Goal: Task Accomplishment & Management: Use online tool/utility

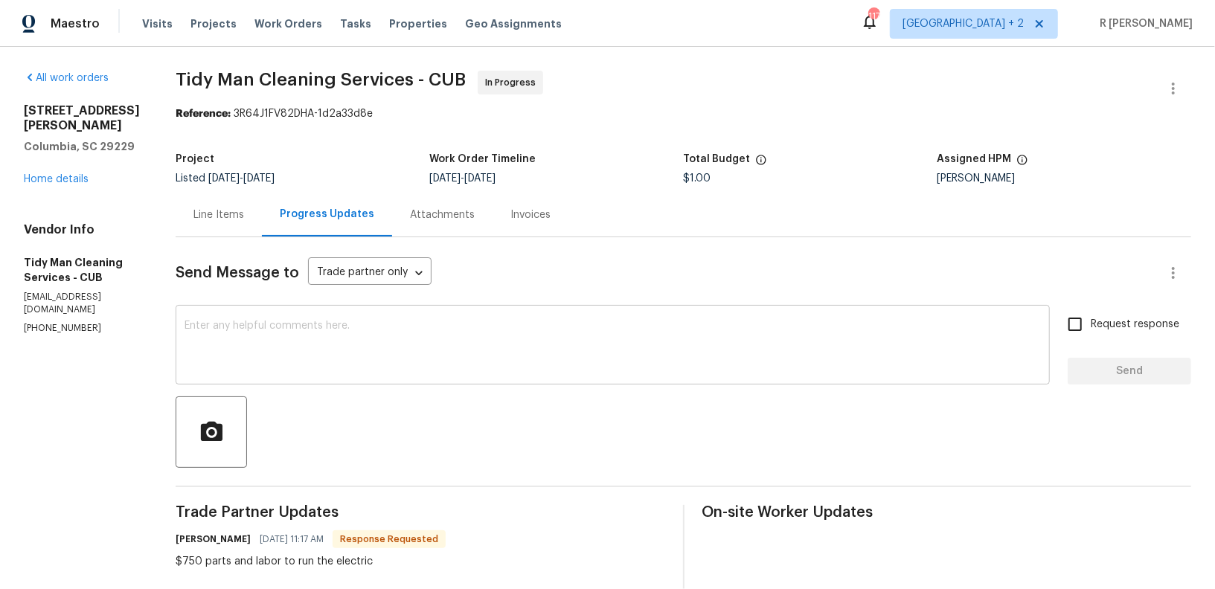
click at [348, 357] on textarea at bounding box center [613, 347] width 857 height 52
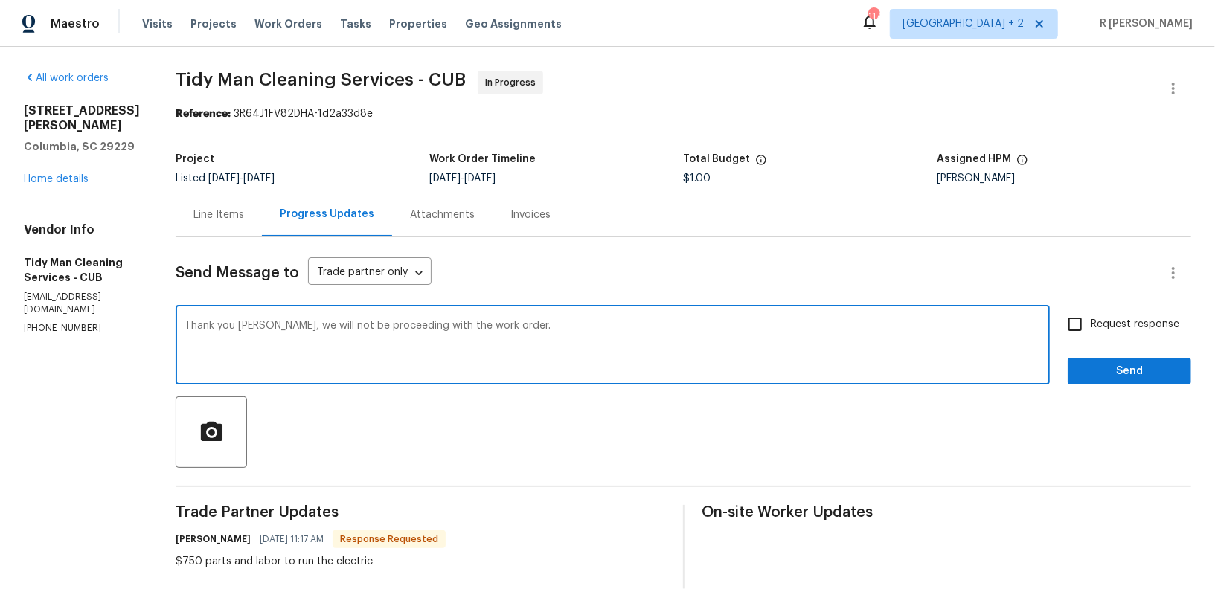
type textarea "Thank you [PERSON_NAME], we will not be proceeding with the work order."
click at [1124, 369] on span "Send" at bounding box center [1130, 371] width 100 height 19
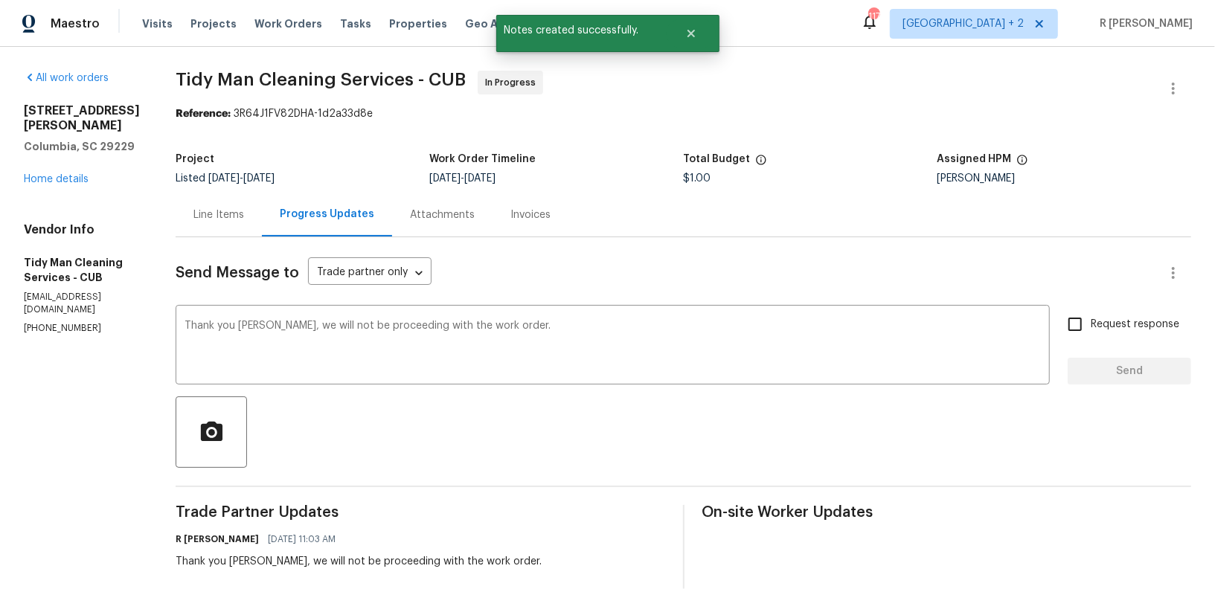
click at [193, 208] on div "Line Items" at bounding box center [218, 215] width 51 height 15
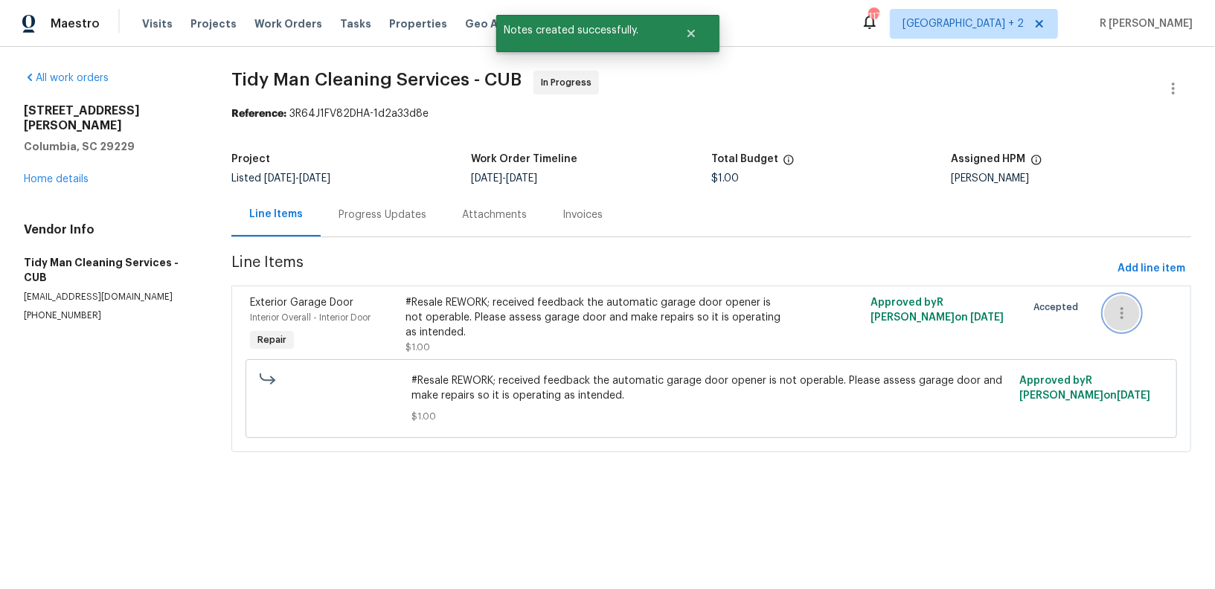
click at [1122, 313] on icon "button" at bounding box center [1122, 313] width 3 height 12
click at [1116, 313] on li "Cancel" at bounding box center [1132, 313] width 57 height 25
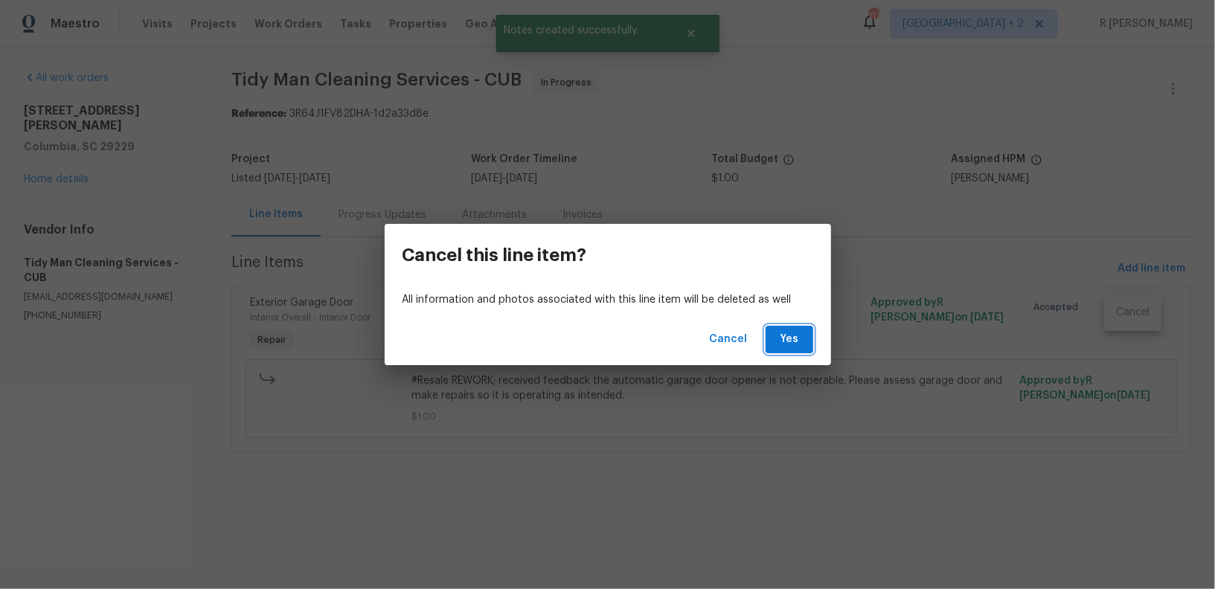
click at [791, 340] on span "Yes" at bounding box center [790, 339] width 24 height 19
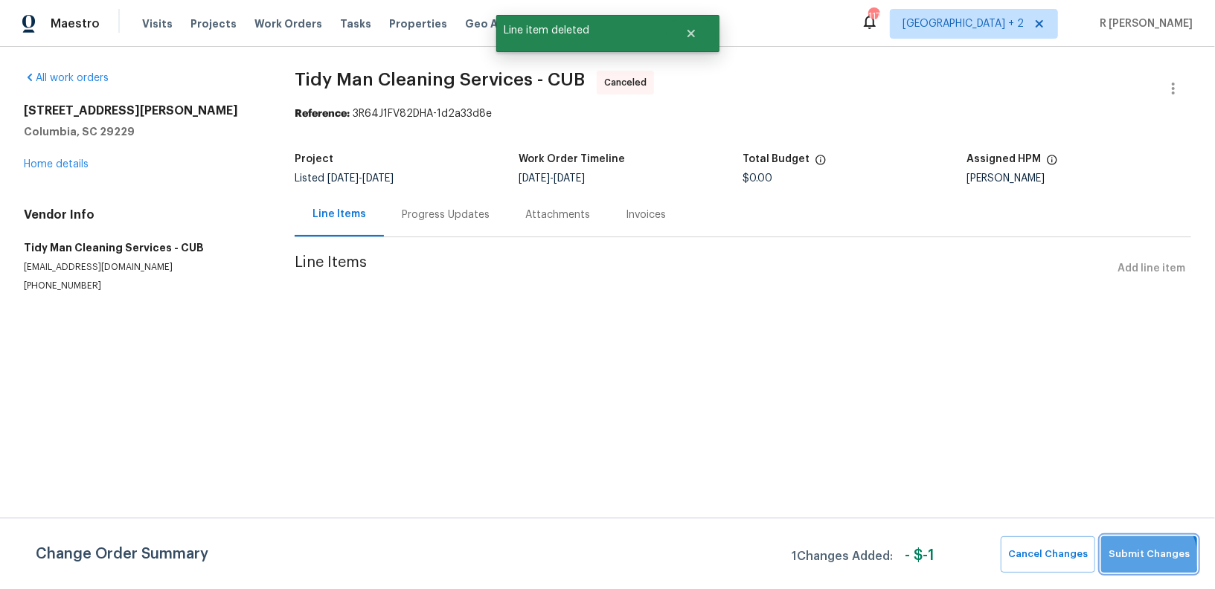
click at [1148, 558] on span "Submit Changes" at bounding box center [1149, 554] width 81 height 17
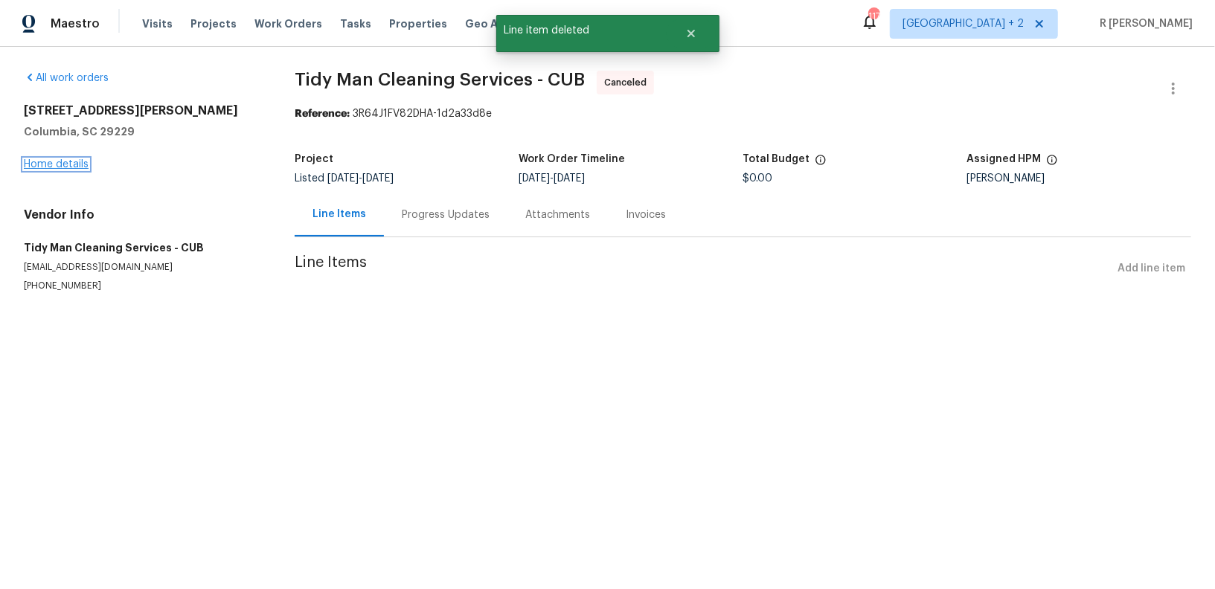
click at [63, 161] on link "Home details" at bounding box center [56, 164] width 65 height 10
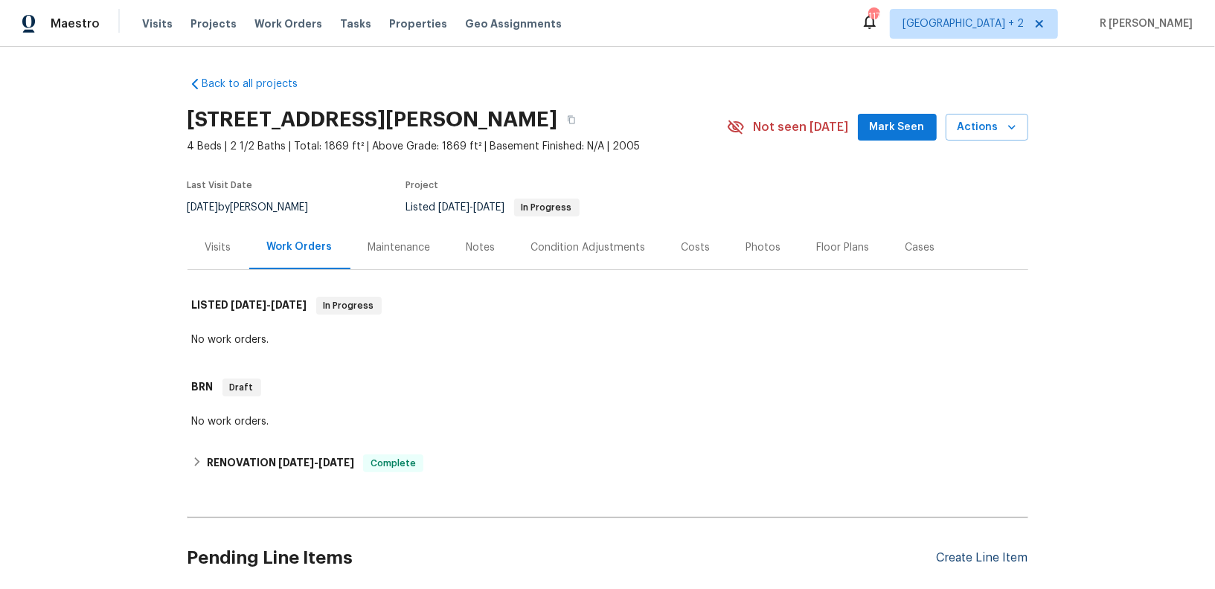
click at [988, 553] on div "Create Line Item" at bounding box center [983, 558] width 92 height 14
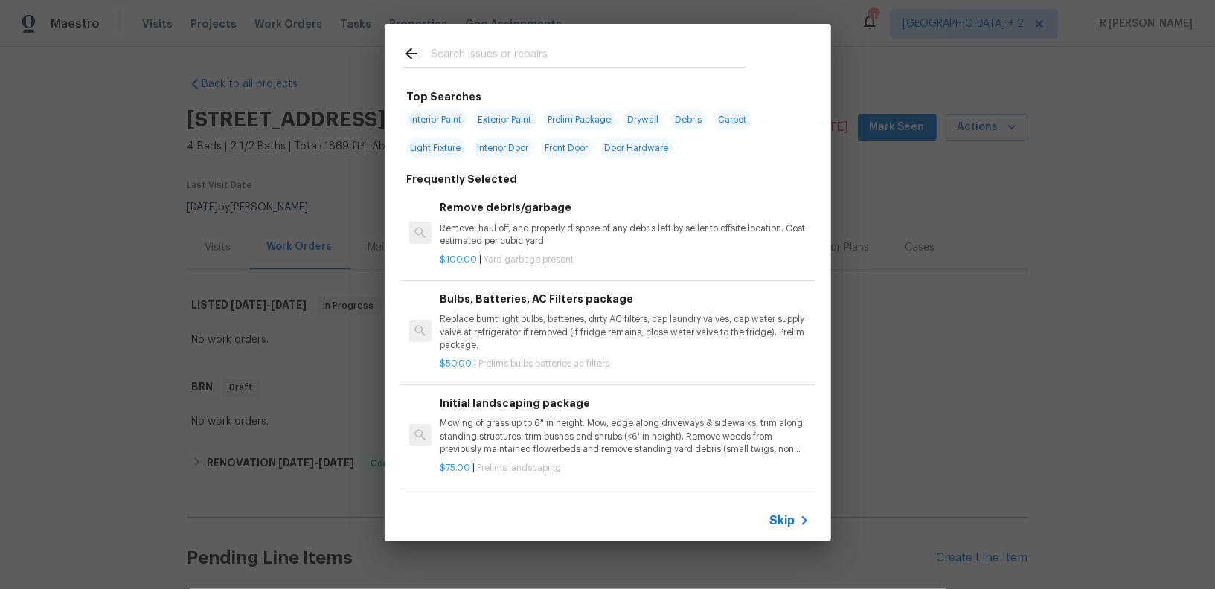
click at [543, 57] on input "text" at bounding box center [589, 56] width 316 height 22
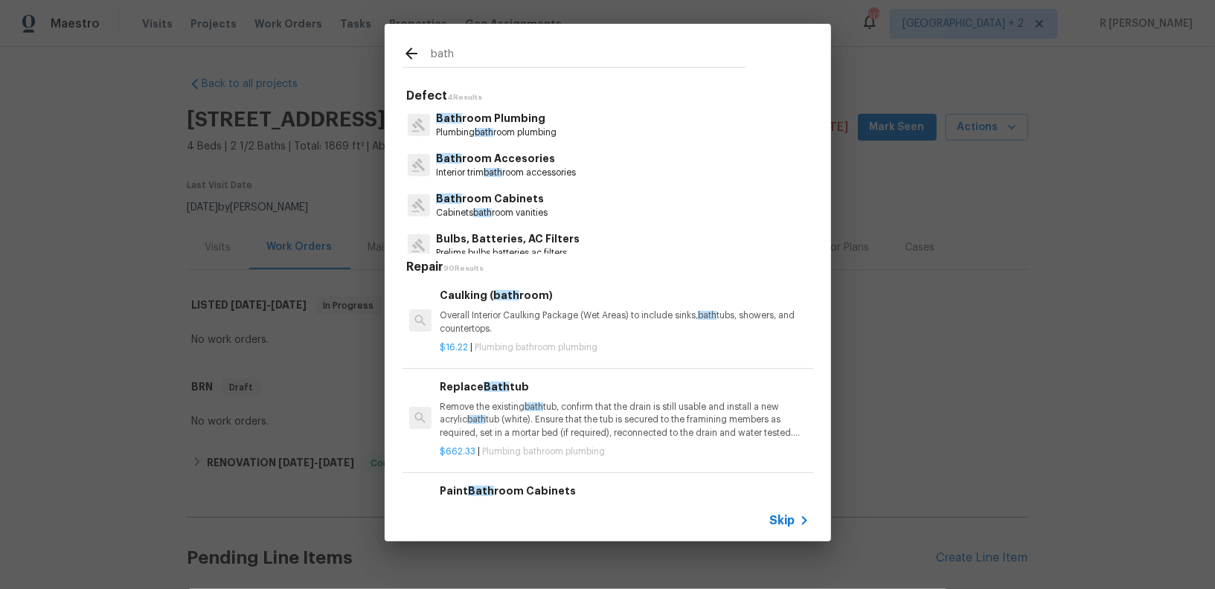
type input "bath"
click at [510, 124] on p "Bath room Plumbing" at bounding box center [496, 119] width 121 height 16
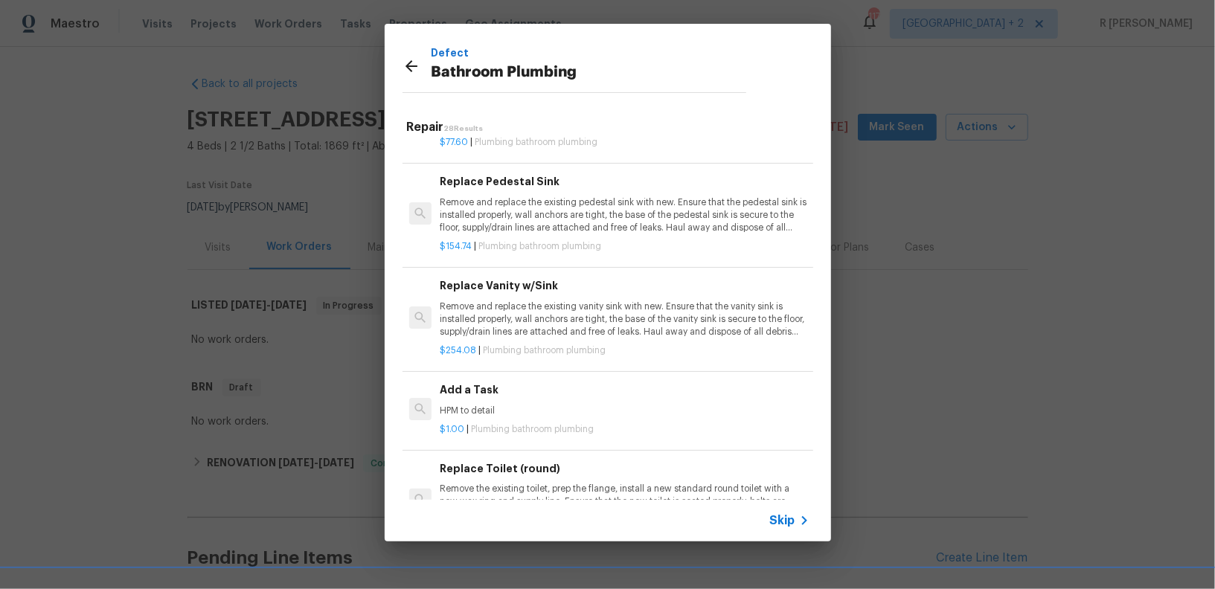
scroll to position [2164, 0]
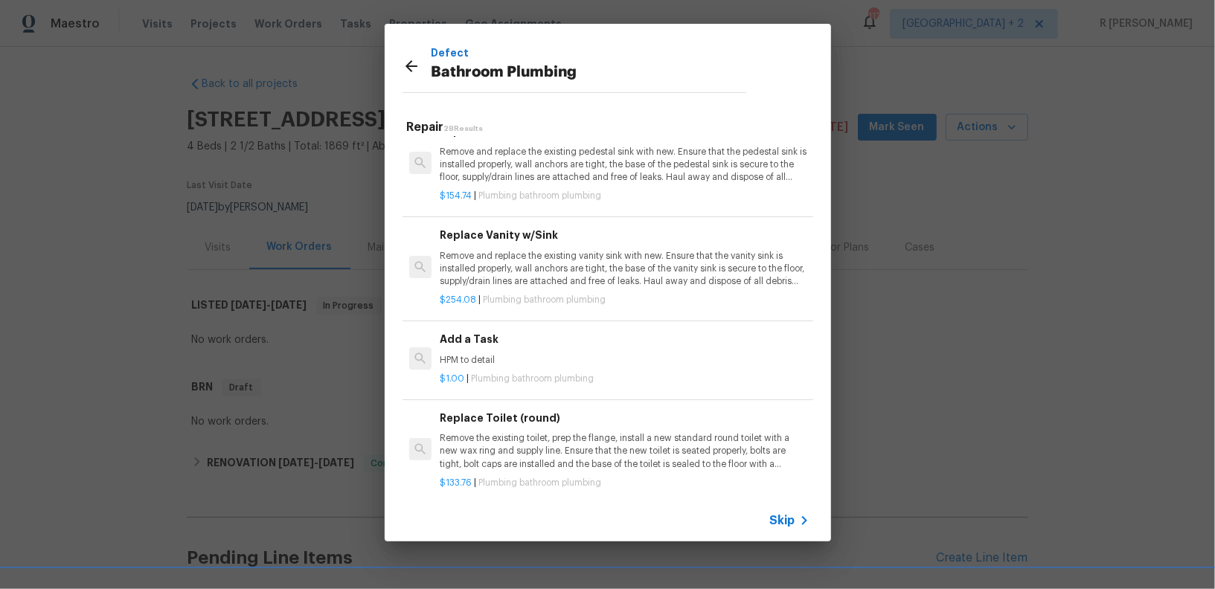
click at [444, 331] on h6 "Add a Task" at bounding box center [624, 339] width 369 height 16
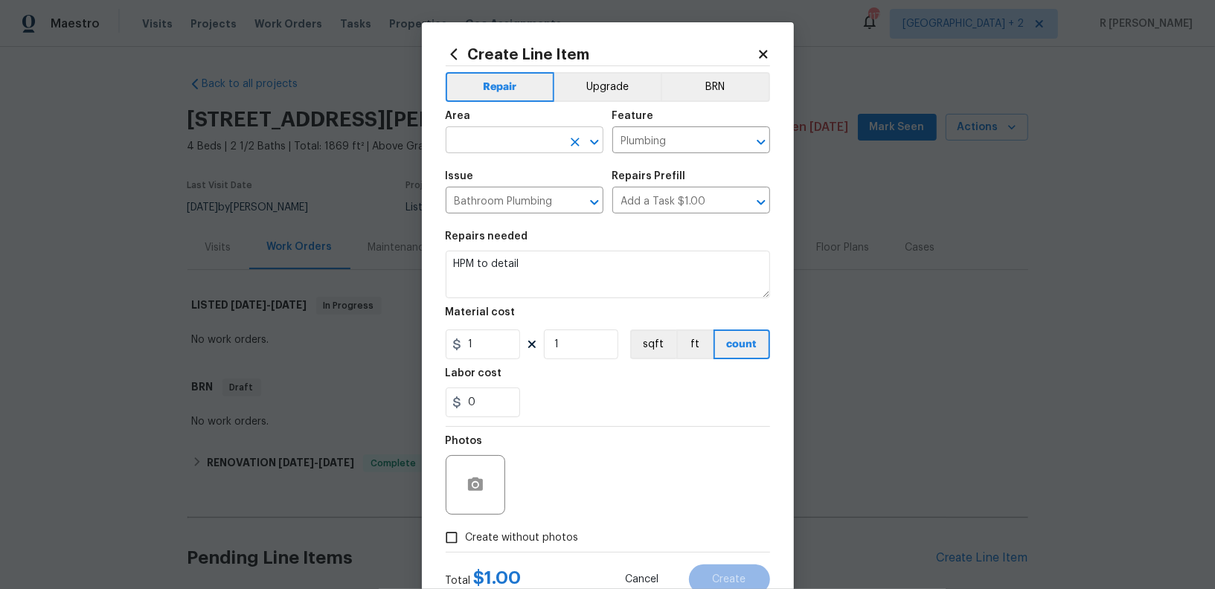
click at [511, 137] on input "text" at bounding box center [504, 141] width 116 height 23
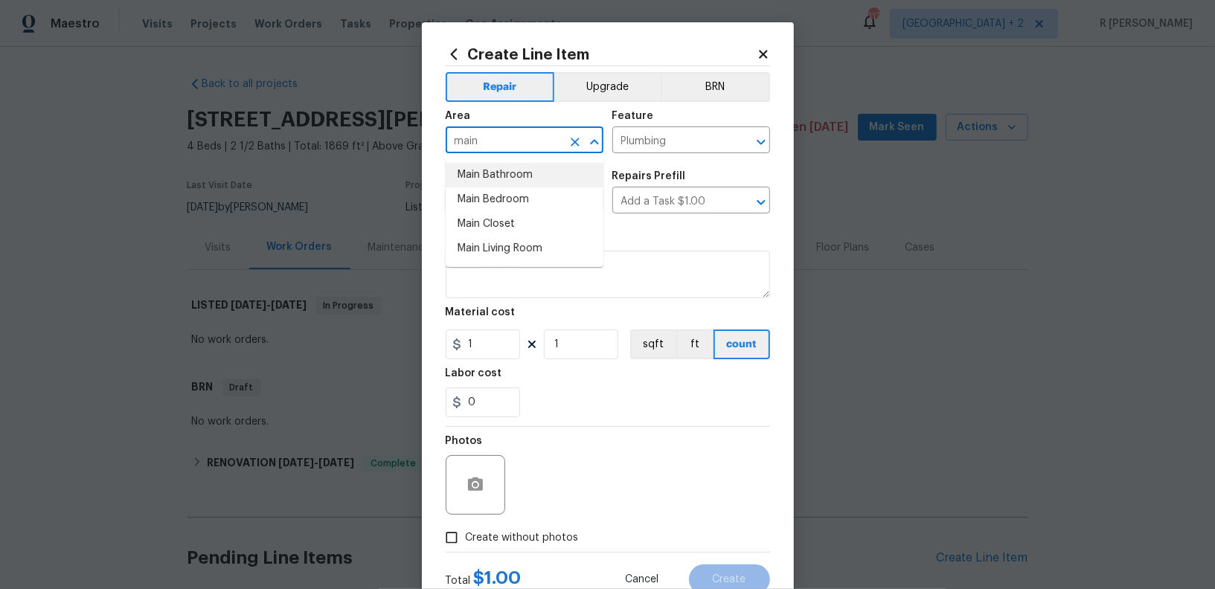
click at [484, 168] on li "Main Bathroom" at bounding box center [525, 175] width 158 height 25
type input "Main Bathroom"
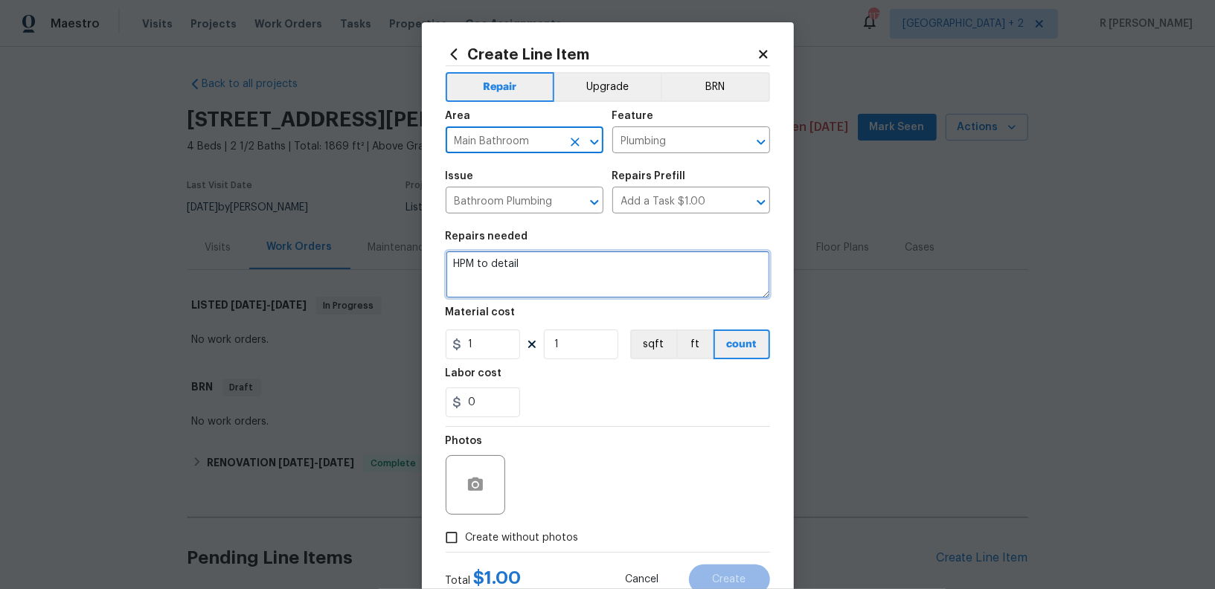
click at [560, 278] on textarea "HPM to detail" at bounding box center [608, 275] width 324 height 48
paste textarea "Received feedback someone used the primary bathroom and it not flushing. Identi…"
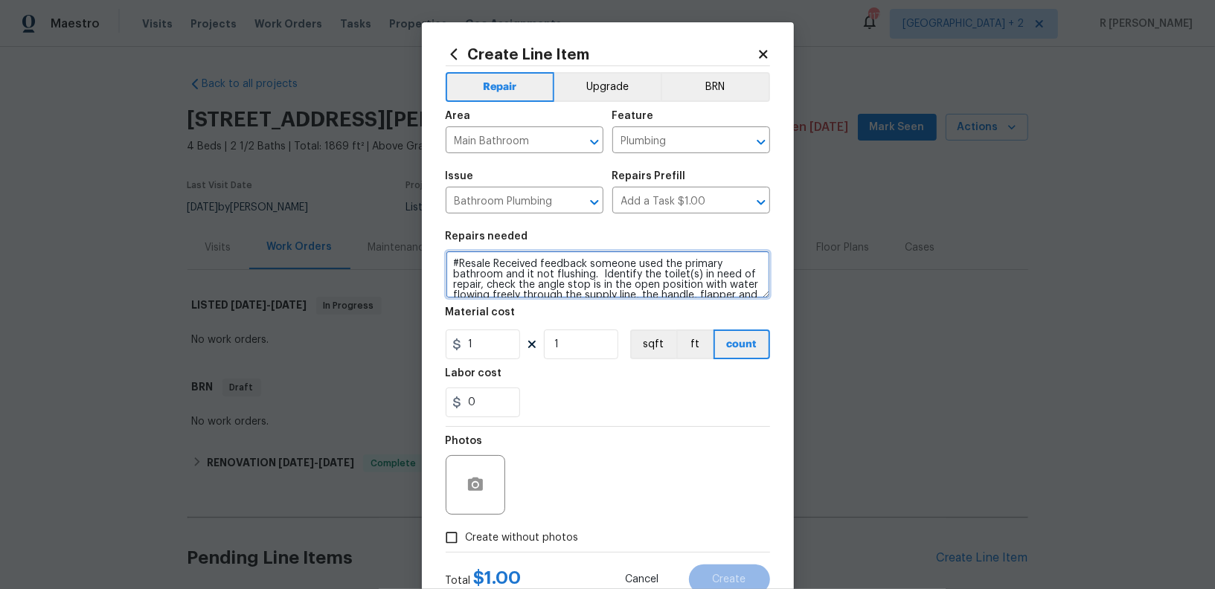
scroll to position [97, 0]
type textarea "#Resale Received feedback someone used the primary bathroom and it not flushing…"
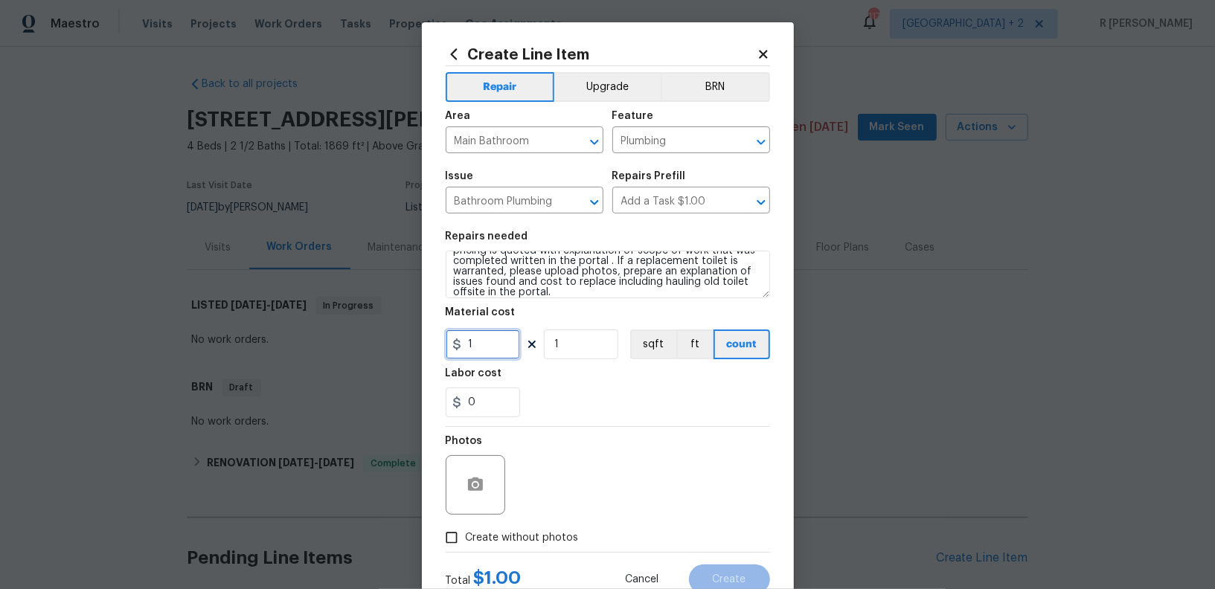
click at [484, 345] on input "1" at bounding box center [483, 345] width 74 height 30
type input "125"
click at [513, 538] on span "Create without photos" at bounding box center [522, 539] width 113 height 16
click at [466, 538] on input "Create without photos" at bounding box center [452, 538] width 28 height 28
checkbox input "true"
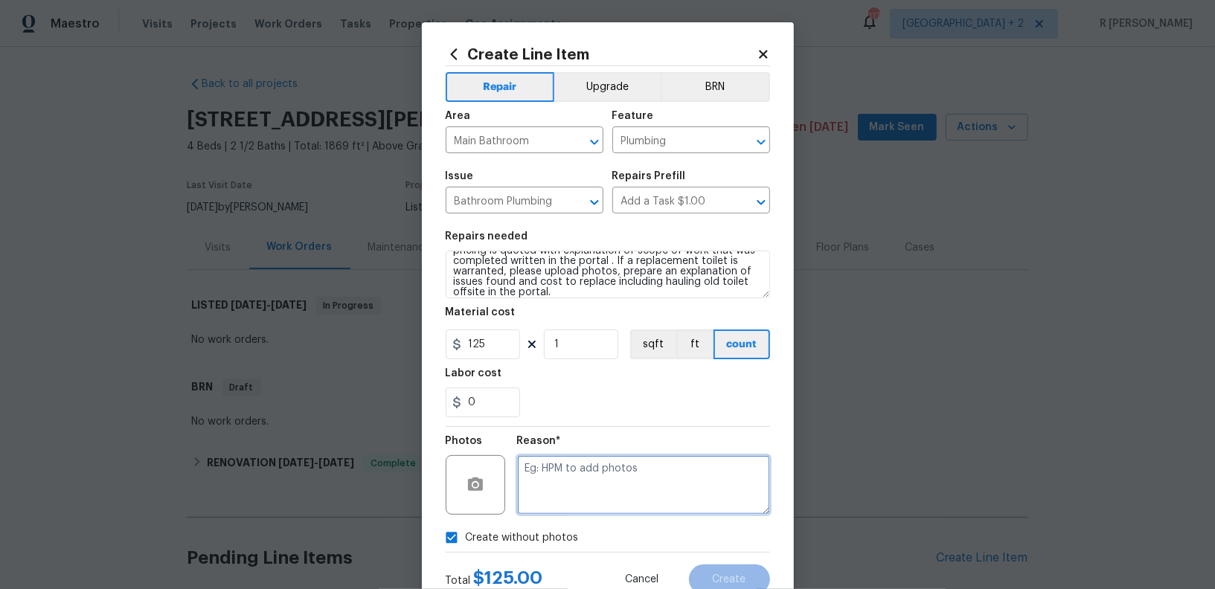
click at [604, 486] on textarea at bounding box center [643, 485] width 253 height 60
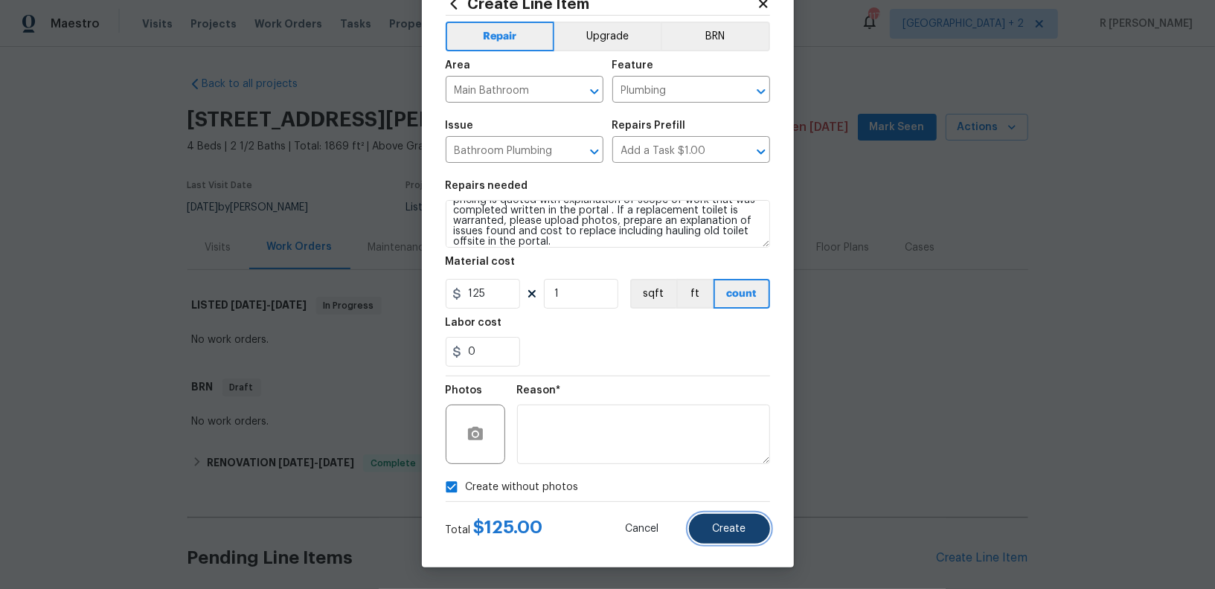
click at [744, 528] on span "Create" at bounding box center [729, 529] width 33 height 11
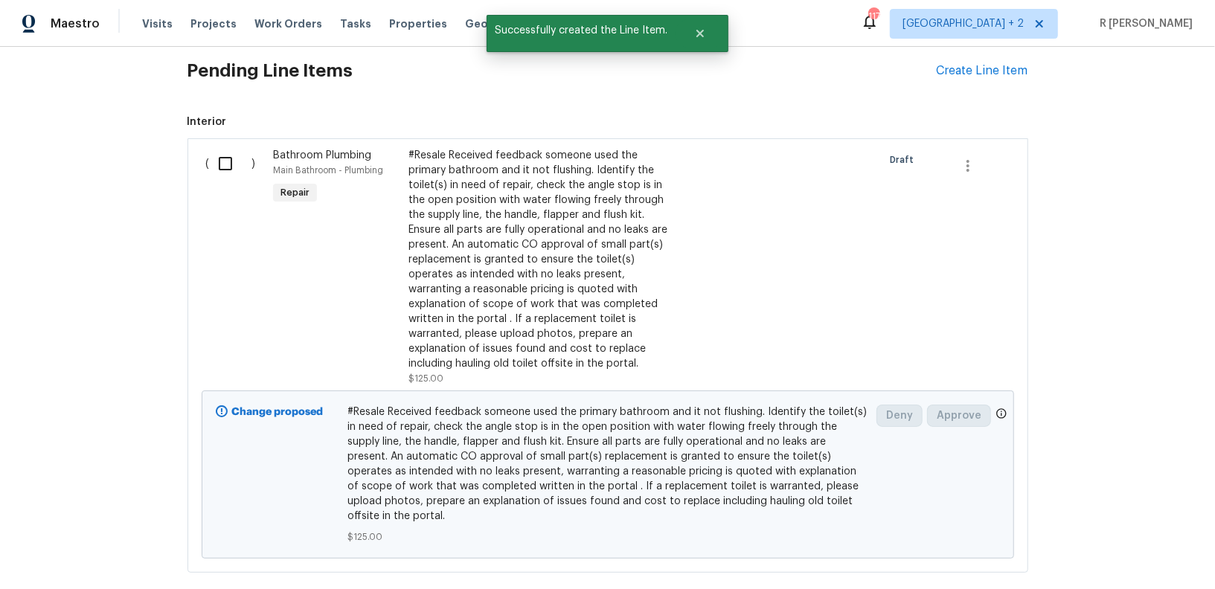
scroll to position [555, 0]
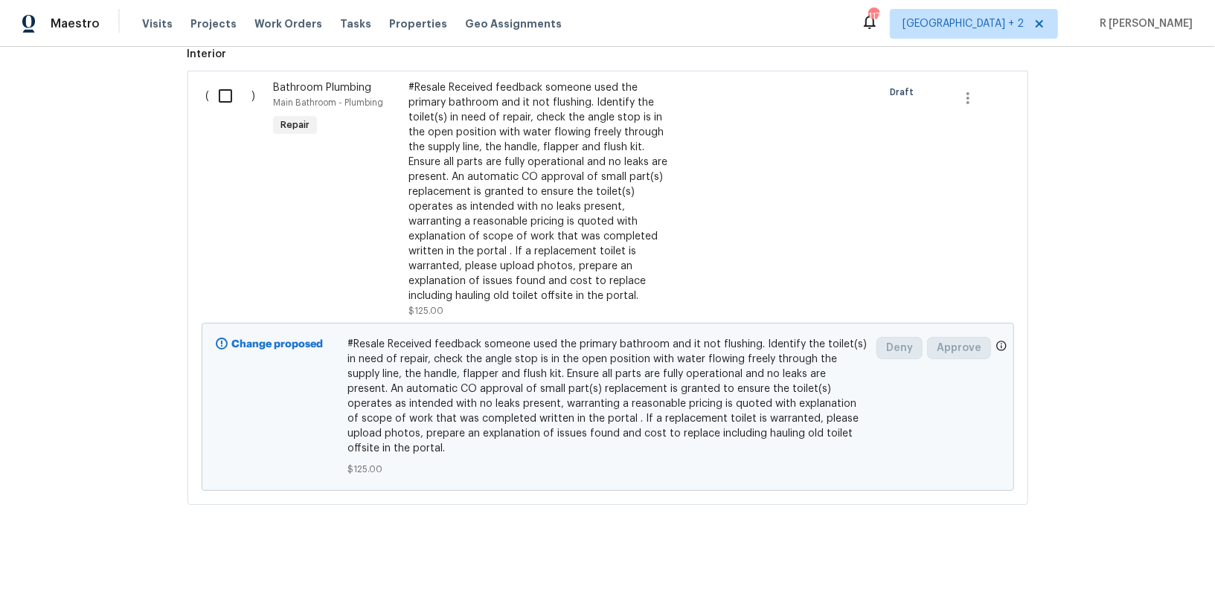
click at [223, 89] on input "checkbox" at bounding box center [231, 95] width 42 height 31
checkbox input "true"
click at [1118, 545] on span "Create Work Order" at bounding box center [1130, 552] width 99 height 19
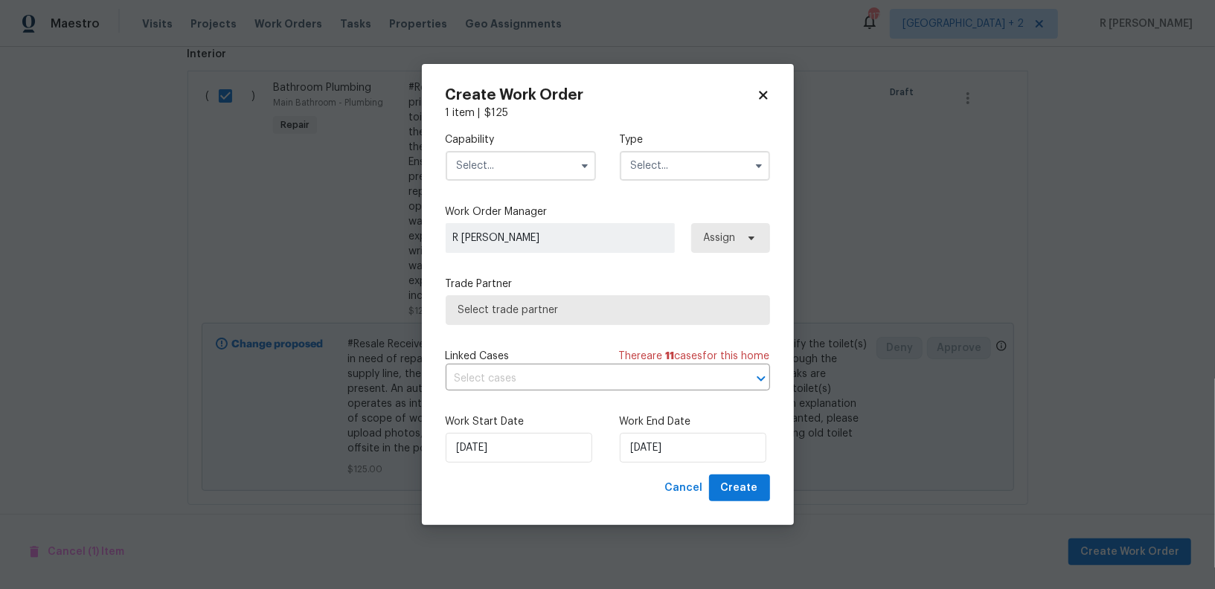
click at [496, 164] on input "text" at bounding box center [521, 166] width 150 height 30
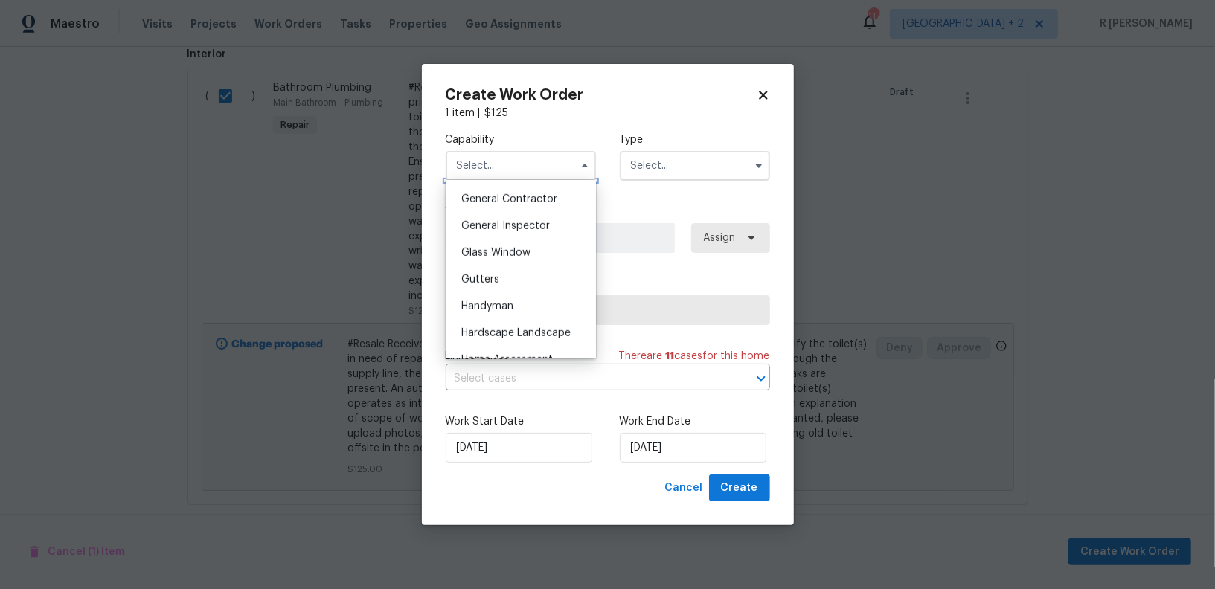
scroll to position [718, 0]
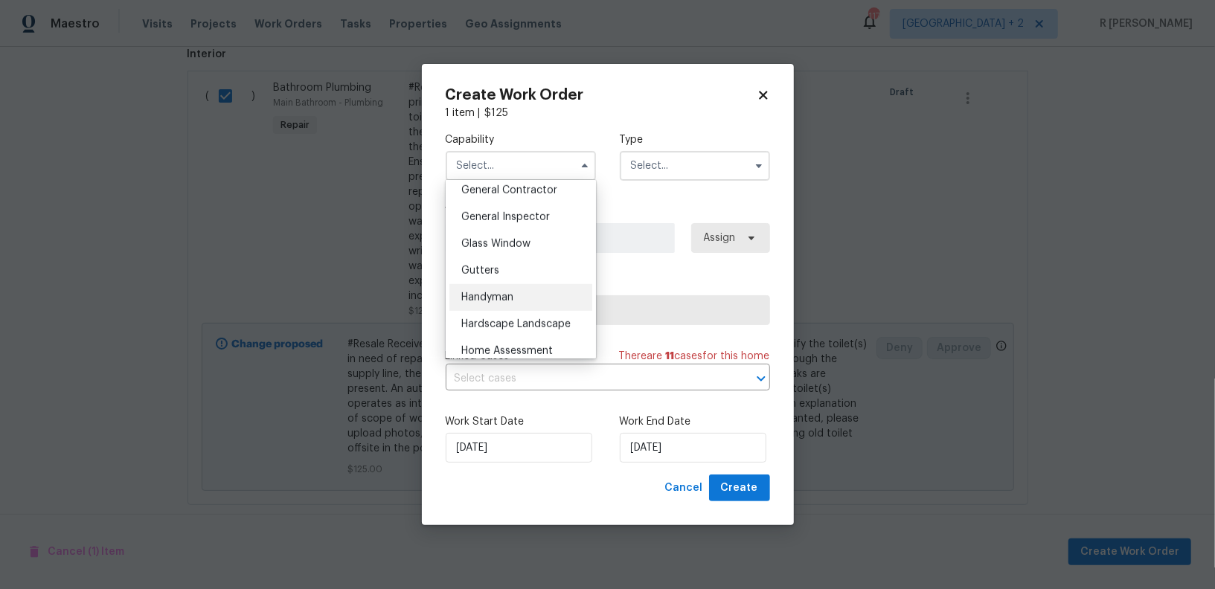
click at [490, 294] on span "Handyman" at bounding box center [487, 297] width 52 height 10
type input "Handyman"
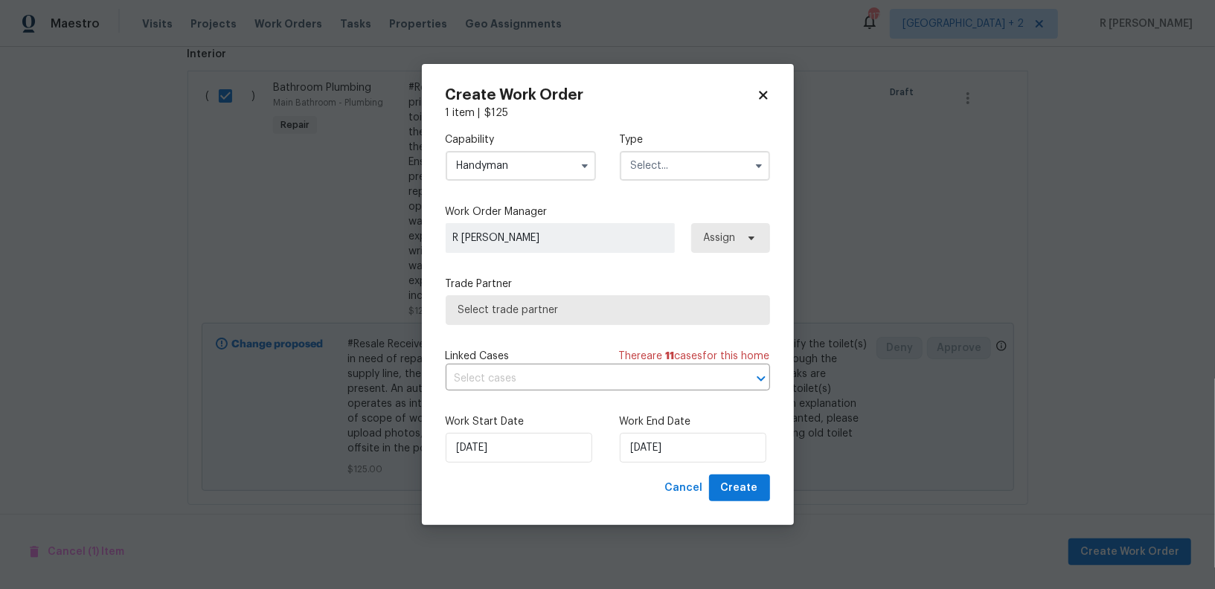
click at [672, 157] on input "text" at bounding box center [695, 166] width 150 height 30
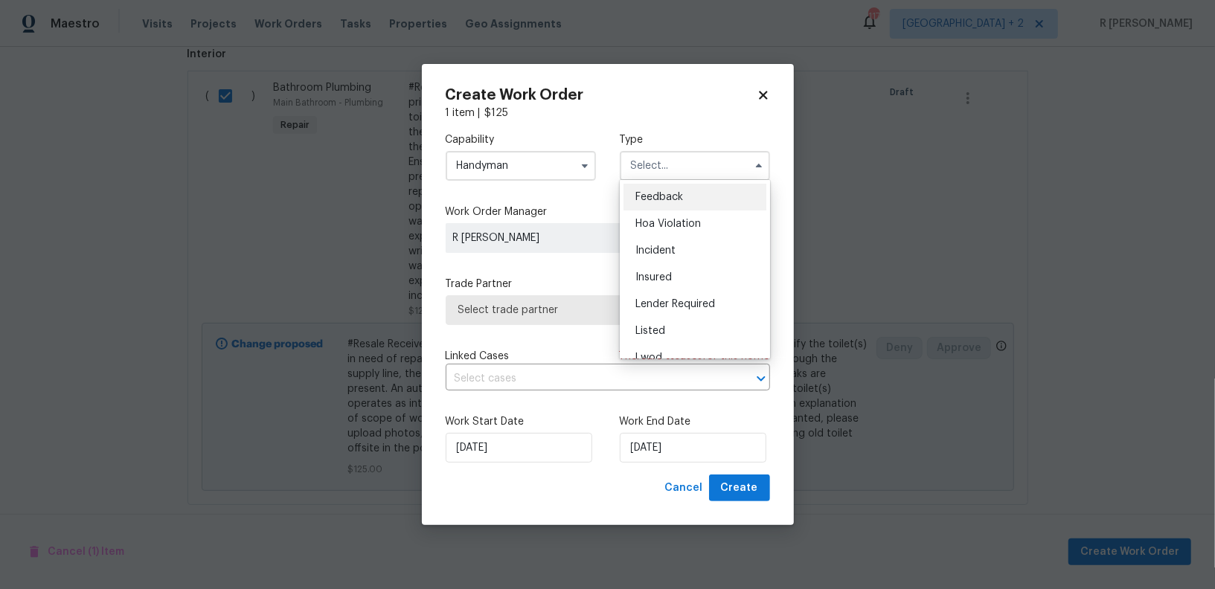
click at [658, 199] on span "Feedback" at bounding box center [660, 197] width 48 height 10
type input "Feedback"
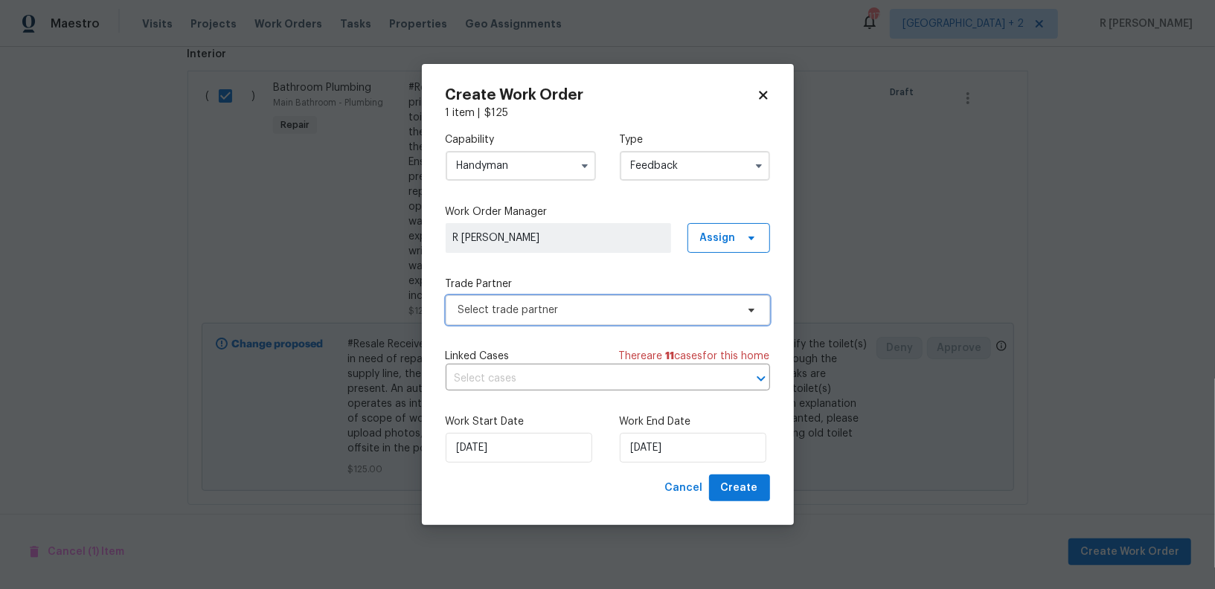
click at [521, 306] on span "Select trade partner" at bounding box center [597, 310] width 278 height 15
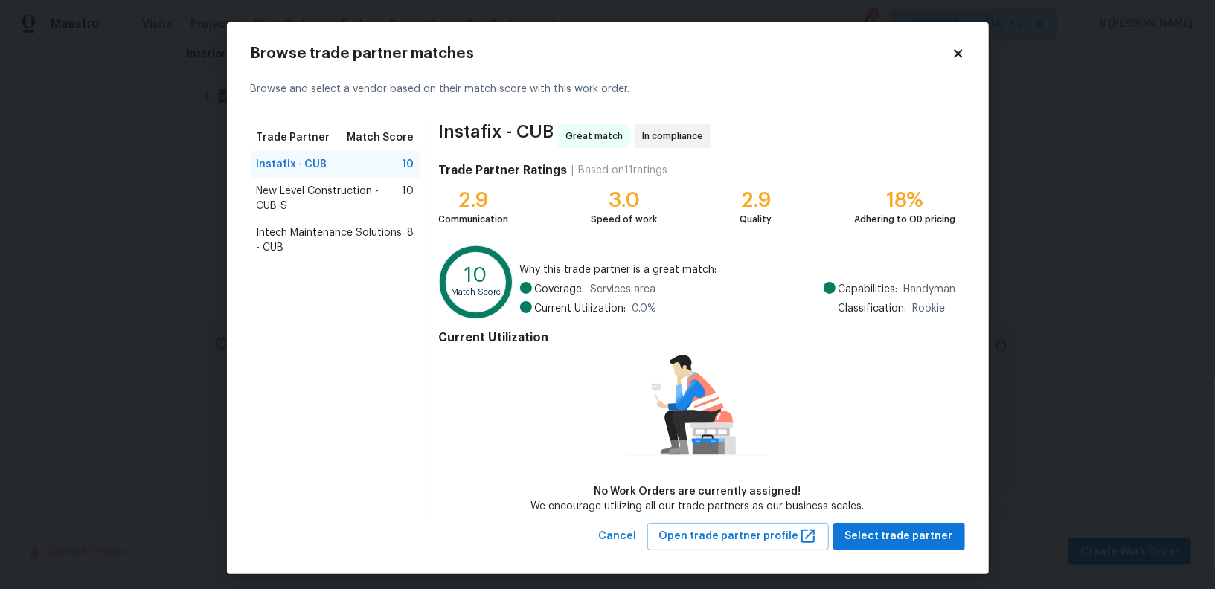
click at [952, 61] on div "Browse trade partner matches Browse and select a vendor based on their match sc…" at bounding box center [608, 298] width 714 height 505
click at [956, 57] on icon at bounding box center [958, 53] width 13 height 13
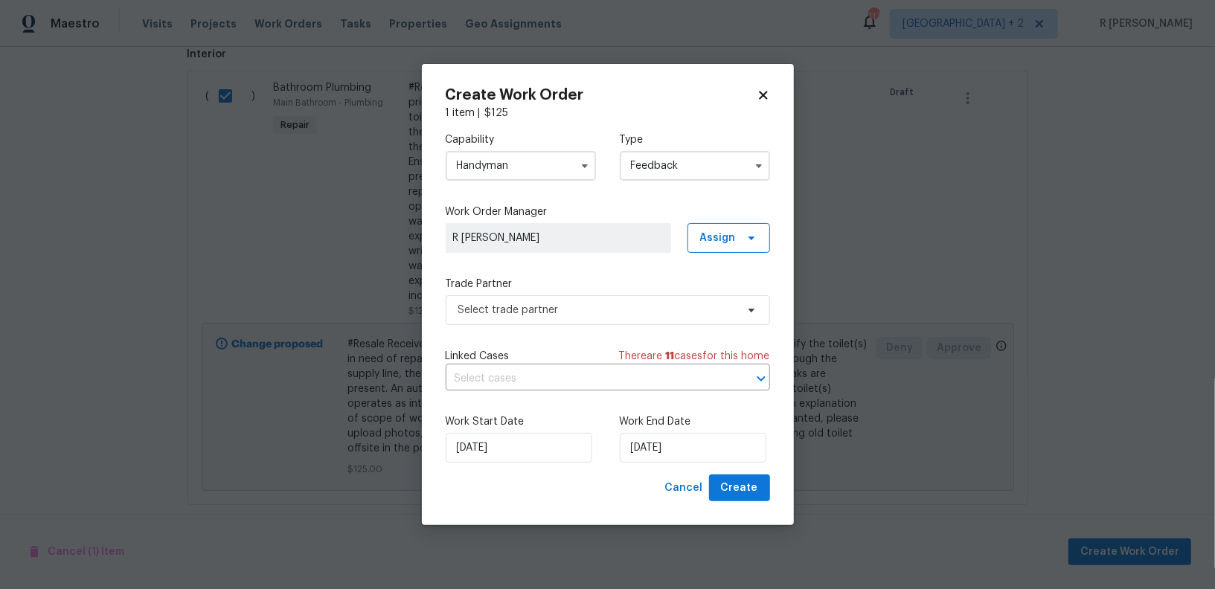
click at [565, 156] on input "Handyman" at bounding box center [521, 166] width 150 height 30
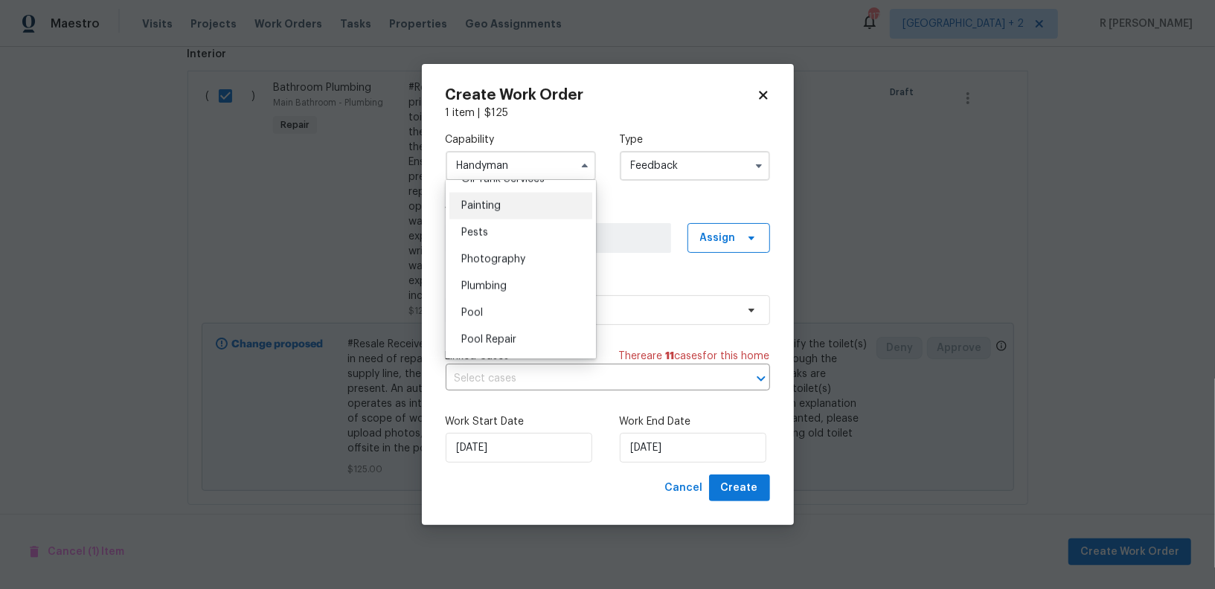
scroll to position [1299, 0]
click at [514, 231] on div "Plumbing" at bounding box center [520, 229] width 143 height 27
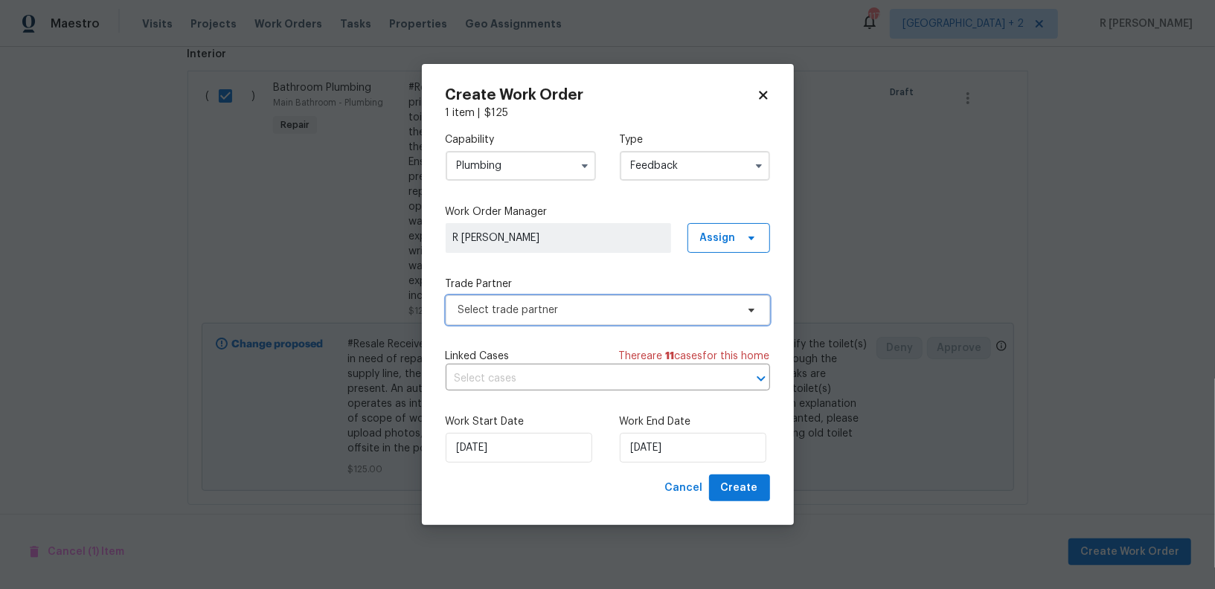
click at [529, 313] on span "Select trade partner" at bounding box center [597, 310] width 278 height 15
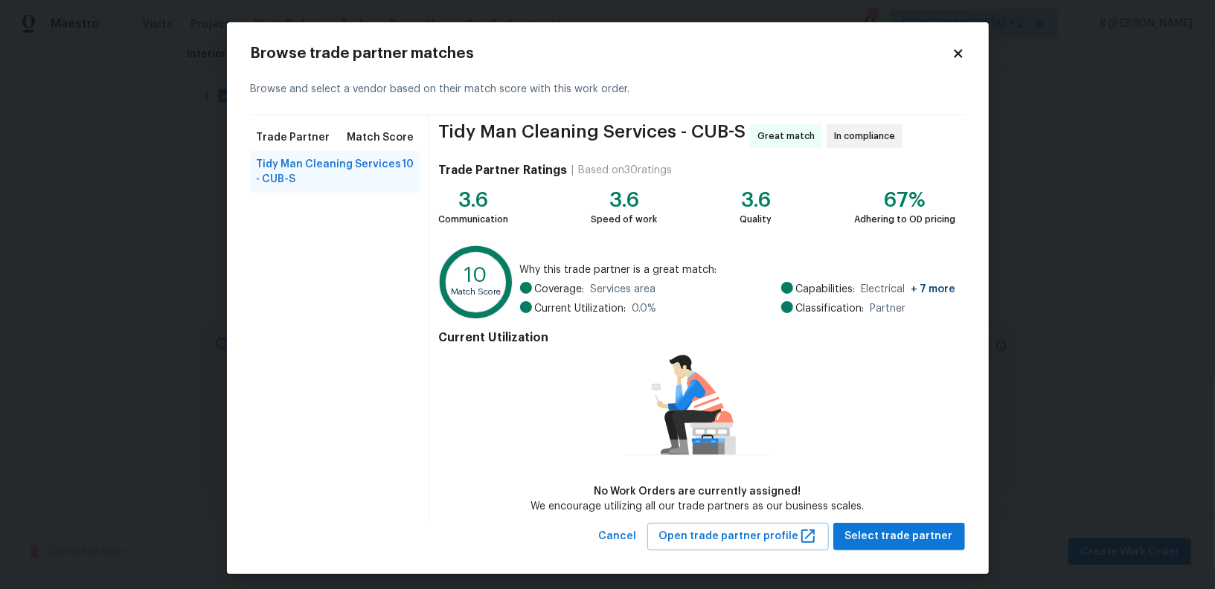
click at [955, 52] on icon at bounding box center [958, 53] width 13 height 13
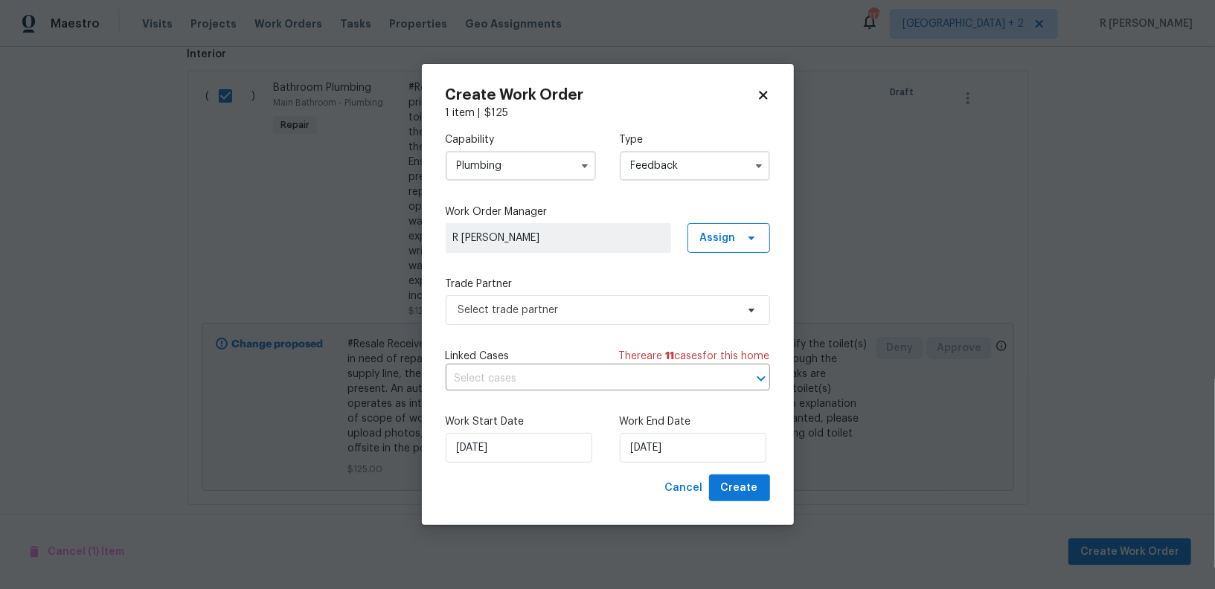
click at [502, 183] on div "Capability Plumbing Type Feedback" at bounding box center [608, 157] width 324 height 72
click at [528, 160] on input "Plumbing" at bounding box center [521, 166] width 150 height 30
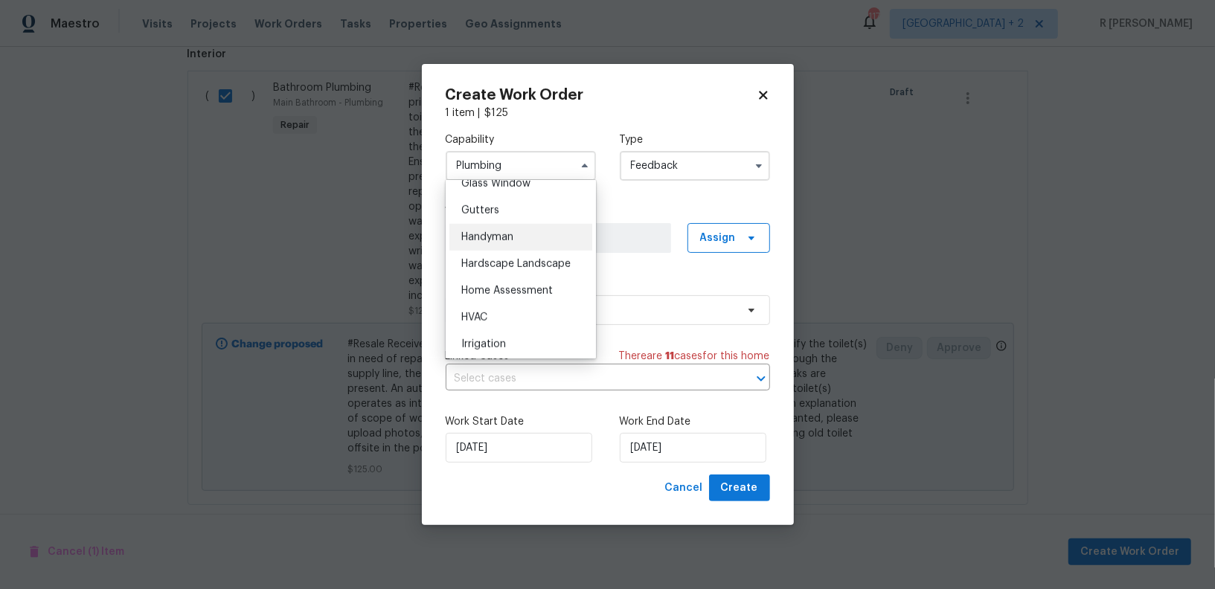
scroll to position [780, 0]
click at [518, 238] on div "Handyman" at bounding box center [520, 236] width 143 height 27
type input "Handyman"
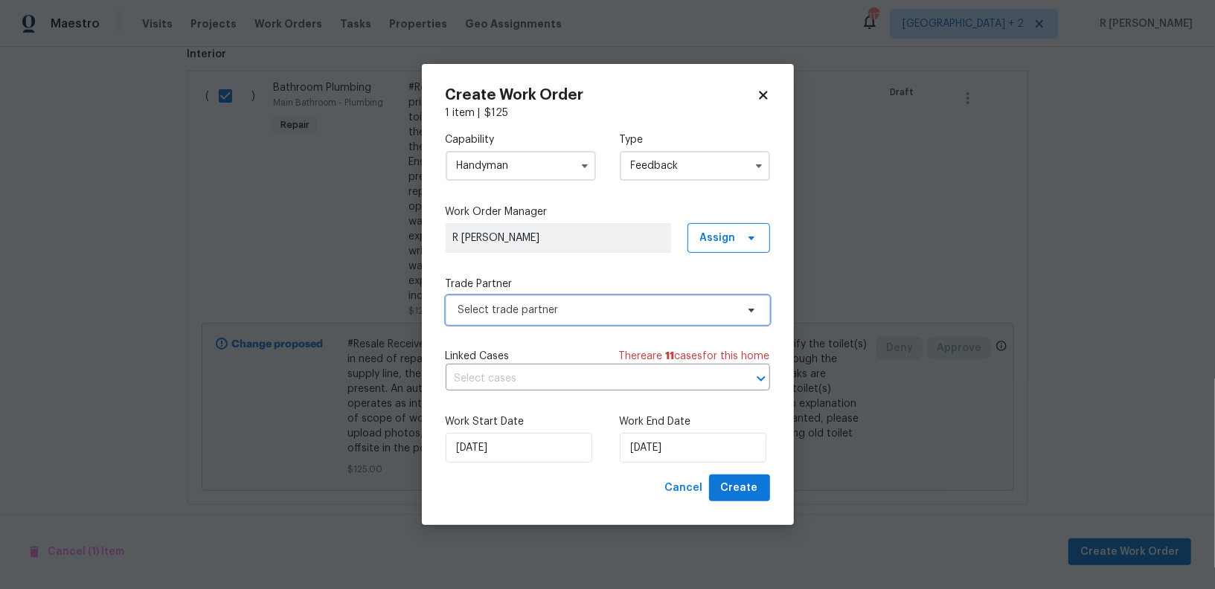
click at [534, 303] on span "Select trade partner" at bounding box center [597, 310] width 278 height 15
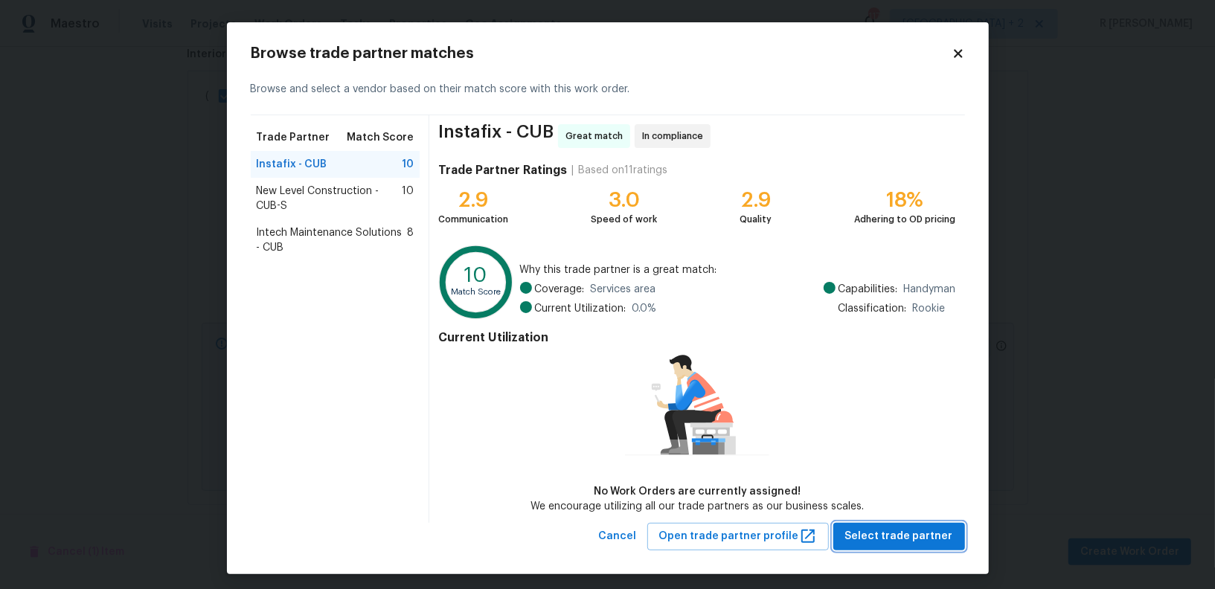
click at [924, 530] on span "Select trade partner" at bounding box center [899, 537] width 108 height 19
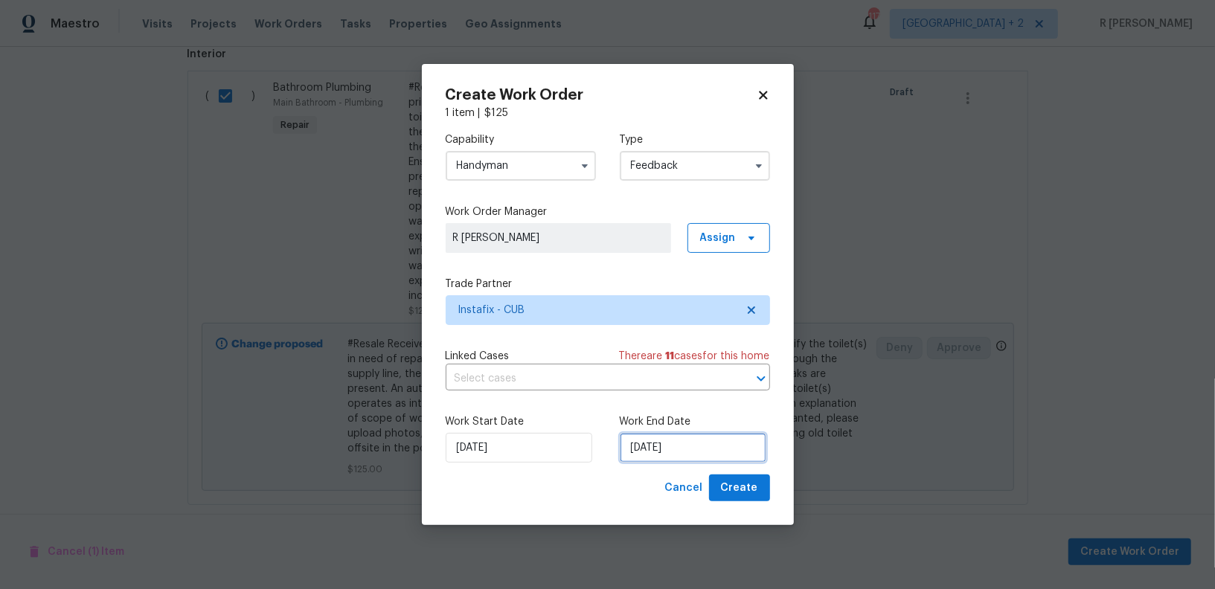
click at [689, 444] on input "[DATE]" at bounding box center [693, 448] width 147 height 30
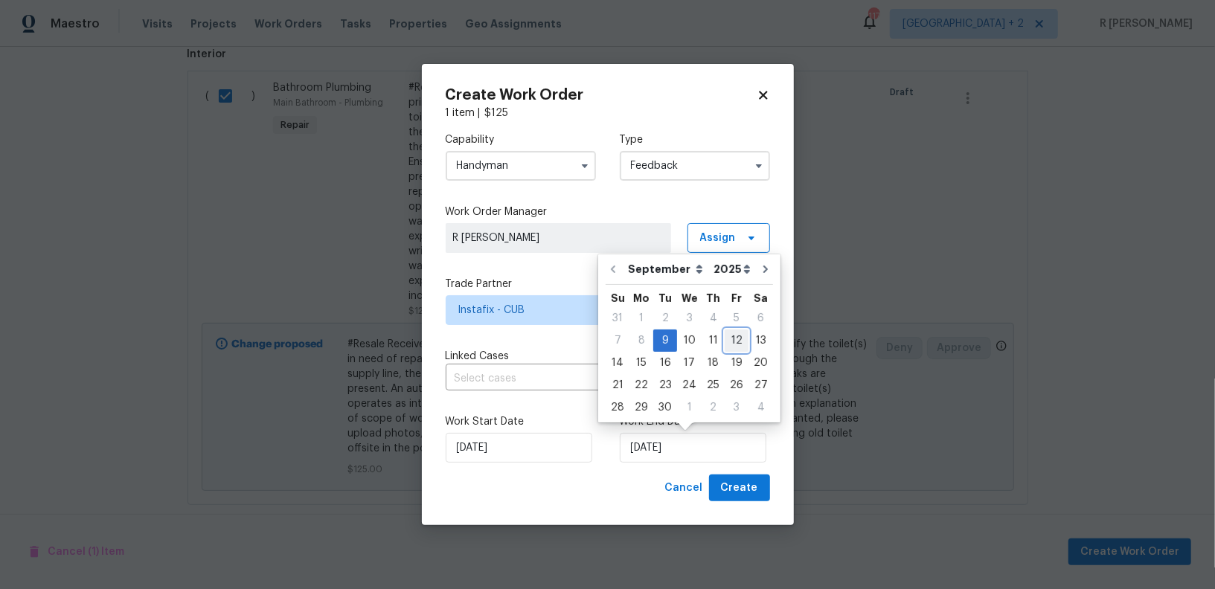
click at [725, 341] on div "12" at bounding box center [737, 340] width 24 height 21
type input "[DATE]"
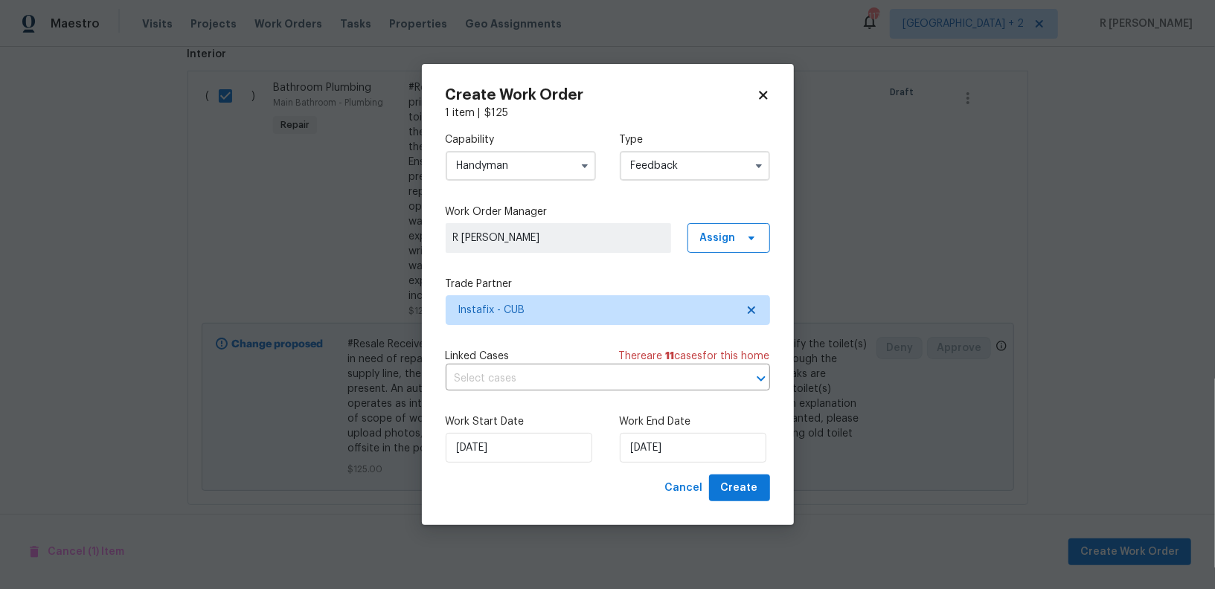
click at [735, 474] on div "Work Start Date 09/09/2025 Work End Date 12/09/2025" at bounding box center [608, 439] width 324 height 72
click at [734, 483] on span "Create" at bounding box center [739, 488] width 37 height 19
checkbox input "false"
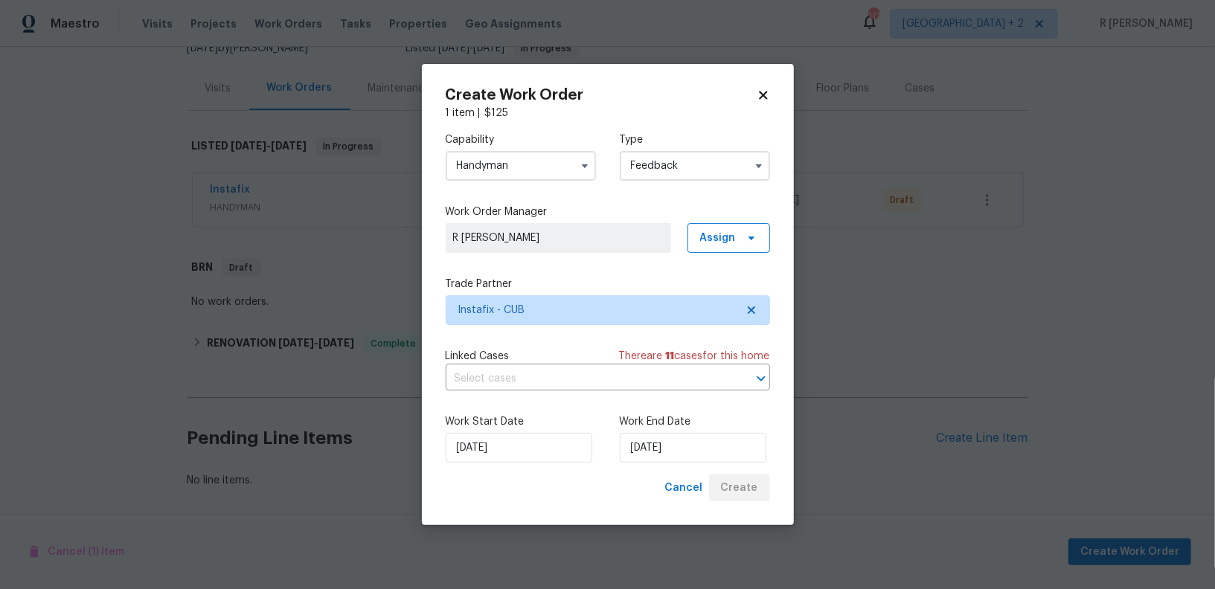
scroll to position [157, 0]
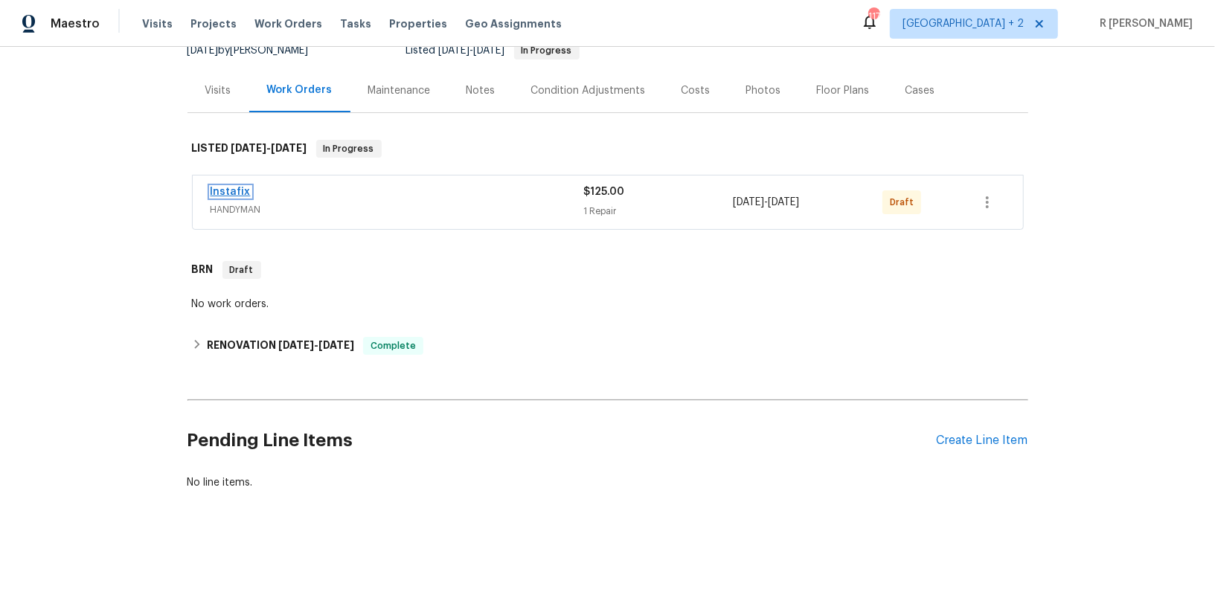
click at [238, 191] on link "Instafix" at bounding box center [231, 192] width 40 height 10
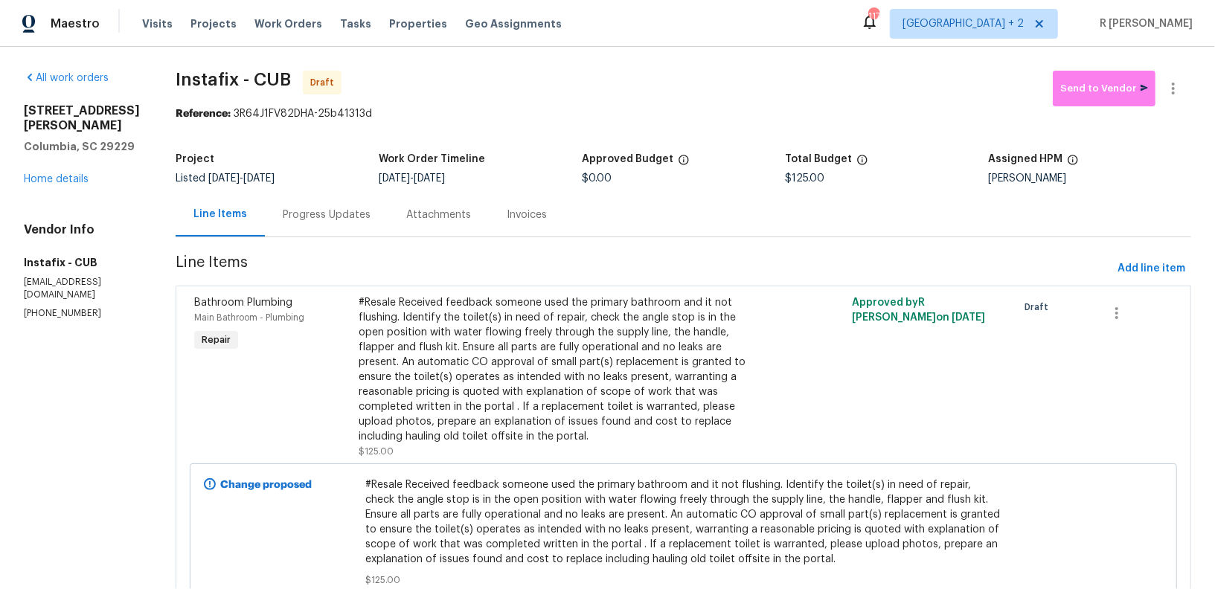
click at [308, 208] on div "Progress Updates" at bounding box center [327, 215] width 88 height 15
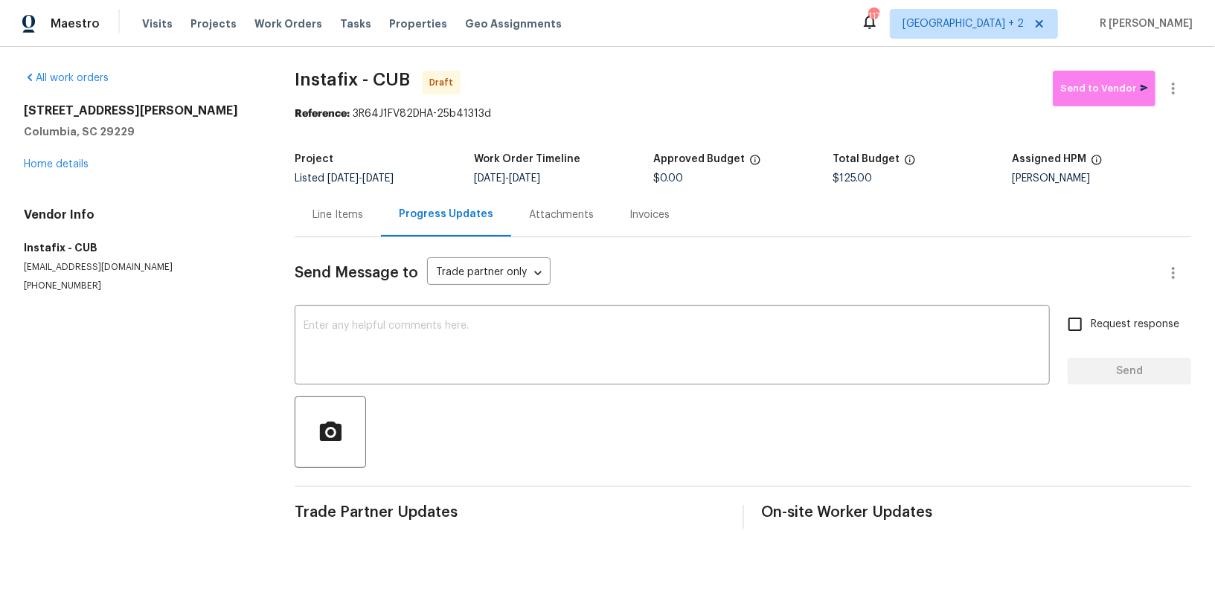
click at [493, 303] on div "Send Message to Trade partner only Trade partner only ​ x ​ Request response Se…" at bounding box center [743, 383] width 897 height 292
click at [464, 345] on textarea at bounding box center [672, 347] width 737 height 52
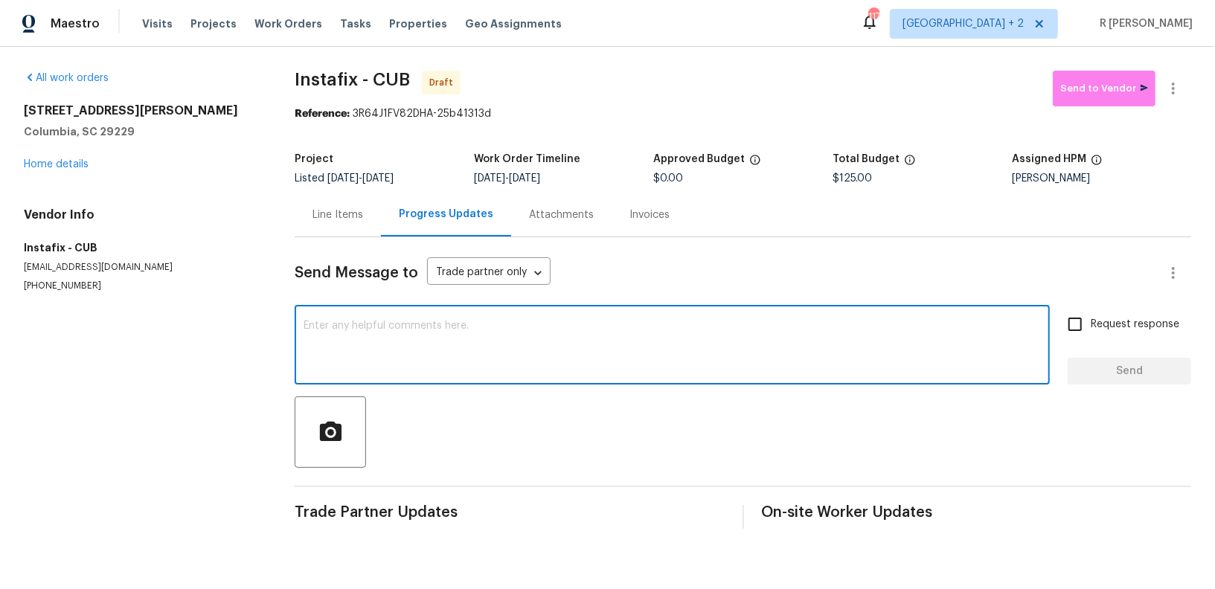
paste textarea "Hey, this is Yogesh from Opendoor. I’m confirming you received the WO for the p…"
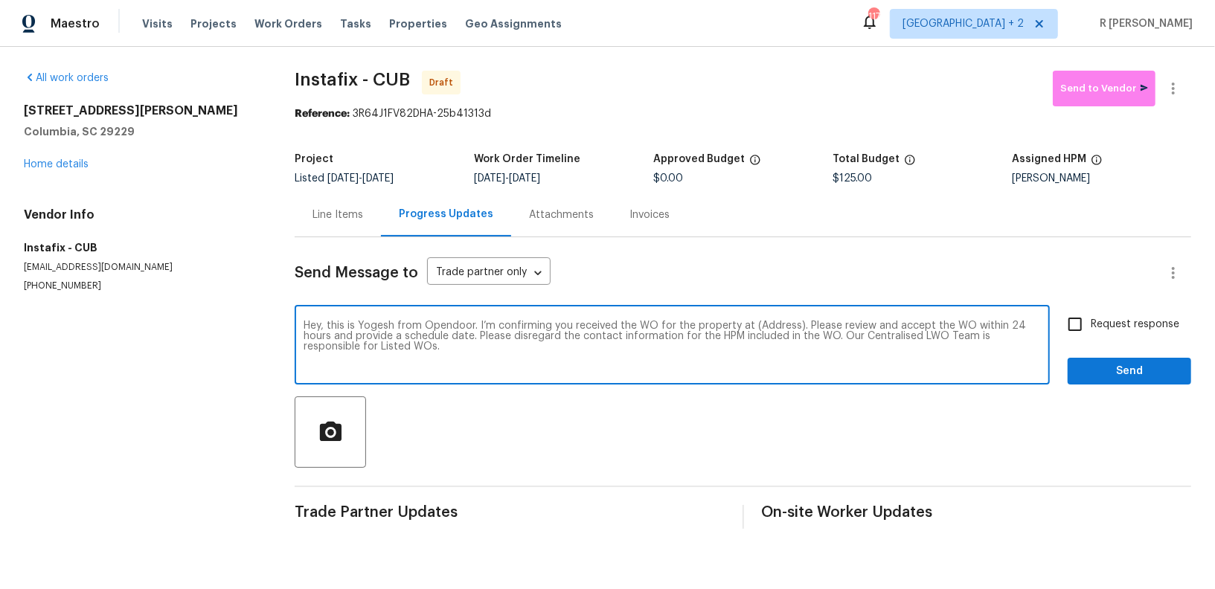
click at [775, 332] on textarea "Hey, this is Yogesh from Opendoor. I’m confirming you received the WO for the p…" at bounding box center [672, 347] width 737 height 52
click at [775, 324] on textarea "Hey, this is Yogesh from Opendoor. I’m confirming you received the WO for the p…" at bounding box center [672, 347] width 737 height 52
paste textarea "605 Thornhill Dr, Columbia, SC 29229"
type textarea "Hey, this is Yogesh from Opendoor. I’m confirming you received the WO for the p…"
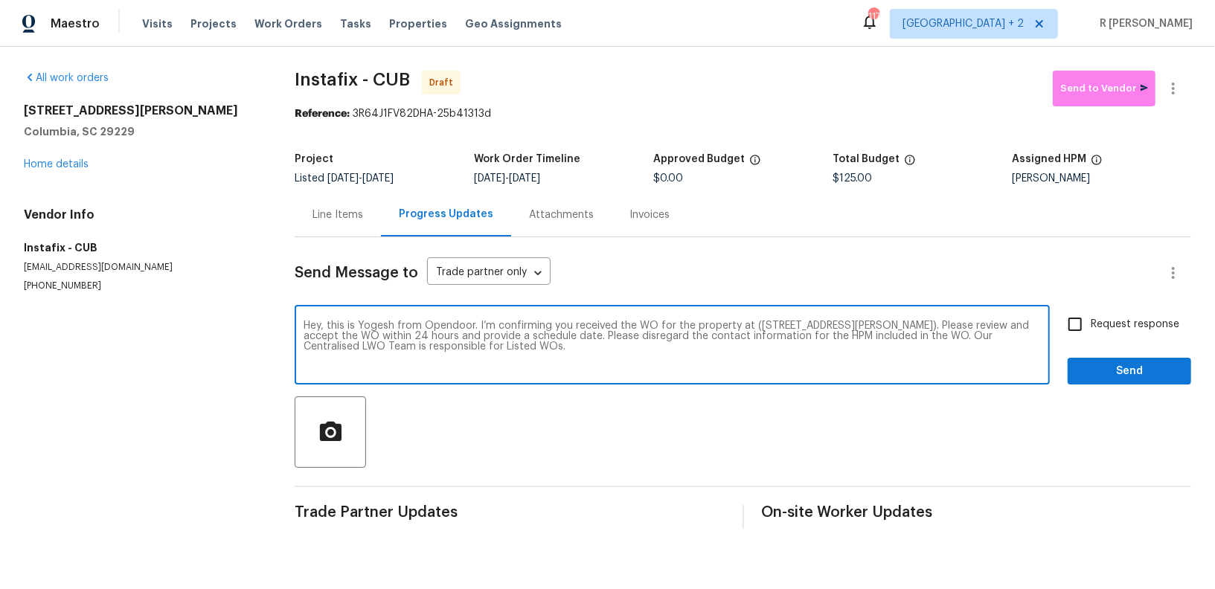
click at [1113, 323] on span "Request response" at bounding box center [1135, 325] width 89 height 16
click at [1091, 323] on input "Request response" at bounding box center [1075, 324] width 31 height 31
checkbox input "true"
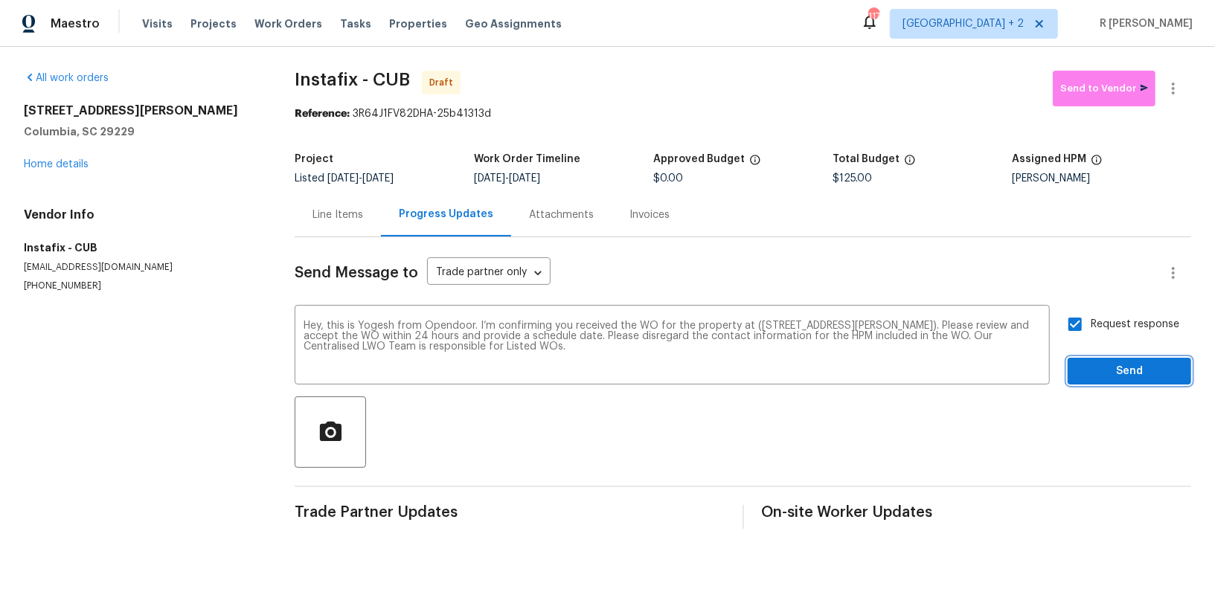
click at [1105, 374] on span "Send" at bounding box center [1130, 371] width 100 height 19
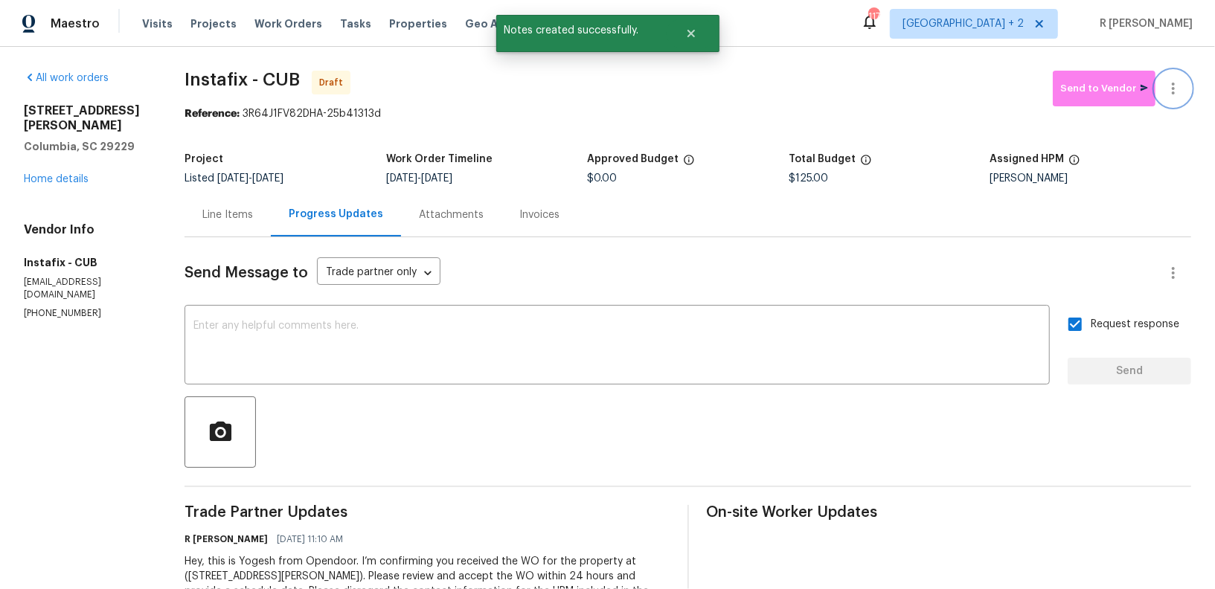
click at [1173, 83] on icon "button" at bounding box center [1173, 89] width 3 height 12
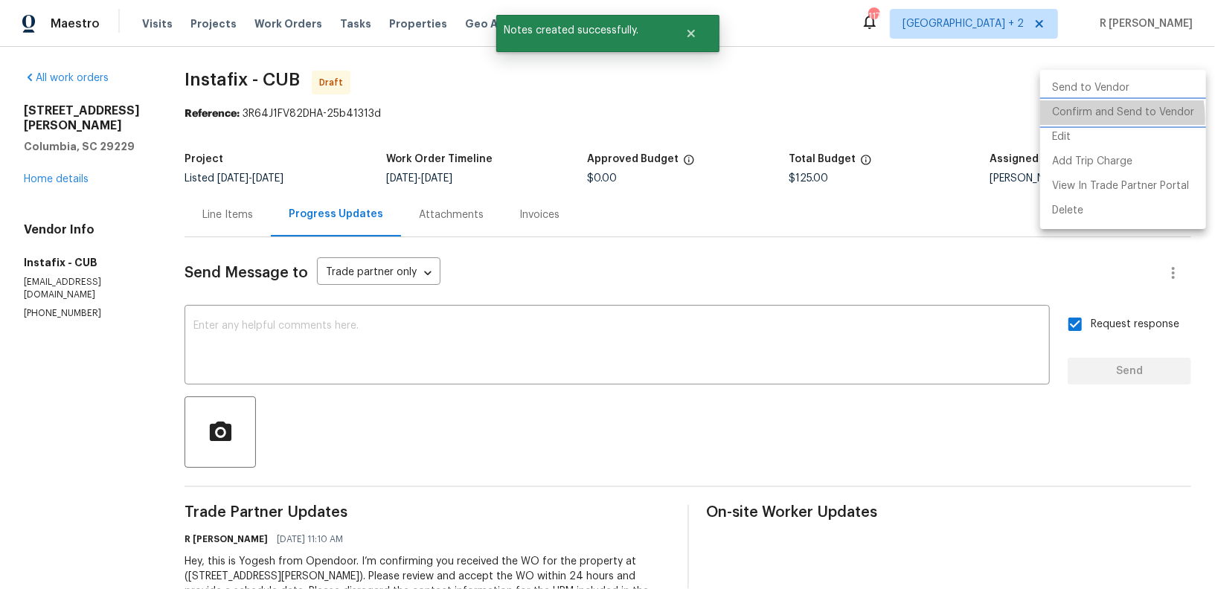
click at [1097, 118] on li "Confirm and Send to Vendor" at bounding box center [1123, 112] width 166 height 25
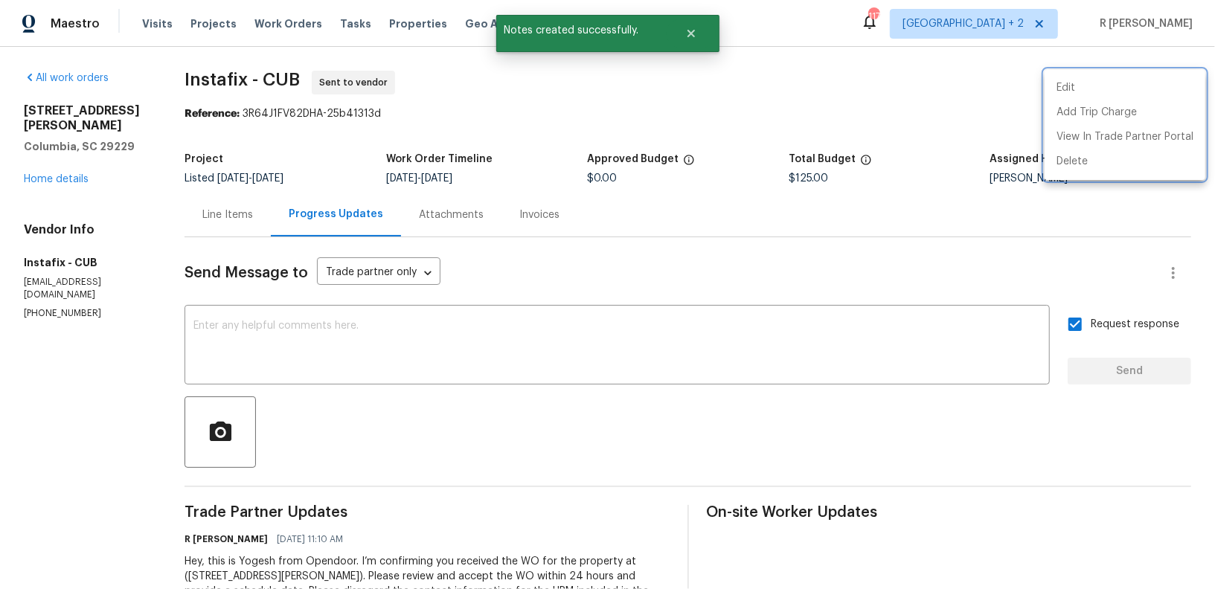
click at [1023, 115] on div at bounding box center [607, 294] width 1215 height 589
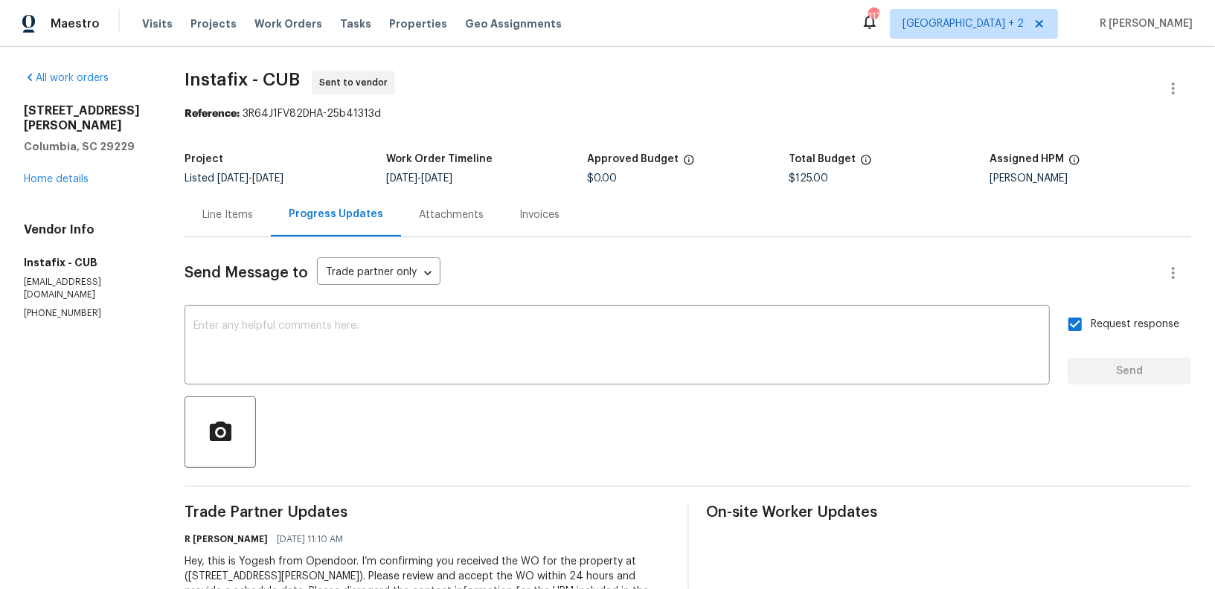
click at [765, 220] on div "Line Items Progress Updates Attachments Invoices" at bounding box center [688, 215] width 1007 height 45
click at [543, 319] on div "x ​" at bounding box center [617, 347] width 865 height 76
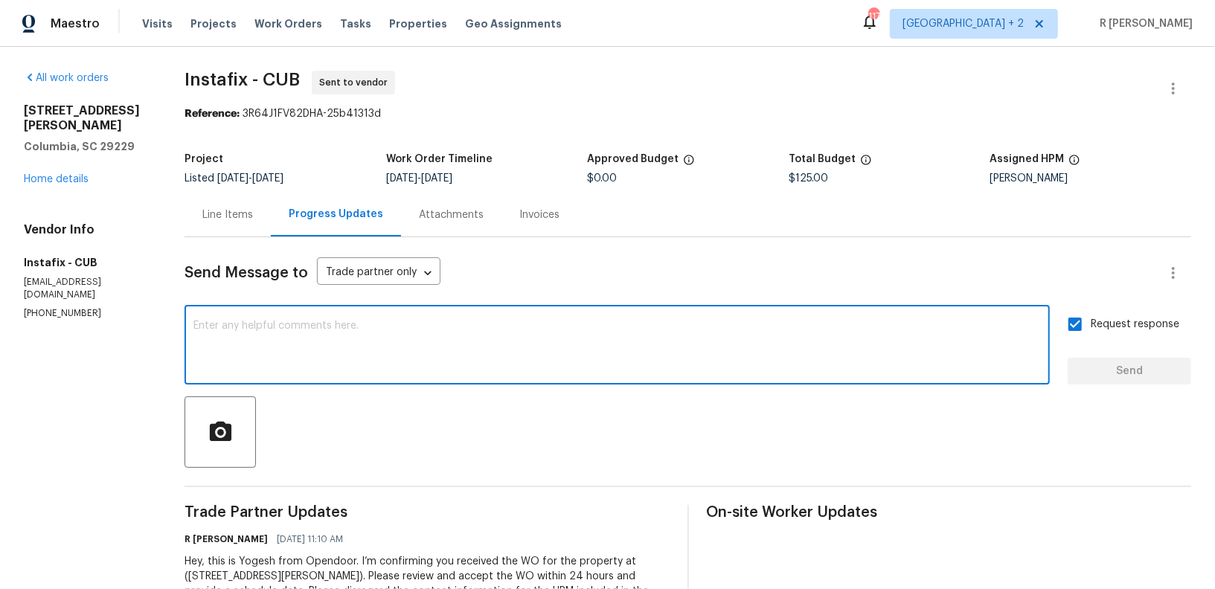
paste textarea "Attention All Work Orders must include before-photos (both close-up and wide-an…"
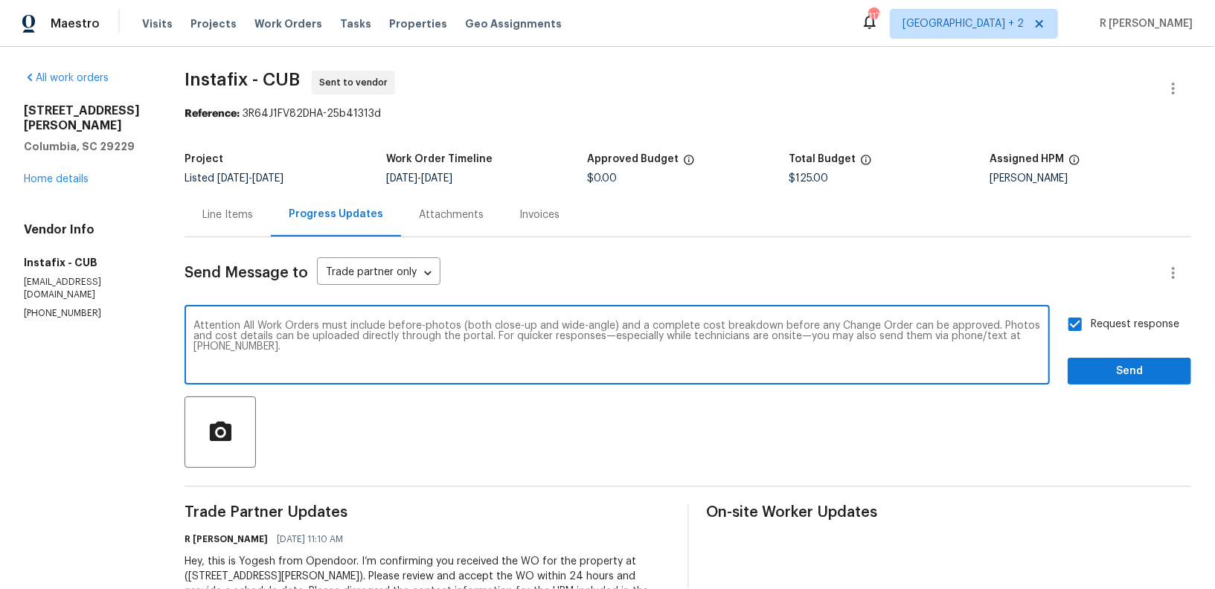
type textarea "Attention All Work Orders must include before-photos (both close-up and wide-an…"
click at [1086, 363] on span "Send" at bounding box center [1130, 371] width 100 height 19
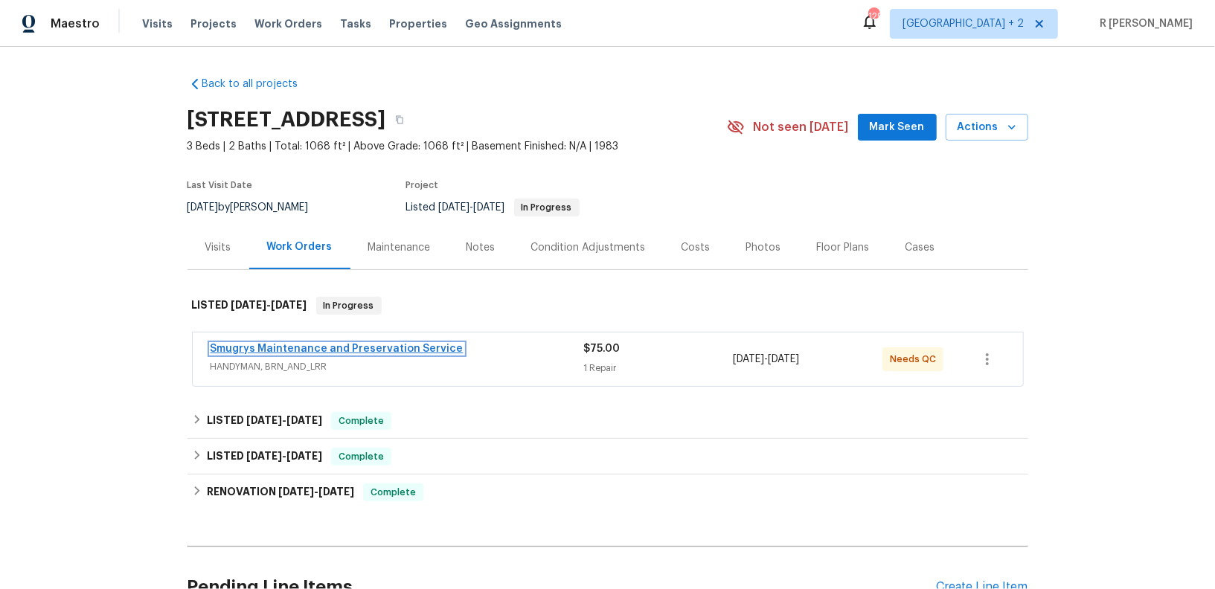
click at [305, 345] on link "Smugrys Maintenance and Preservation Service" at bounding box center [337, 349] width 253 height 10
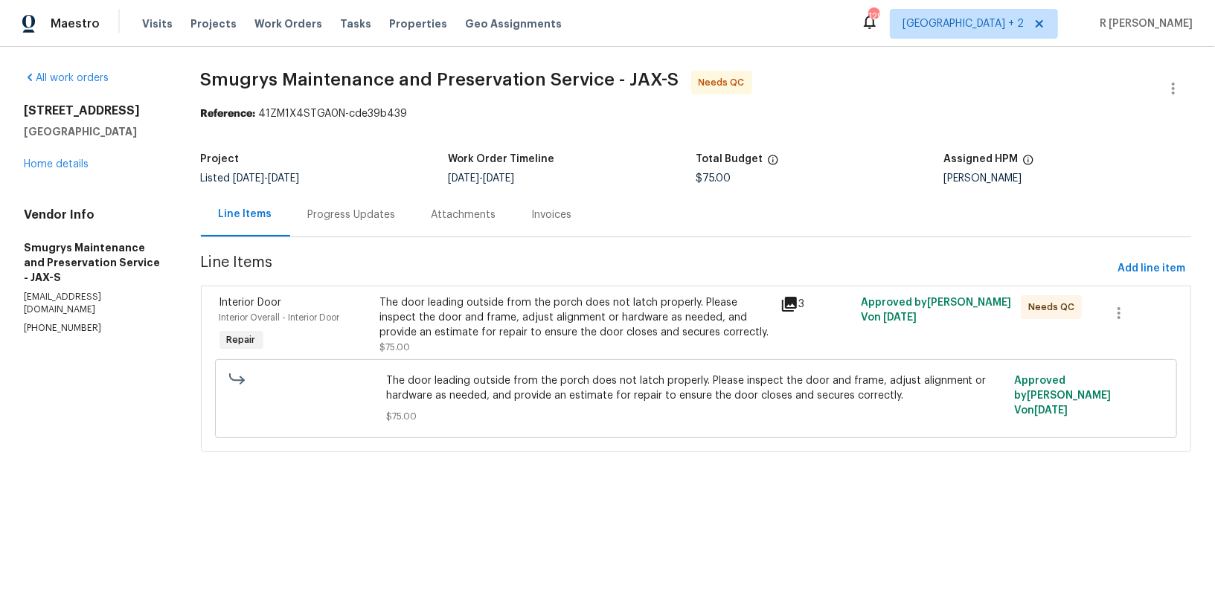
click at [329, 217] on div "Progress Updates" at bounding box center [352, 215] width 88 height 15
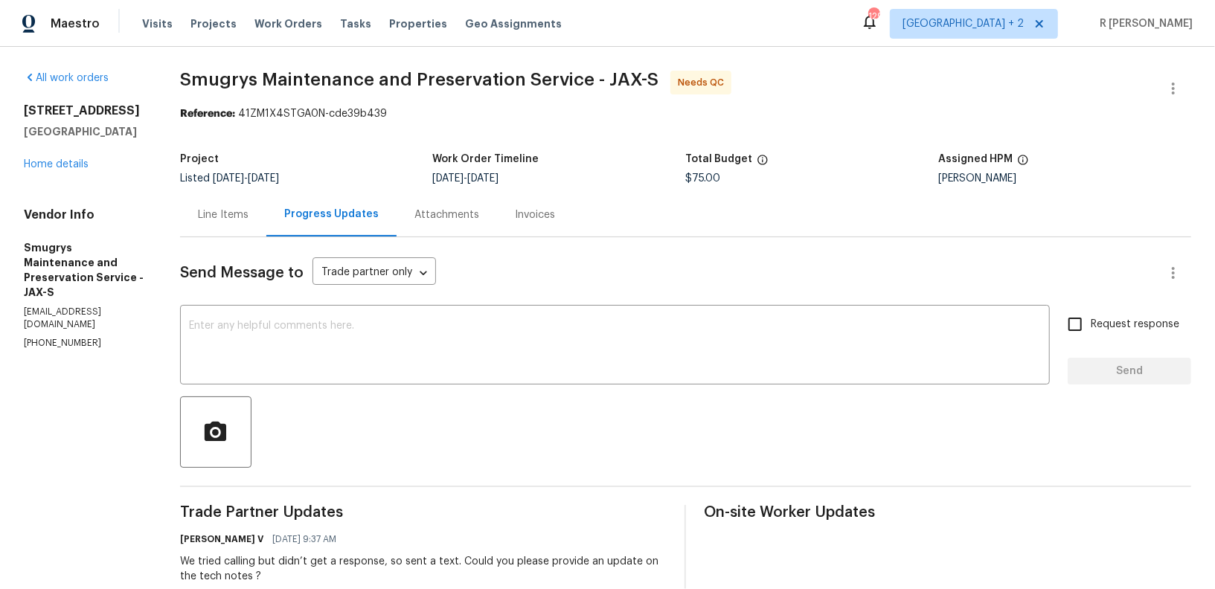
click at [217, 217] on div "Line Items" at bounding box center [223, 215] width 51 height 15
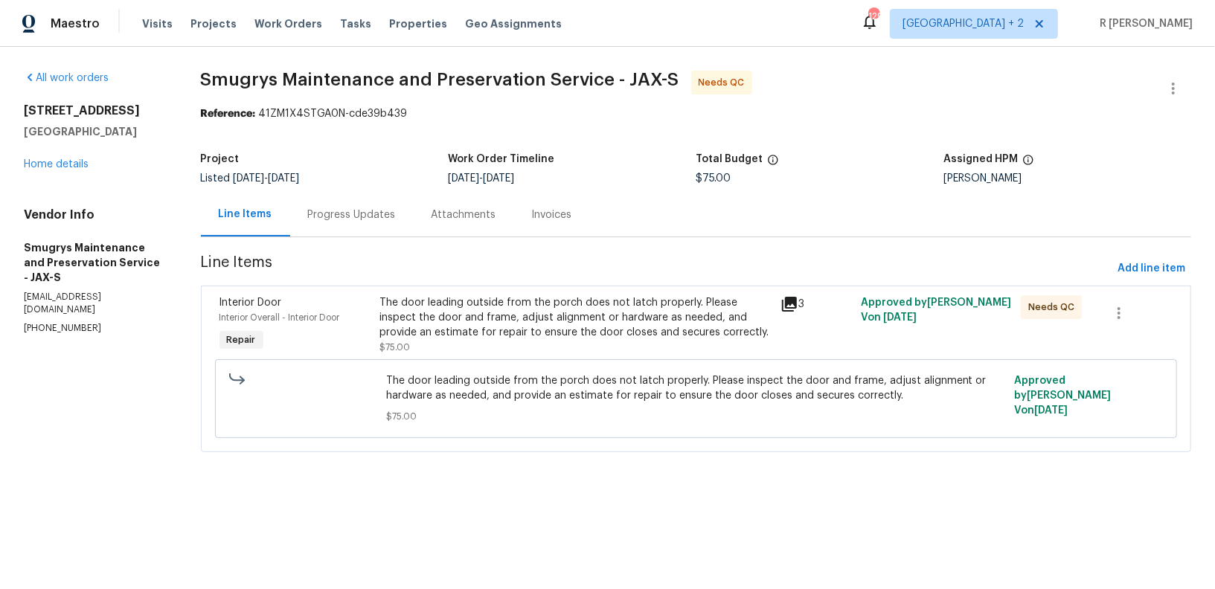
click at [362, 224] on div "Progress Updates" at bounding box center [352, 215] width 124 height 44
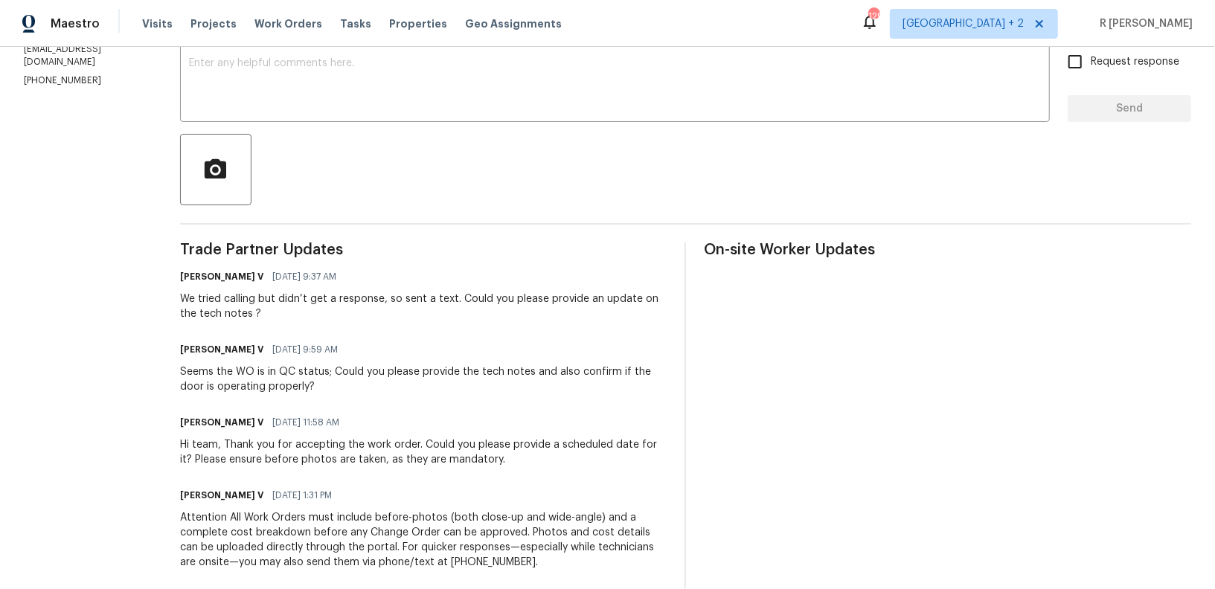
scroll to position [289, 0]
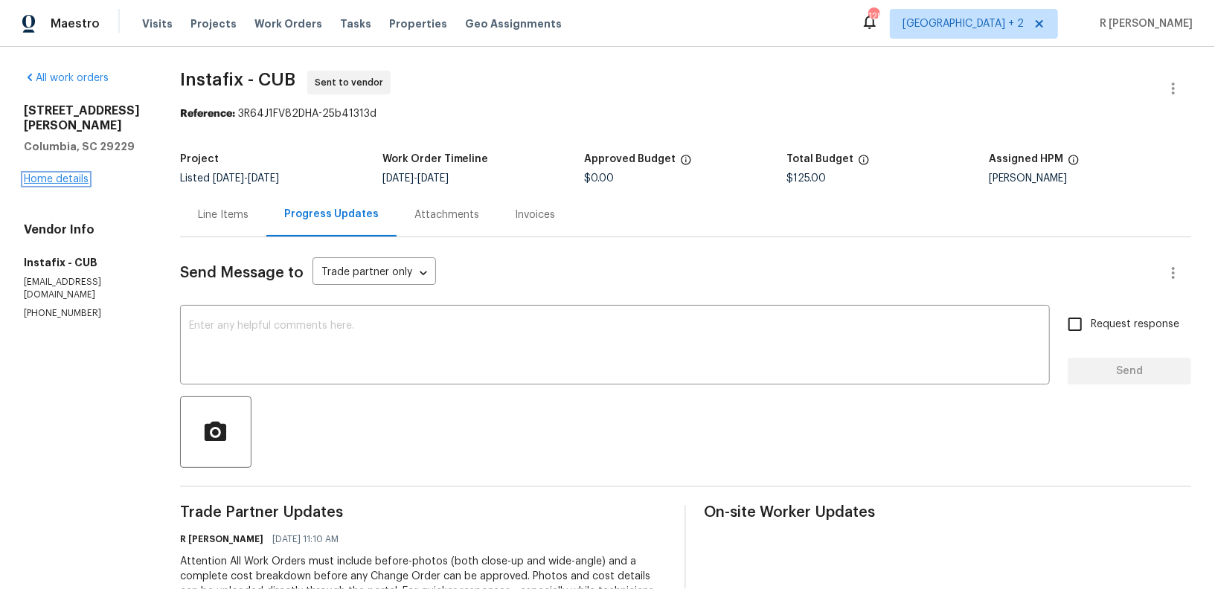
click at [57, 174] on link "Home details" at bounding box center [56, 179] width 65 height 10
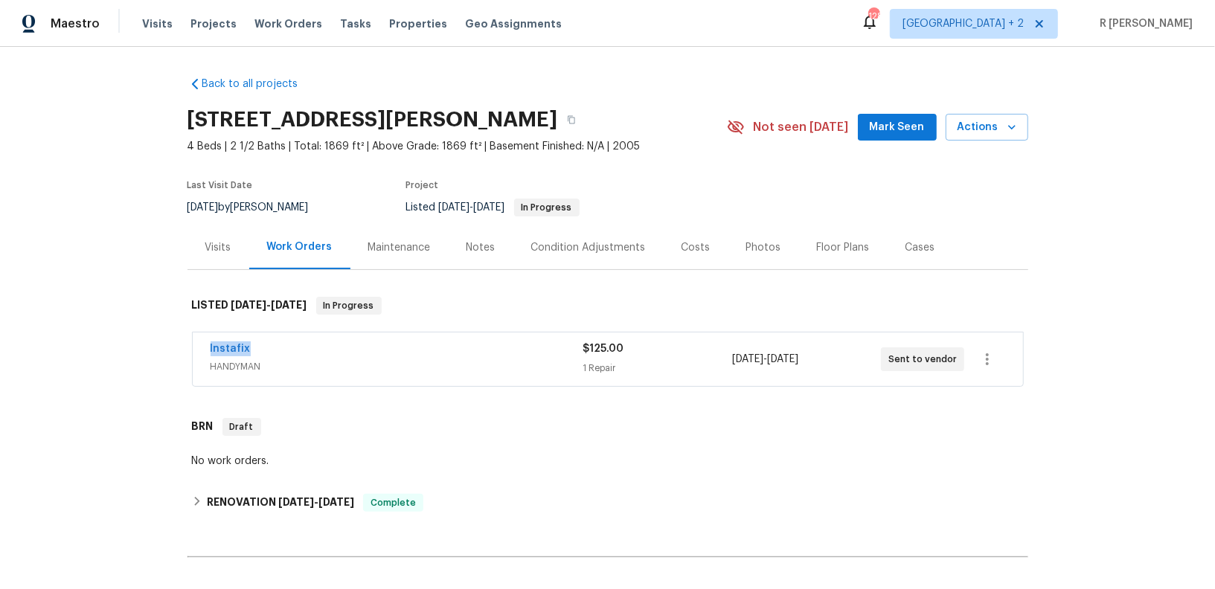
drag, startPoint x: 281, startPoint y: 345, endPoint x: 199, endPoint y: 345, distance: 81.9
click at [199, 345] on div "Instafix HANDYMAN $125.00 1 Repair 9/9/2025 - 9/12/2025 Sent to vendor" at bounding box center [608, 360] width 830 height 54
copy link "Instafix"
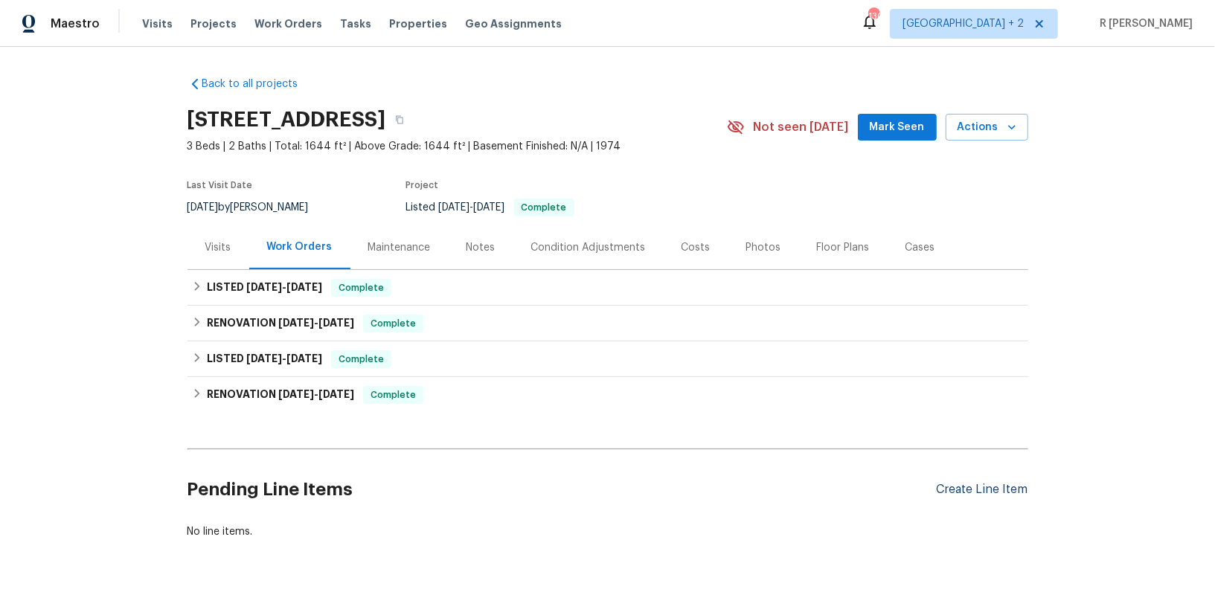
click at [958, 487] on div "Create Line Item" at bounding box center [983, 490] width 92 height 14
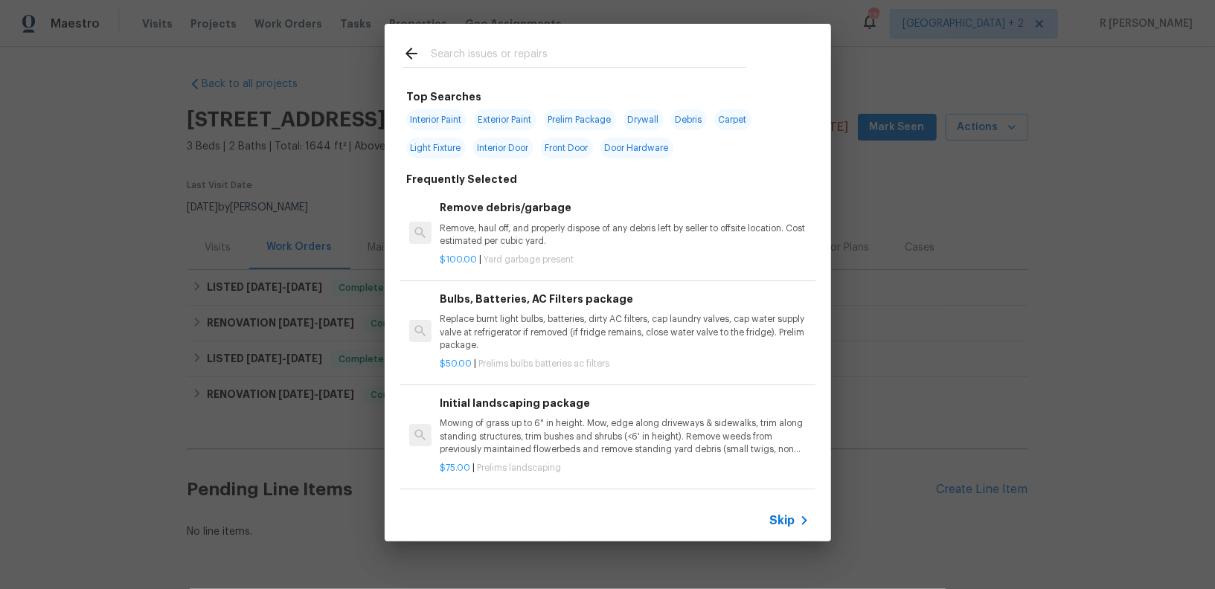
click at [590, 50] on input "text" at bounding box center [589, 56] width 316 height 22
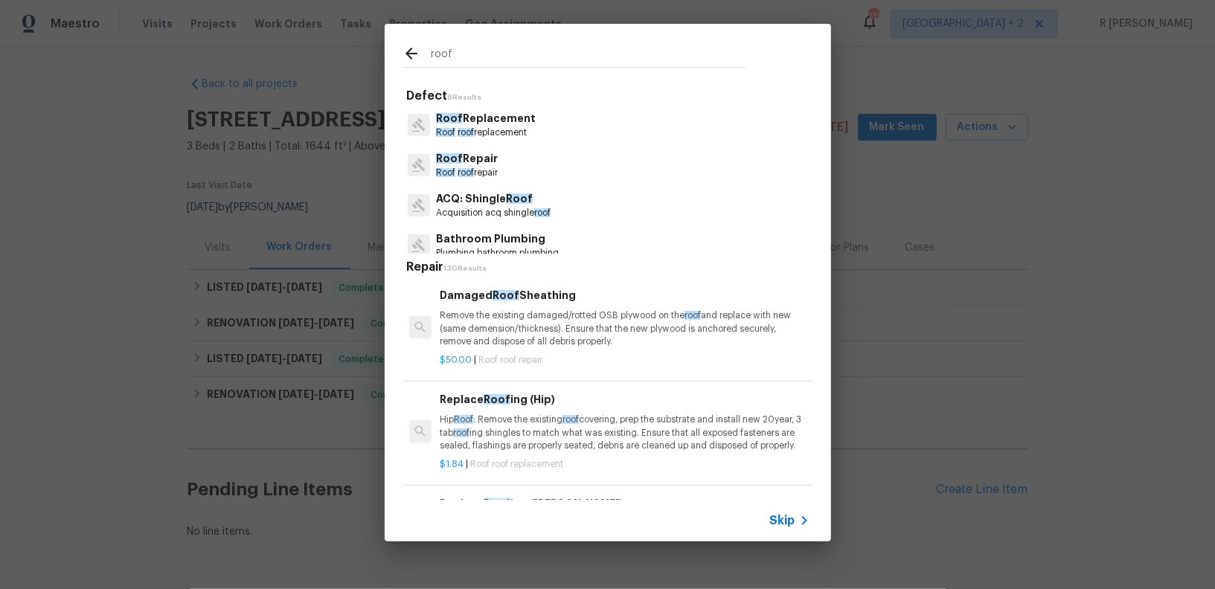
type input "roof"
click at [506, 129] on p "Roof roof replacement" at bounding box center [486, 133] width 100 height 13
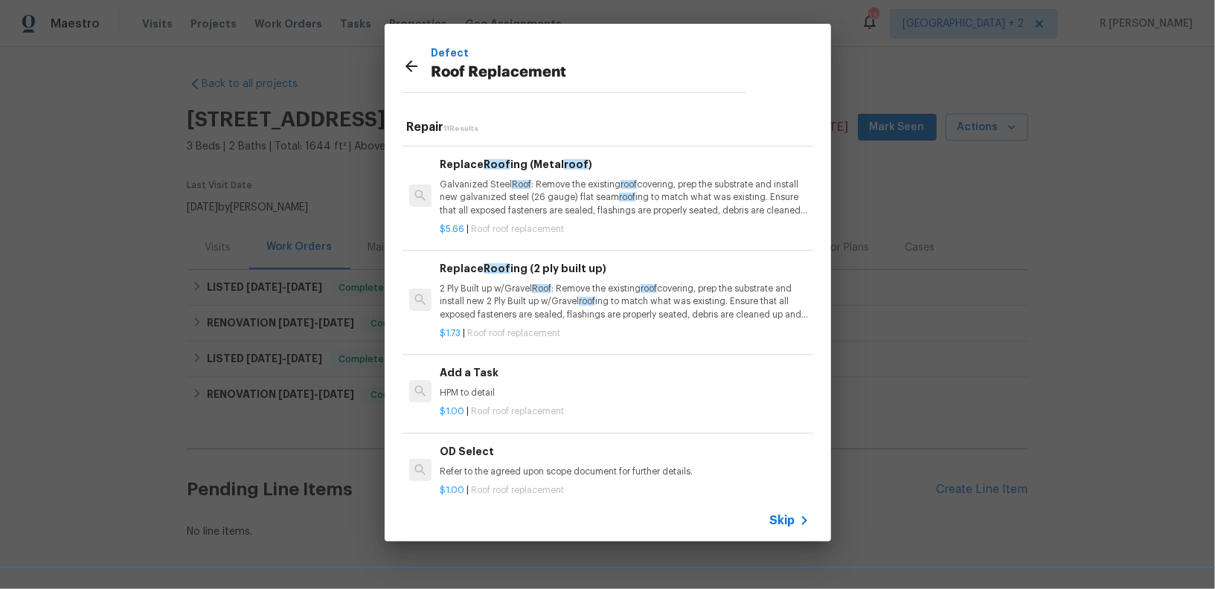
scroll to position [13, 0]
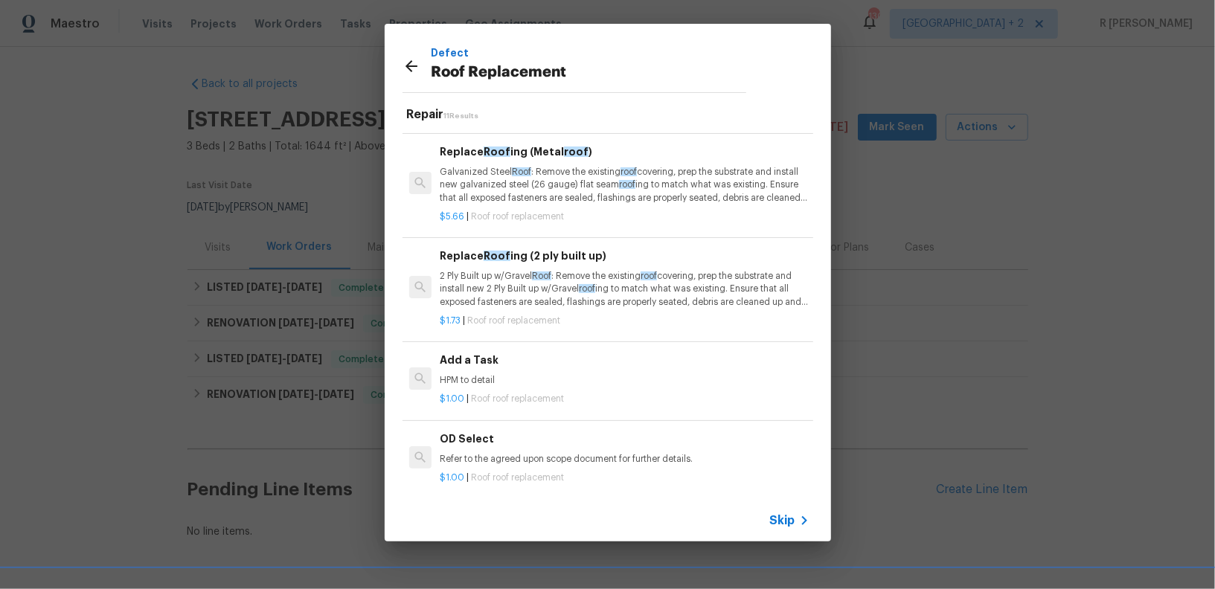
click at [481, 352] on h6 "Add a Task" at bounding box center [624, 360] width 369 height 16
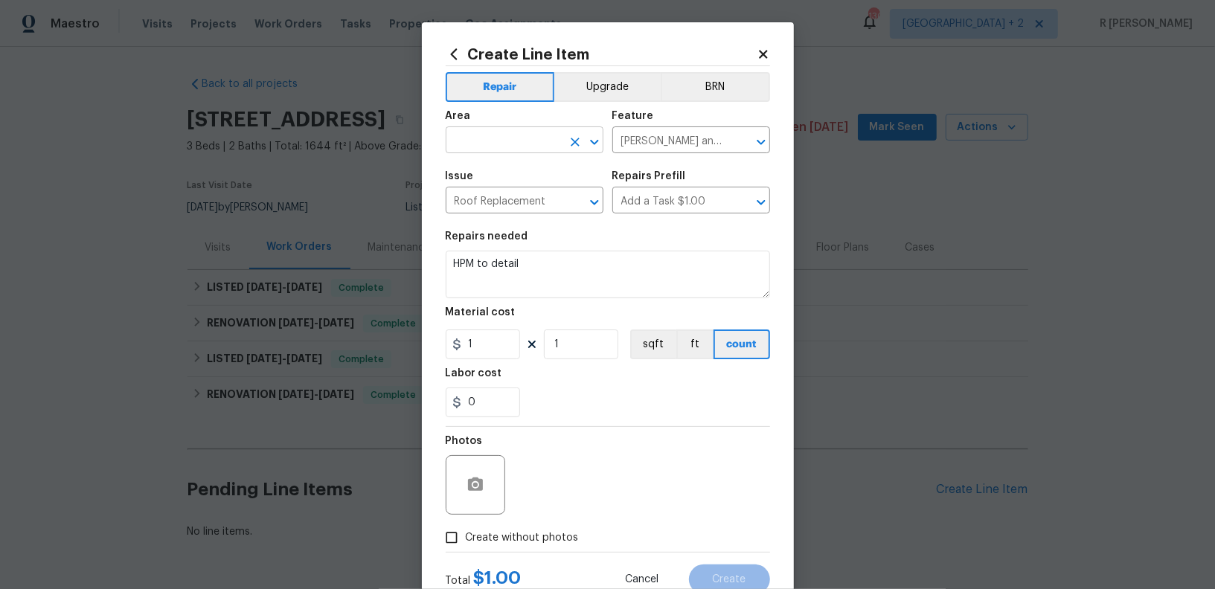
click at [508, 139] on input "text" at bounding box center [504, 141] width 116 height 23
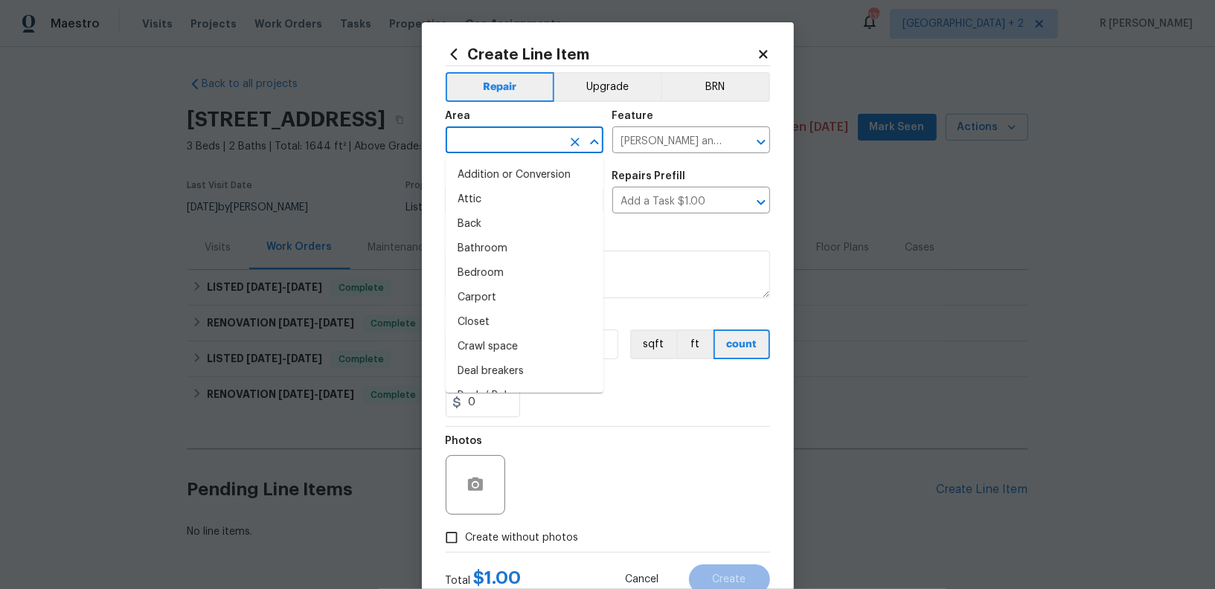
type input "e"
click at [485, 344] on li "Roof" at bounding box center [525, 347] width 158 height 25
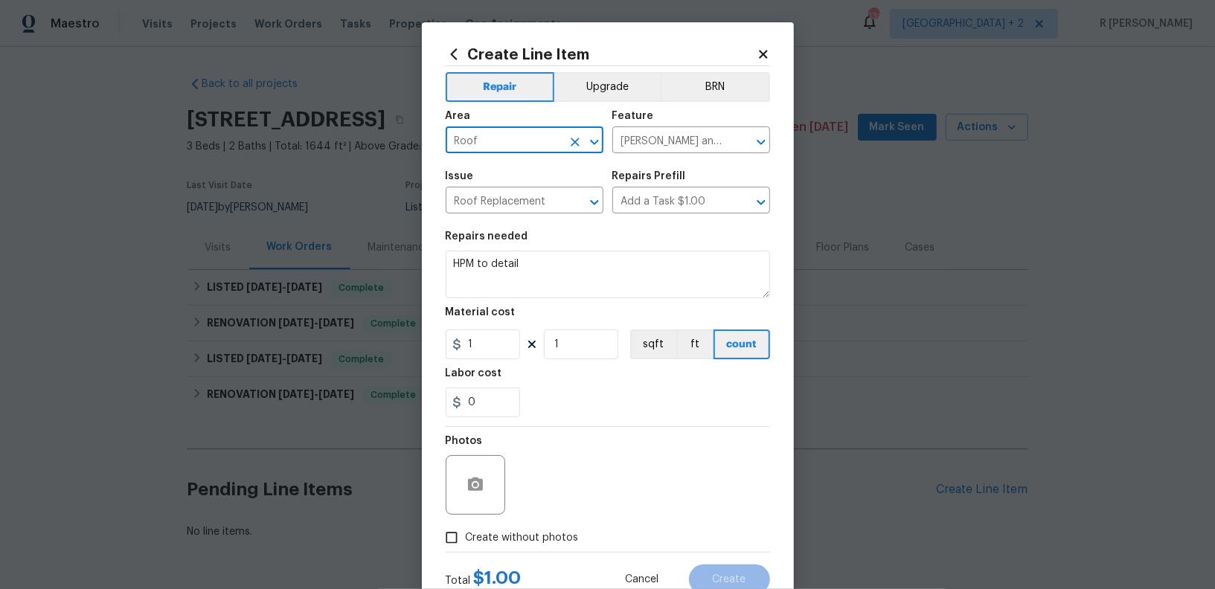
type input "Roof"
click at [613, 264] on textarea "HPM to detail" at bounding box center [608, 275] width 324 height 48
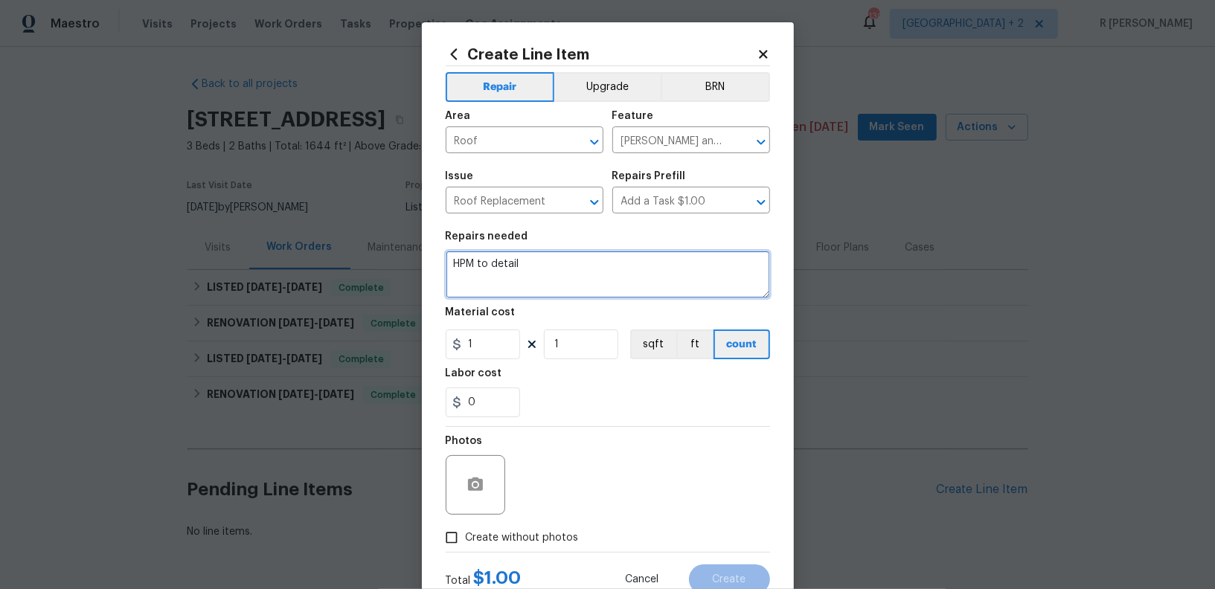
click at [613, 264] on textarea "HPM to detail" at bounding box center [608, 275] width 324 height 48
paste textarea "Roof inspection - please inspect and quote replacement"
type textarea "#Resale Roof inspection - please inspect and quote replacement"
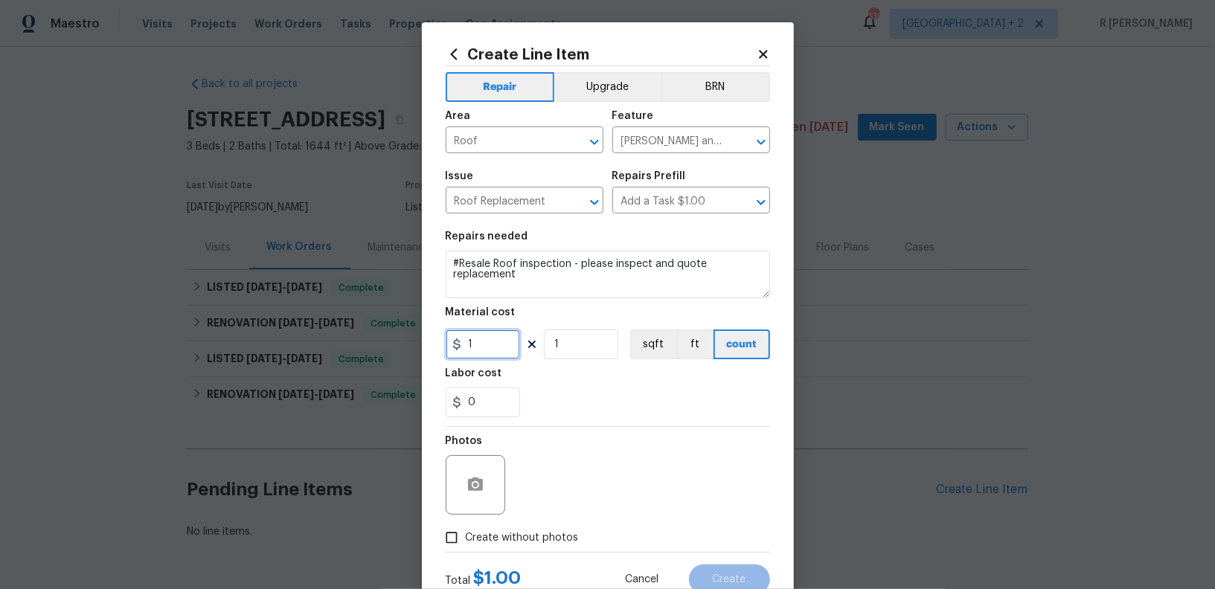
click at [499, 350] on input "1" at bounding box center [483, 345] width 74 height 30
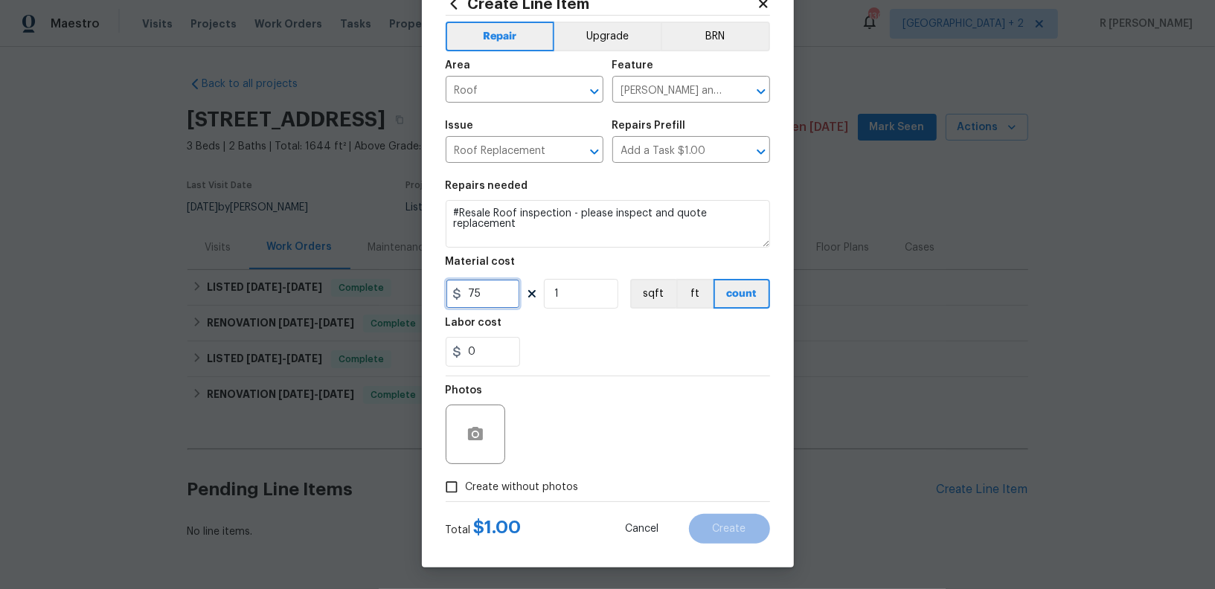
type input "75"
click at [540, 482] on span "Create without photos" at bounding box center [522, 488] width 113 height 16
click at [466, 482] on input "Create without photos" at bounding box center [452, 487] width 28 height 28
checkbox input "true"
click at [466, 444] on button "button" at bounding box center [476, 435] width 36 height 36
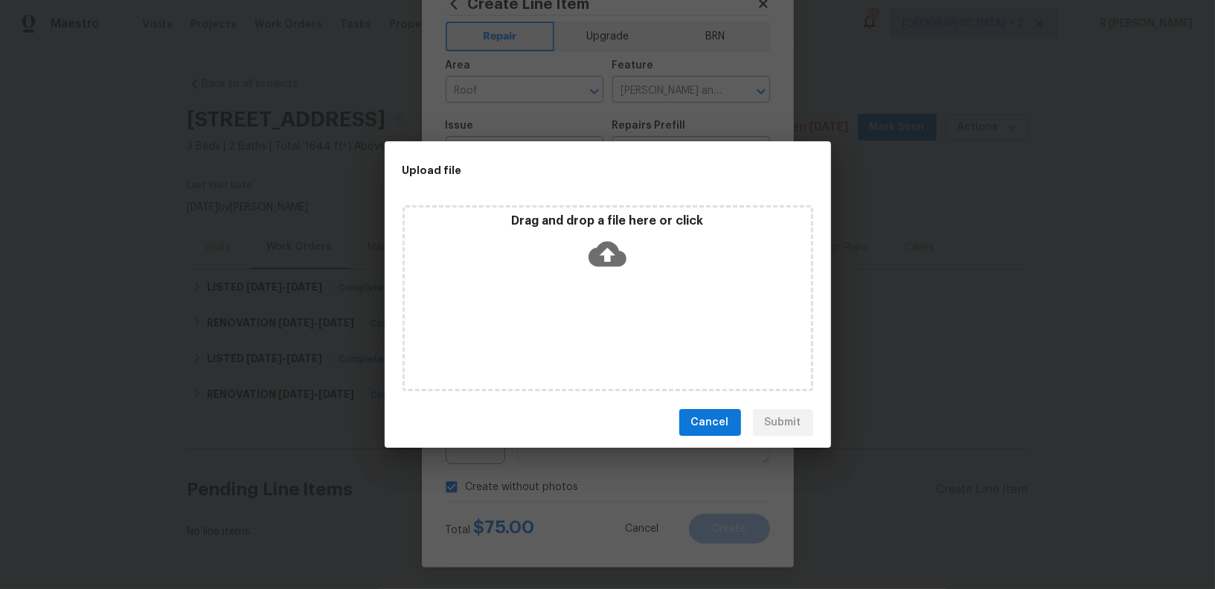
click at [604, 249] on icon at bounding box center [608, 254] width 38 height 25
click at [716, 427] on span "Cancel" at bounding box center [710, 423] width 38 height 19
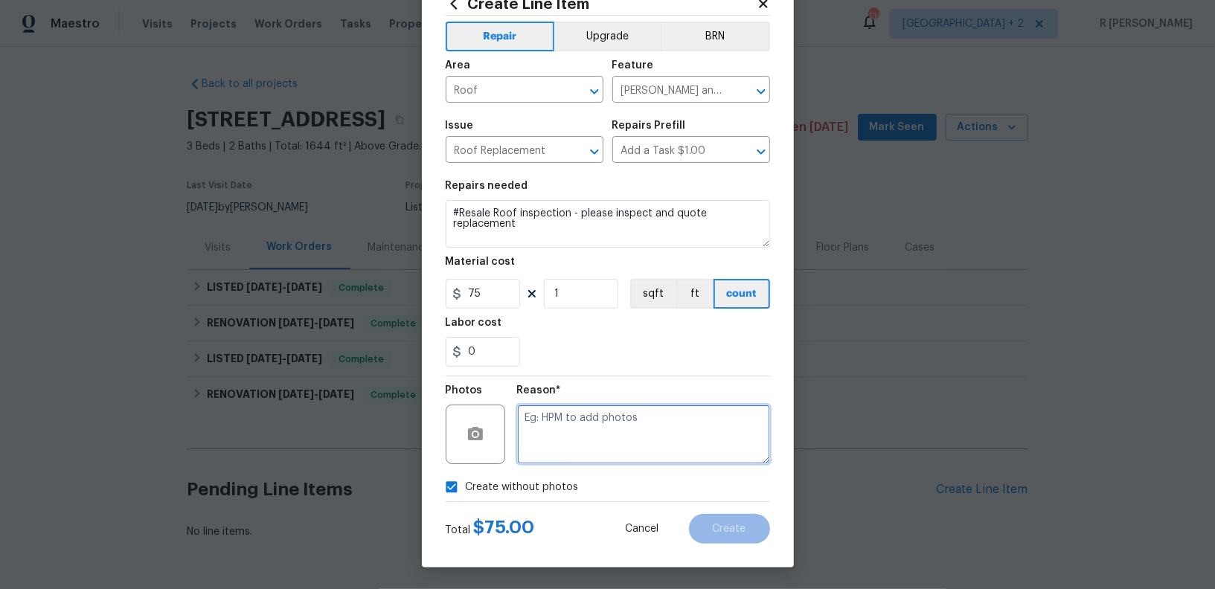
click at [621, 449] on textarea at bounding box center [643, 435] width 253 height 60
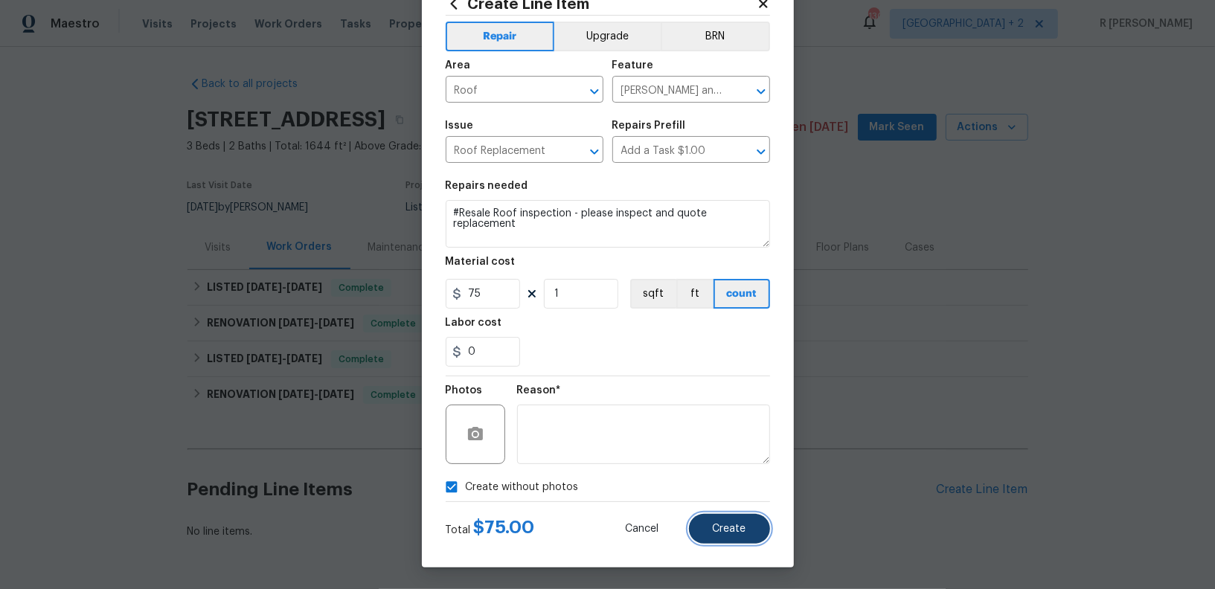
click at [710, 538] on button "Create" at bounding box center [729, 529] width 81 height 30
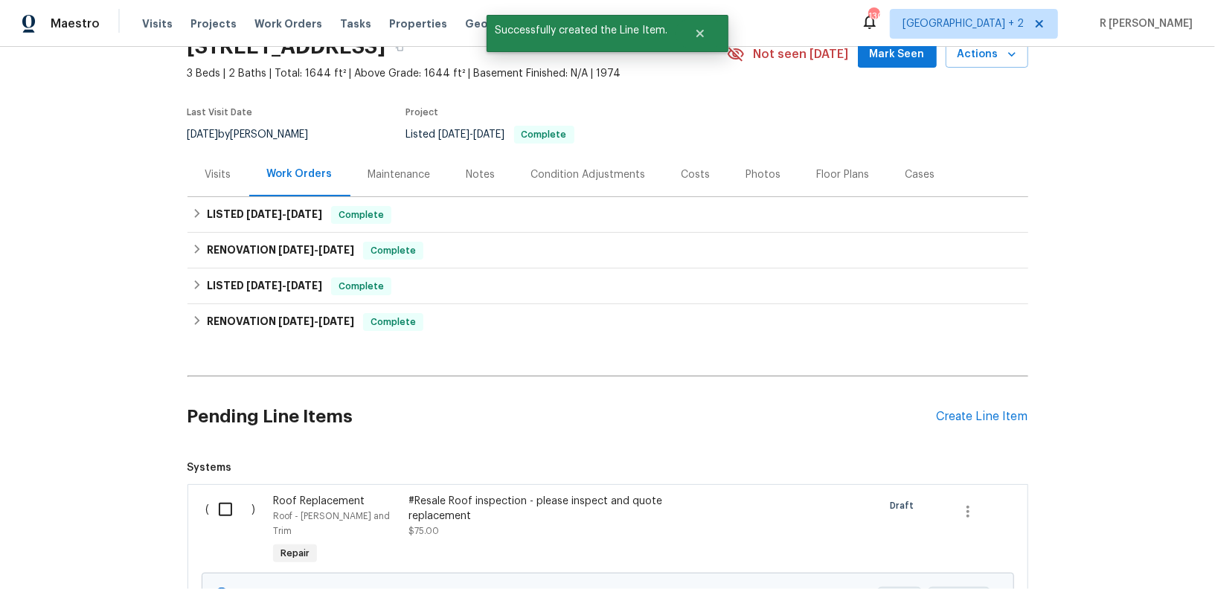
scroll to position [173, 0]
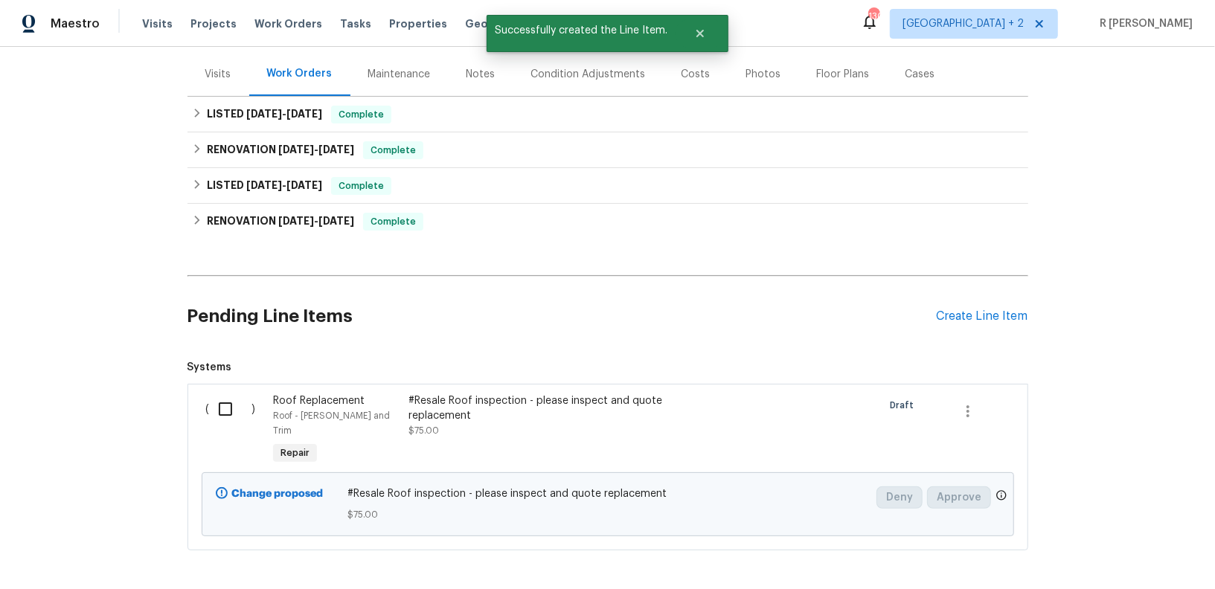
click at [227, 404] on input "checkbox" at bounding box center [231, 409] width 42 height 31
checkbox input "true"
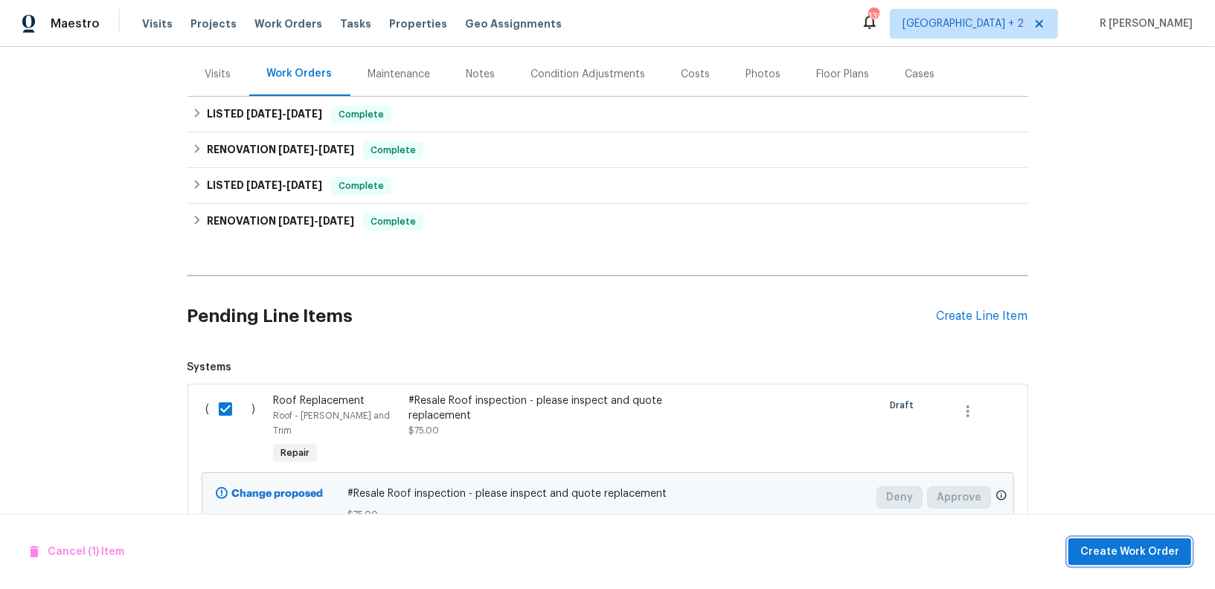
click at [1113, 546] on span "Create Work Order" at bounding box center [1130, 552] width 99 height 19
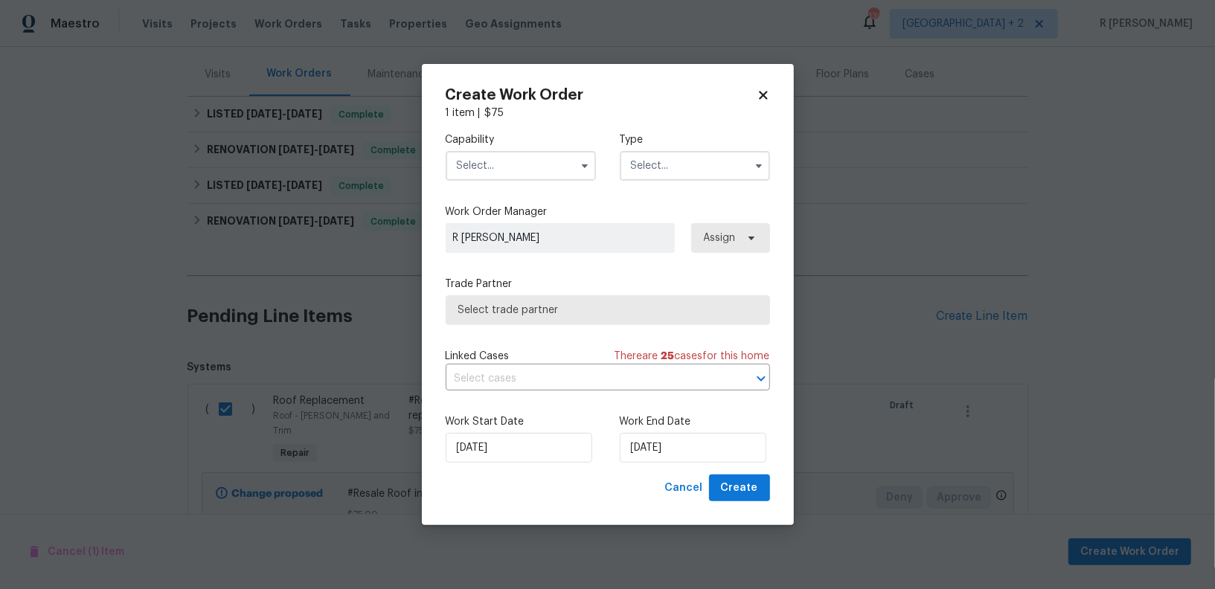
click at [528, 172] on input "text" at bounding box center [521, 166] width 150 height 30
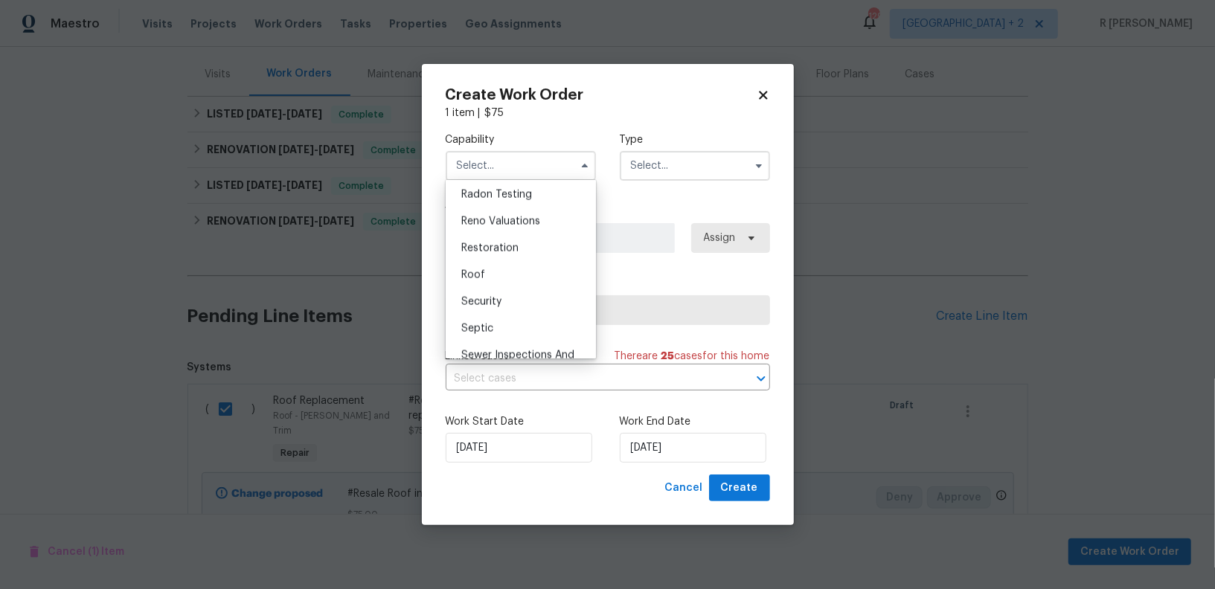
scroll to position [1464, 0]
click at [502, 248] on div "Roof" at bounding box center [520, 251] width 143 height 27
type input "Roof"
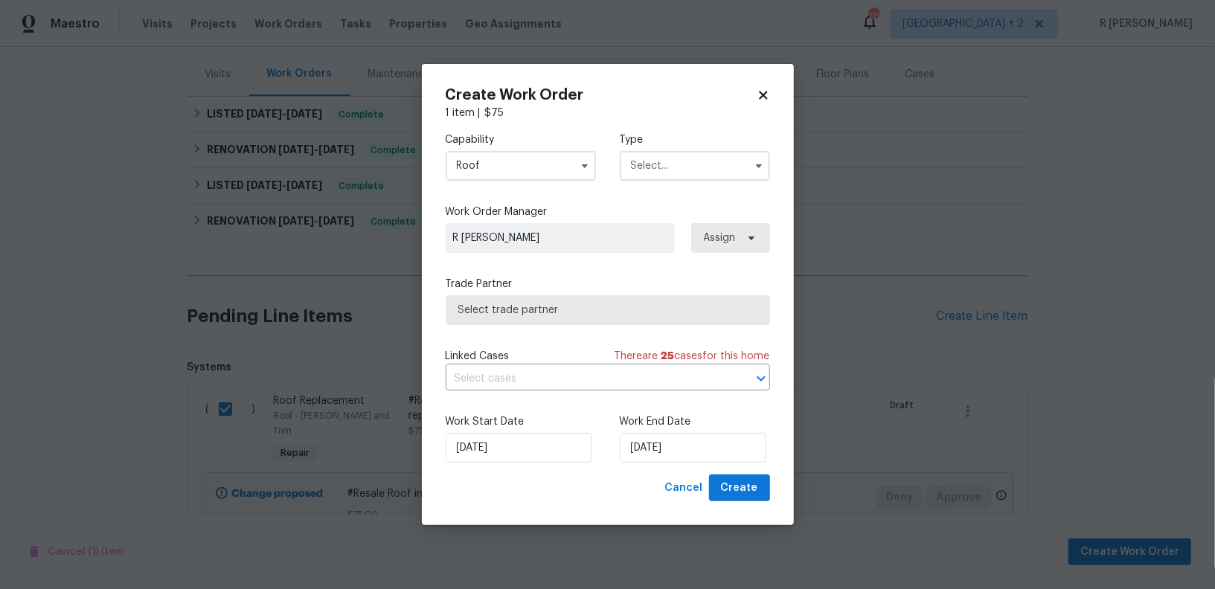
click at [699, 173] on input "text" at bounding box center [695, 166] width 150 height 30
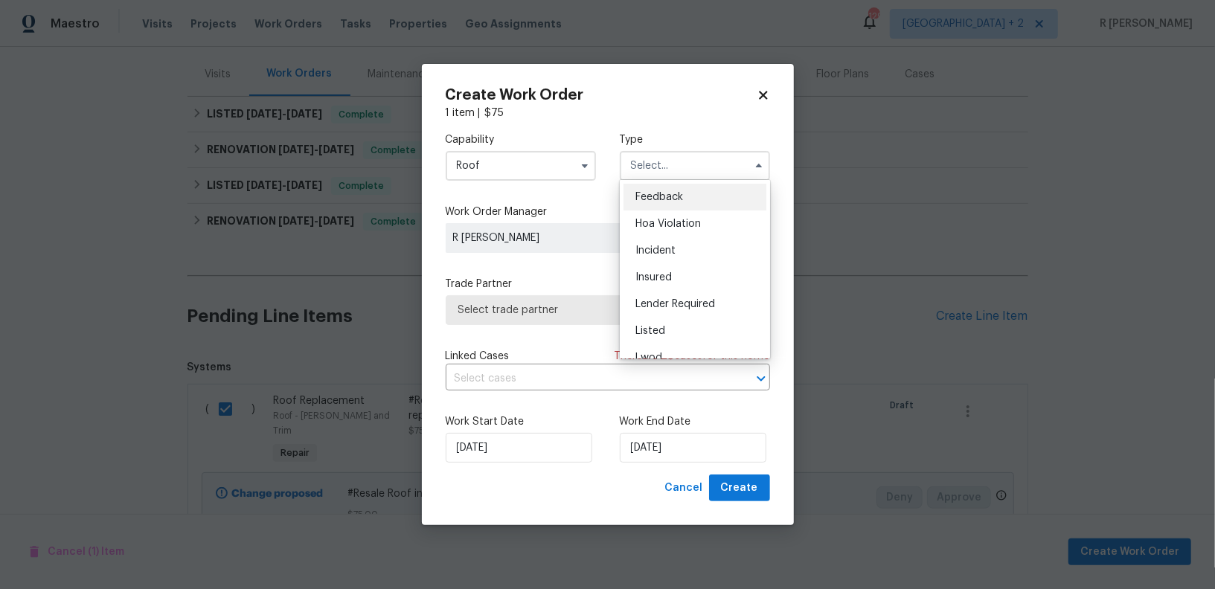
click at [683, 195] on div "Feedback" at bounding box center [695, 197] width 143 height 27
type input "Feedback"
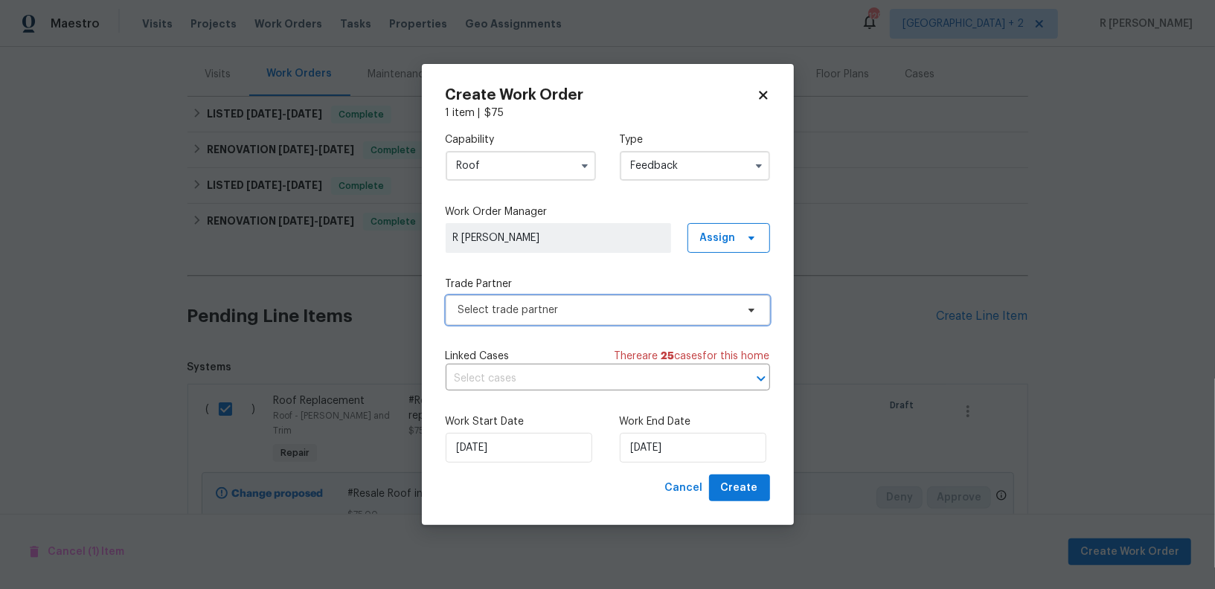
click at [533, 310] on span "Select trade partner" at bounding box center [597, 310] width 278 height 15
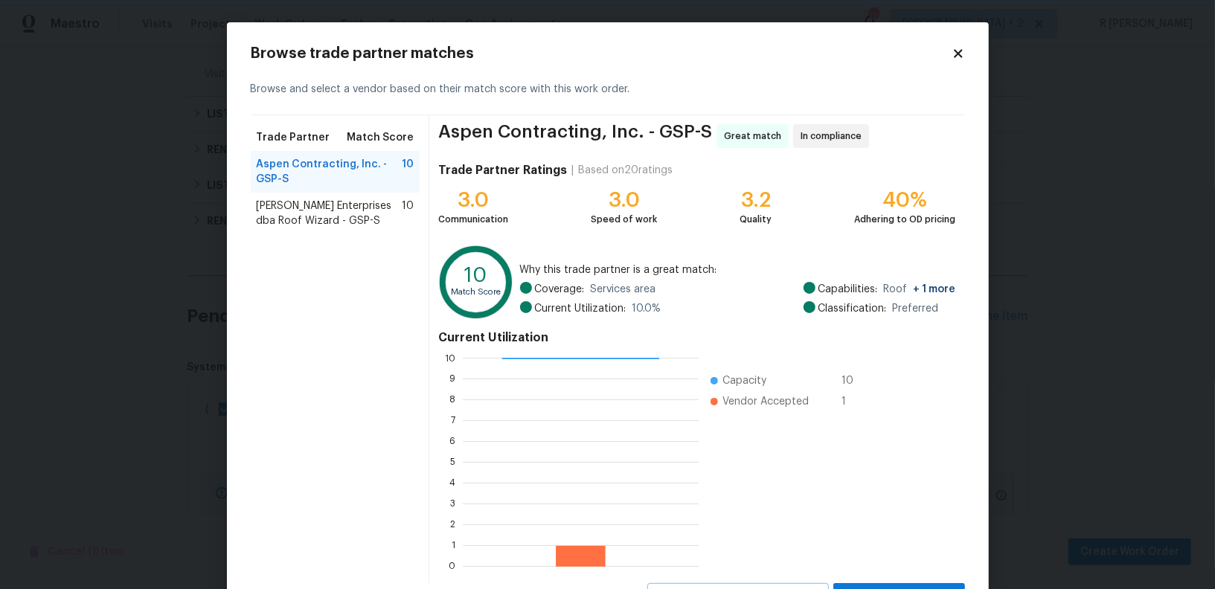
scroll to position [66, 0]
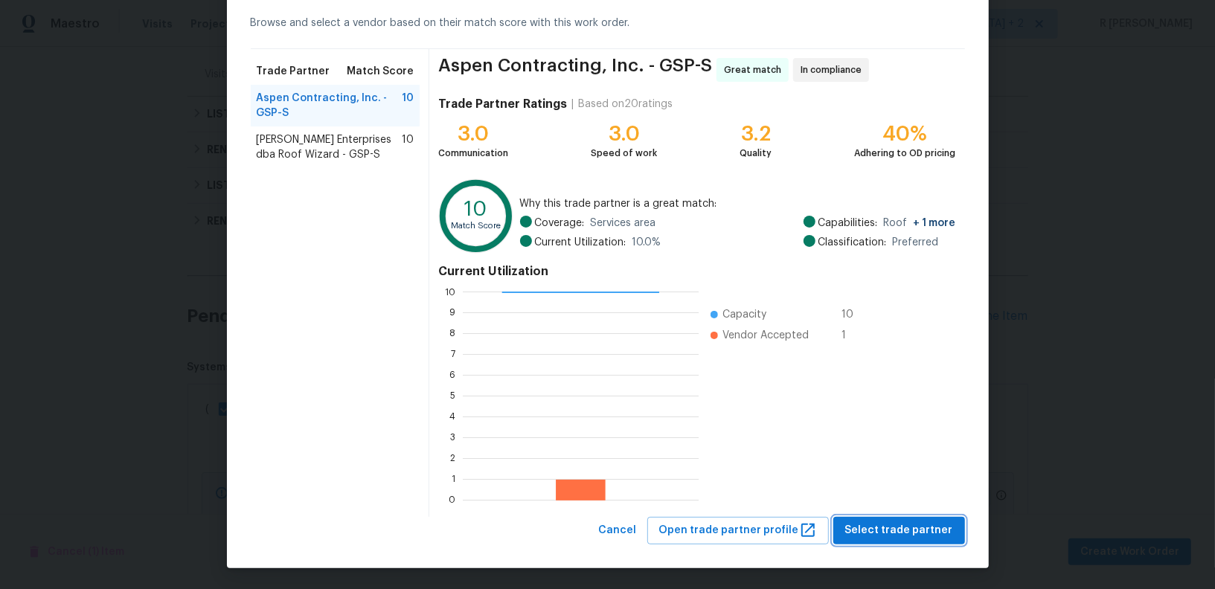
click at [902, 528] on span "Select trade partner" at bounding box center [899, 531] width 108 height 19
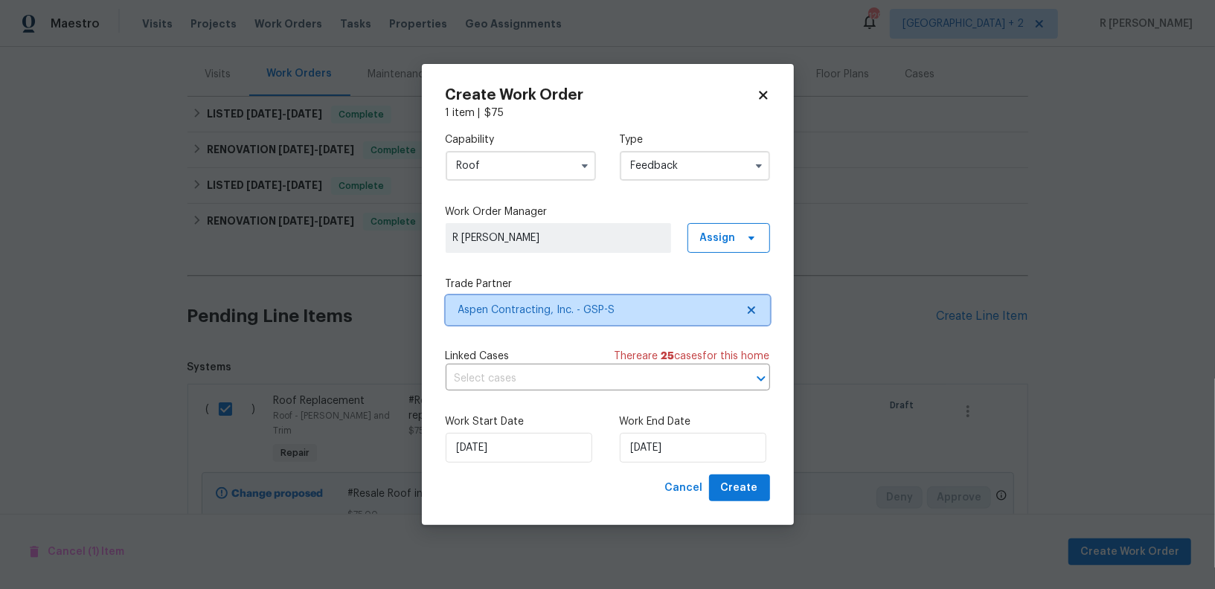
scroll to position [0, 0]
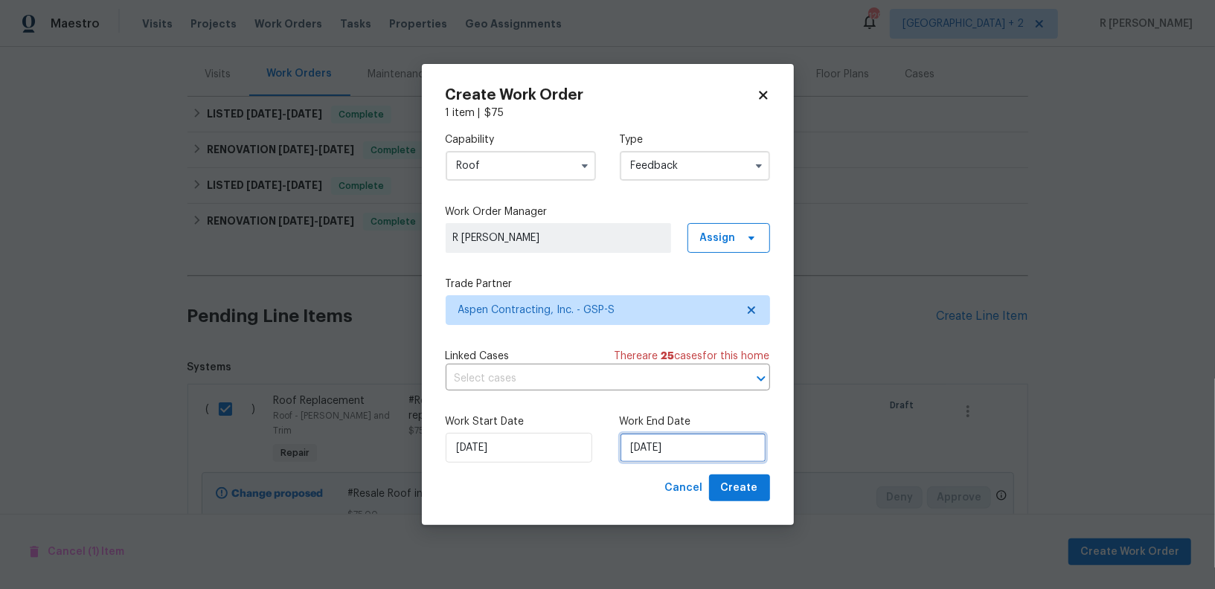
click at [653, 459] on input "[DATE]" at bounding box center [693, 448] width 147 height 30
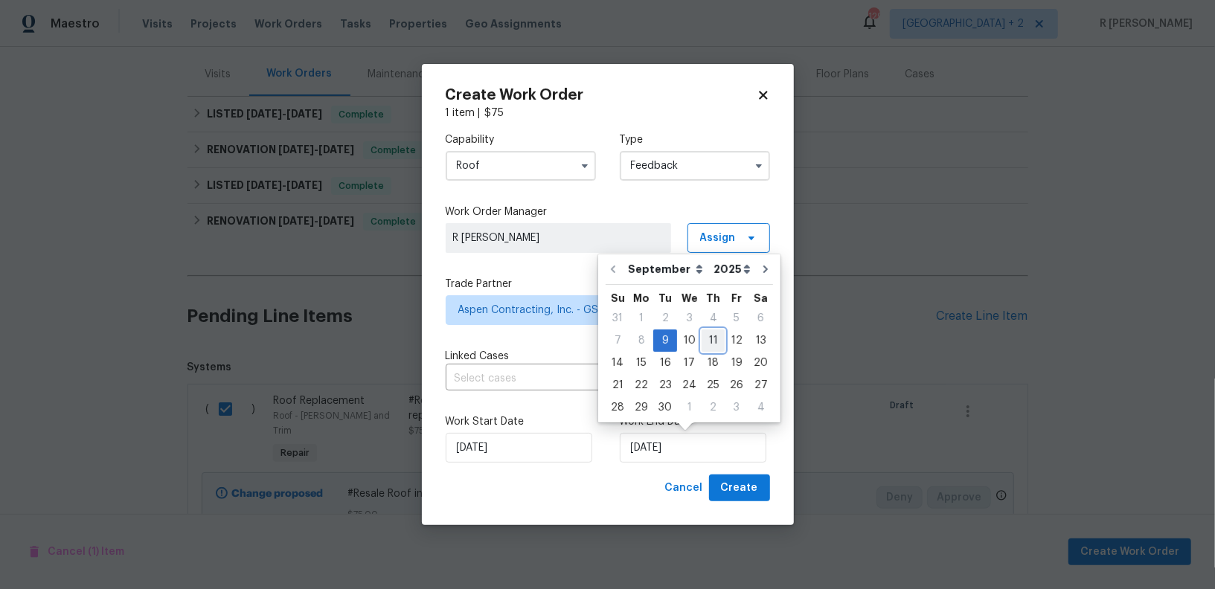
click at [711, 339] on div "11" at bounding box center [713, 340] width 23 height 21
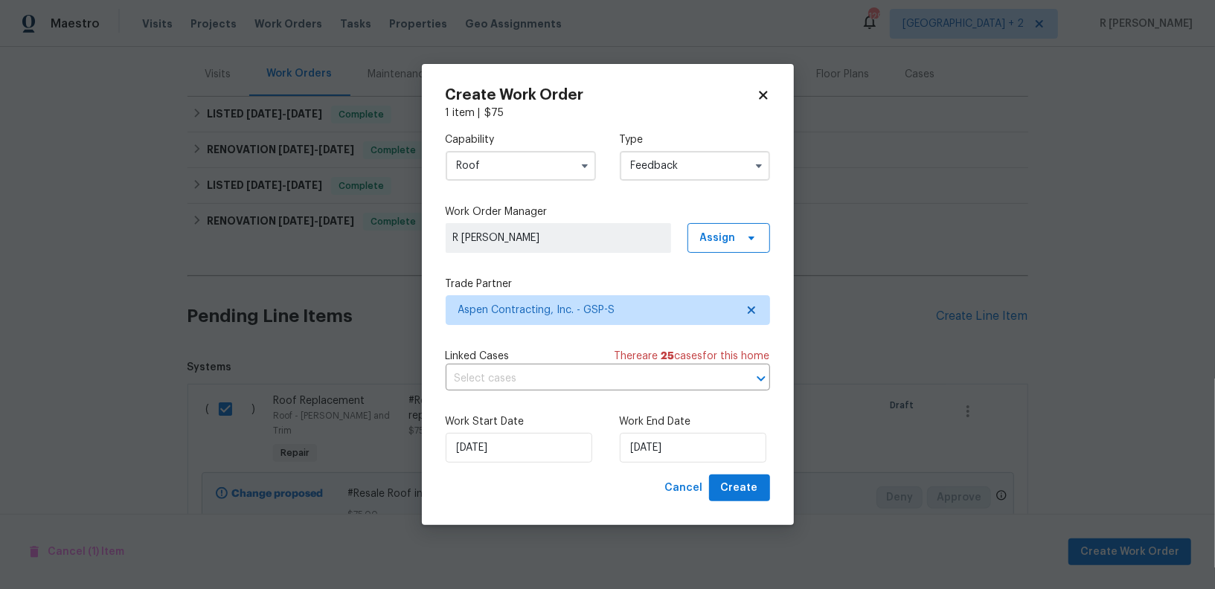
click at [737, 470] on div "Work Start Date 09/09/2025 Work End Date 11/09/2025" at bounding box center [608, 439] width 324 height 72
click at [684, 428] on label "Work End Date" at bounding box center [695, 421] width 150 height 15
click at [695, 438] on input "11/09/2025" at bounding box center [693, 448] width 147 height 30
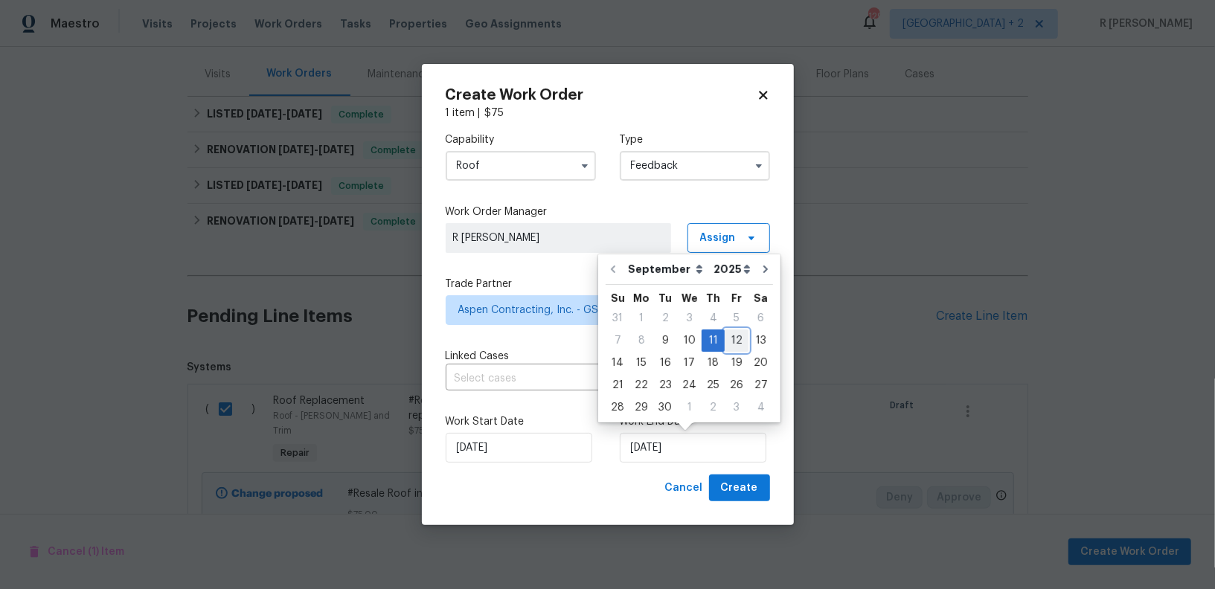
click at [728, 346] on div "12" at bounding box center [737, 340] width 24 height 21
type input "[DATE]"
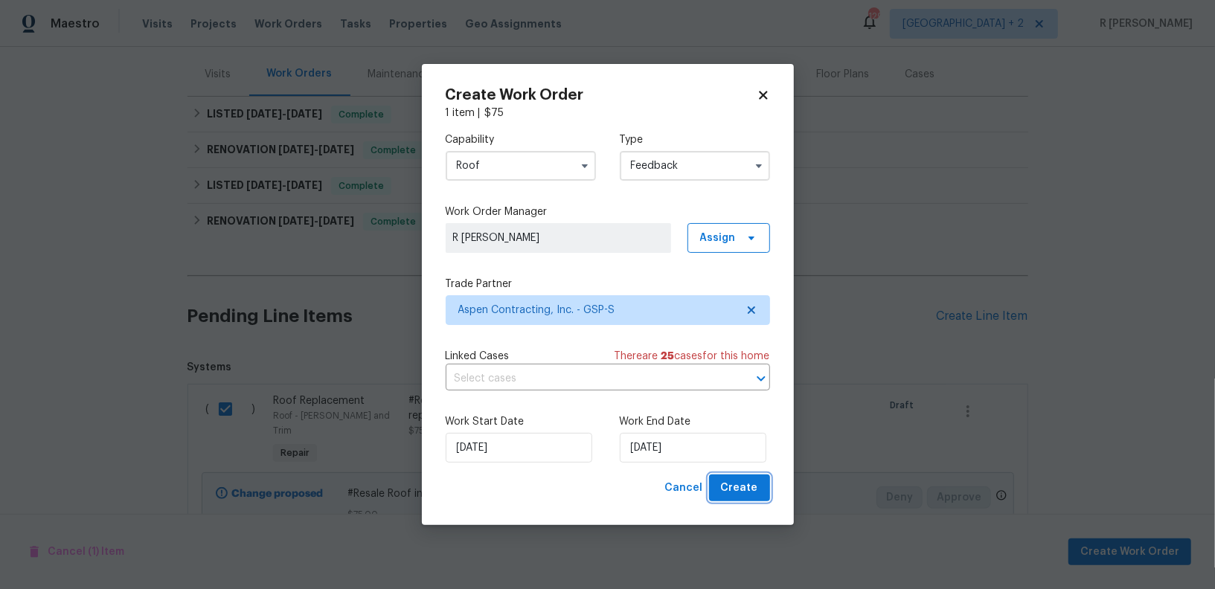
click at [738, 483] on span "Create" at bounding box center [739, 488] width 37 height 19
checkbox input "false"
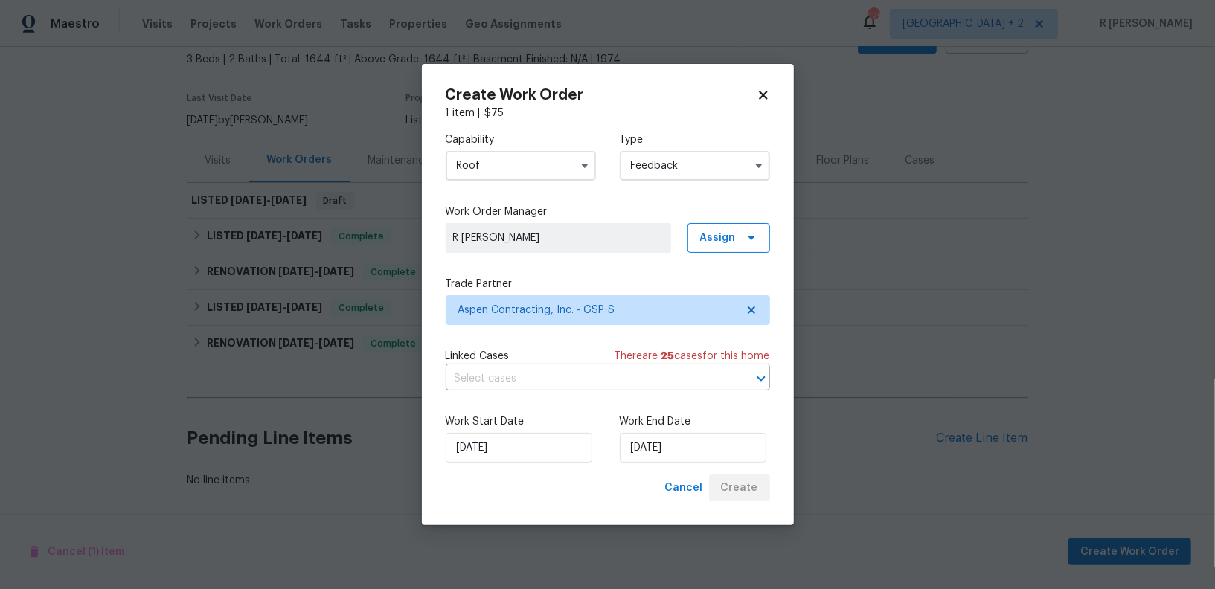
scroll to position [86, 0]
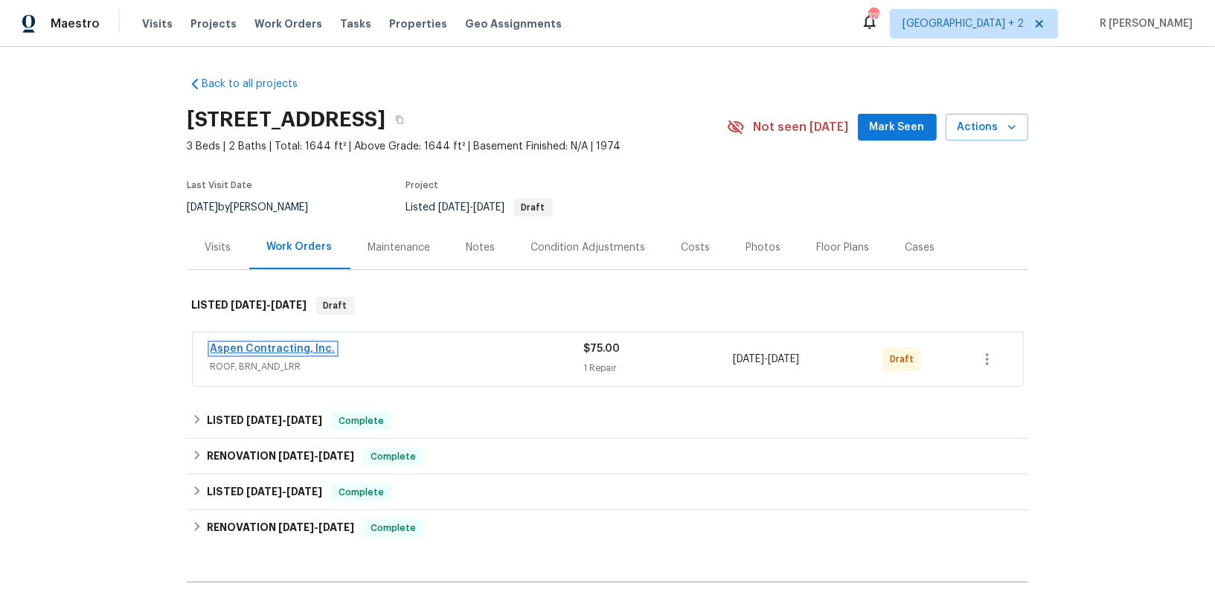
click at [277, 348] on link "Aspen Contracting, Inc." at bounding box center [273, 349] width 125 height 10
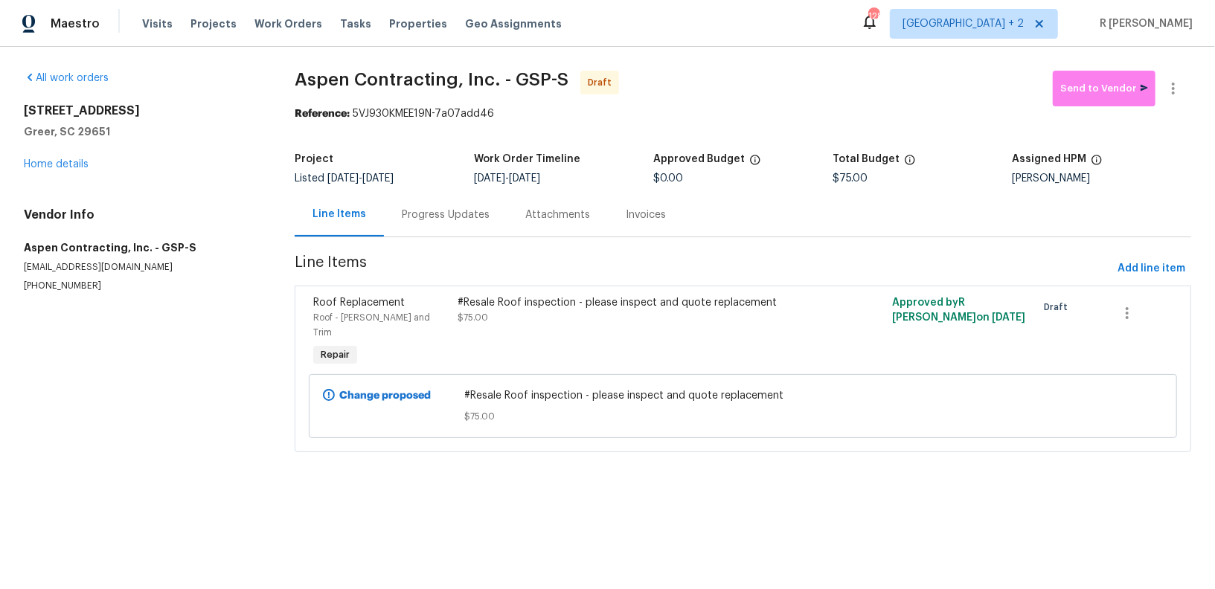
click at [432, 210] on div "Progress Updates" at bounding box center [446, 215] width 88 height 15
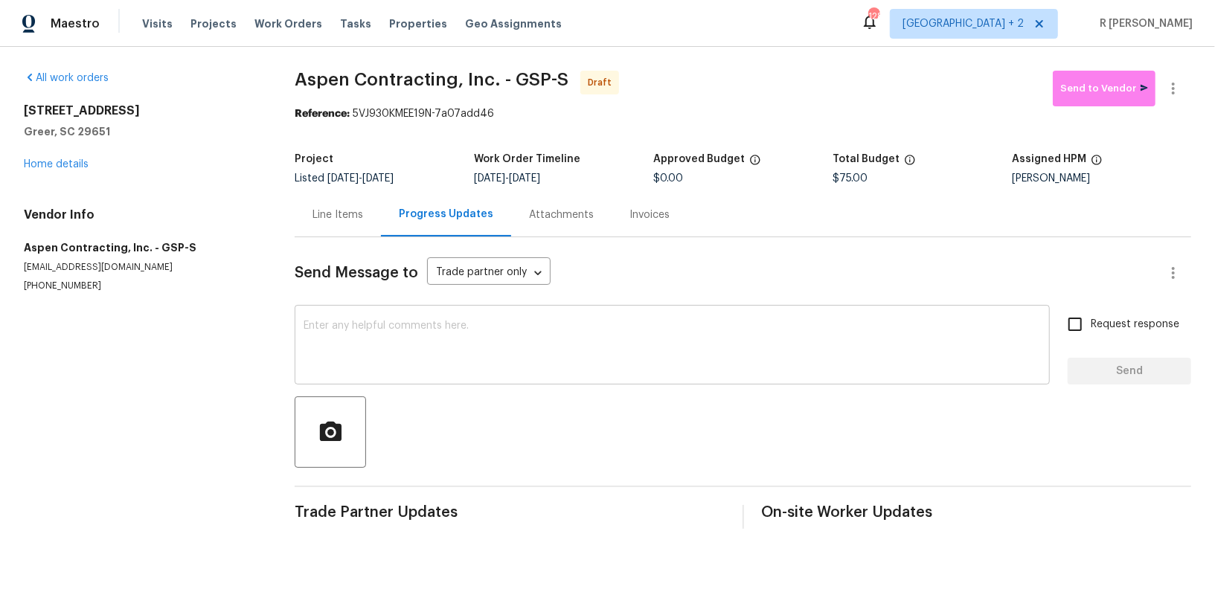
click at [493, 329] on textarea at bounding box center [672, 347] width 737 height 52
click at [333, 428] on icon "button" at bounding box center [330, 430] width 22 height 19
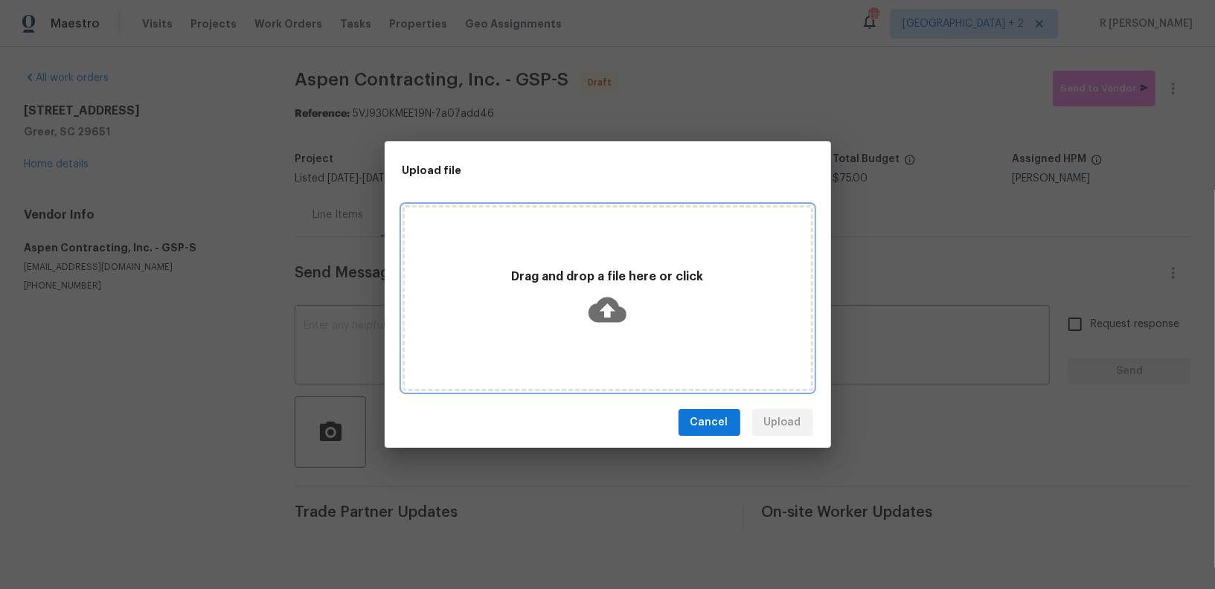
click at [630, 313] on div "Drag and drop a file here or click" at bounding box center [608, 298] width 406 height 70
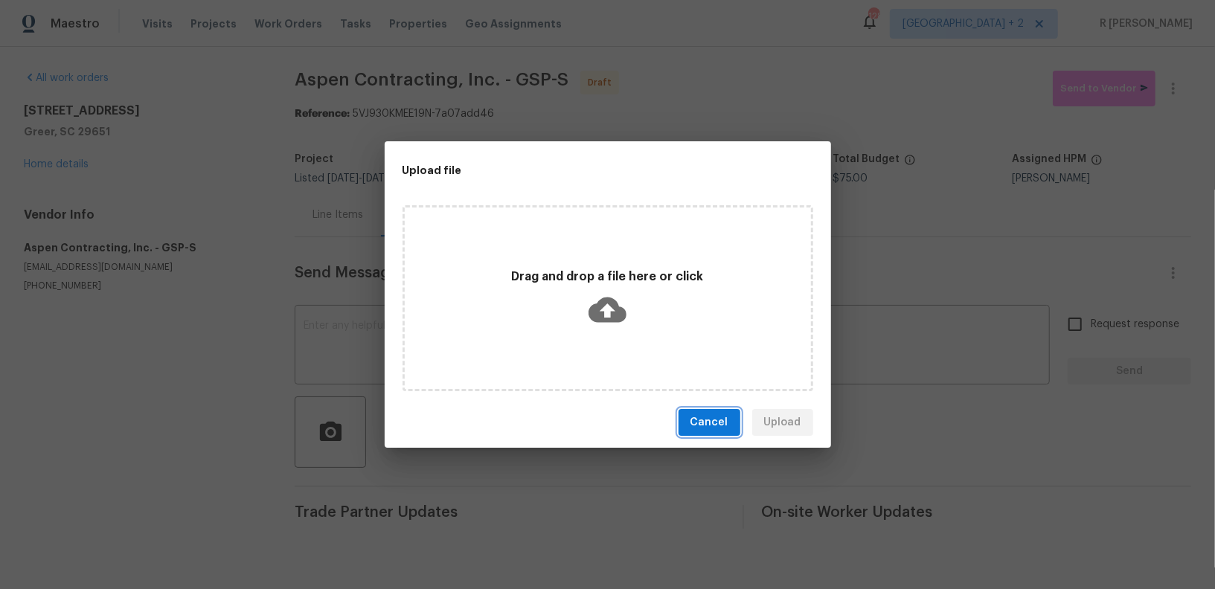
click at [708, 419] on span "Cancel" at bounding box center [710, 423] width 38 height 19
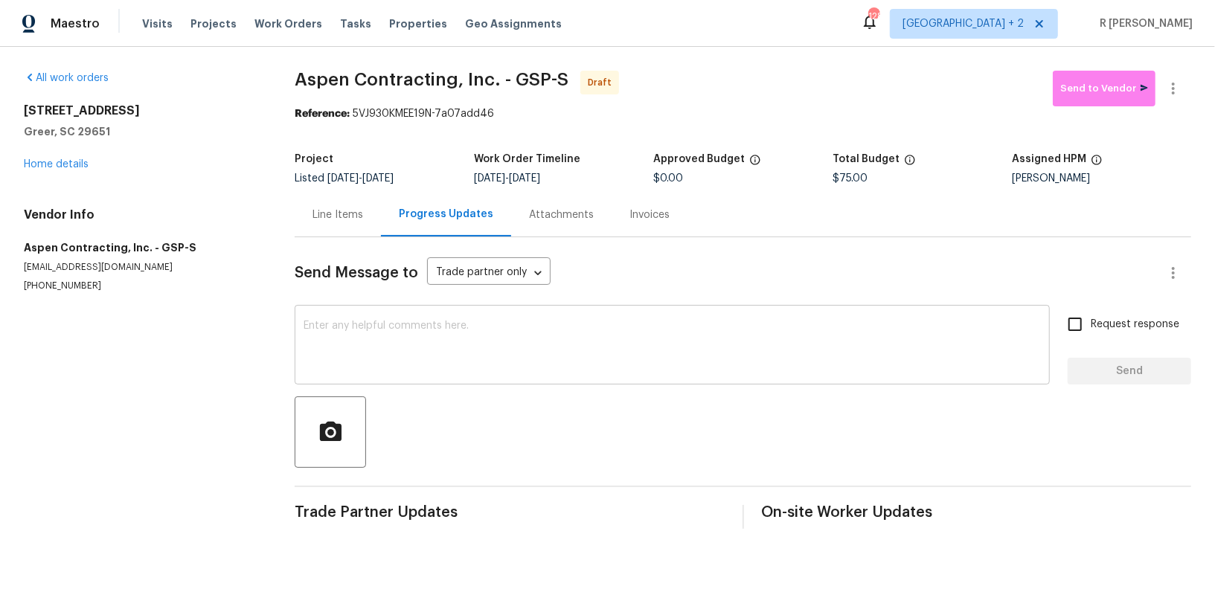
click at [632, 319] on div "x ​" at bounding box center [672, 347] width 755 height 76
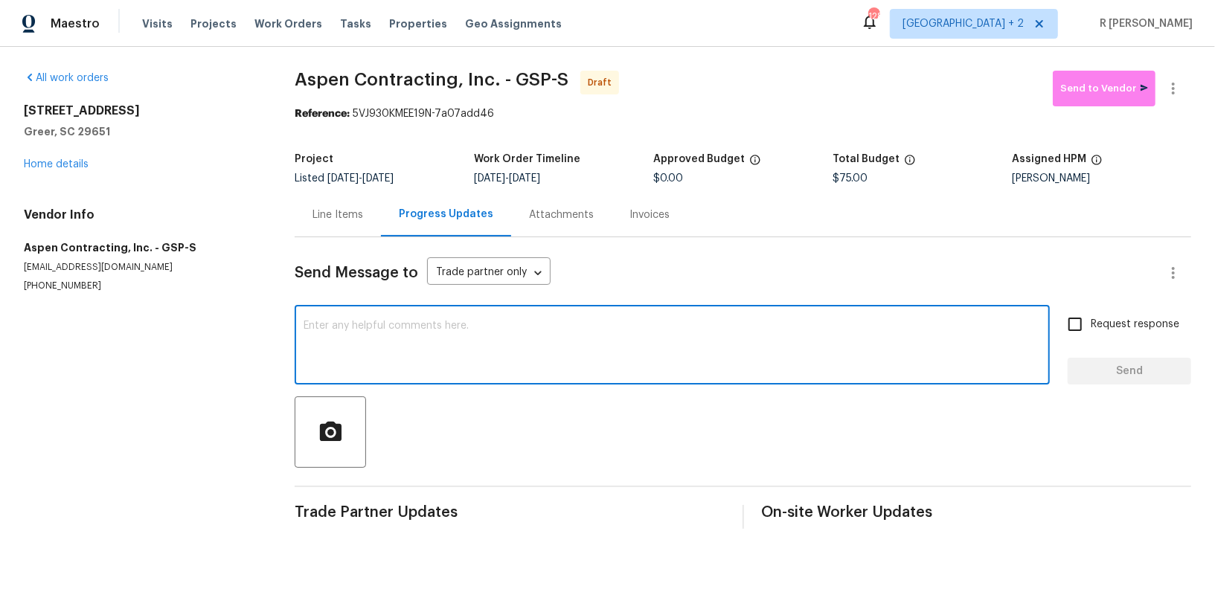
paste textarea "Hey, this is Yogesh from Opendoor. I’m confirming you received the WO for the p…"
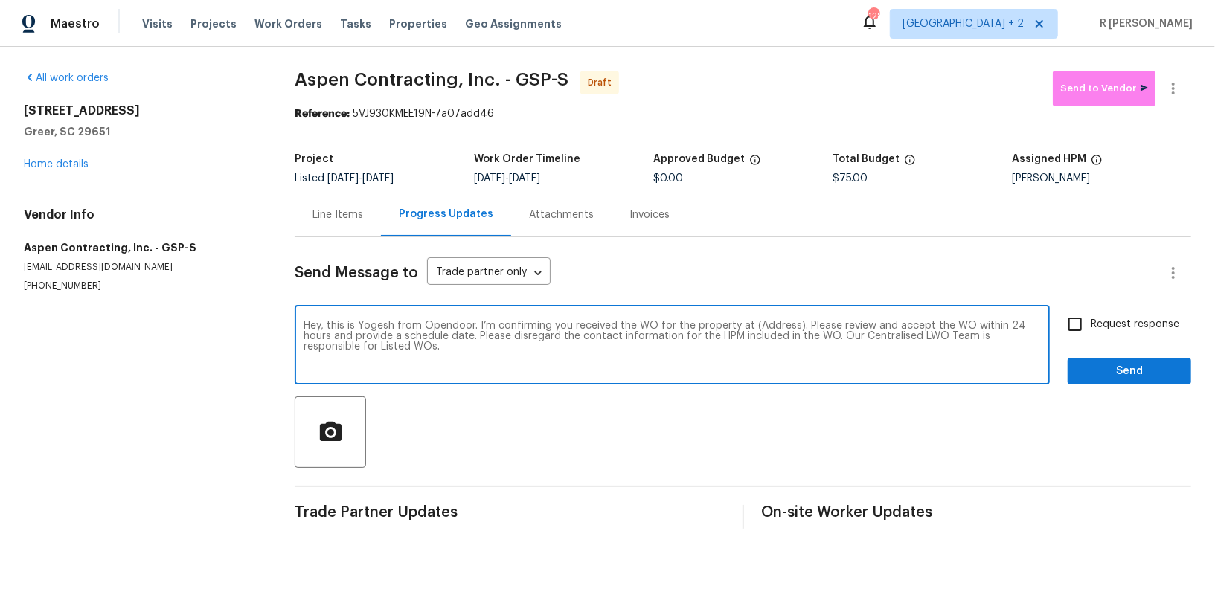
click at [779, 316] on div "Hey, this is Yogesh from Opendoor. I’m confirming you received the WO for the p…" at bounding box center [672, 347] width 755 height 76
click at [771, 324] on textarea "Hey, this is Yogesh from Opendoor. I’m confirming you received the WO for the p…" at bounding box center [672, 347] width 737 height 52
paste textarea "504 American Legion Rd, Greer, SC 29651"
type textarea "Hey, this is Yogesh from Opendoor. I’m confirming you received the WO for the p…"
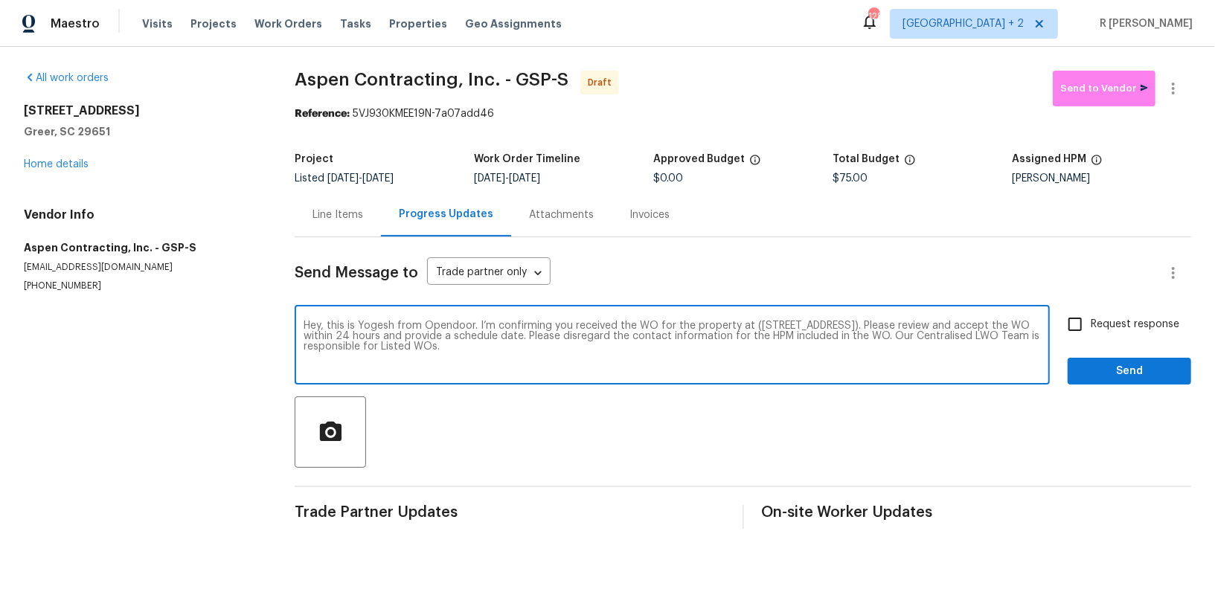
click at [1101, 324] on span "Request response" at bounding box center [1135, 325] width 89 height 16
click at [1091, 324] on input "Request response" at bounding box center [1075, 324] width 31 height 31
checkbox input "true"
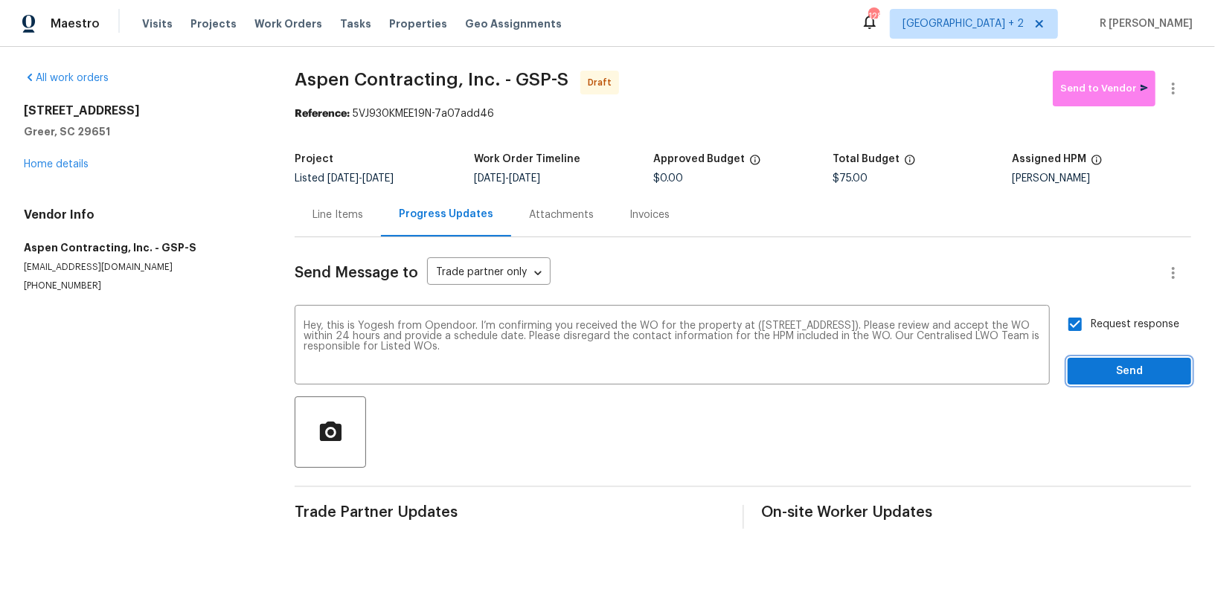
click at [1089, 372] on span "Send" at bounding box center [1130, 371] width 100 height 19
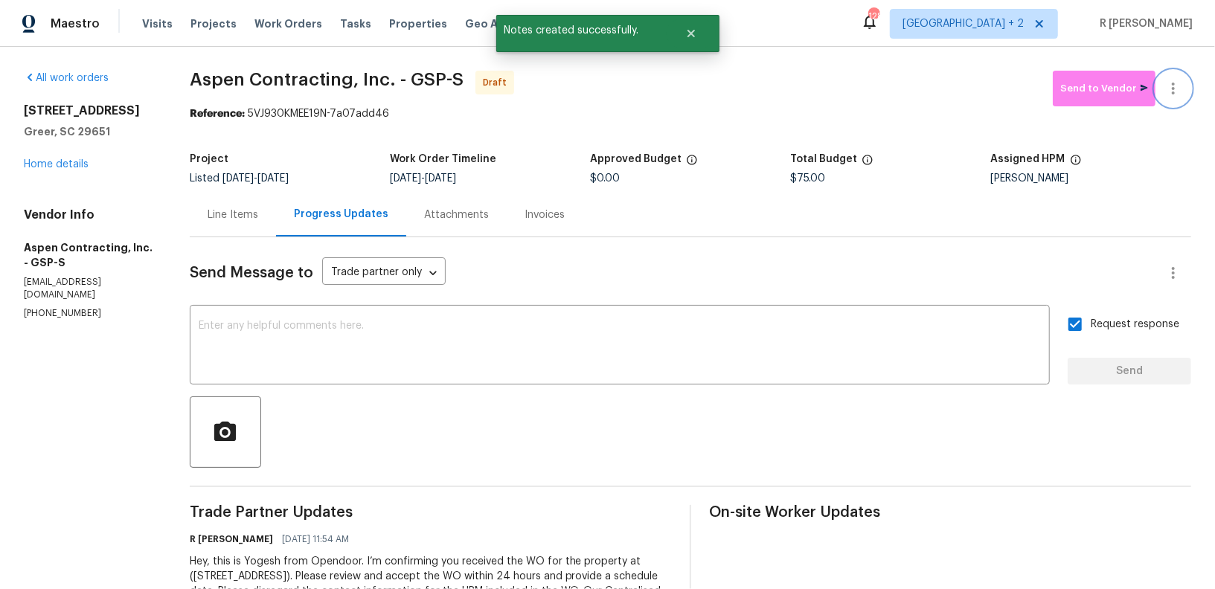
click at [1174, 83] on icon "button" at bounding box center [1173, 89] width 3 height 12
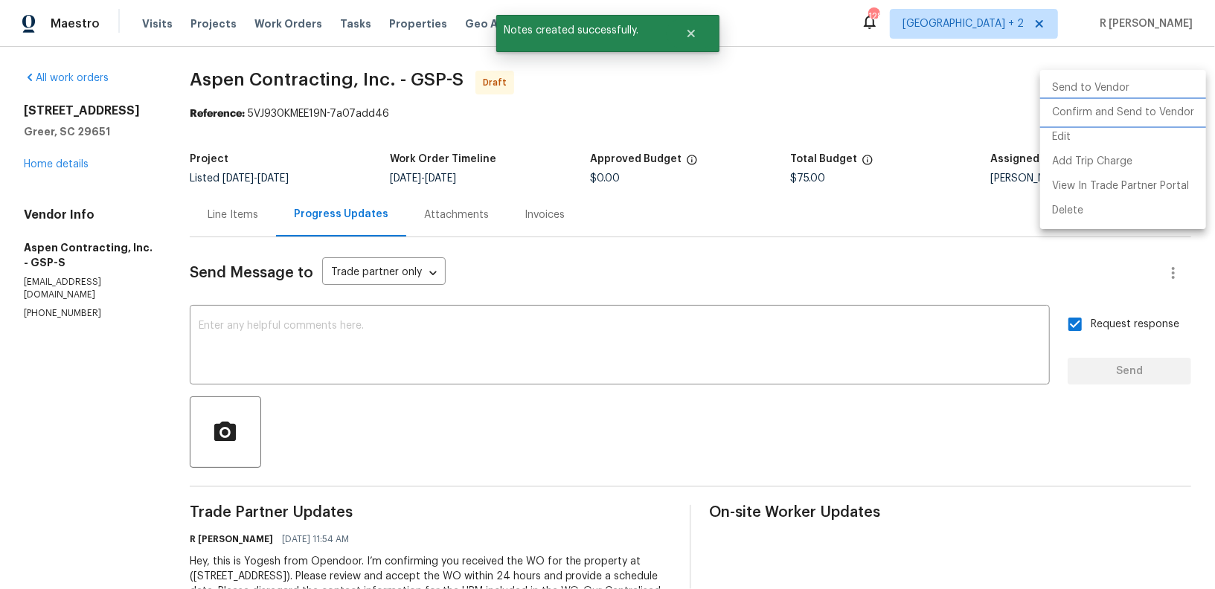
click at [1114, 107] on li "Confirm and Send to Vendor" at bounding box center [1123, 112] width 166 height 25
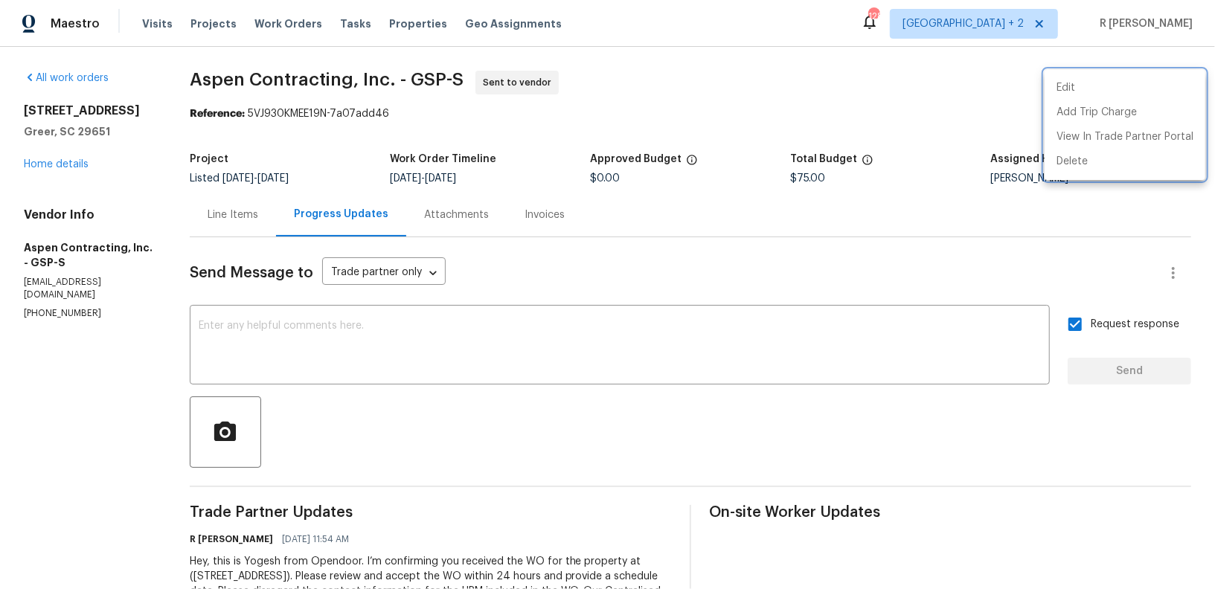
click at [669, 103] on div at bounding box center [607, 294] width 1215 height 589
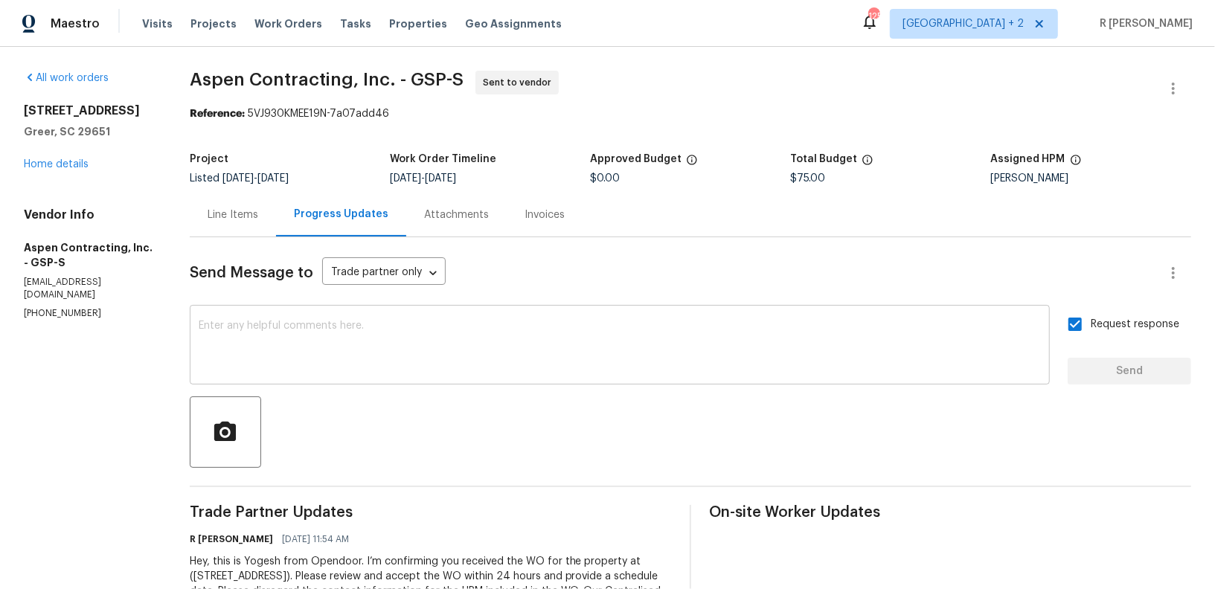
click at [529, 366] on textarea at bounding box center [620, 347] width 842 height 52
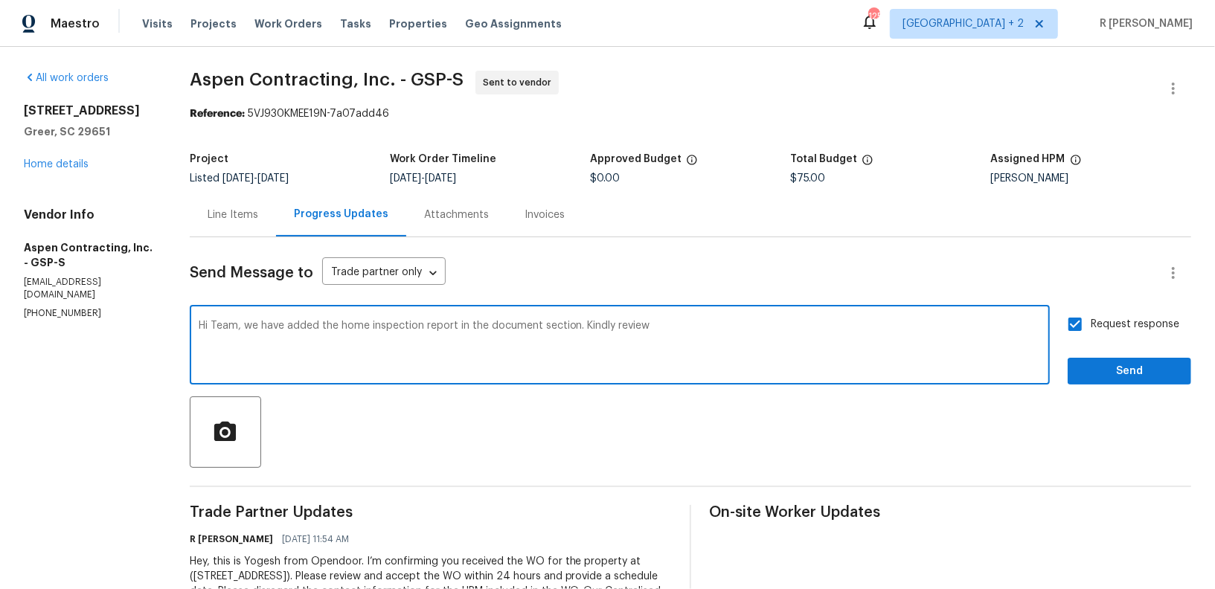
type textarea "Hi Team, we have added the home inspection report in the document section. Kind…"
click at [1103, 374] on span "Send" at bounding box center [1130, 371] width 100 height 19
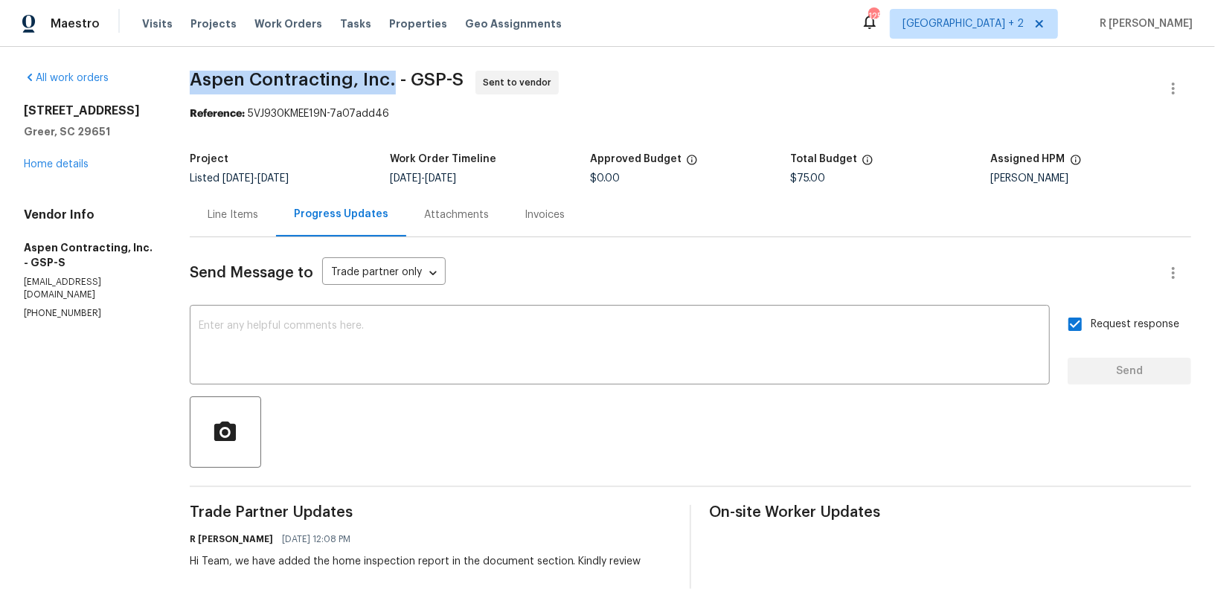
drag, startPoint x: 385, startPoint y: 80, endPoint x: 176, endPoint y: 79, distance: 209.1
click at [176, 79] on div "All work orders 504 American Legion Rd Greer, SC 29651 Home details Vendor Info…" at bounding box center [607, 380] width 1215 height 667
copy span "Aspen Contracting, Inc."
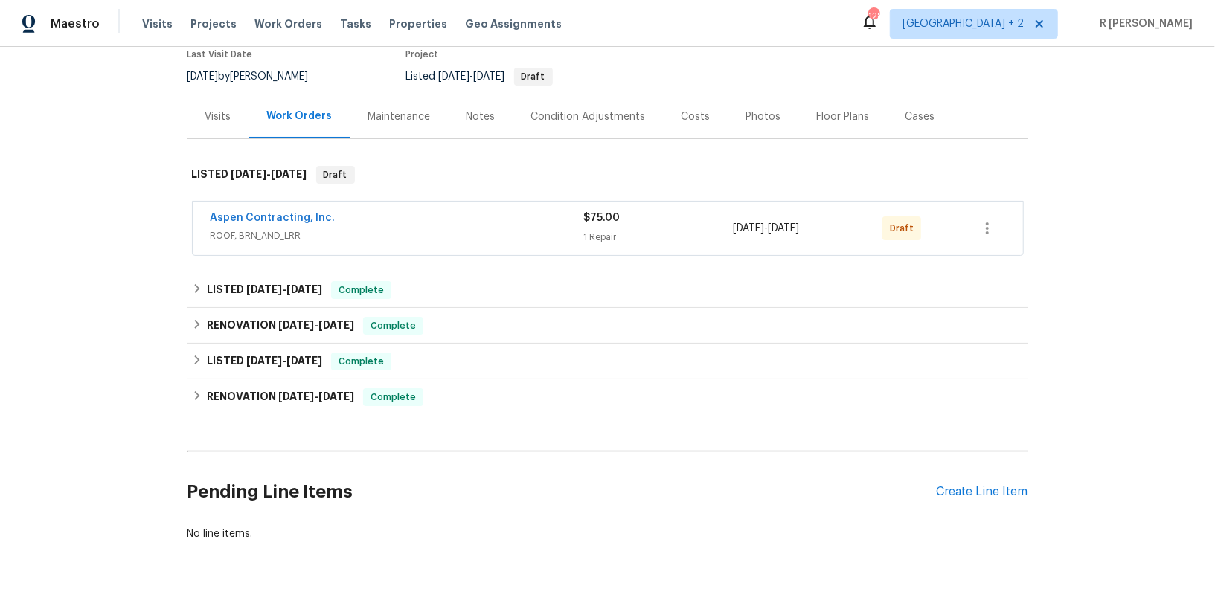
scroll to position [182, 0]
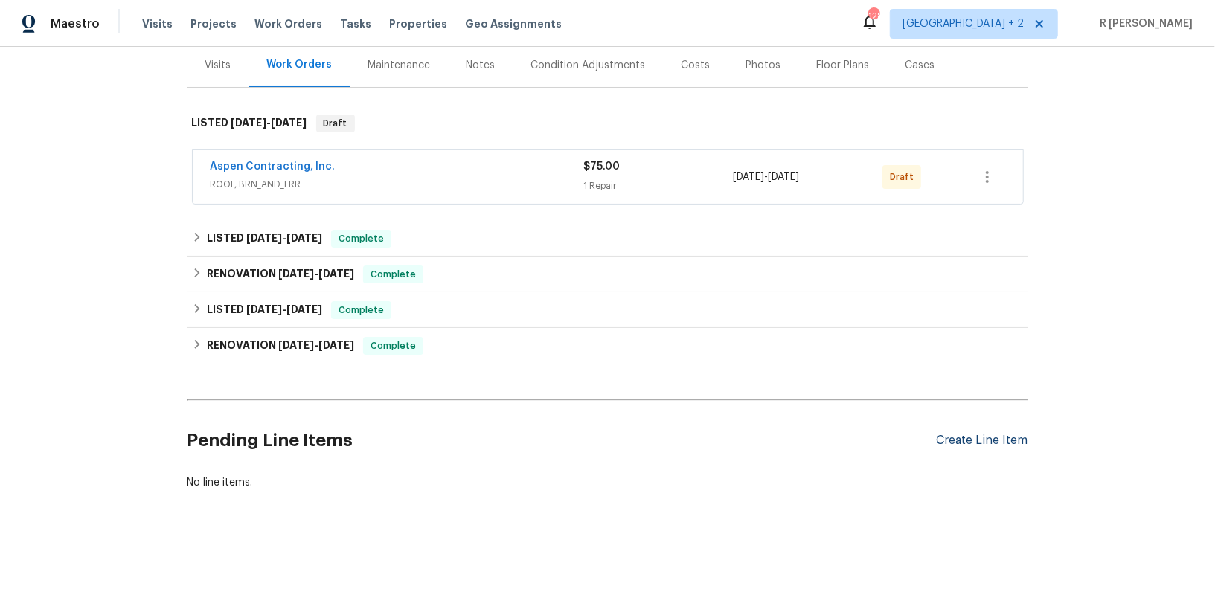
click at [958, 435] on div "Create Line Item" at bounding box center [983, 441] width 92 height 14
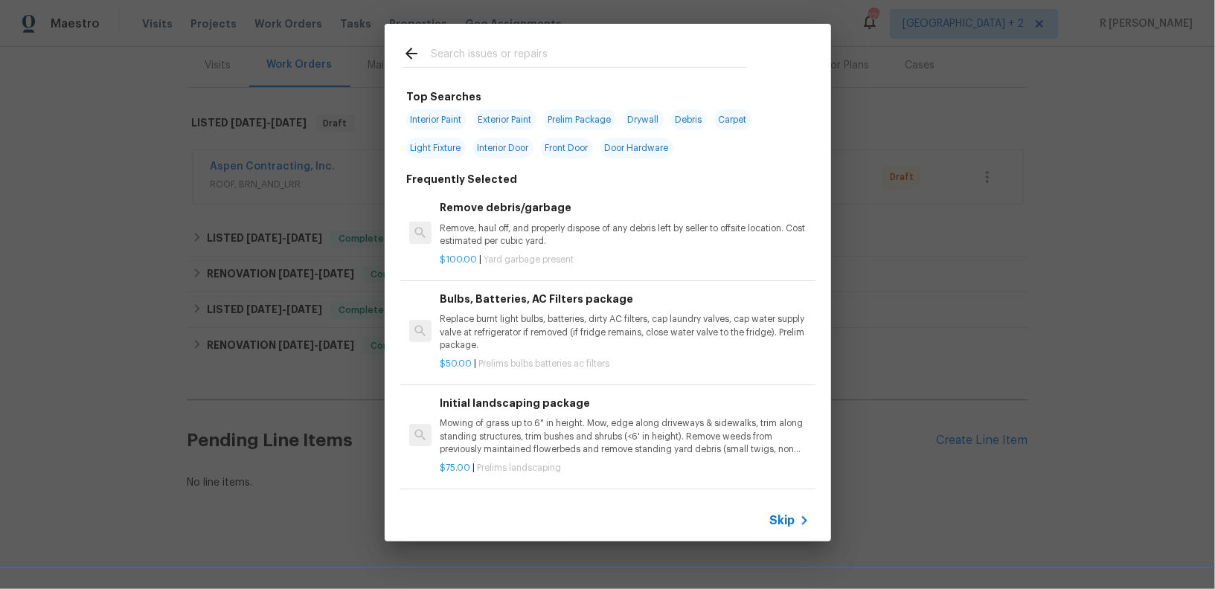
click at [788, 522] on span "Skip" at bounding box center [782, 520] width 25 height 15
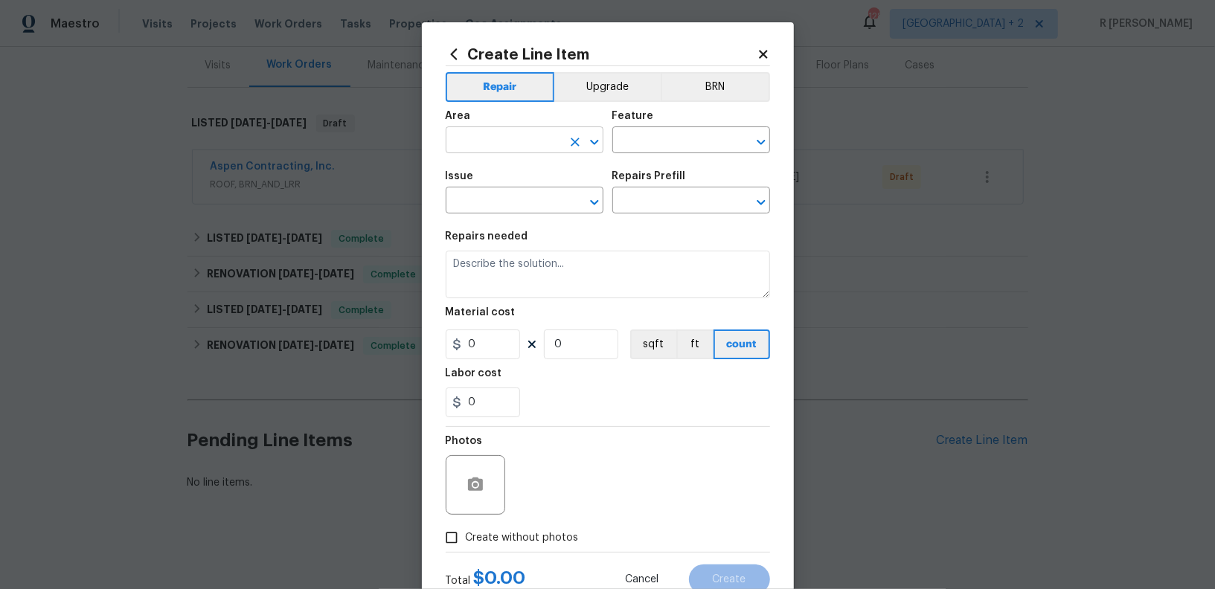
click at [531, 148] on input "text" at bounding box center [504, 141] width 116 height 23
click at [509, 202] on li "Exterior Overall" at bounding box center [525, 200] width 158 height 25
type input "Exterior Overall"
click at [673, 132] on input "text" at bounding box center [670, 141] width 116 height 23
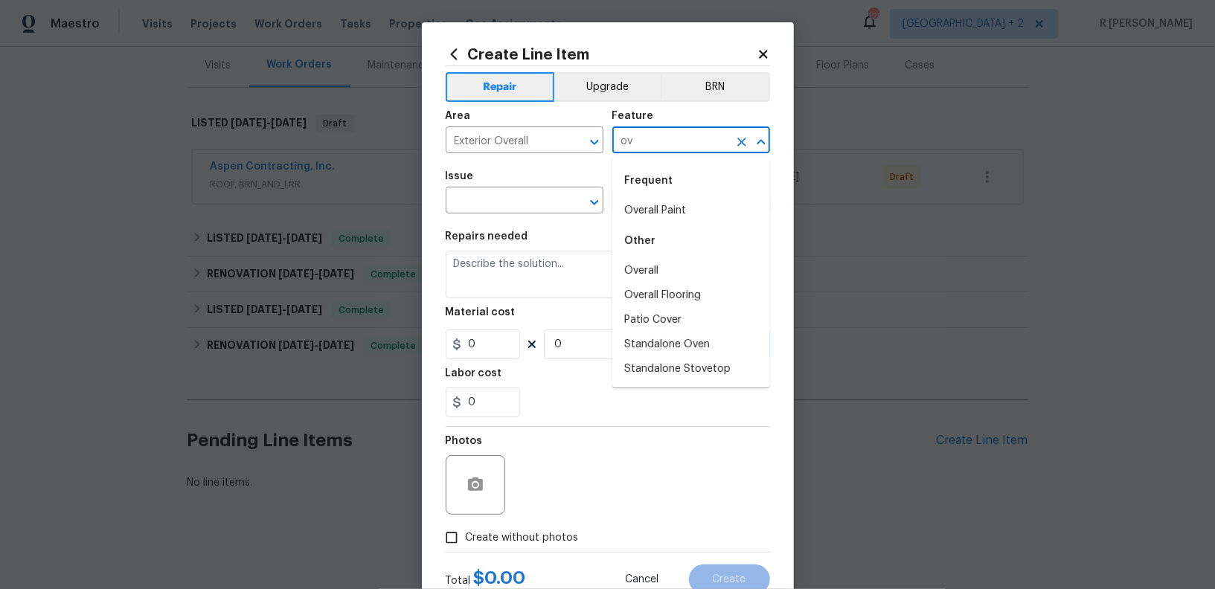
type input "o"
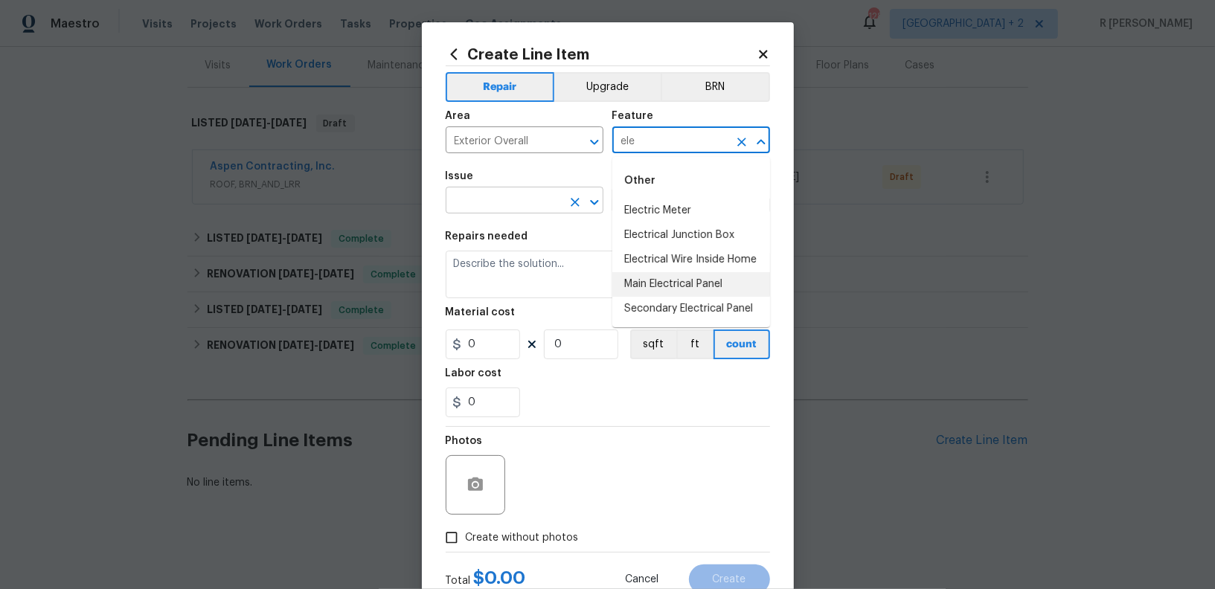
type input "ele"
click at [531, 211] on input "text" at bounding box center [504, 202] width 116 height 23
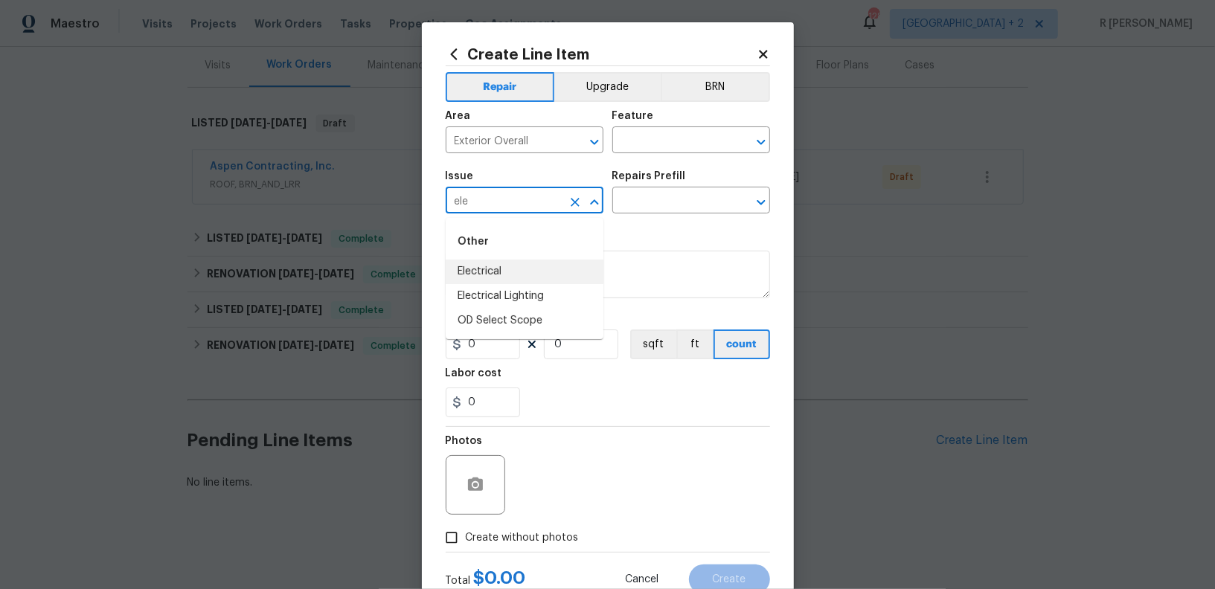
click at [496, 280] on li "Electrical" at bounding box center [525, 272] width 158 height 25
type input "Electrical"
click at [698, 147] on input "text" at bounding box center [670, 141] width 116 height 23
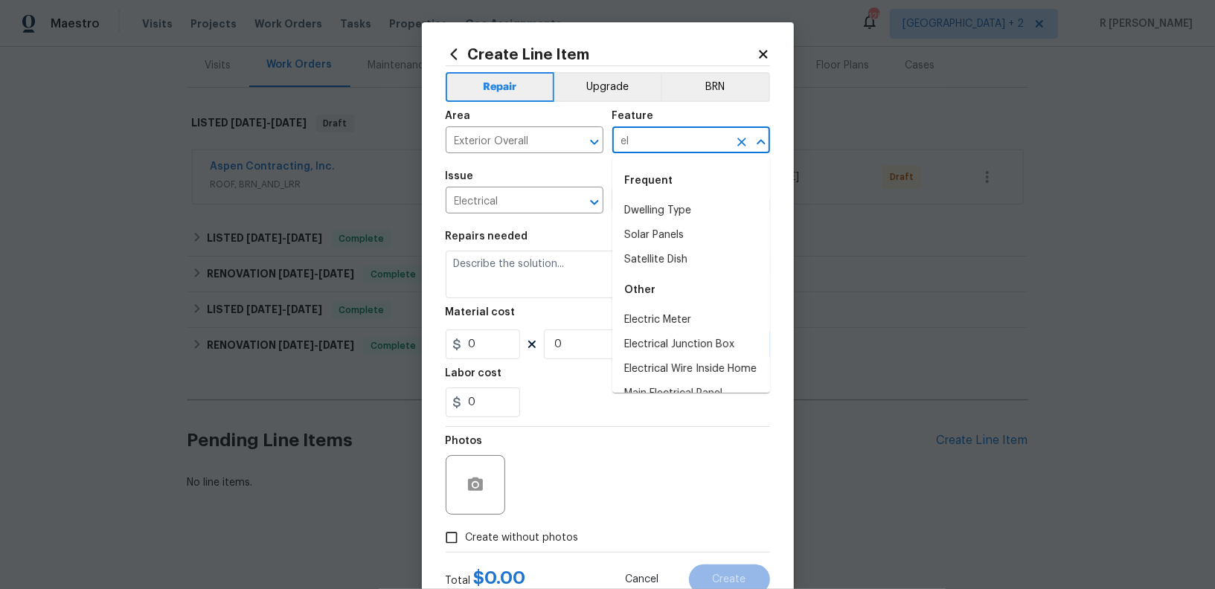
type input "e"
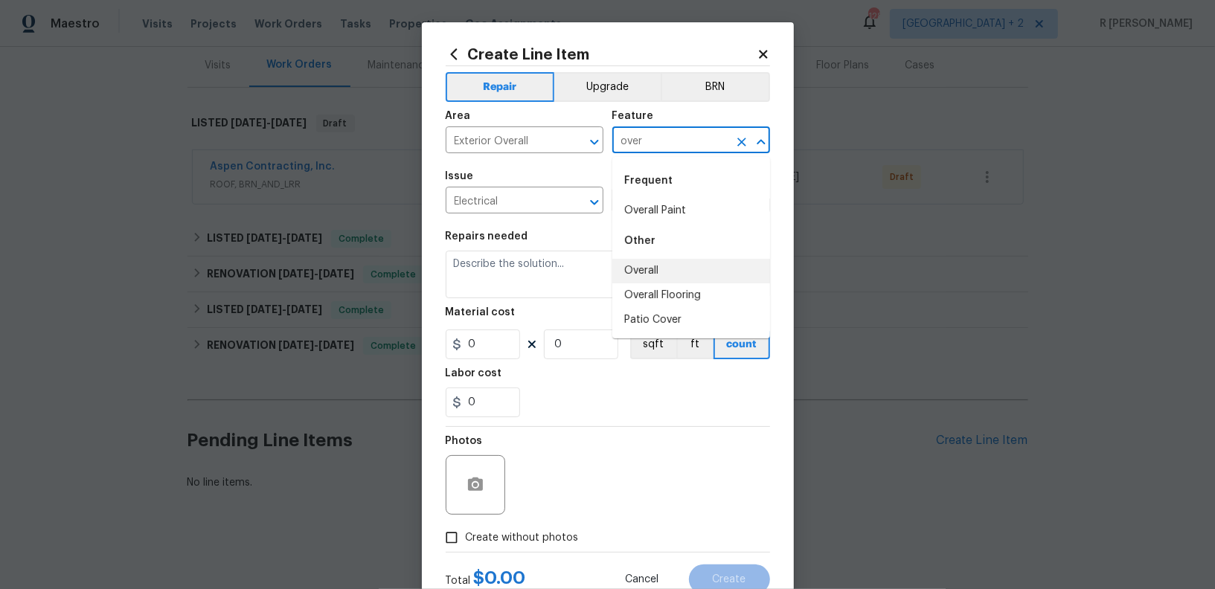
click at [669, 262] on li "Overall" at bounding box center [691, 271] width 158 height 25
type input "Overall"
click at [665, 202] on input "text" at bounding box center [670, 202] width 116 height 23
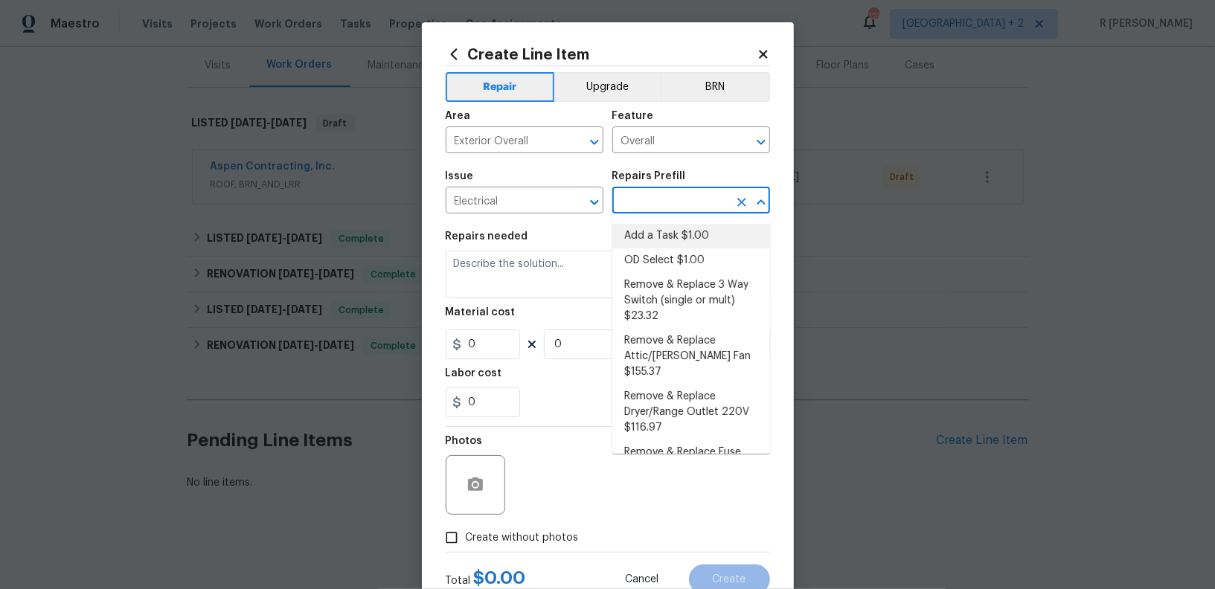
click at [667, 245] on li "Add a Task $1.00" at bounding box center [691, 236] width 158 height 25
type input "Add a Task $1.00"
type textarea "HPM to detail"
type input "1"
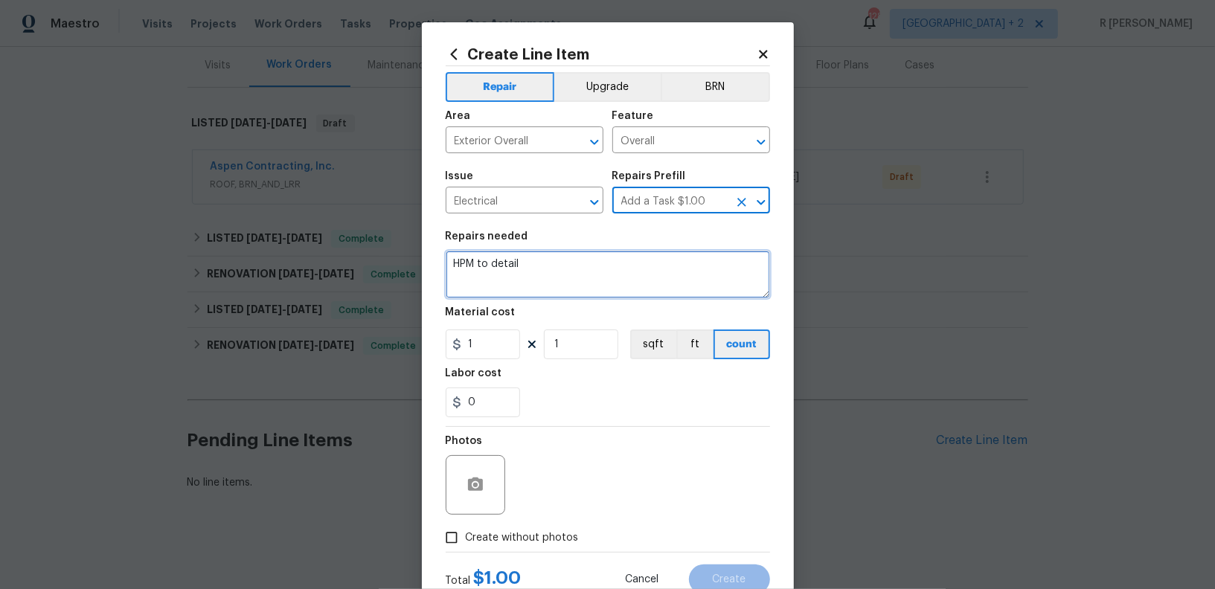
click at [554, 252] on textarea "HPM to detail" at bounding box center [608, 275] width 324 height 48
paste textarea "Electrical inspection"
click at [494, 266] on textarea "#Resale Electrical inspection" at bounding box center [608, 275] width 324 height 48
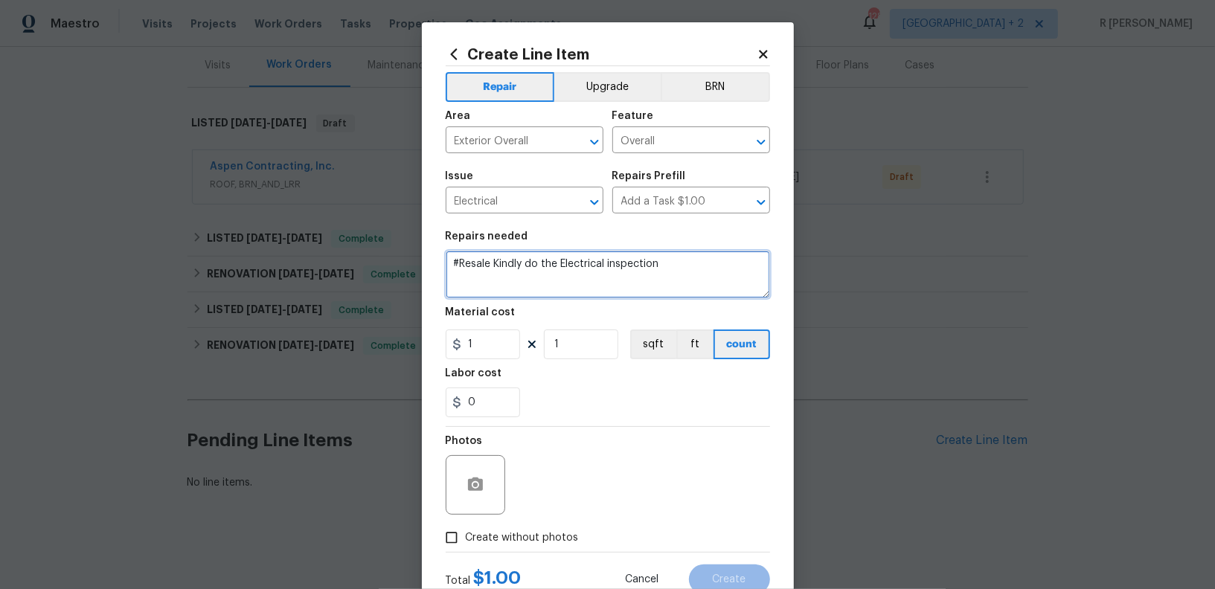
click at [683, 260] on textarea "#Resale Kindly do the Electrical inspection" at bounding box center [608, 275] width 324 height 48
type textarea "#Resale Kindly do the Electrical inspection."
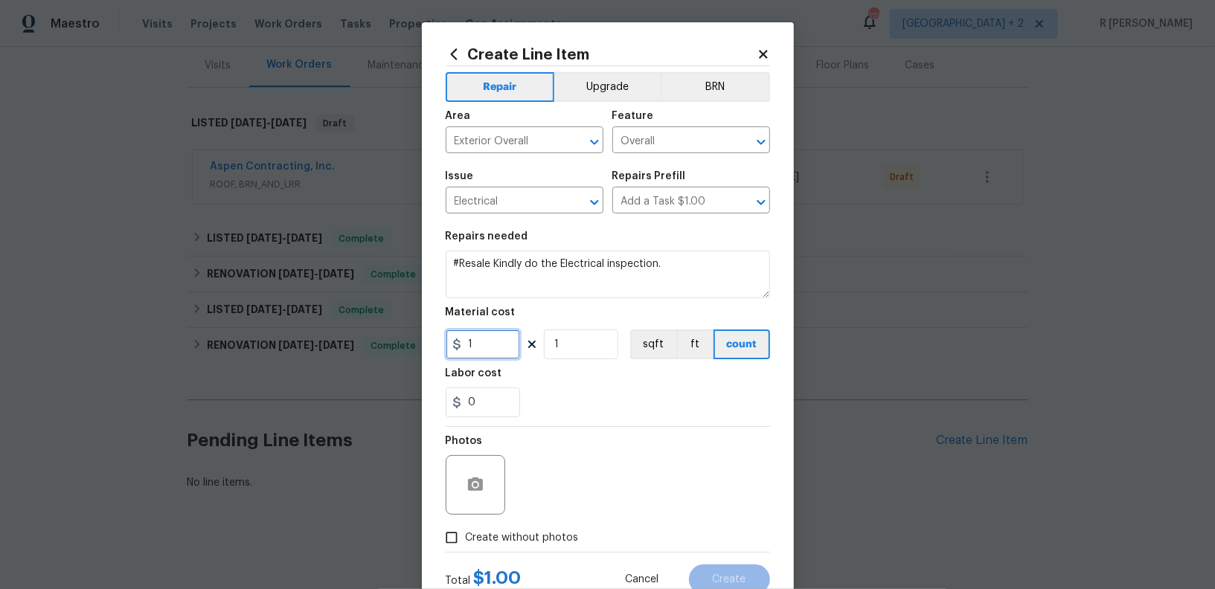
click at [501, 346] on input "1" at bounding box center [483, 345] width 74 height 30
type input "125"
click at [480, 545] on span "Create without photos" at bounding box center [522, 539] width 113 height 16
click at [466, 545] on input "Create without photos" at bounding box center [452, 538] width 28 height 28
checkbox input "true"
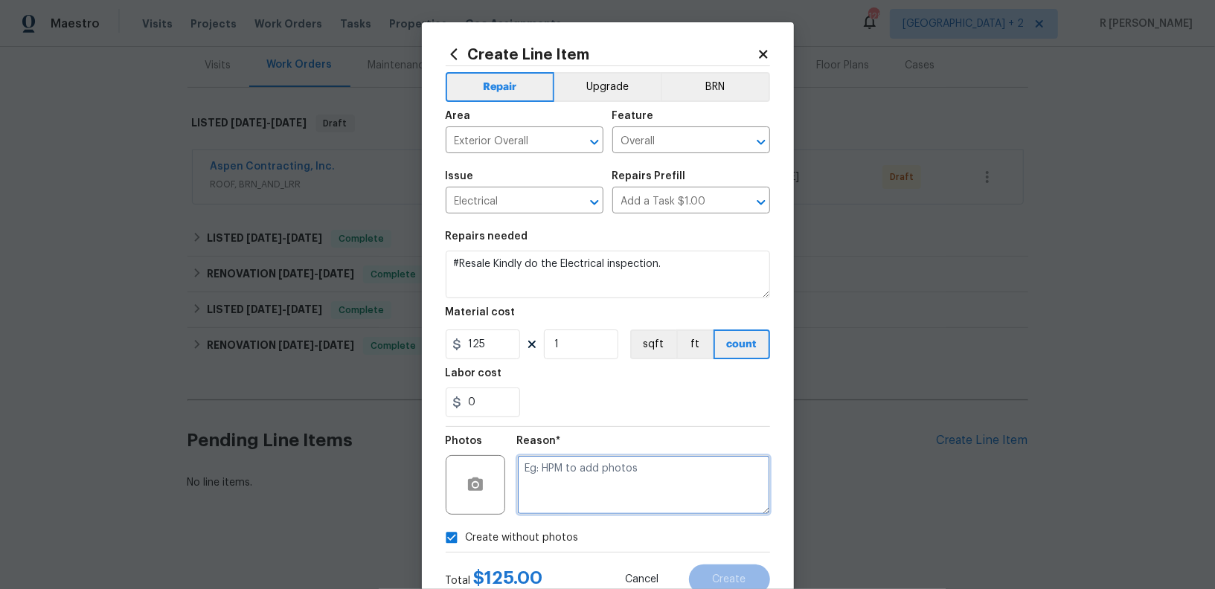
click at [602, 478] on textarea at bounding box center [643, 485] width 253 height 60
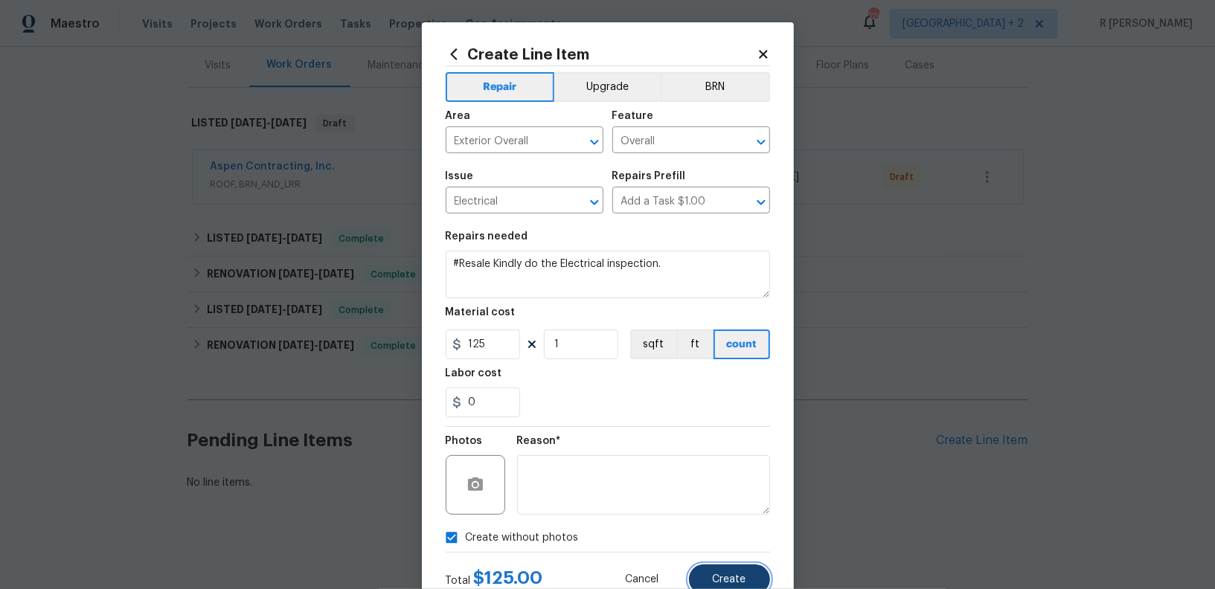
click at [734, 580] on span "Create" at bounding box center [729, 579] width 33 height 11
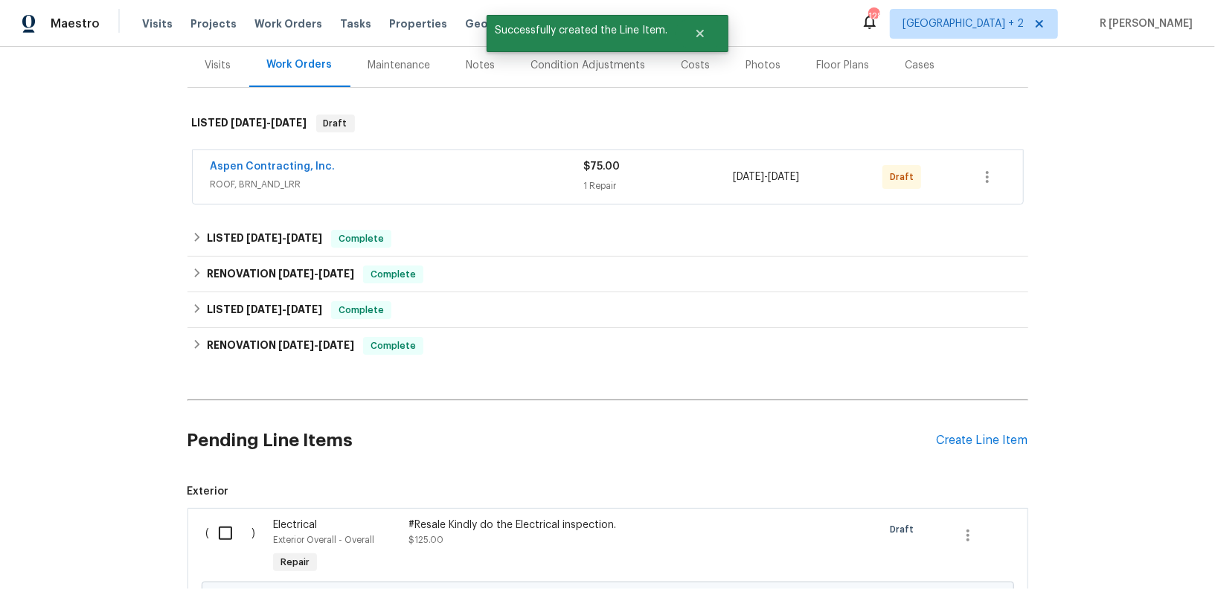
click at [228, 526] on input "checkbox" at bounding box center [231, 533] width 42 height 31
checkbox input "true"
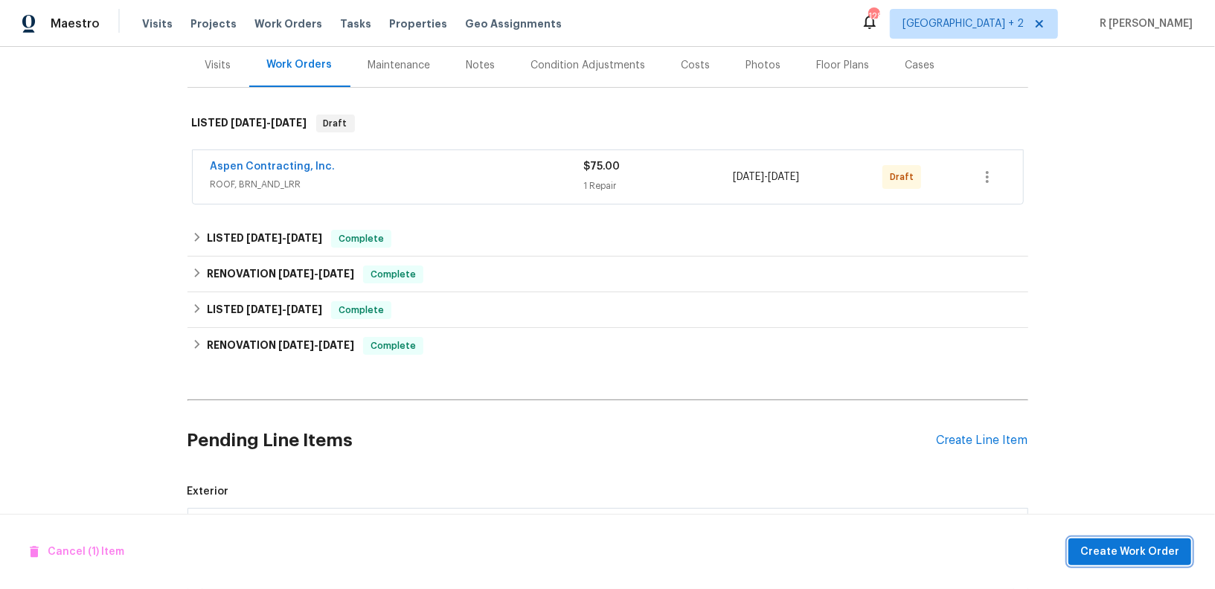
click at [1121, 554] on span "Create Work Order" at bounding box center [1130, 552] width 99 height 19
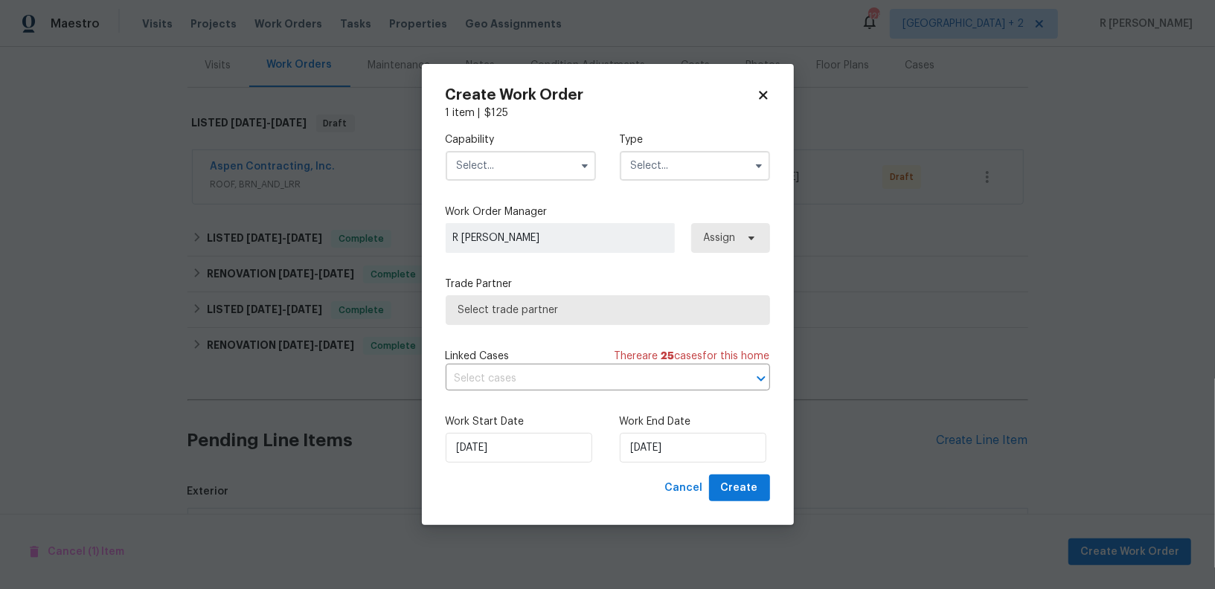
click at [552, 159] on input "text" at bounding box center [521, 166] width 150 height 30
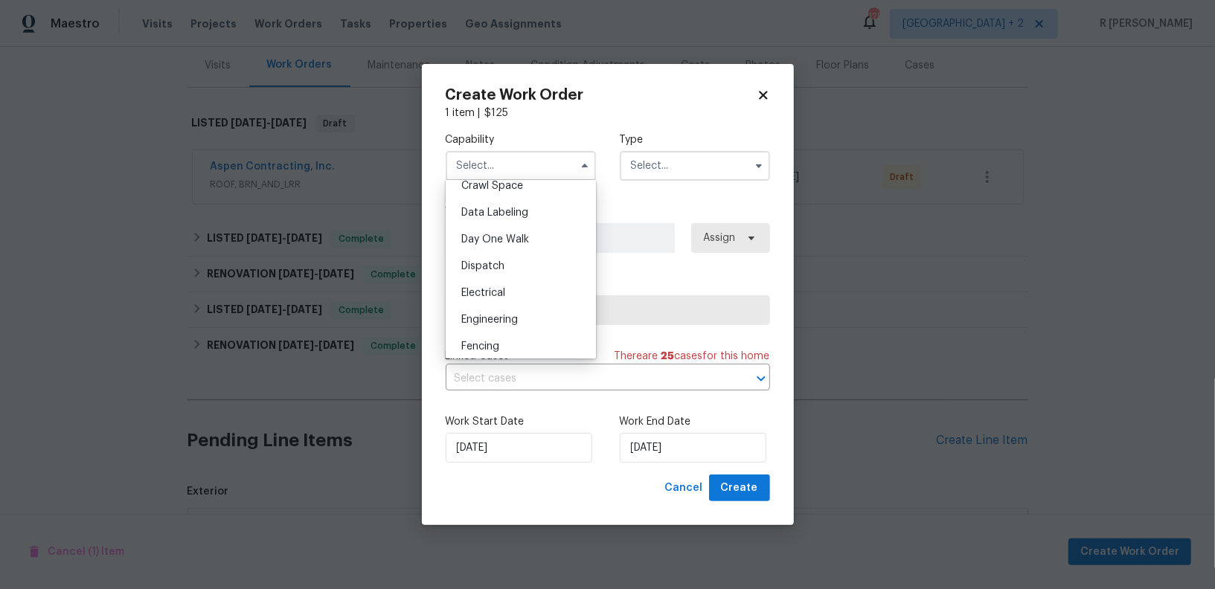
scroll to position [404, 0]
click at [492, 269] on div "Electrical" at bounding box center [520, 263] width 143 height 27
type input "Electrical"
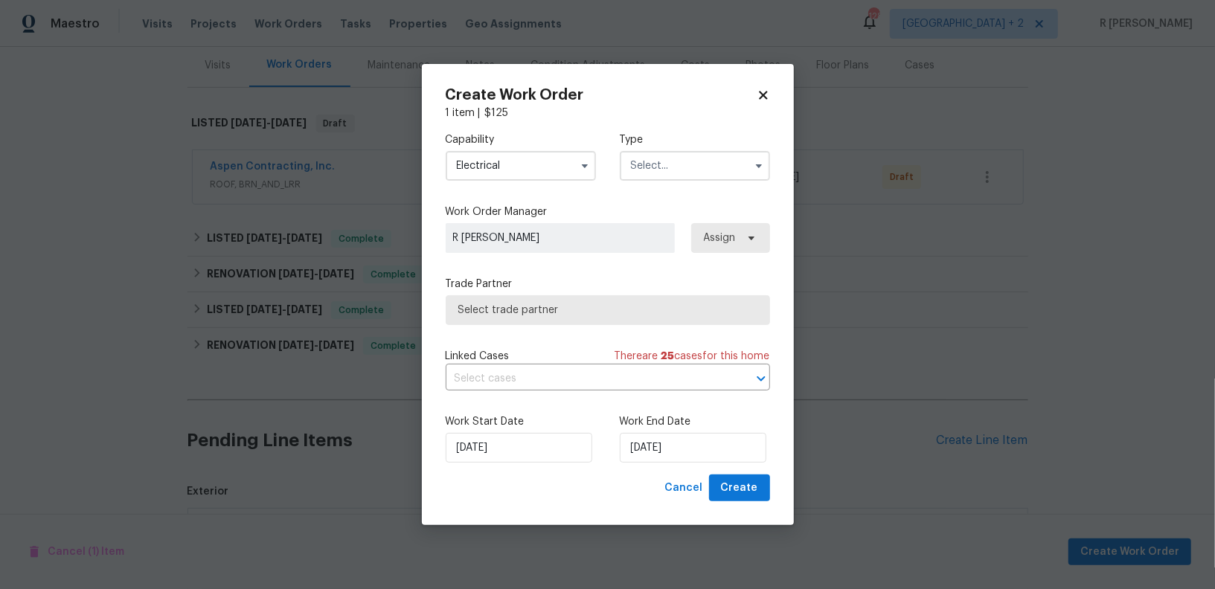
click at [681, 175] on input "text" at bounding box center [695, 166] width 150 height 30
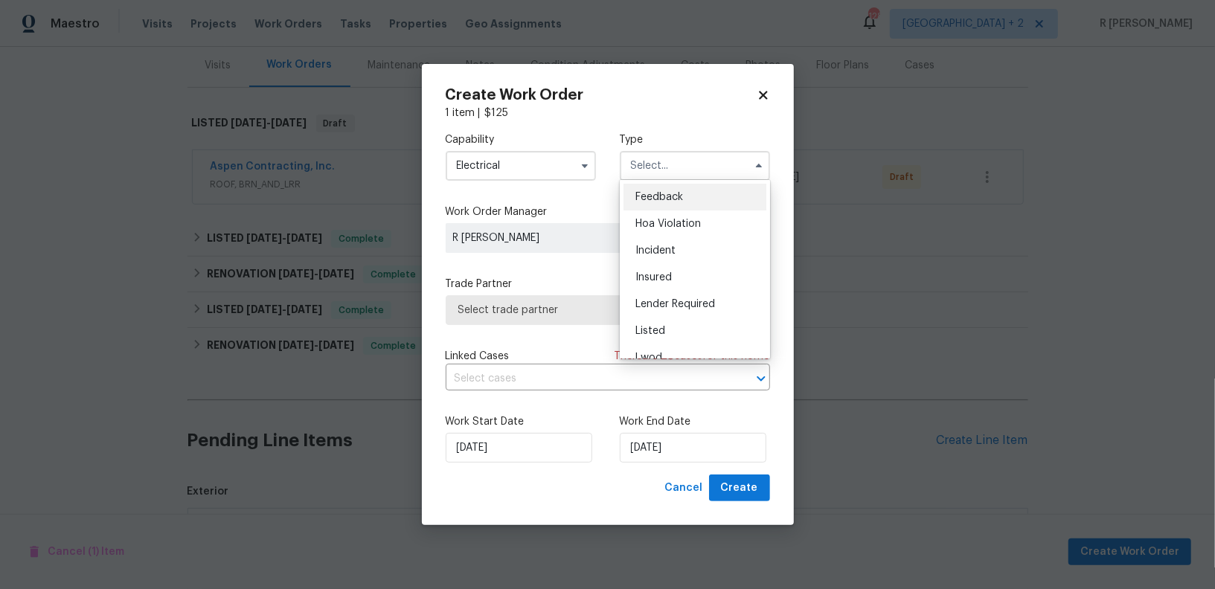
click at [667, 202] on span "Feedback" at bounding box center [660, 197] width 48 height 10
type input "Feedback"
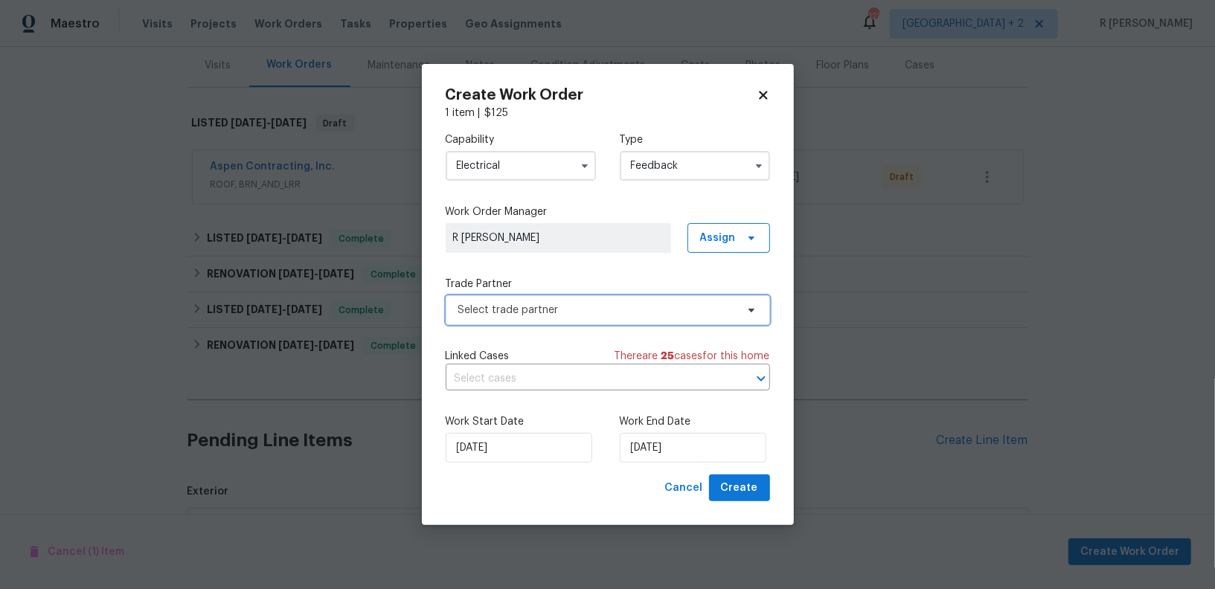
click at [548, 310] on span "Select trade partner" at bounding box center [597, 310] width 278 height 15
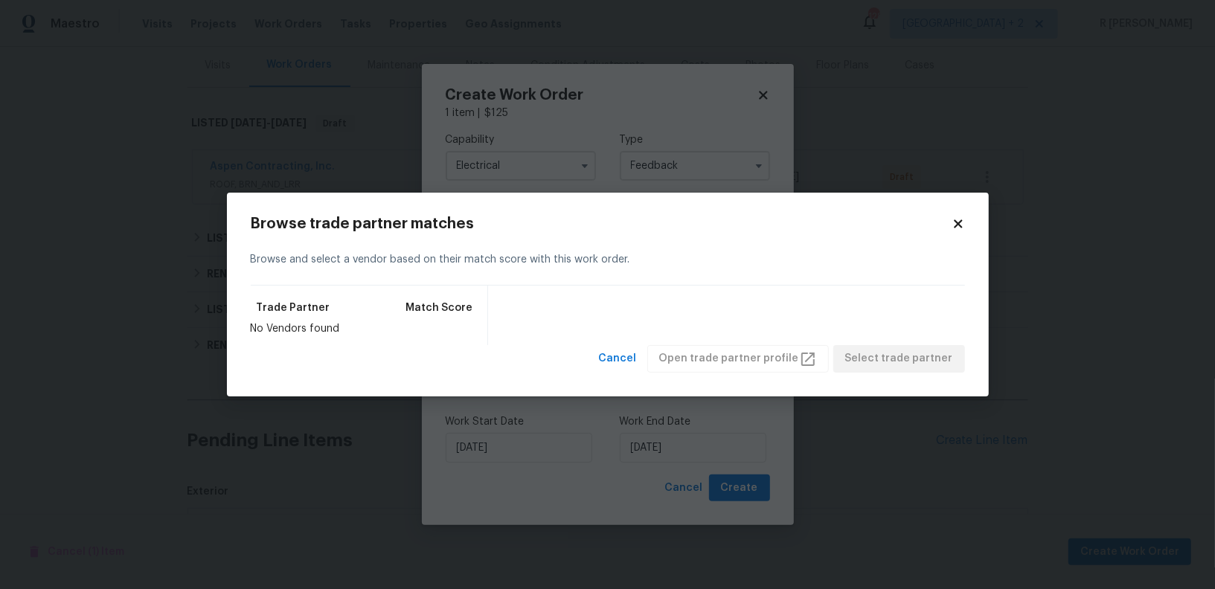
click at [954, 224] on icon at bounding box center [958, 223] width 13 height 13
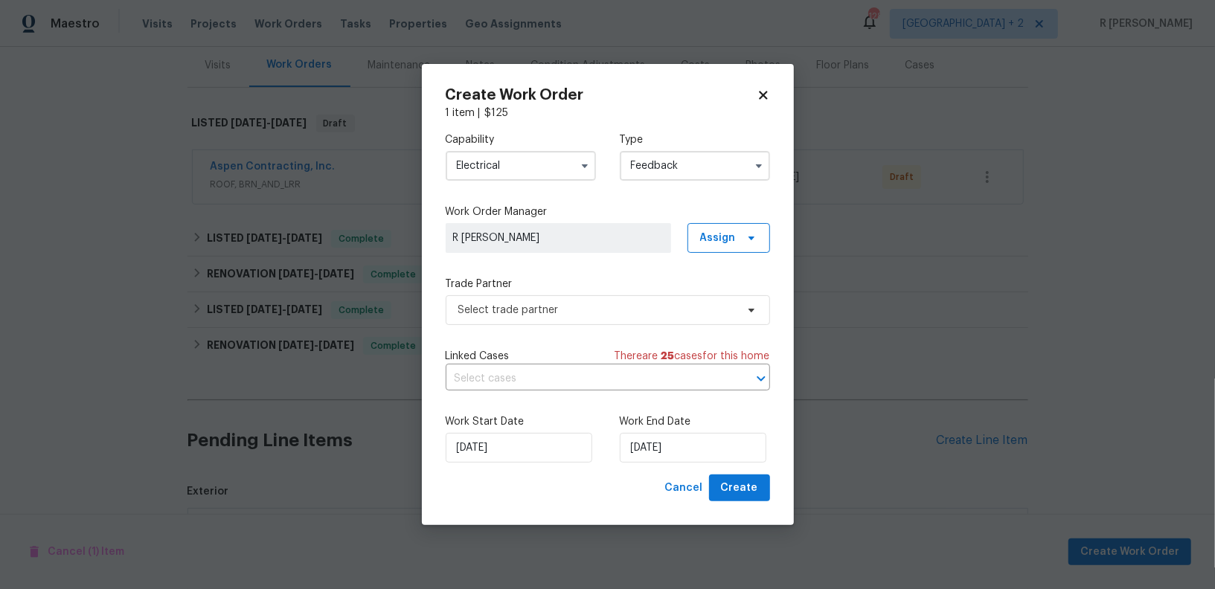
click at [528, 174] on input "Electrical" at bounding box center [521, 166] width 150 height 30
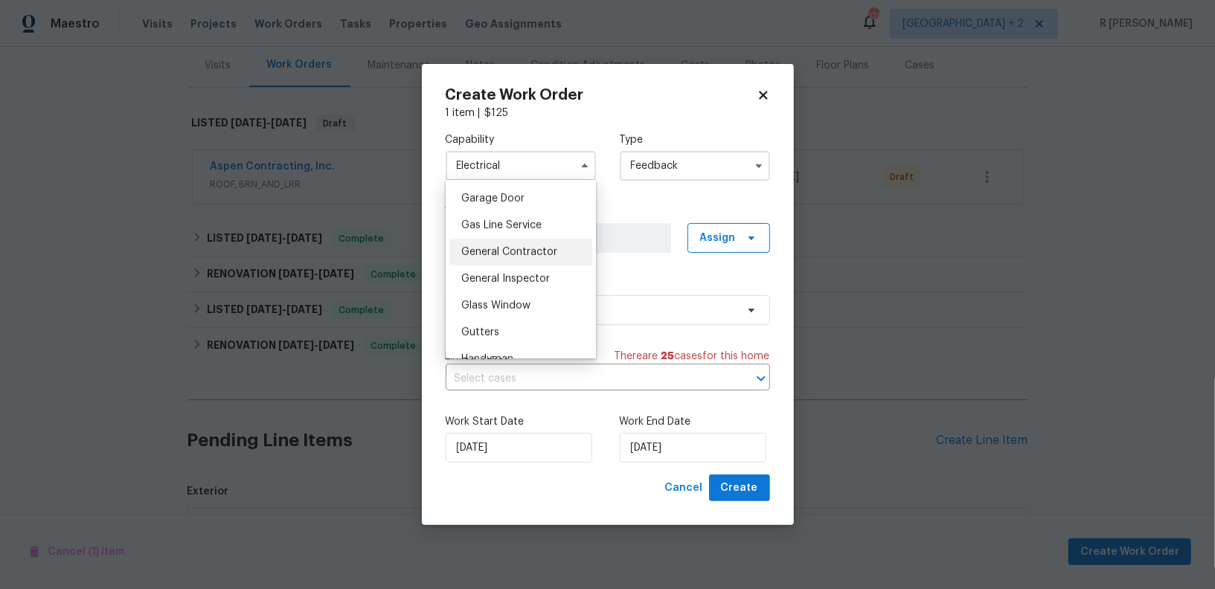
scroll to position [657, 0]
click at [513, 240] on div "General Contractor" at bounding box center [520, 251] width 143 height 27
type input "General Contractor"
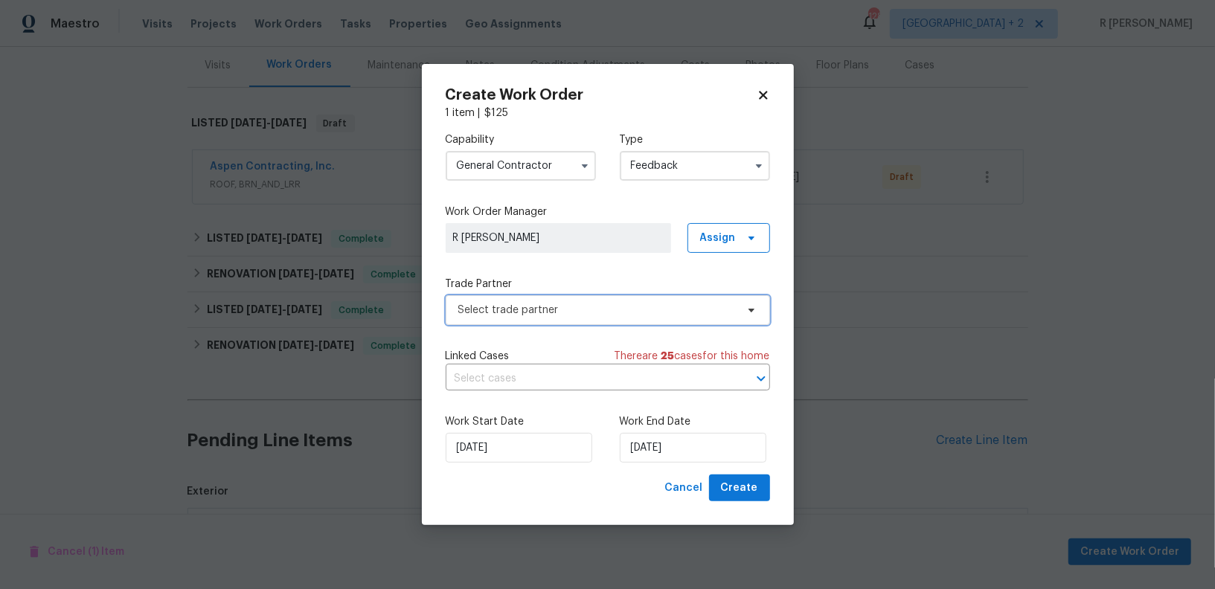
click at [529, 309] on span "Select trade partner" at bounding box center [597, 310] width 278 height 15
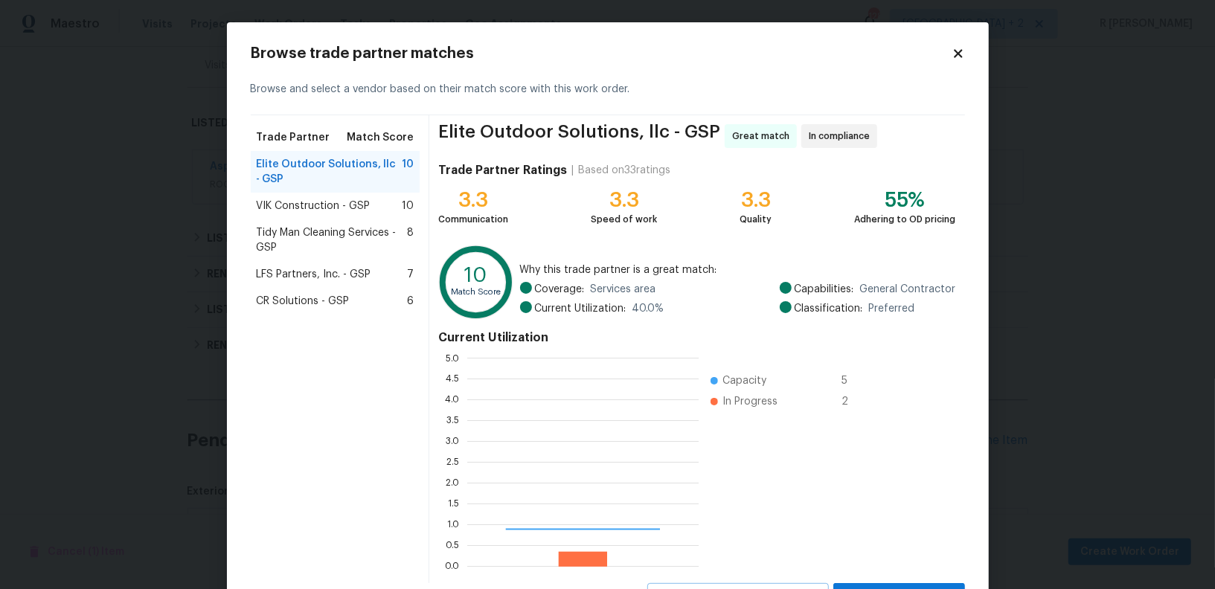
scroll to position [208, 231]
click at [286, 271] on span "LFS Partners, Inc. - GSP" at bounding box center [314, 274] width 115 height 15
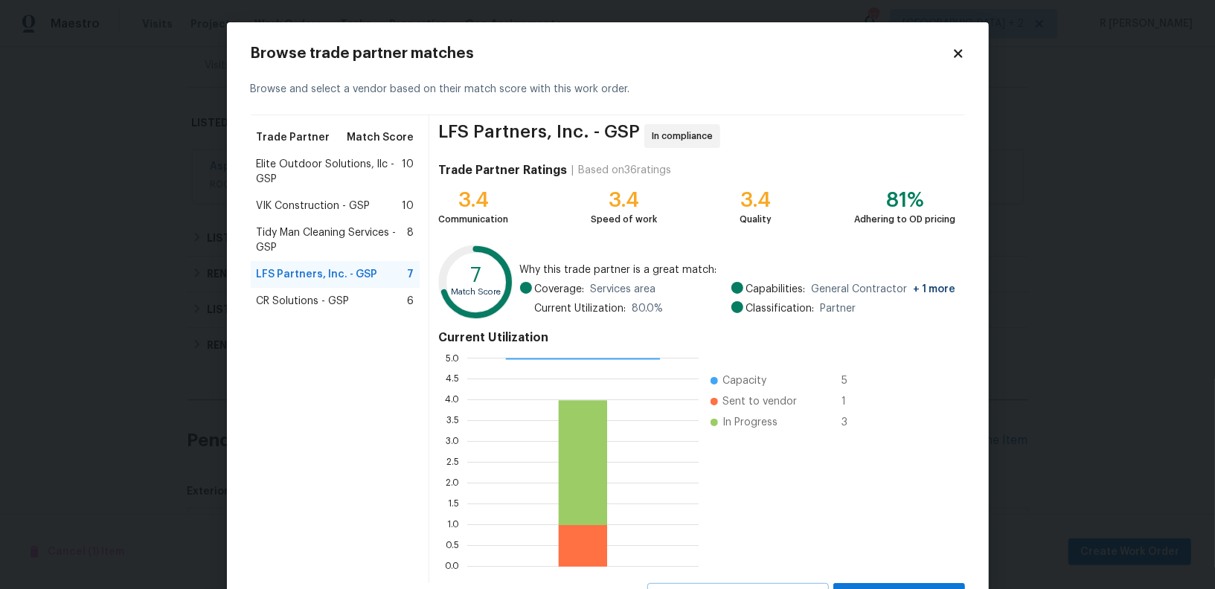
scroll to position [66, 0]
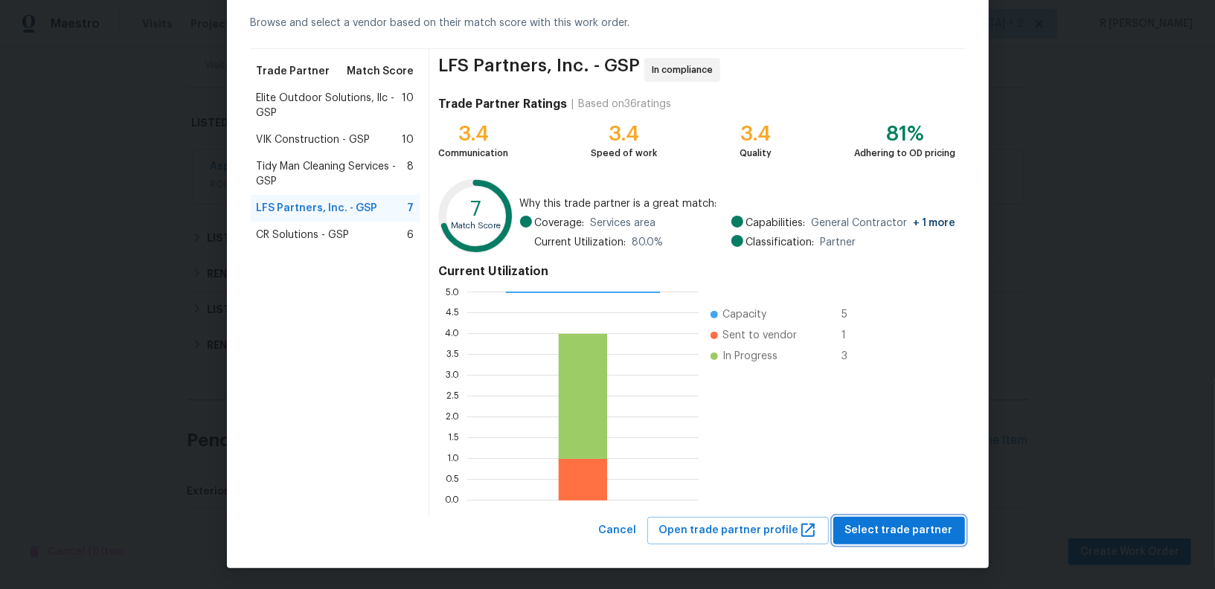
click at [876, 528] on span "Select trade partner" at bounding box center [899, 531] width 108 height 19
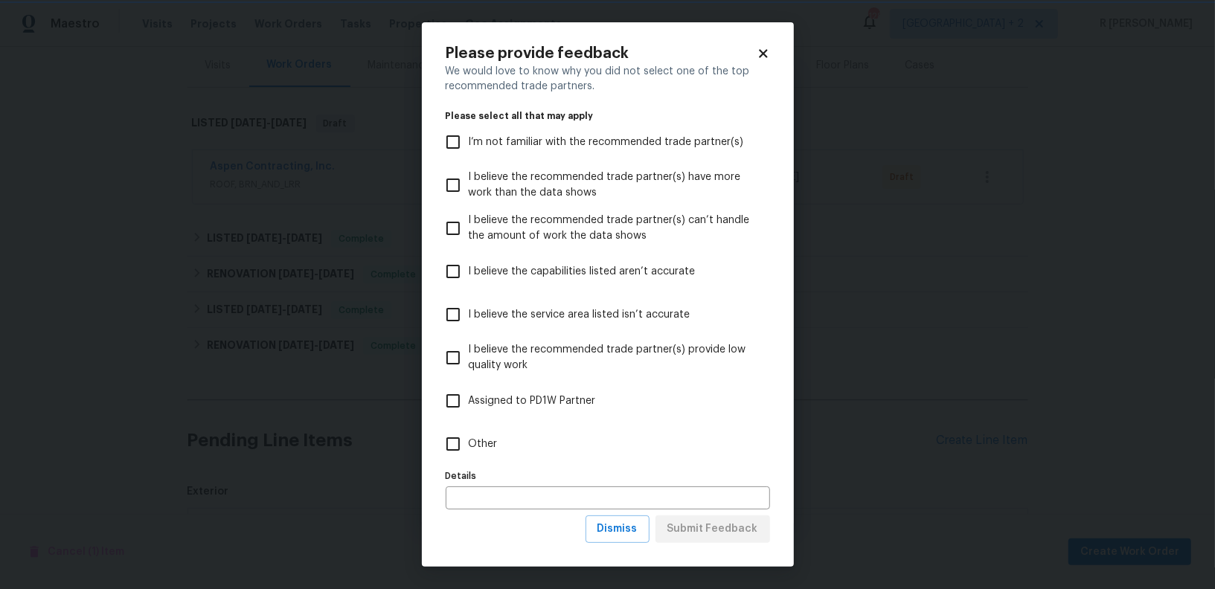
scroll to position [0, 0]
click at [473, 438] on span "Other" at bounding box center [483, 445] width 29 height 16
click at [469, 438] on input "Other" at bounding box center [453, 444] width 31 height 31
checkbox input "true"
click at [744, 529] on span "Submit Feedback" at bounding box center [713, 529] width 91 height 19
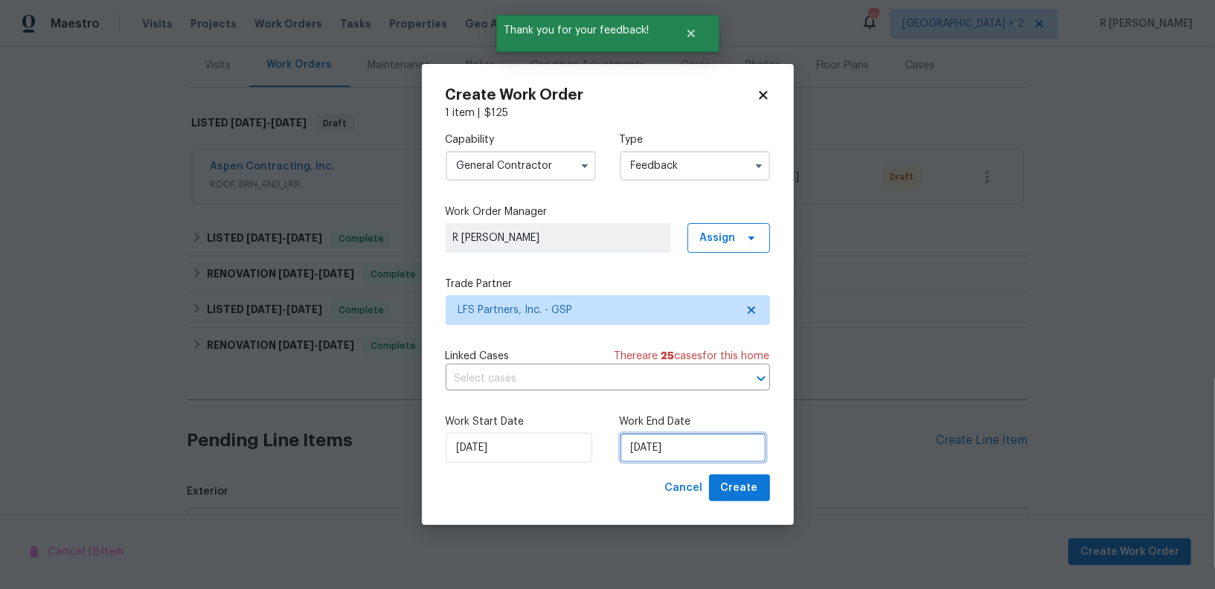
click at [689, 458] on input "[DATE]" at bounding box center [693, 448] width 147 height 30
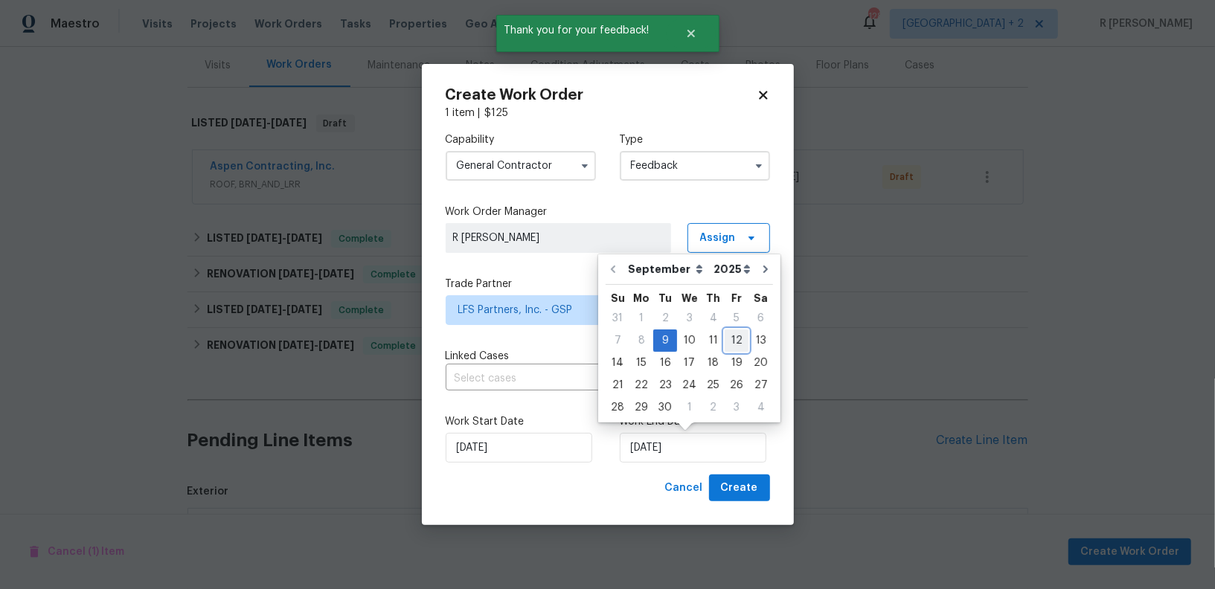
click at [726, 341] on div "12" at bounding box center [737, 340] width 24 height 21
type input "[DATE]"
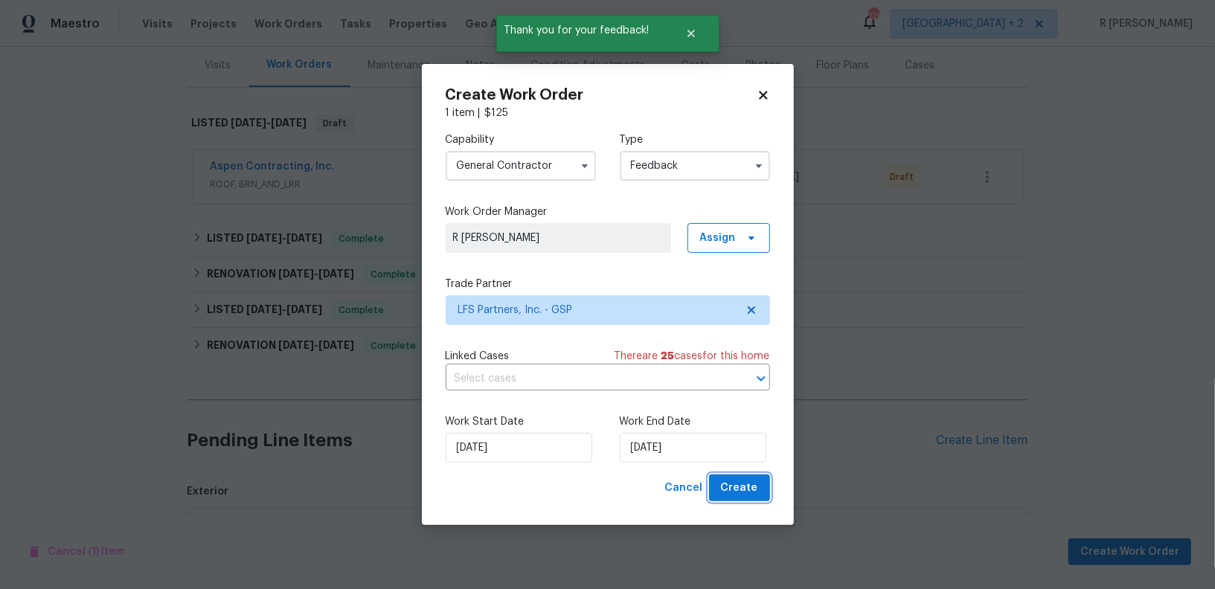
click at [734, 490] on span "Create" at bounding box center [739, 488] width 37 height 19
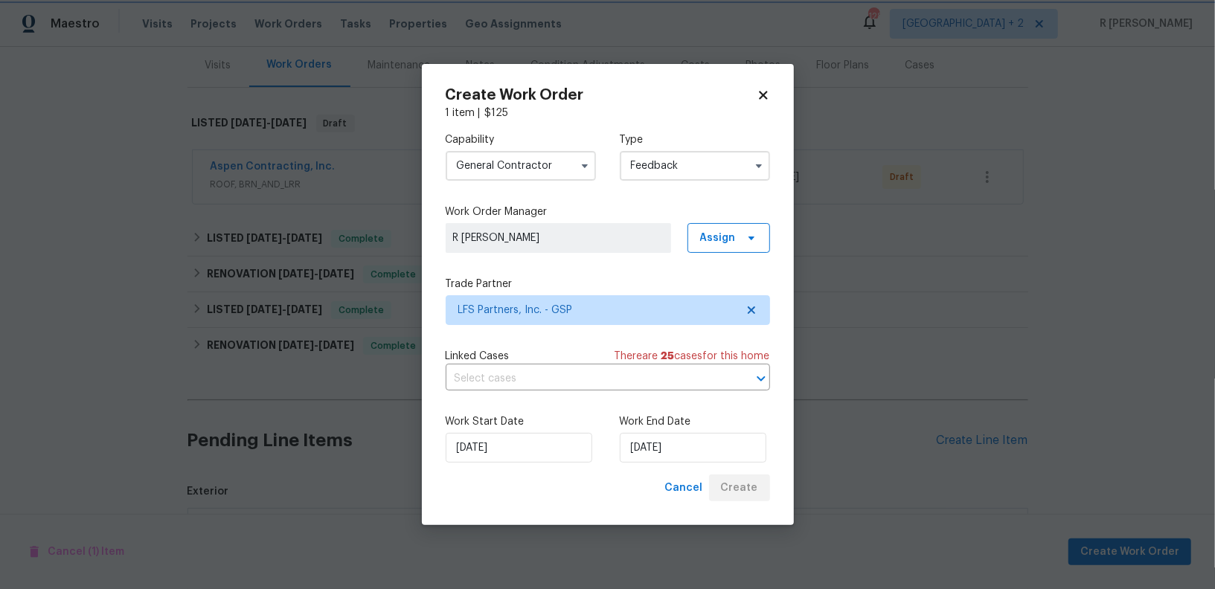
checkbox input "false"
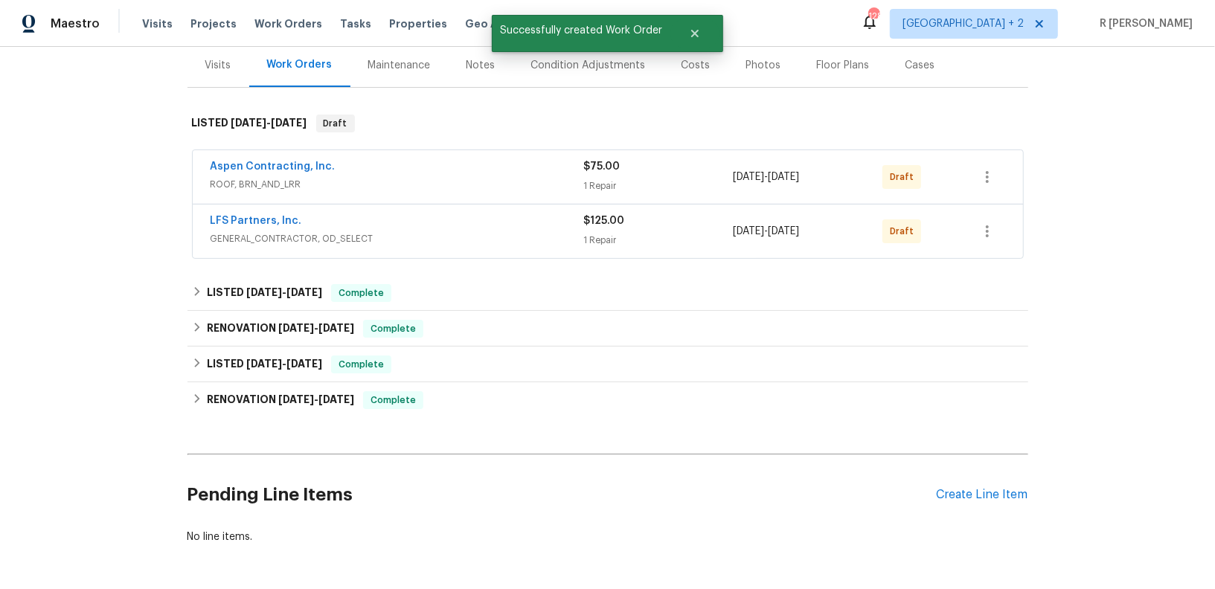
click at [235, 214] on span "LFS Partners, Inc." at bounding box center [257, 221] width 92 height 15
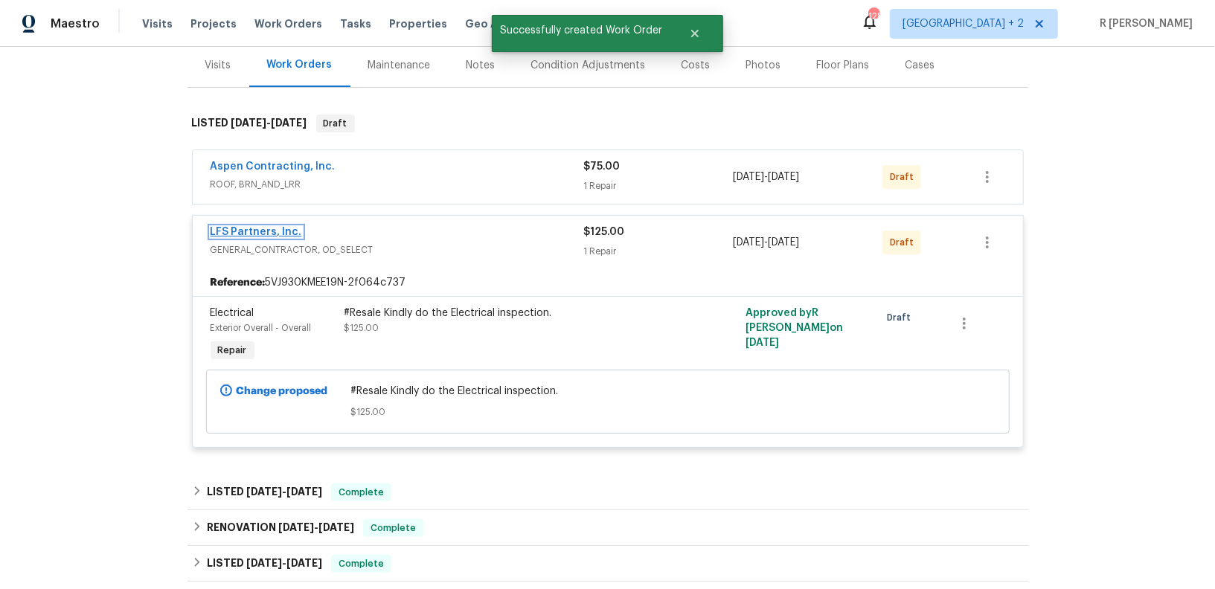
click at [228, 227] on link "LFS Partners, Inc." at bounding box center [257, 232] width 92 height 10
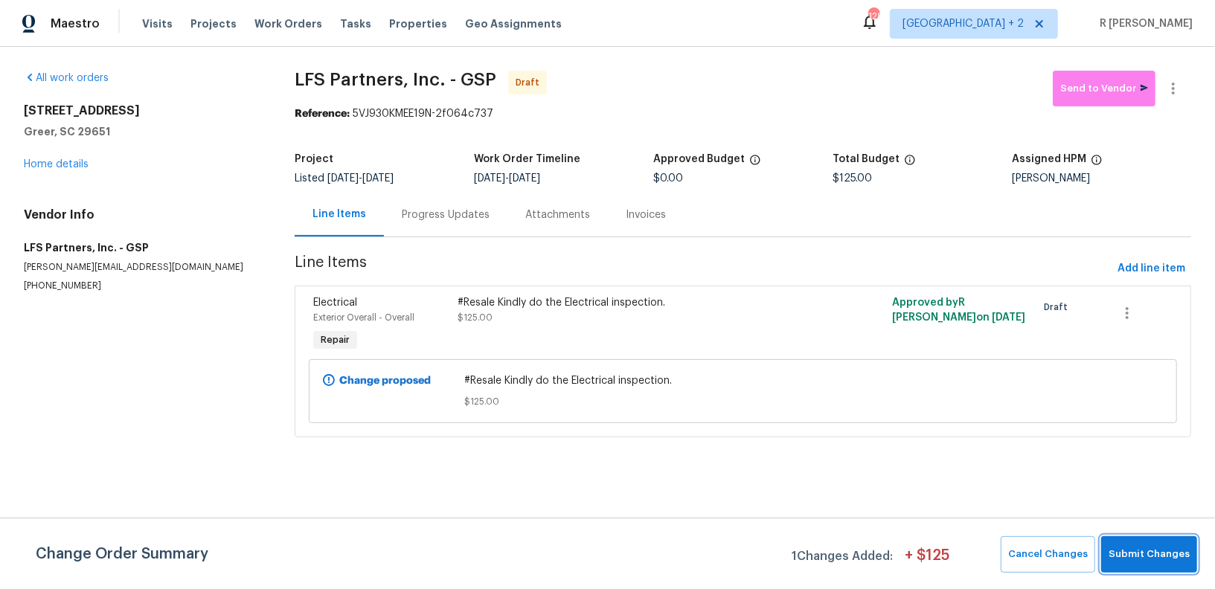
click at [1153, 550] on span "Submit Changes" at bounding box center [1149, 554] width 81 height 17
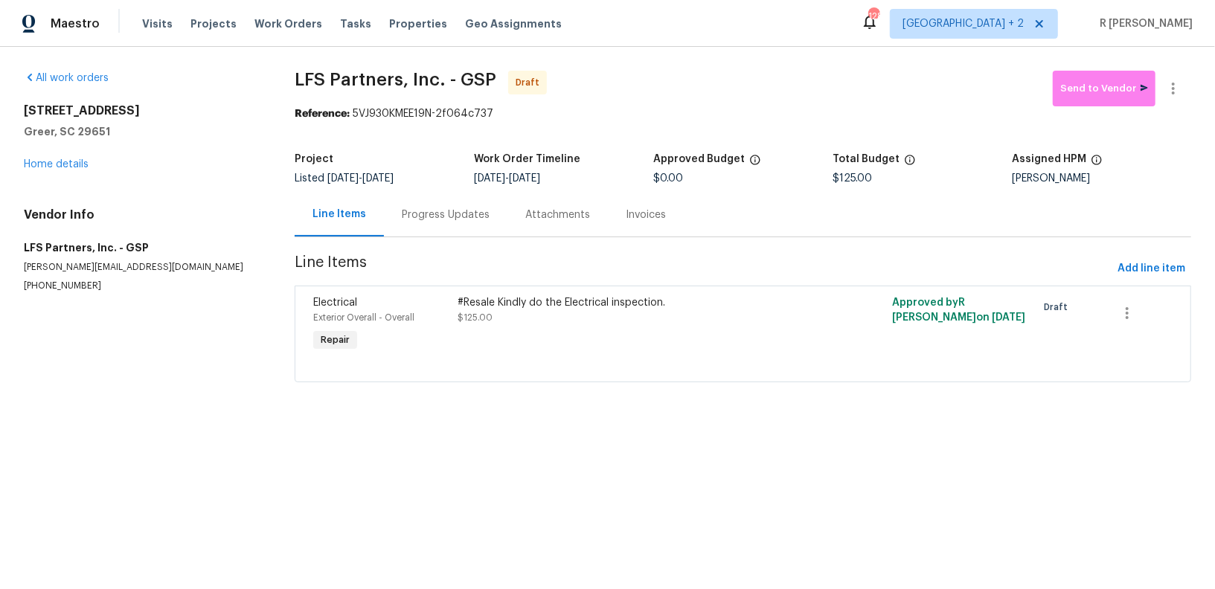
click at [441, 202] on div "Progress Updates" at bounding box center [446, 215] width 124 height 44
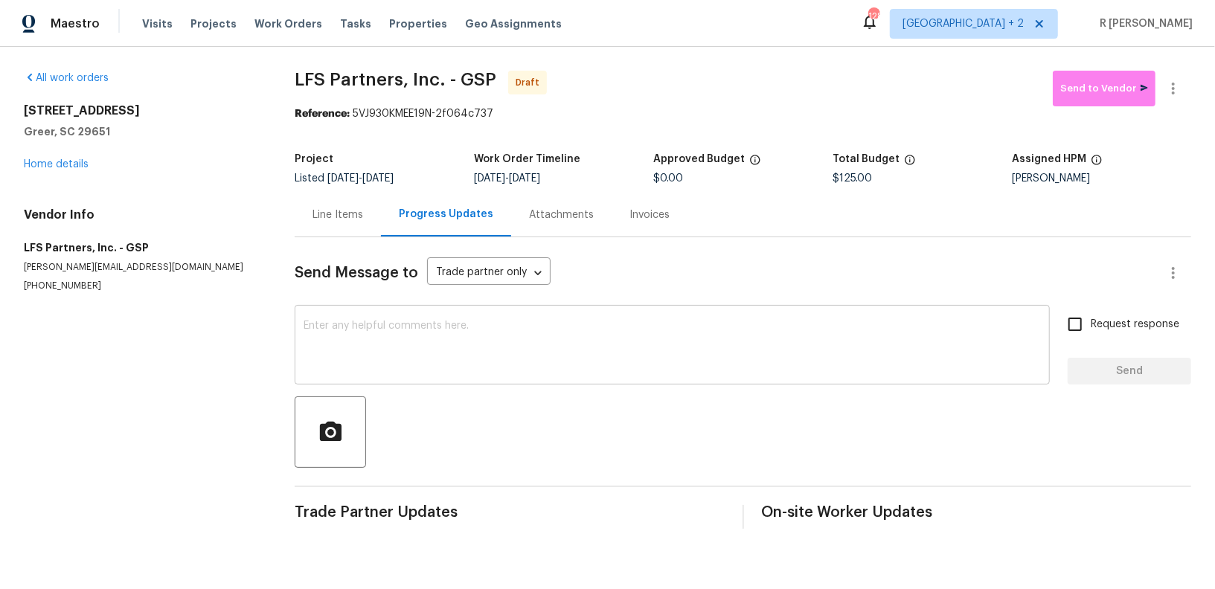
click at [629, 345] on textarea at bounding box center [672, 347] width 737 height 52
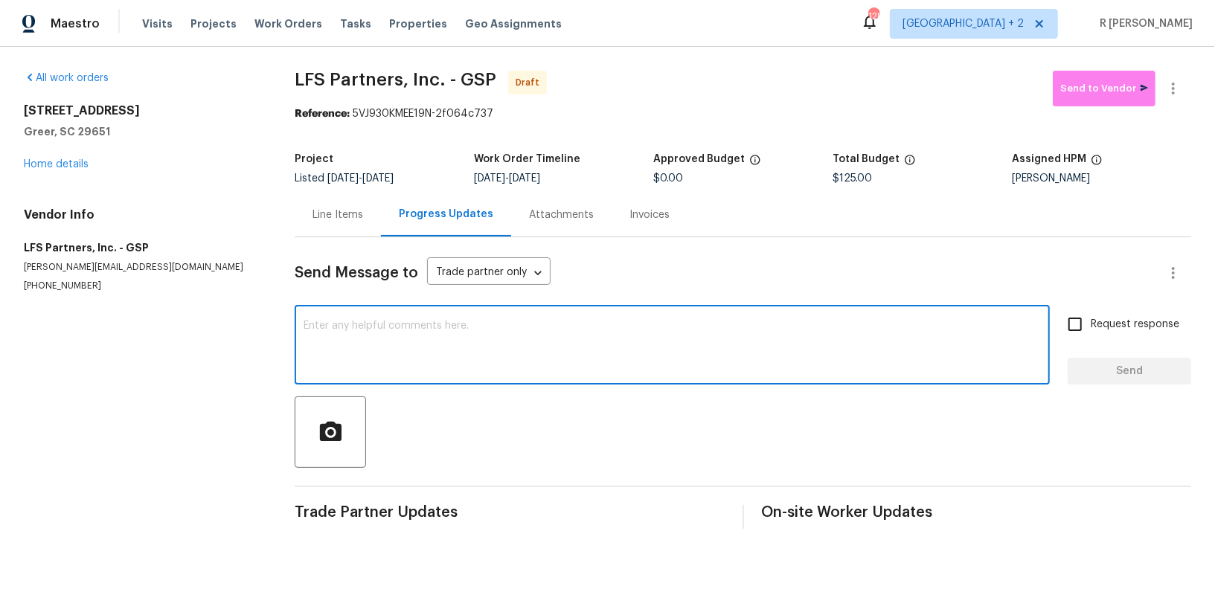
paste textarea "Hey, this is Yogesh from Opendoor. I’m confirming you received the WO for the p…"
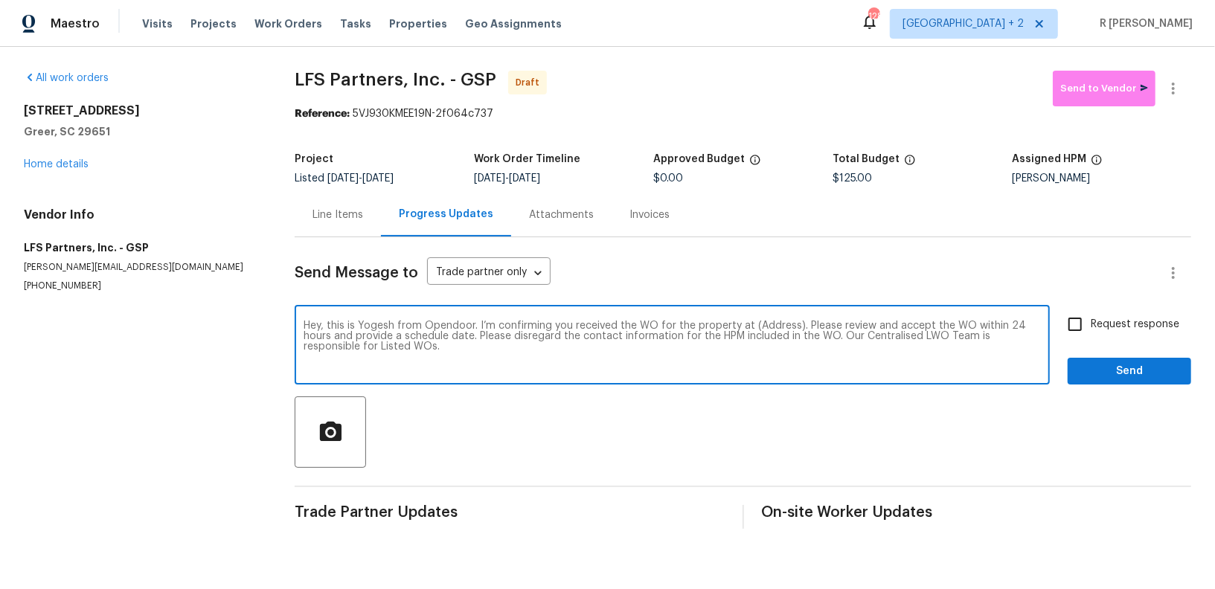
click at [765, 329] on textarea "Hey, this is Yogesh from Opendoor. I’m confirming you received the WO for the p…" at bounding box center [672, 347] width 737 height 52
click at [761, 325] on textarea "Hey, this is Yogesh from Opendoor. I’m confirming you received the WO for the p…" at bounding box center [672, 347] width 737 height 52
paste textarea "[STREET_ADDRESS]"
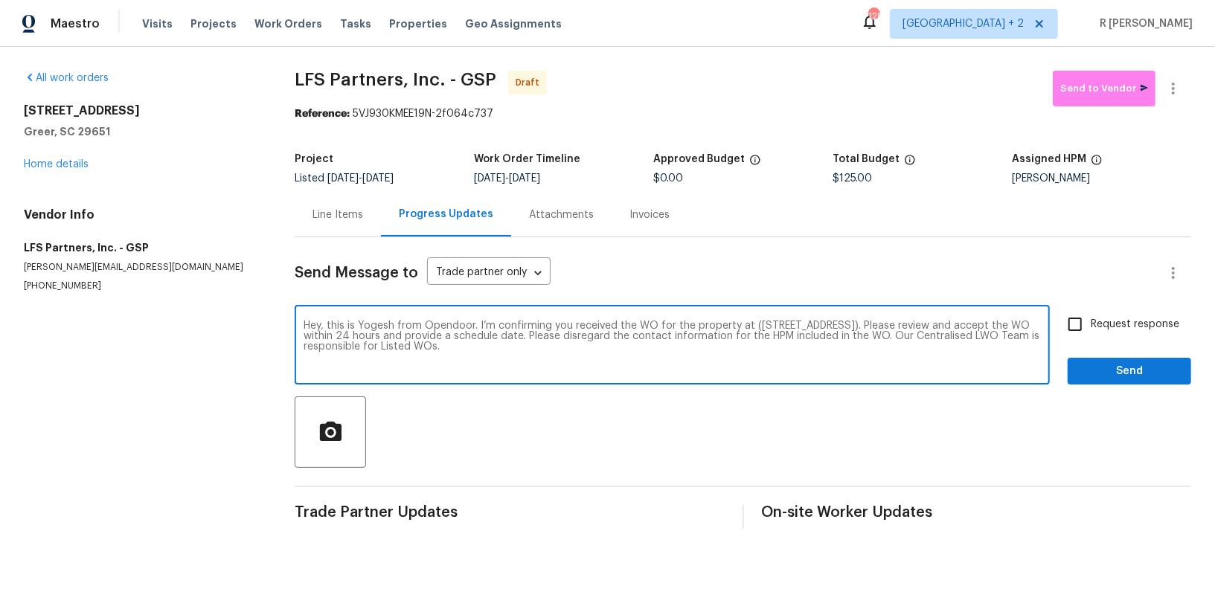
type textarea "Hey, this is Yogesh from Opendoor. I’m confirming you received the WO for the p…"
click at [1109, 329] on span "Request response" at bounding box center [1135, 325] width 89 height 16
click at [1091, 329] on input "Request response" at bounding box center [1075, 324] width 31 height 31
checkbox input "true"
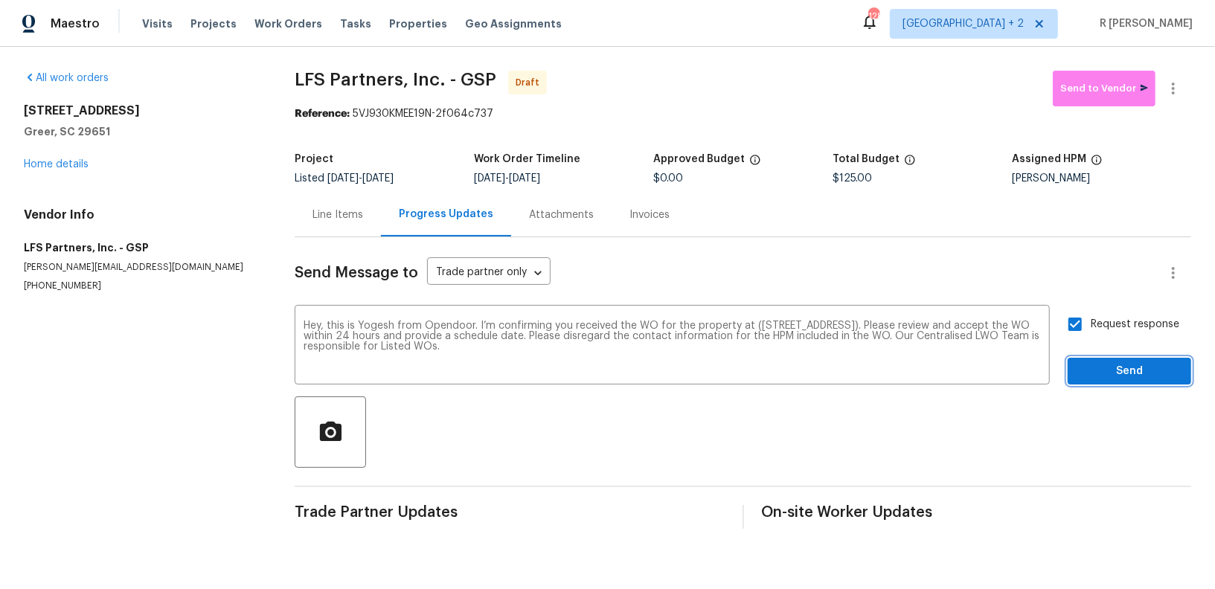
click at [1093, 384] on button "Send" at bounding box center [1130, 372] width 124 height 28
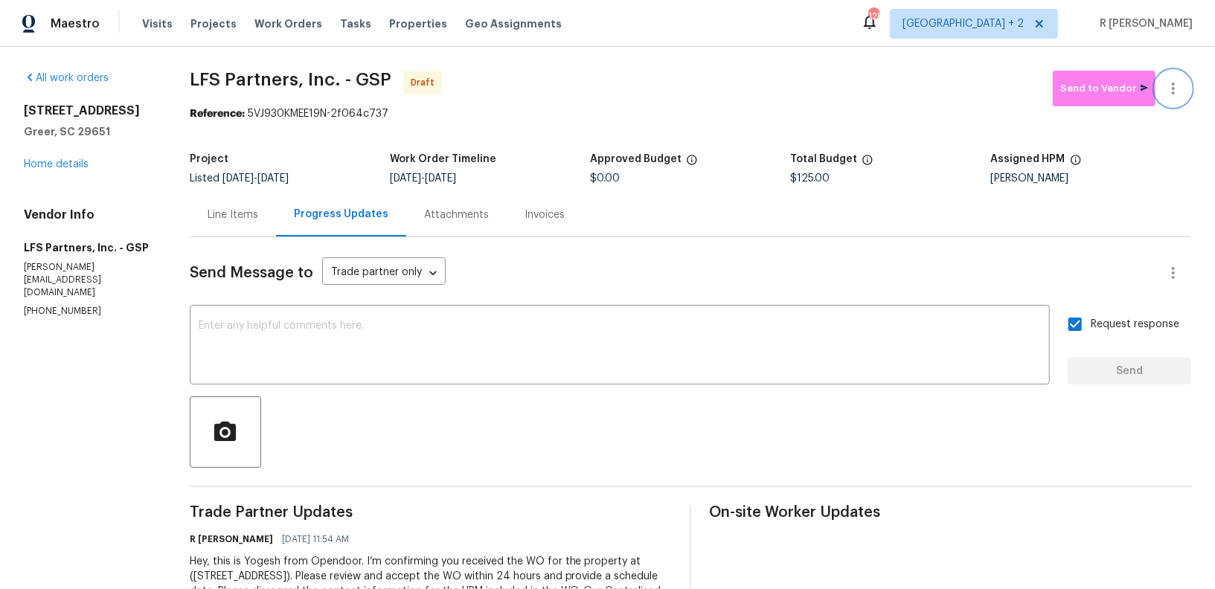
click at [1179, 88] on icon "button" at bounding box center [1174, 89] width 18 height 18
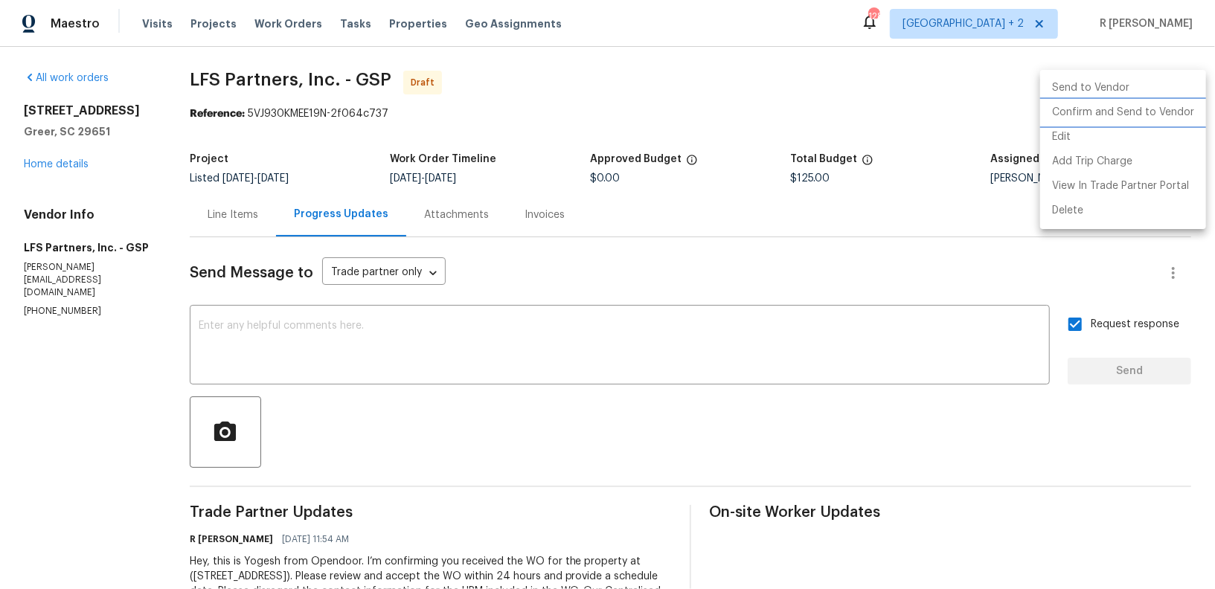
click at [1145, 106] on li "Confirm and Send to Vendor" at bounding box center [1123, 112] width 166 height 25
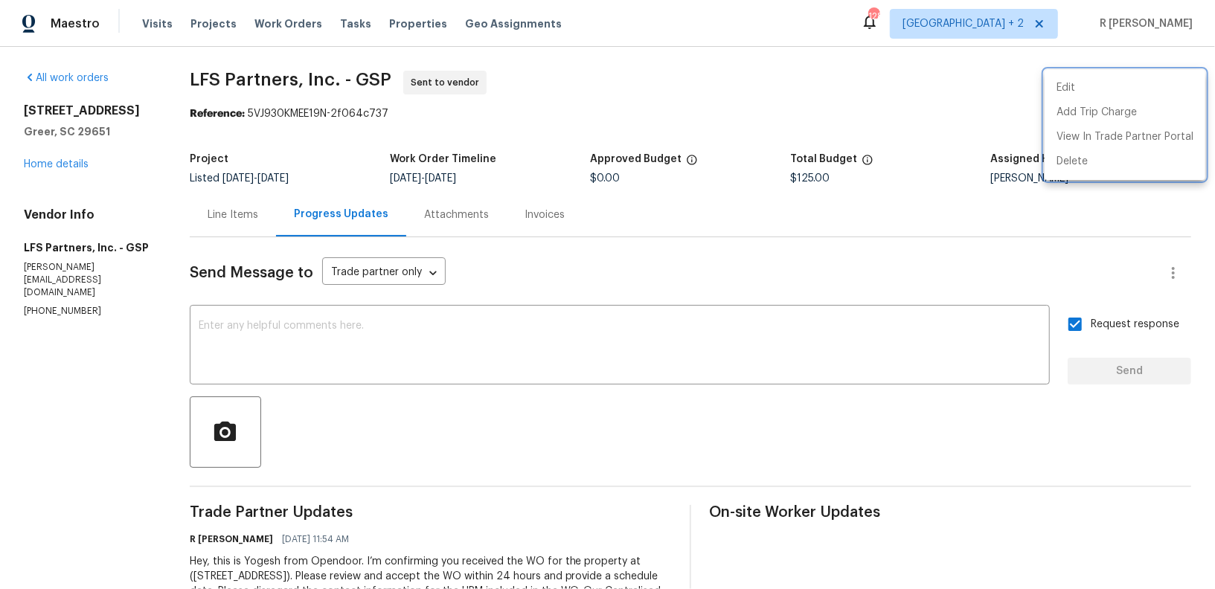
click at [658, 92] on div at bounding box center [607, 294] width 1215 height 589
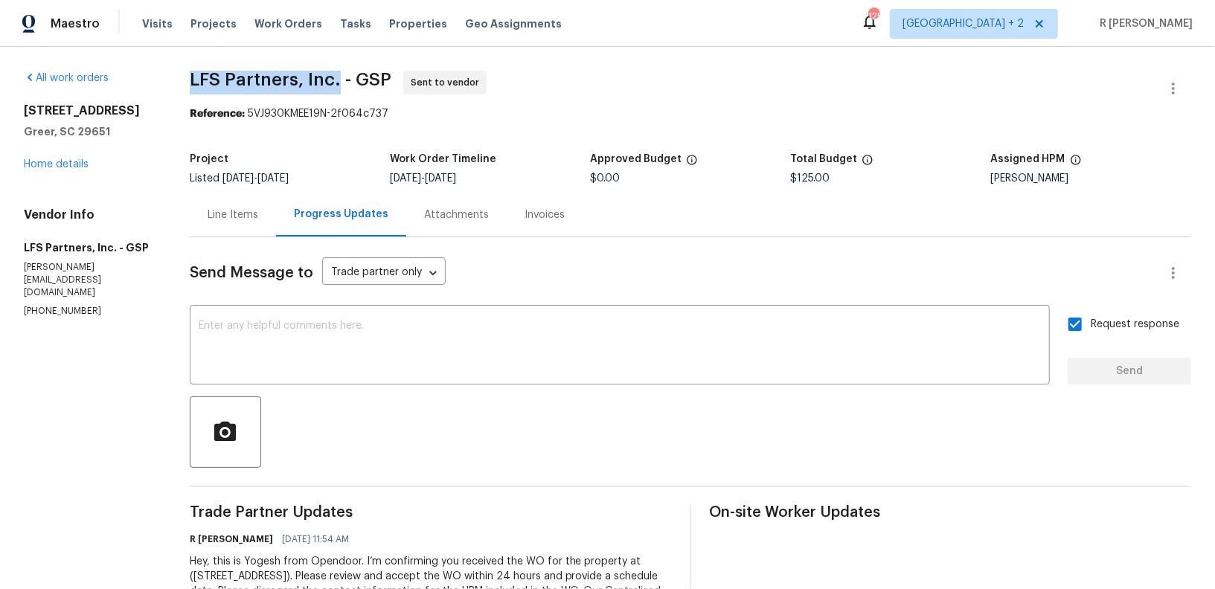
drag, startPoint x: 330, startPoint y: 80, endPoint x: 179, endPoint y: 77, distance: 150.3
click at [179, 77] on div "All work orders [STREET_ADDRESS] Home details Vendor Info LFS Partners, Inc. - …" at bounding box center [607, 351] width 1215 height 609
copy span "LFS Partners, Inc."
click at [75, 170] on link "Home details" at bounding box center [56, 164] width 65 height 10
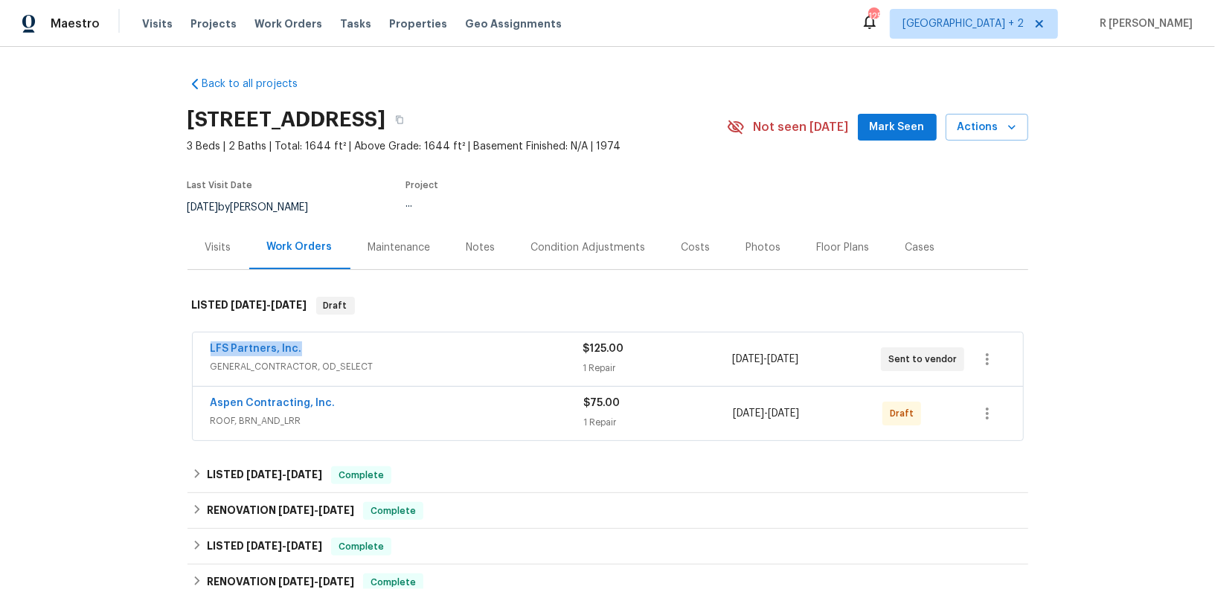
drag, startPoint x: 319, startPoint y: 349, endPoint x: 83, endPoint y: 341, distance: 236.0
click at [83, 341] on div "Back to all projects [STREET_ADDRESS] 3 Beds | 2 Baths | Total: 1644 ft² | Abov…" at bounding box center [607, 318] width 1215 height 542
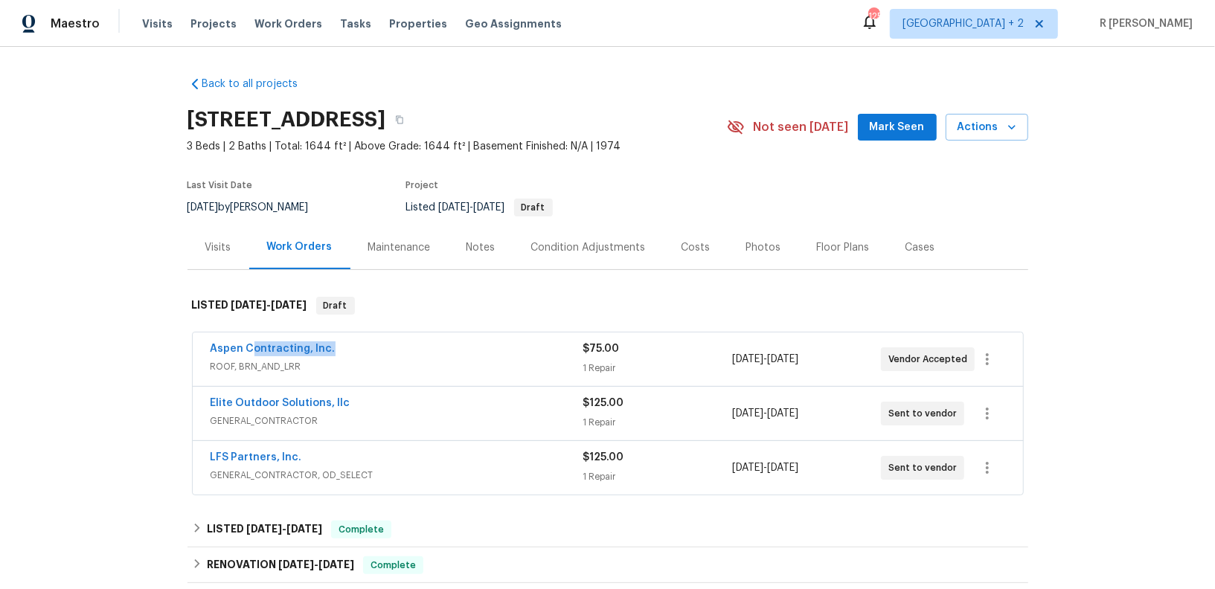
drag, startPoint x: 353, startPoint y: 343, endPoint x: 144, endPoint y: 343, distance: 209.9
click at [144, 343] on div "Back to all projects [STREET_ADDRESS] 3 Beds | 2 Baths | Total: 1644 ft² | Abov…" at bounding box center [607, 318] width 1215 height 542
copy link "Aspen Contracting, Inc."
drag, startPoint x: 359, startPoint y: 400, endPoint x: 45, endPoint y: 390, distance: 313.5
click at [45, 390] on div "Back to all projects [STREET_ADDRESS] 3 Beds | 2 Baths | Total: 1644 ft² | Abov…" at bounding box center [607, 318] width 1215 height 542
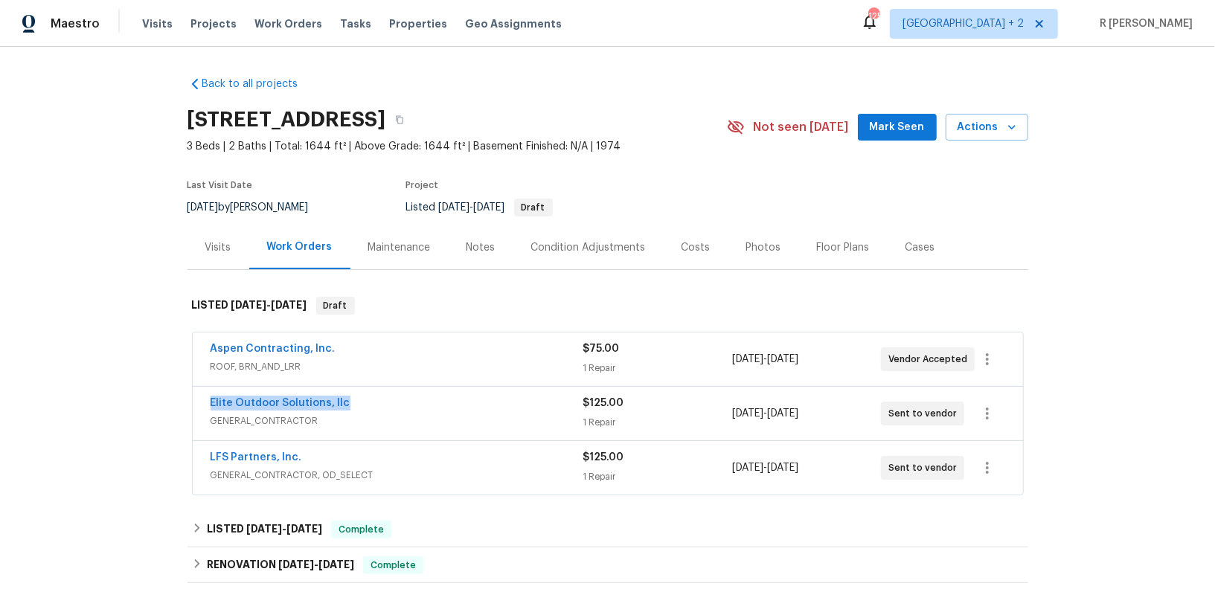
copy link "Elite Outdoor Solutions, llc"
drag, startPoint x: 312, startPoint y: 446, endPoint x: 95, endPoint y: 446, distance: 217.3
click at [95, 446] on div "Back to all projects [STREET_ADDRESS] 3 Beds | 2 Baths | Total: 1644 ft² | Abov…" at bounding box center [607, 318] width 1215 height 542
drag, startPoint x: 304, startPoint y: 454, endPoint x: 194, endPoint y: 454, distance: 110.1
click at [194, 454] on div "LFS Partners, Inc. GENERAL_CONTRACTOR, OD_SELECT $125.00 1 Repair [DATE] - [DAT…" at bounding box center [608, 468] width 830 height 54
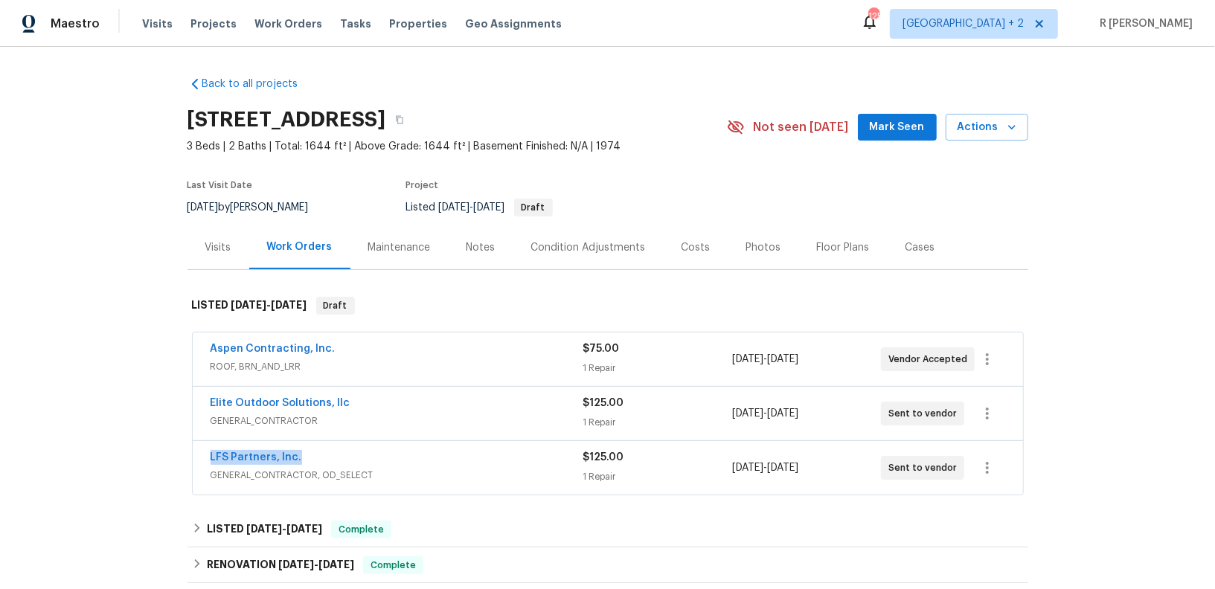
copy link "LFS Partners, Inc."
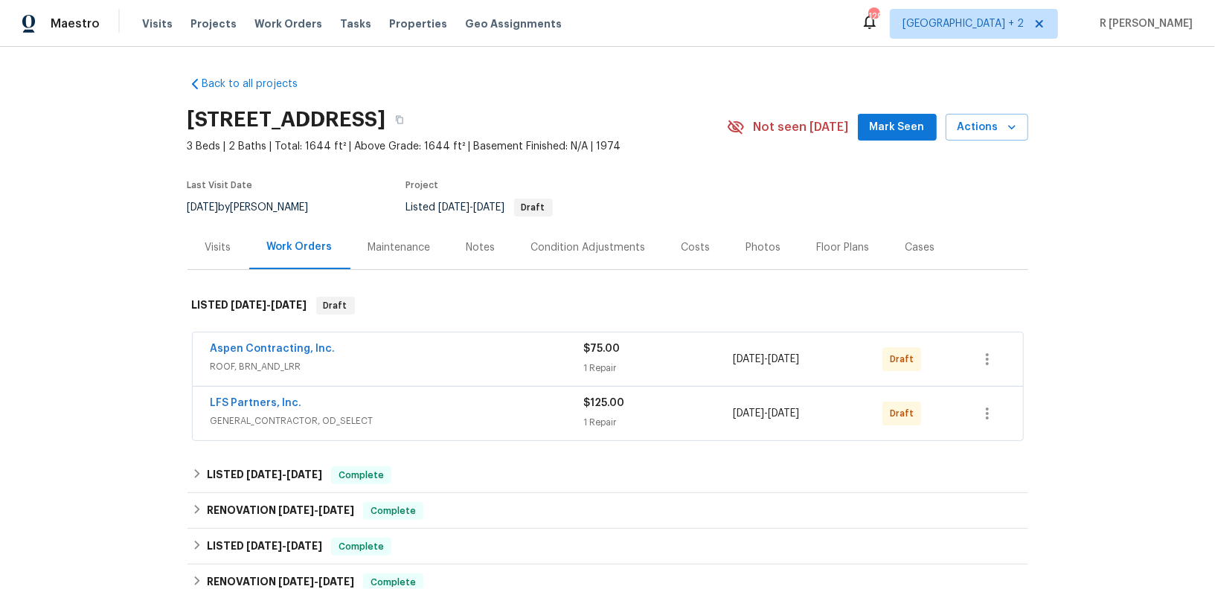
scroll to position [236, 0]
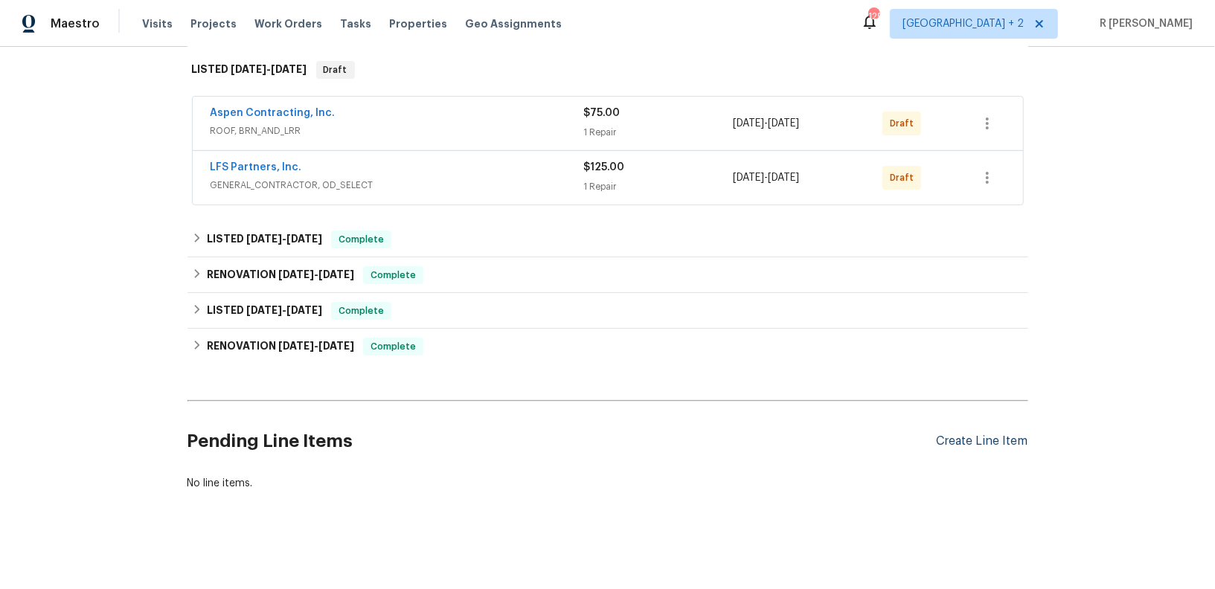
click at [997, 439] on div "Create Line Item" at bounding box center [983, 442] width 92 height 14
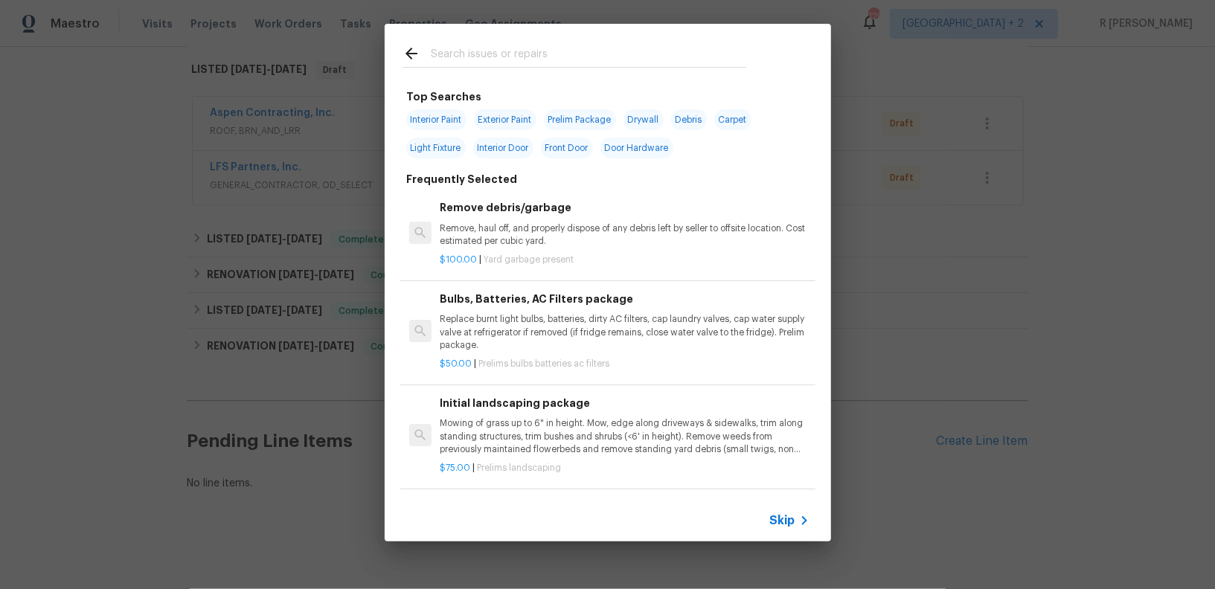
click at [563, 57] on input "text" at bounding box center [589, 56] width 316 height 22
type input "lands"
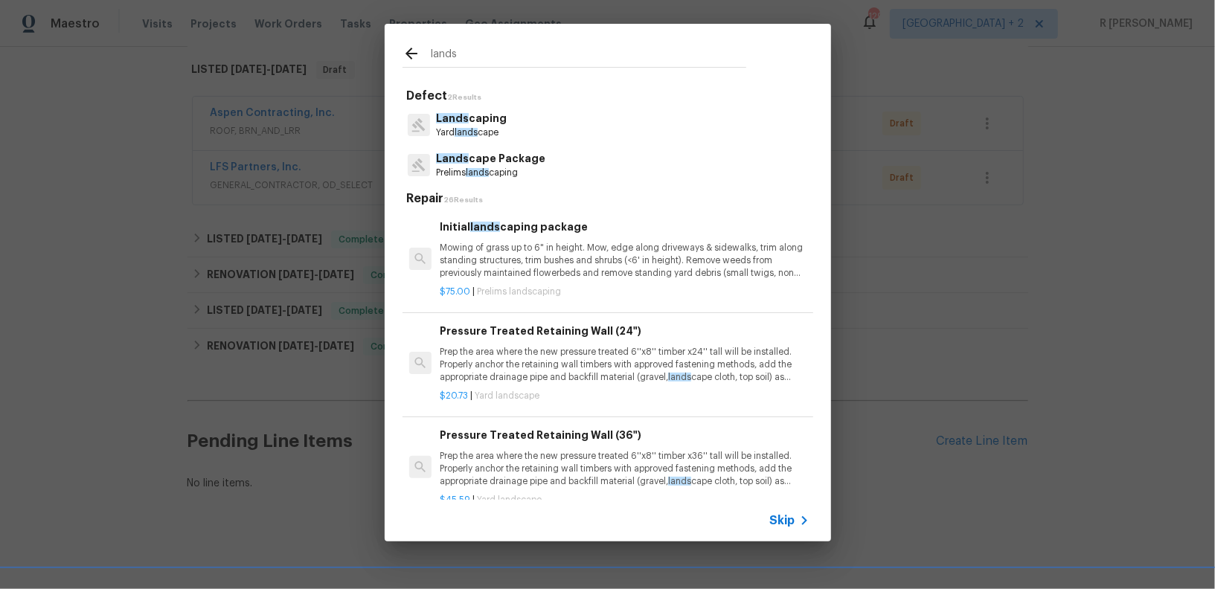
click at [469, 135] on span "lands" at bounding box center [466, 132] width 23 height 9
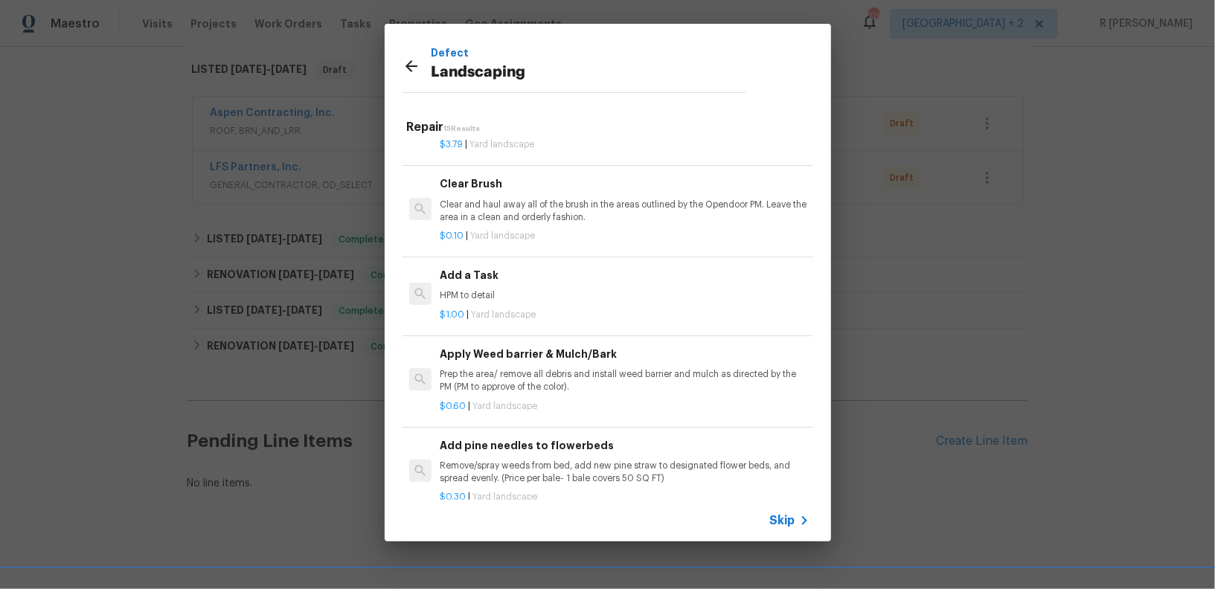
scroll to position [831, 0]
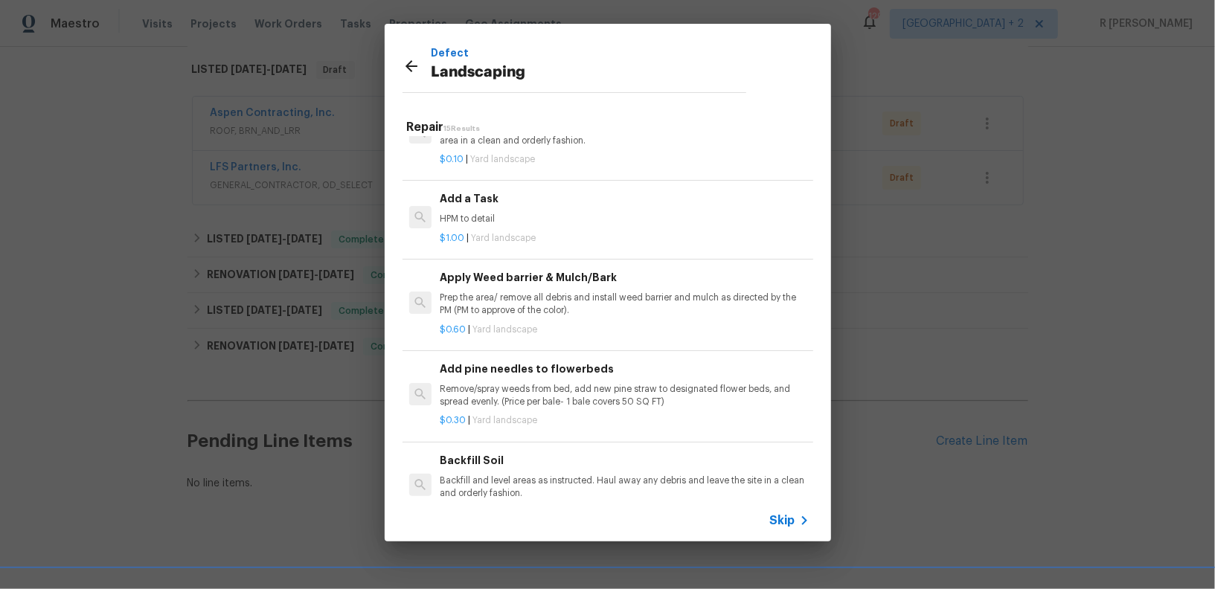
click at [471, 234] on span "Yard landscape" at bounding box center [503, 238] width 65 height 9
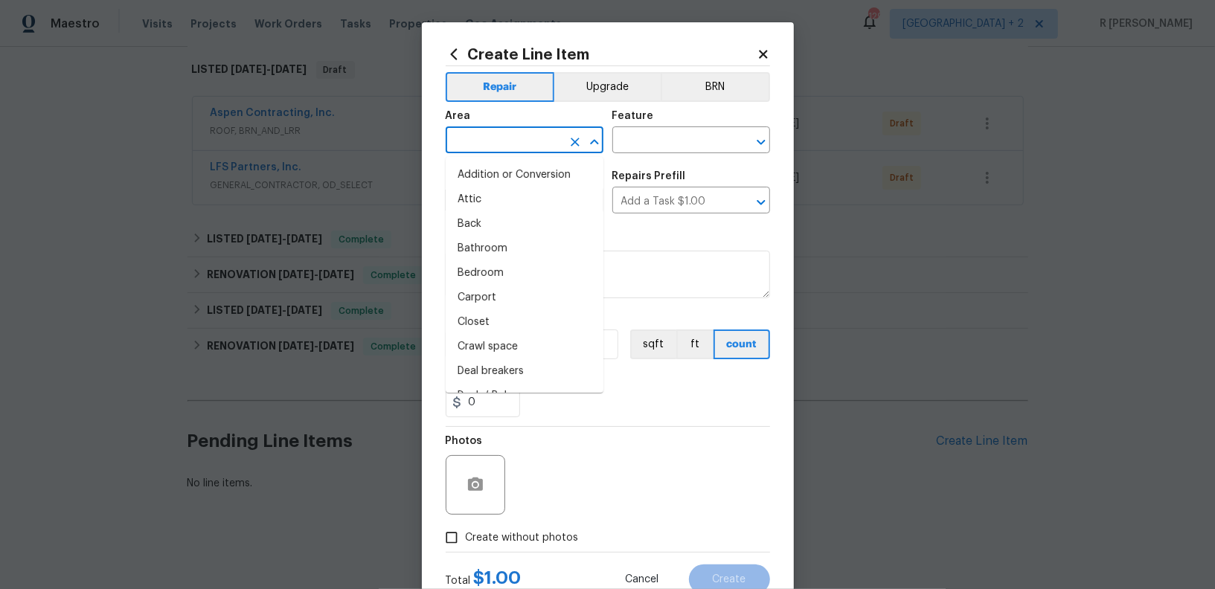
click at [502, 144] on input "text" at bounding box center [504, 141] width 116 height 23
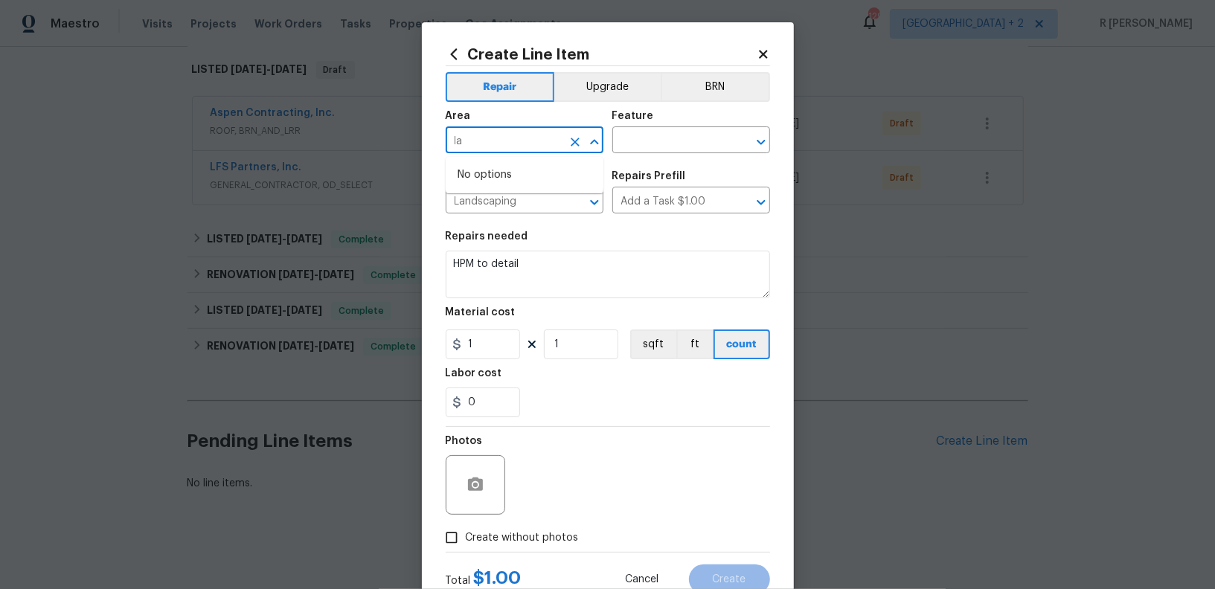
type input "l"
click at [526, 201] on li "Exterior Overall" at bounding box center [525, 200] width 158 height 25
type input "Exterior Overall"
click at [684, 153] on input "text" at bounding box center [670, 141] width 116 height 23
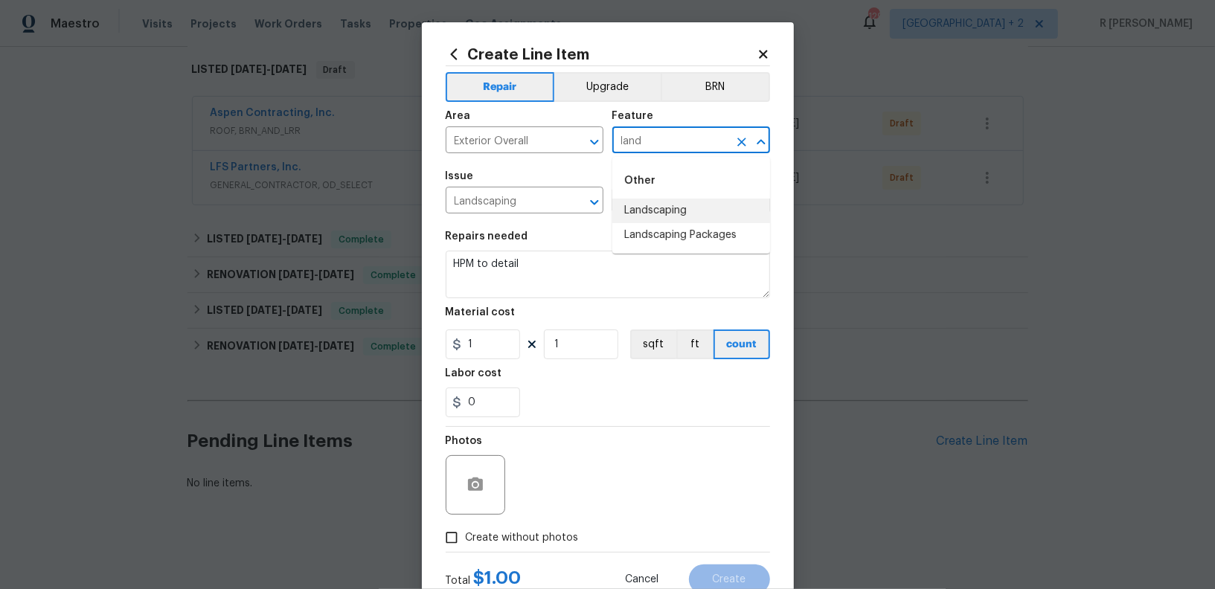
click at [663, 199] on li "Landscaping" at bounding box center [691, 211] width 158 height 25
type input "Landscaping"
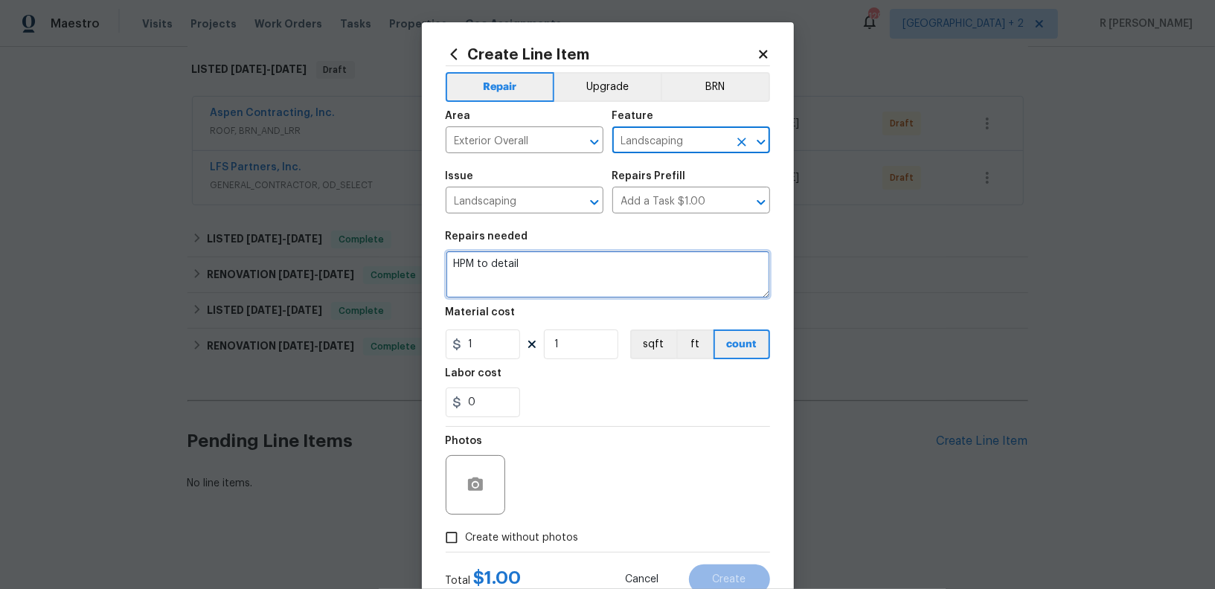
click at [556, 272] on textarea "HPM to detail" at bounding box center [608, 275] width 324 height 48
paste textarea "3. Trim trees away from power lines 4. Remove debris from attic 5. Check drain …"
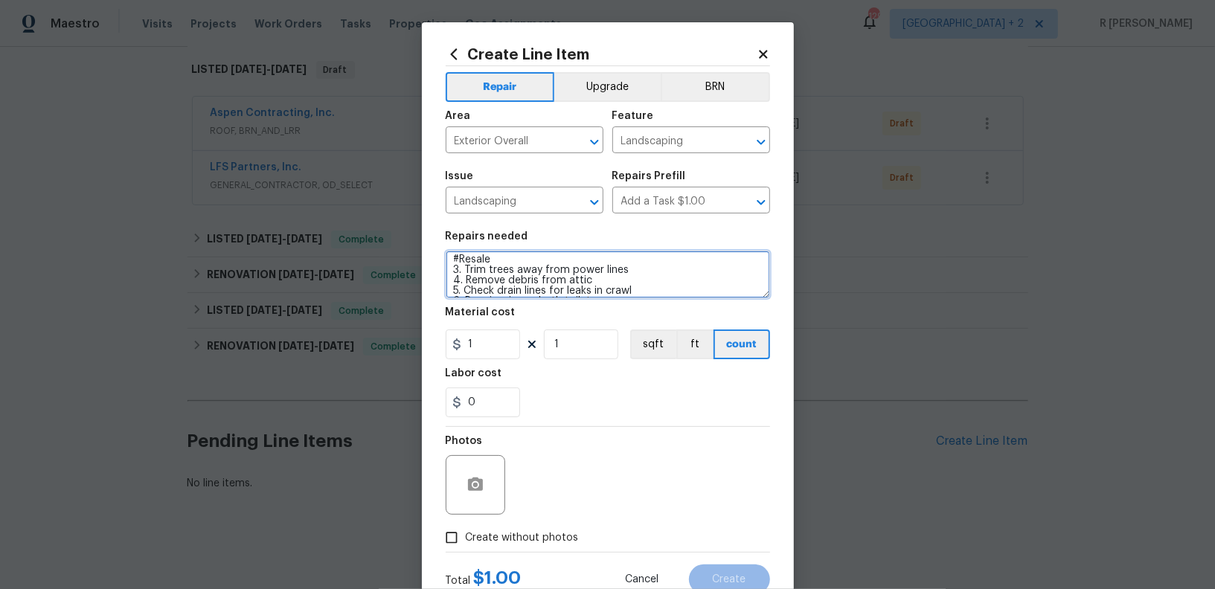
scroll to position [0, 0]
click at [460, 278] on textarea "#Resale 3. Trim trees away from power lines 4. Remove debris from attic 5. Chec…" at bounding box center [608, 275] width 324 height 48
click at [463, 287] on textarea "#Resale Trim trees away from power lines Remove debris from attic Check drain l…" at bounding box center [608, 275] width 324 height 48
type textarea "#Resale Trim trees away from power lines Remove debris from attic Check drain l…"
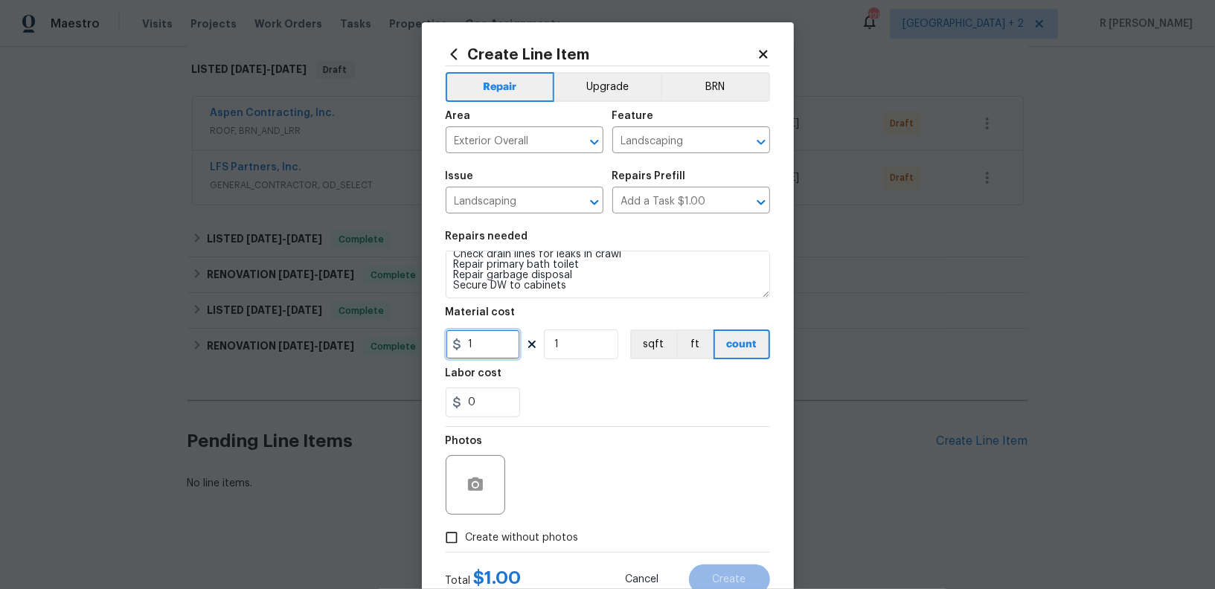
click at [510, 345] on input "1" at bounding box center [483, 345] width 74 height 30
type input "125"
click at [522, 528] on label "Create without photos" at bounding box center [508, 538] width 141 height 28
click at [466, 528] on input "Create without photos" at bounding box center [452, 538] width 28 height 28
checkbox input "true"
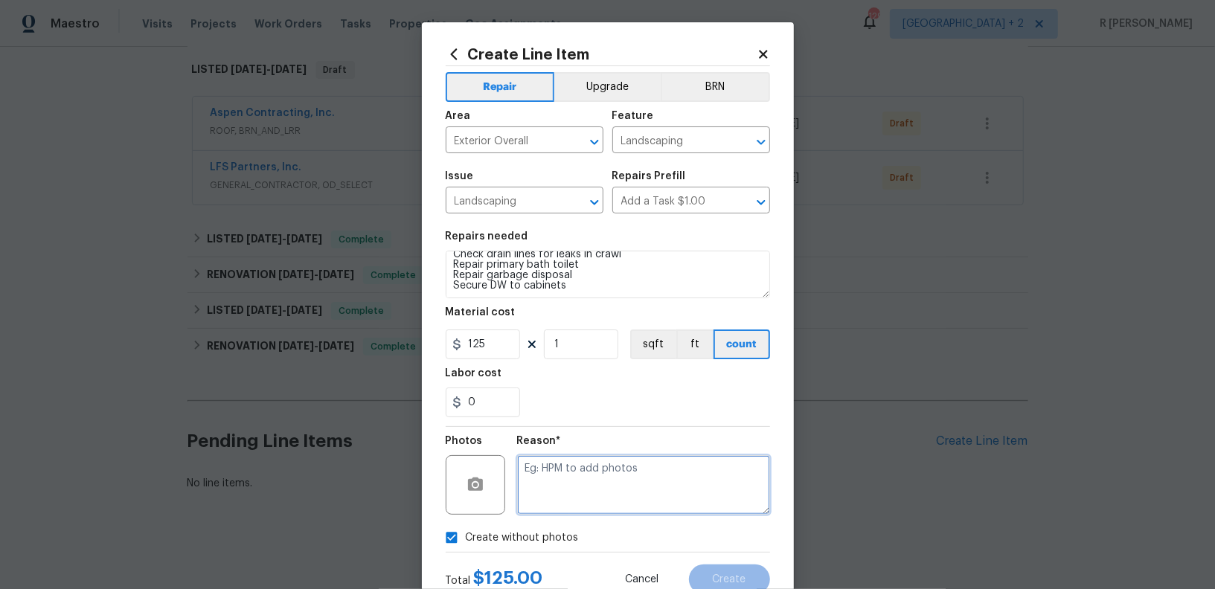
click at [592, 493] on textarea at bounding box center [643, 485] width 253 height 60
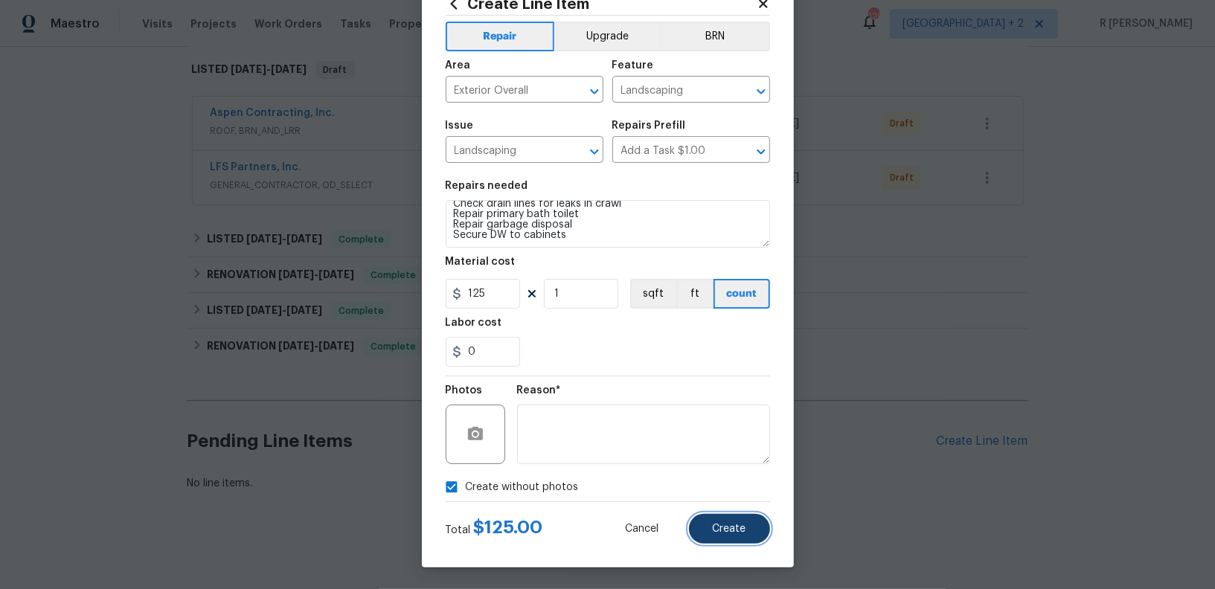
click at [734, 531] on span "Create" at bounding box center [729, 529] width 33 height 11
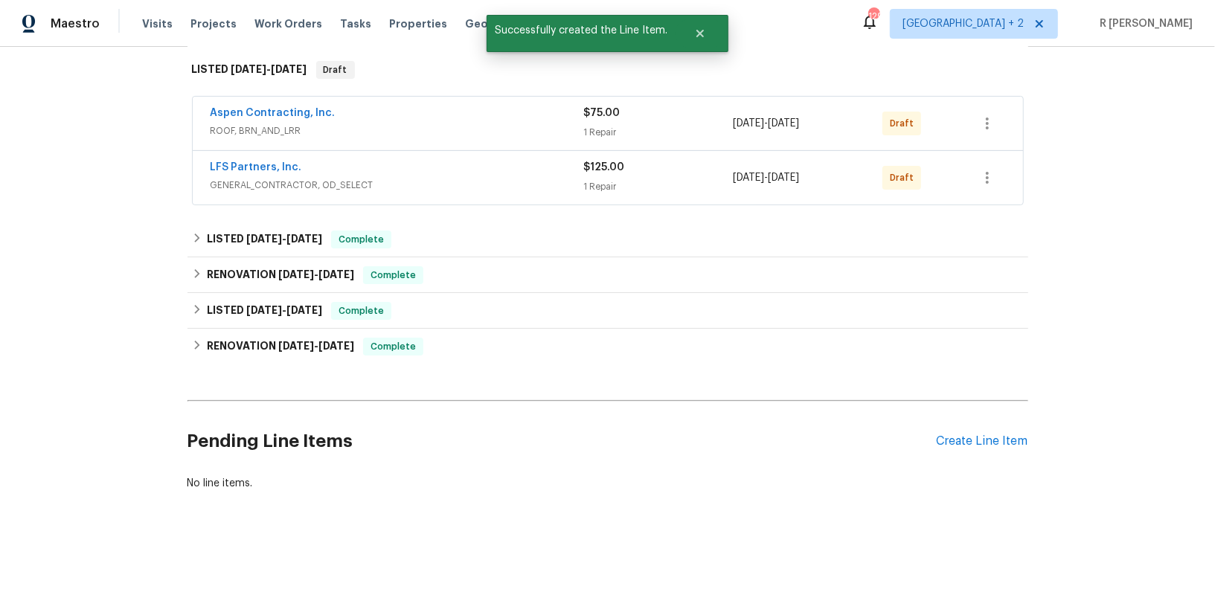
scroll to position [235, 0]
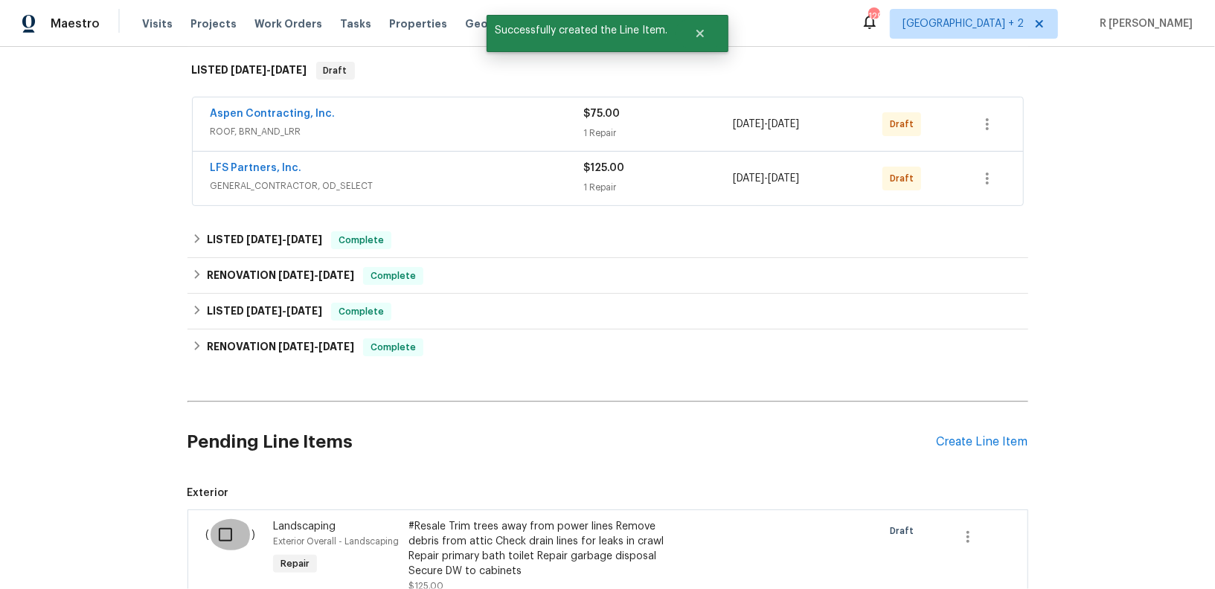
click at [218, 531] on input "checkbox" at bounding box center [231, 534] width 42 height 31
checkbox input "true"
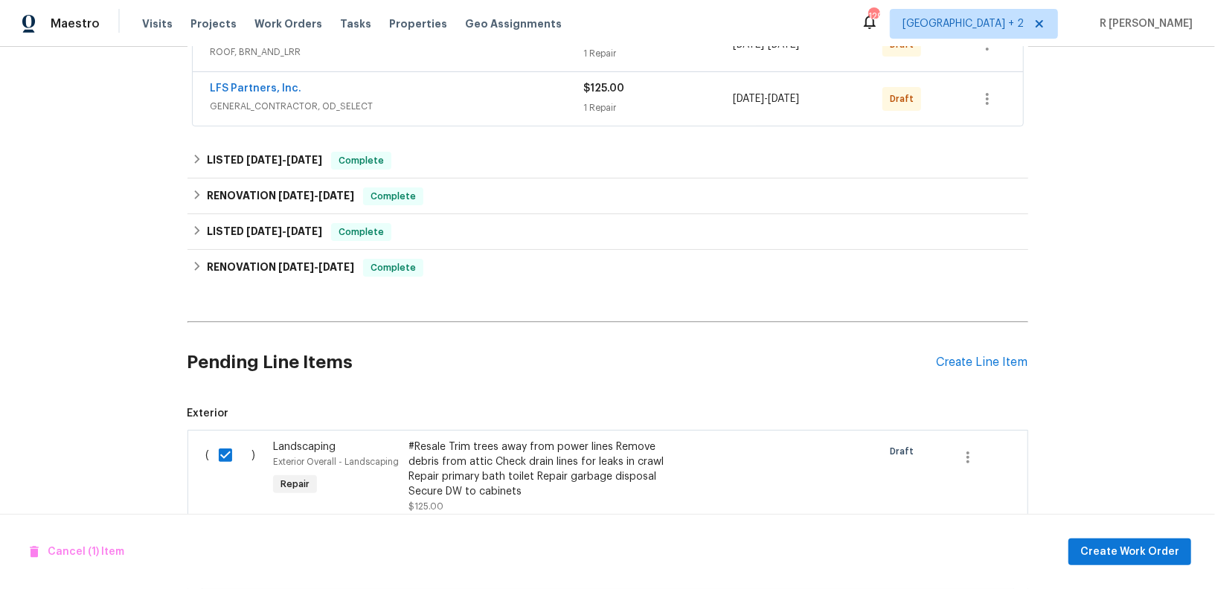
scroll to position [434, 0]
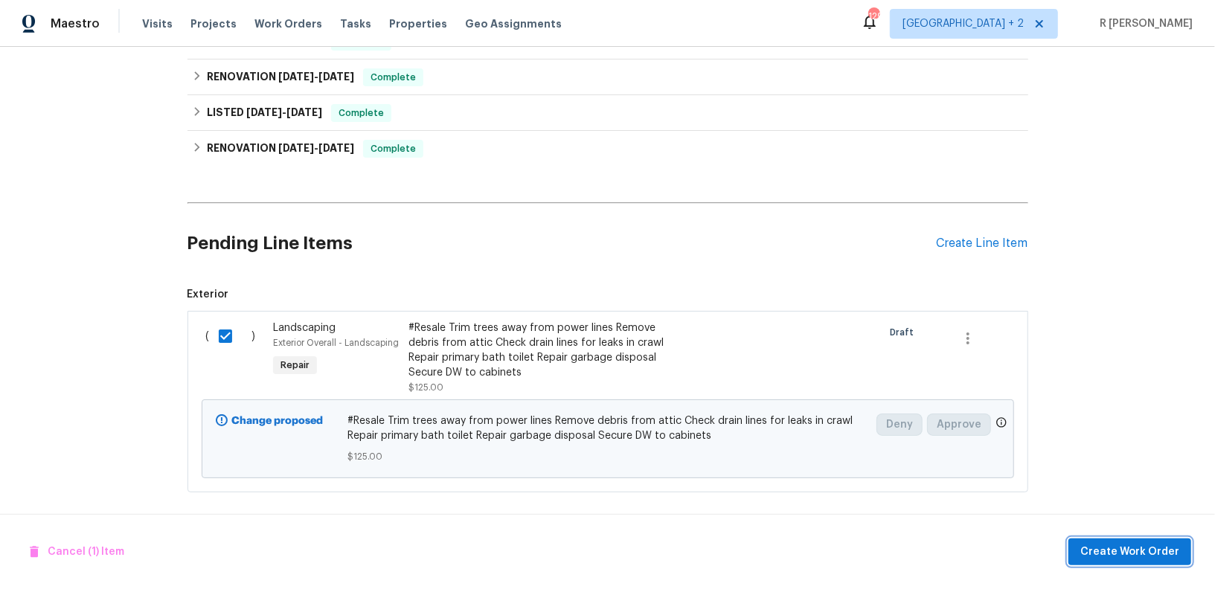
click at [1139, 547] on span "Create Work Order" at bounding box center [1130, 552] width 99 height 19
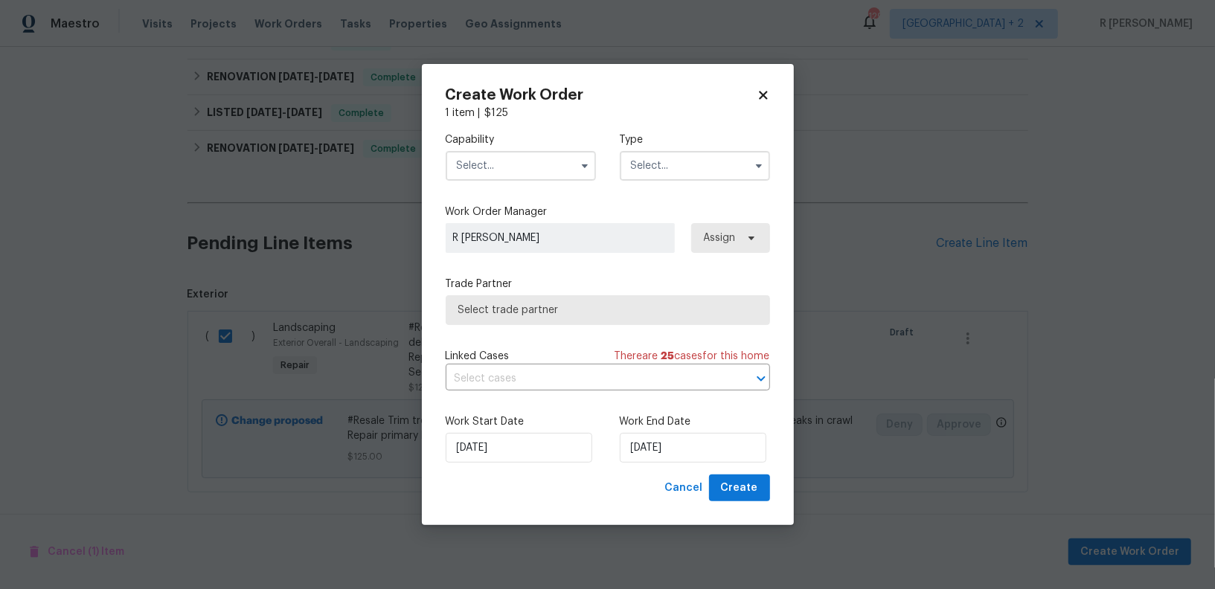
click at [500, 168] on input "text" at bounding box center [521, 166] width 150 height 30
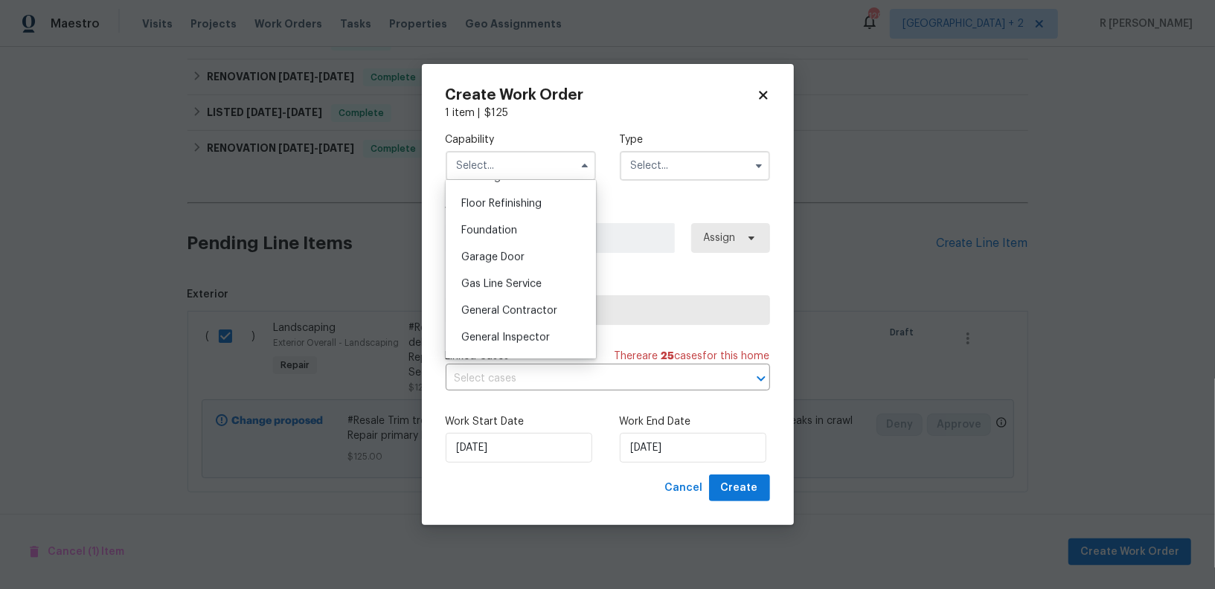
scroll to position [604, 0]
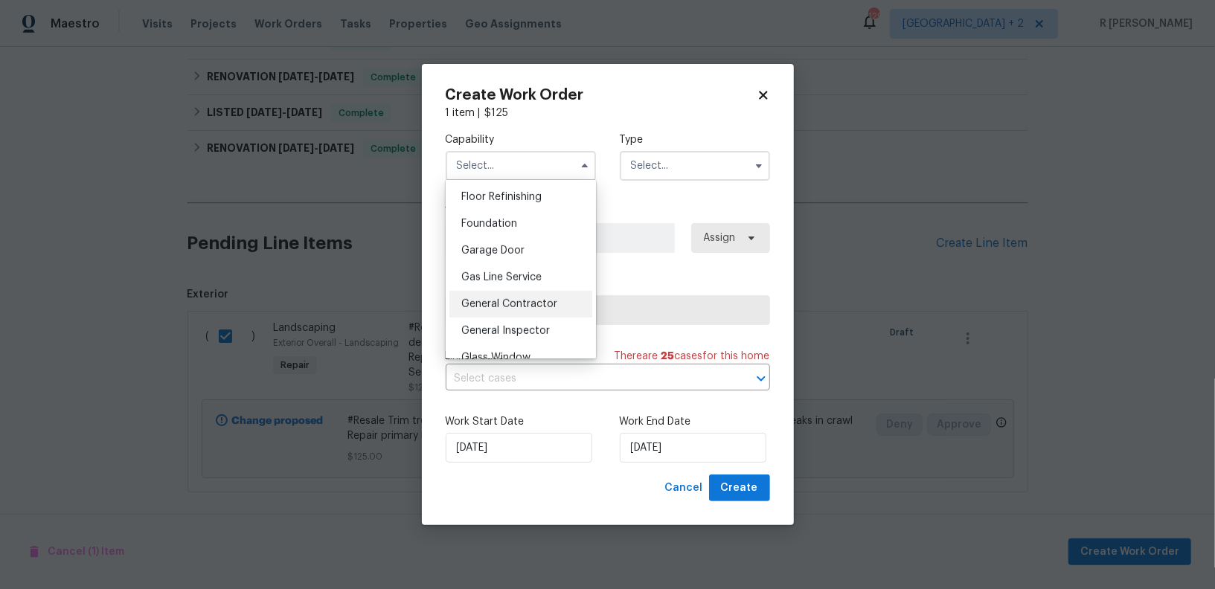
click at [525, 304] on span "General Contractor" at bounding box center [509, 304] width 96 height 10
type input "General Contractor"
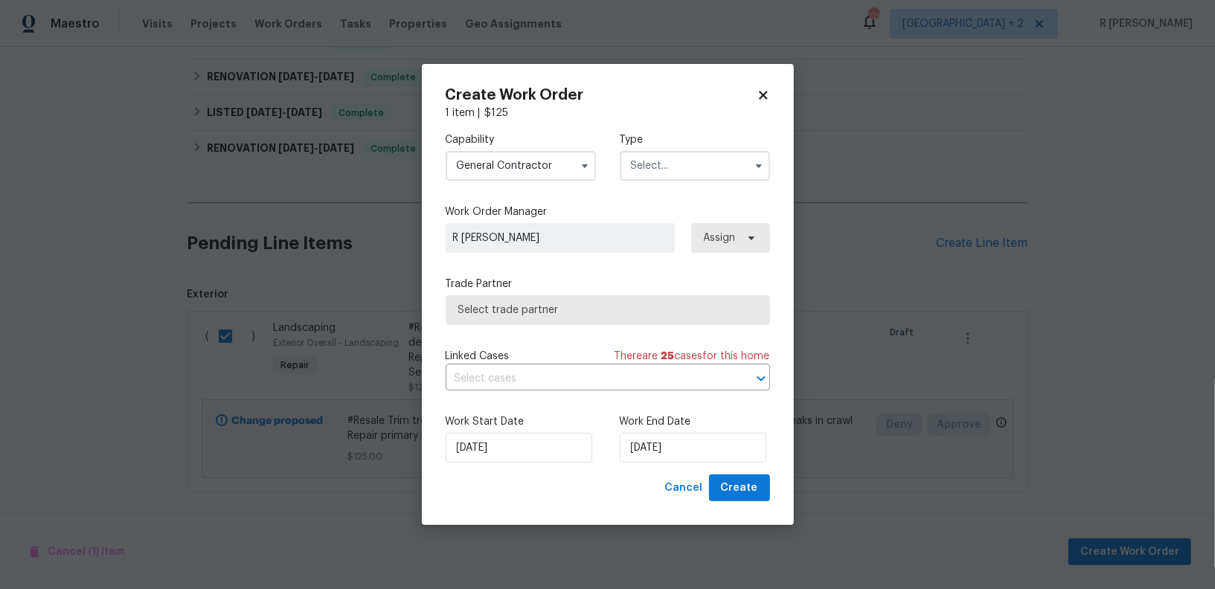
click at [728, 162] on input "text" at bounding box center [695, 166] width 150 height 30
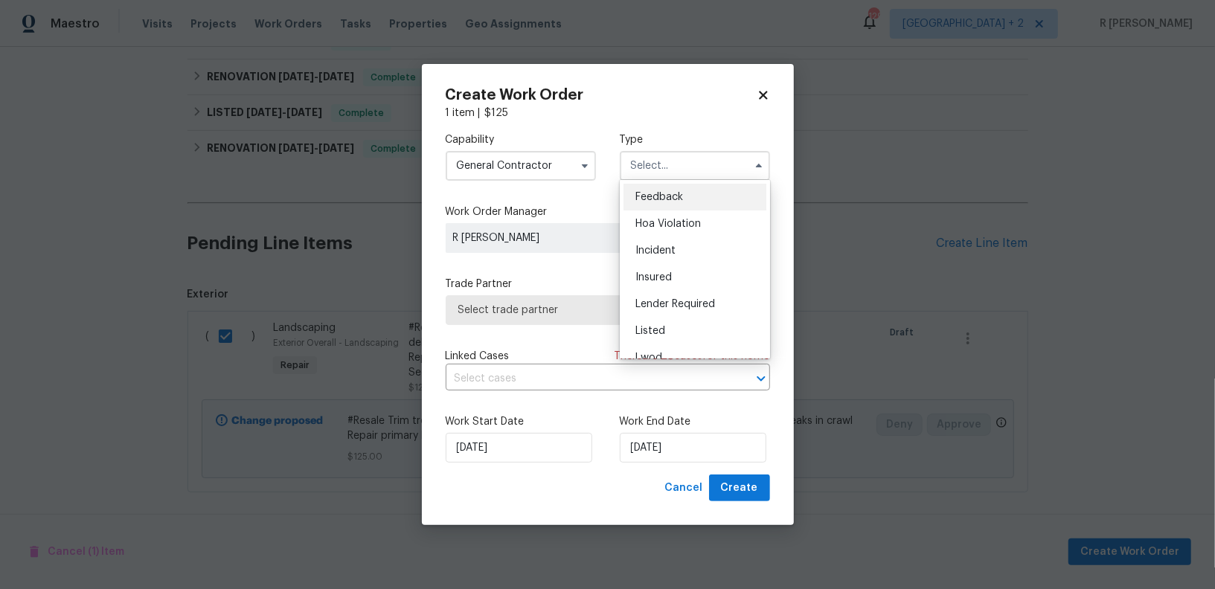
click at [671, 193] on span "Feedback" at bounding box center [660, 197] width 48 height 10
type input "Feedback"
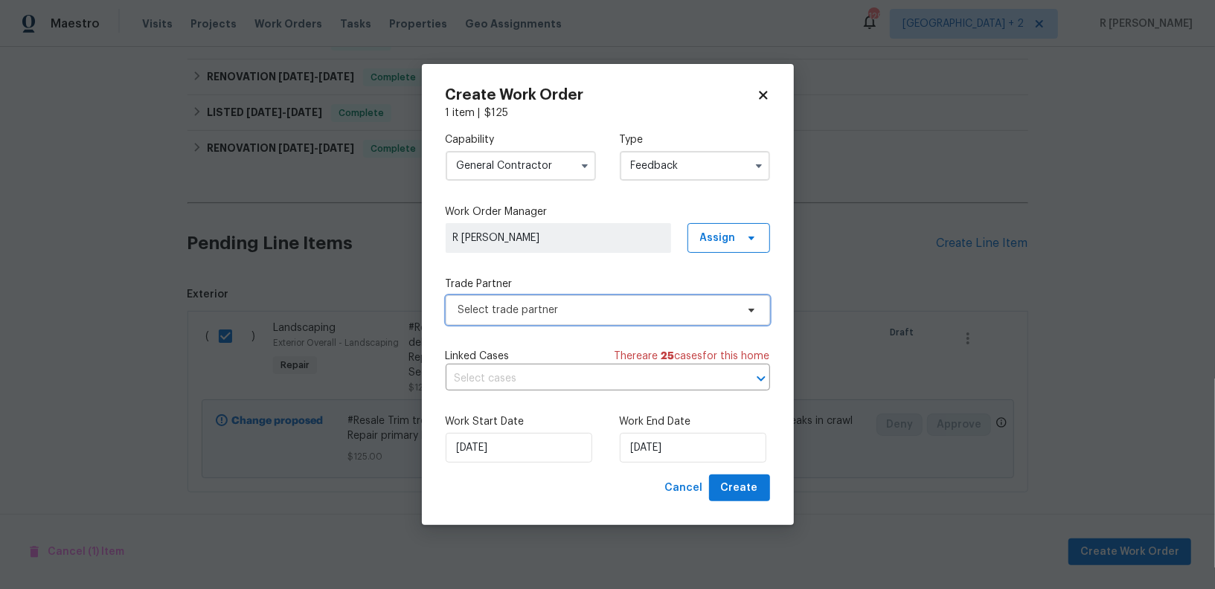
click at [517, 305] on span "Select trade partner" at bounding box center [597, 310] width 278 height 15
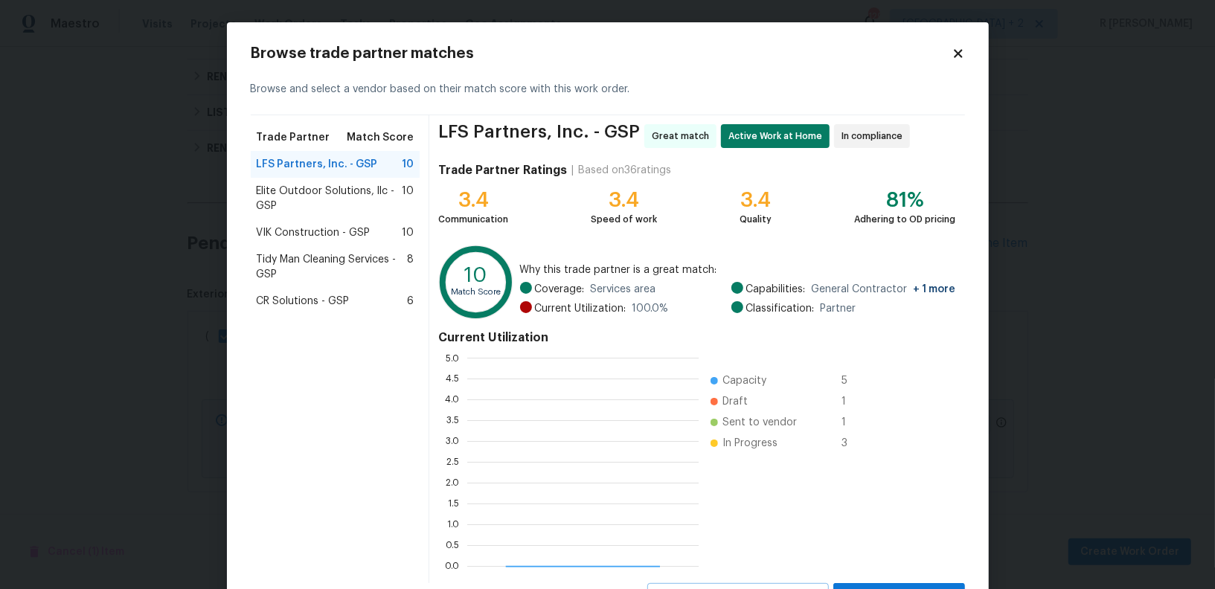
scroll to position [208, 231]
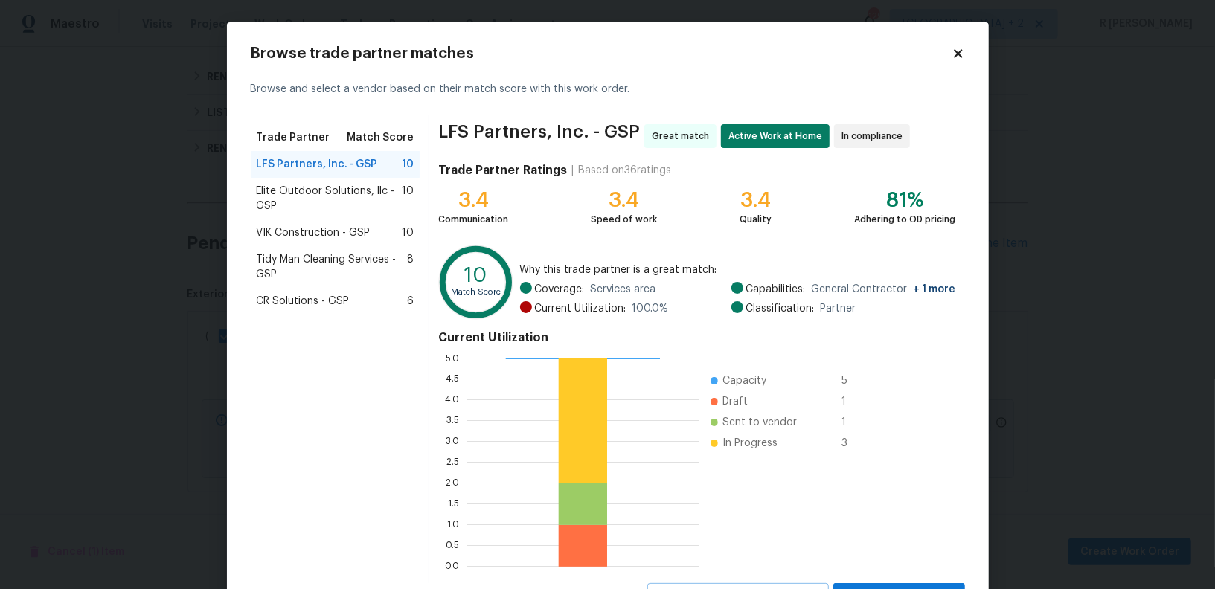
click at [329, 191] on span "Elite Outdoor Solutions, llc - GSP" at bounding box center [330, 199] width 146 height 30
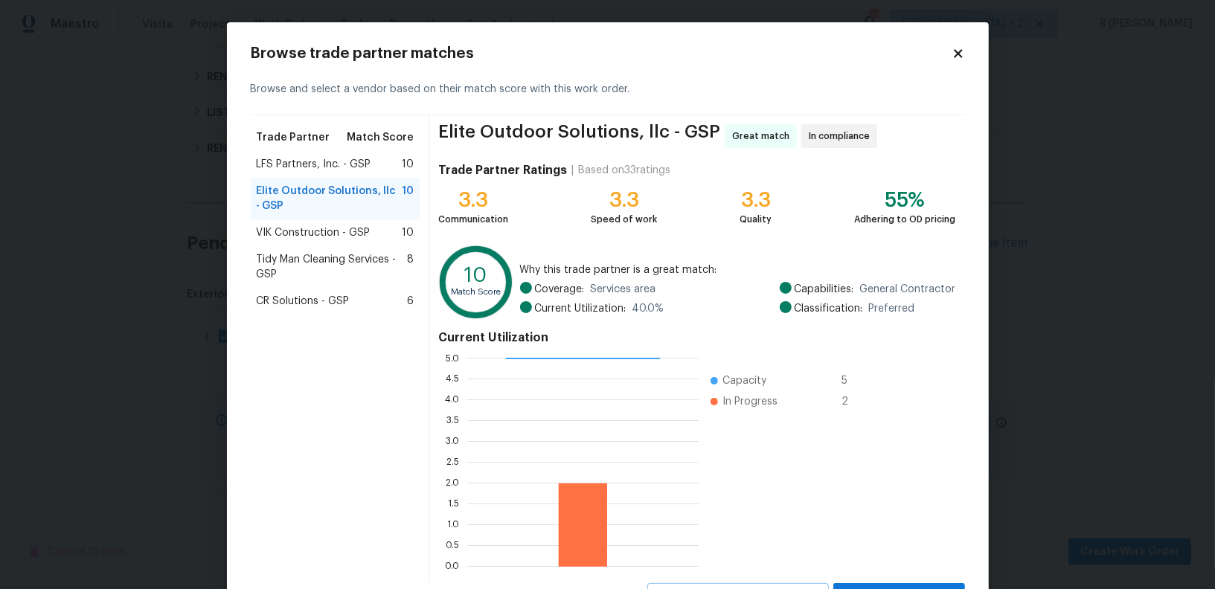
scroll to position [66, 0]
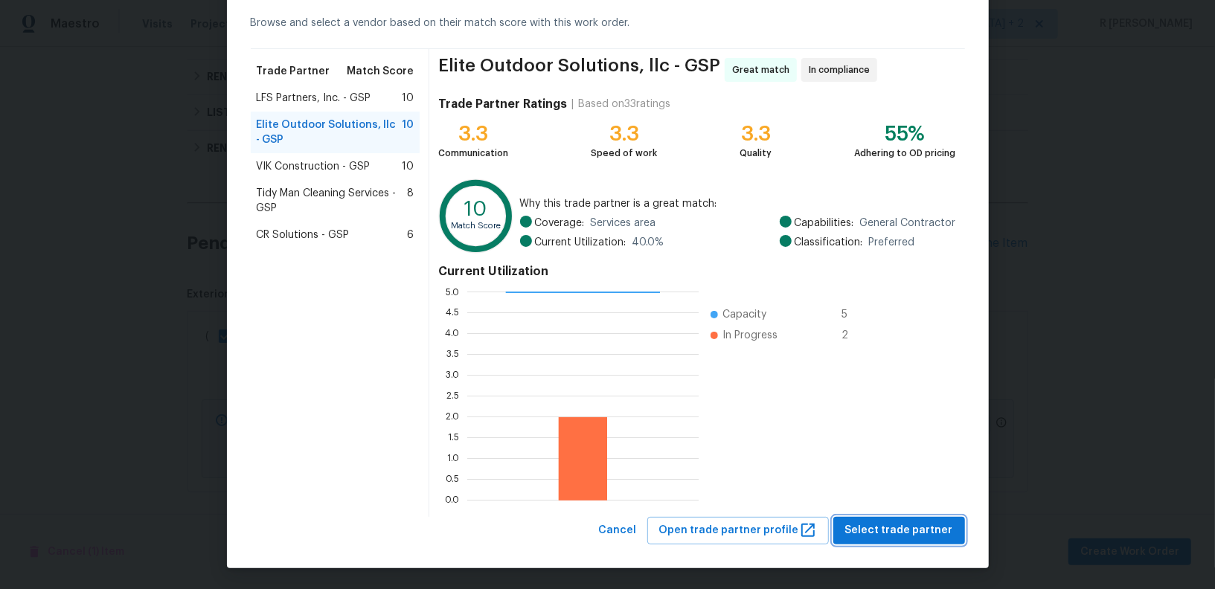
click at [897, 527] on span "Select trade partner" at bounding box center [899, 531] width 108 height 19
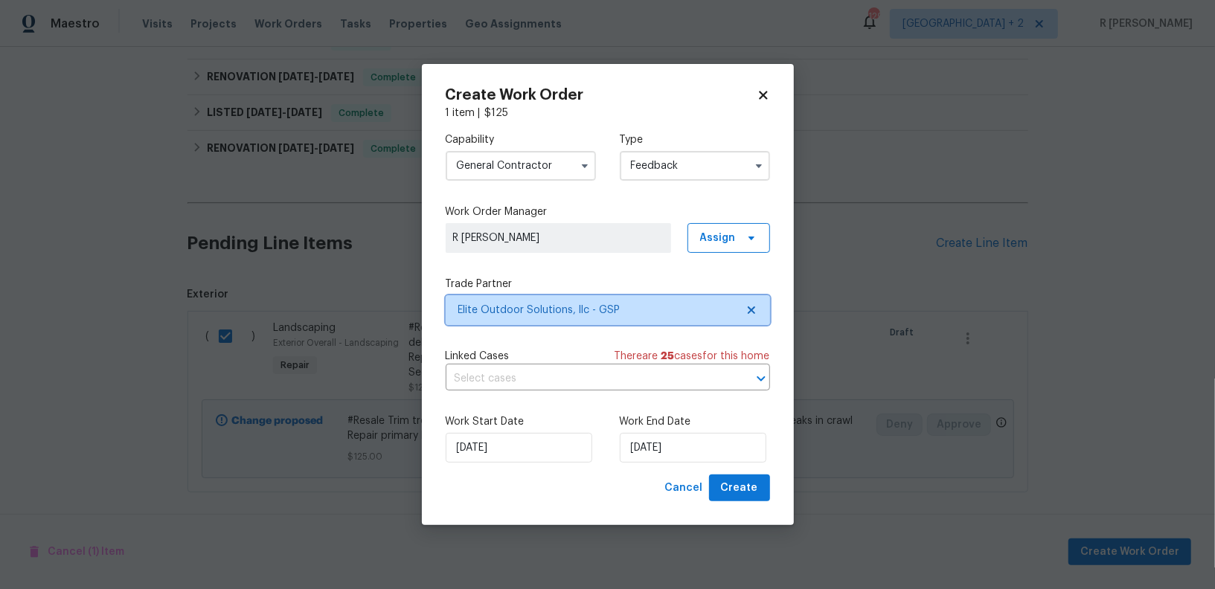
scroll to position [0, 0]
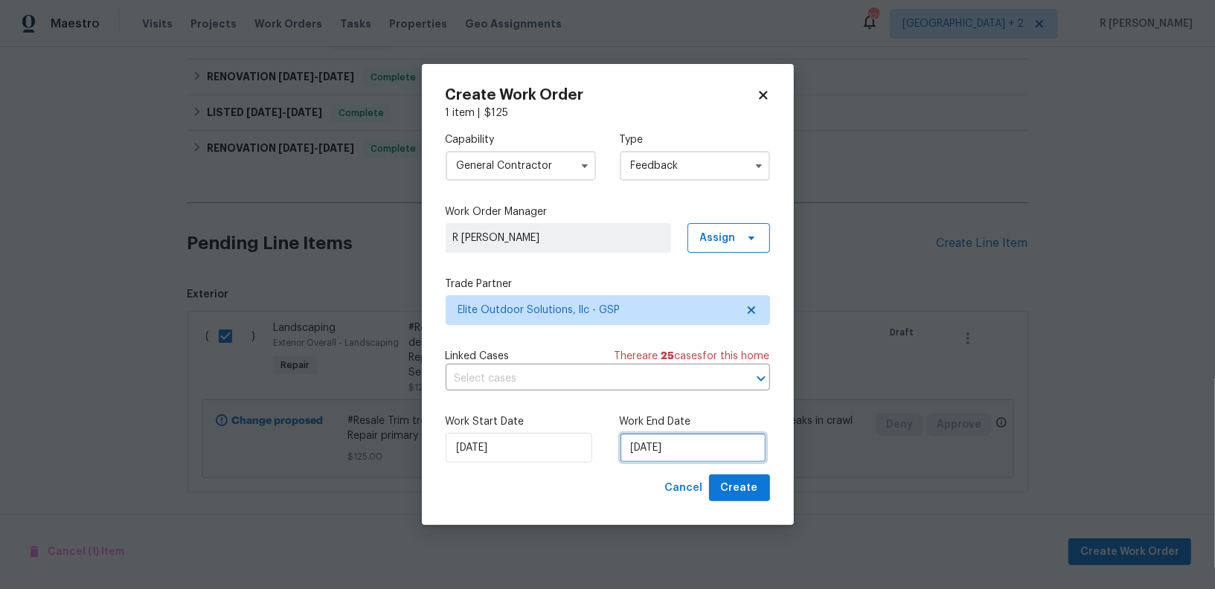
click at [656, 455] on input "[DATE]" at bounding box center [693, 448] width 147 height 30
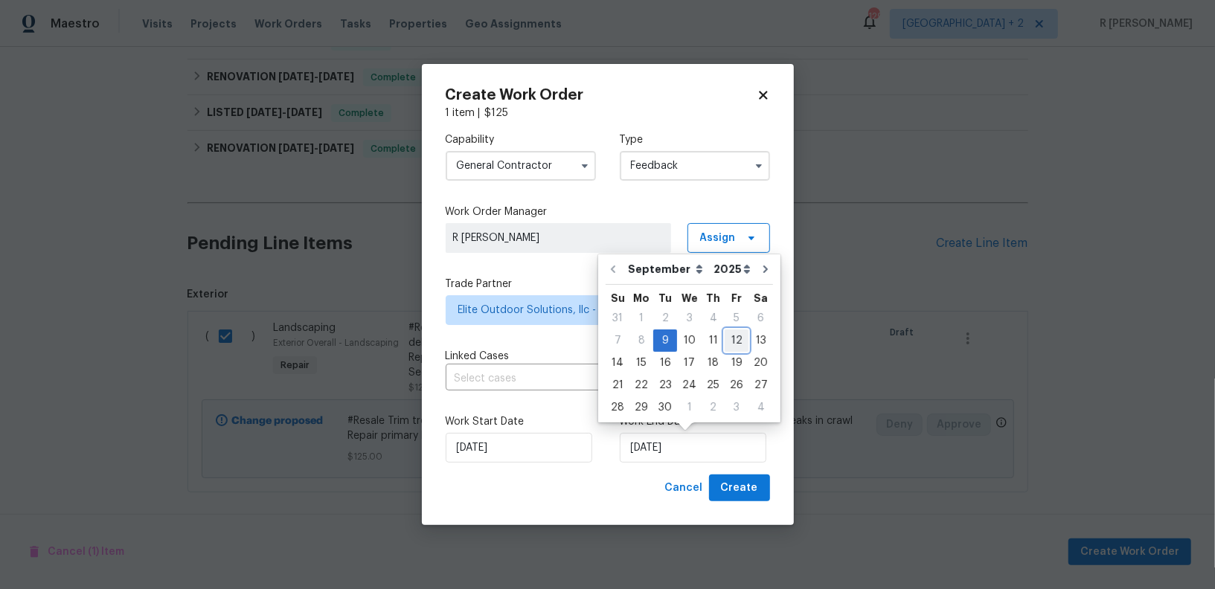
click at [732, 344] on div "12" at bounding box center [737, 340] width 24 height 21
type input "12/09/2025"
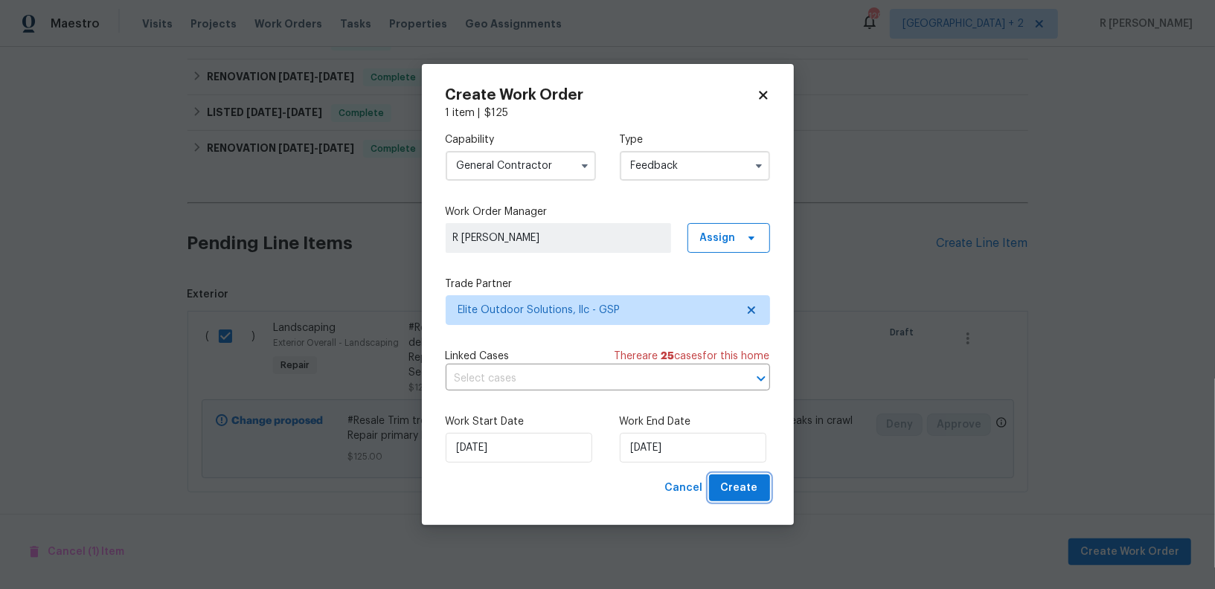
click at [746, 496] on span "Create" at bounding box center [739, 488] width 37 height 19
checkbox input "false"
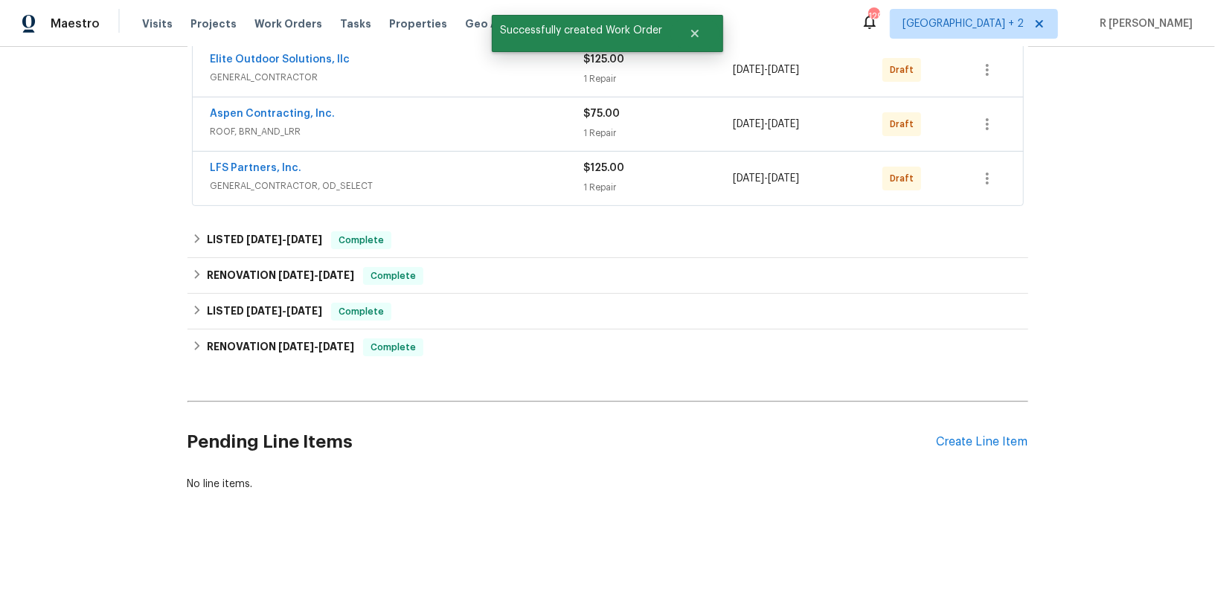
scroll to position [83, 0]
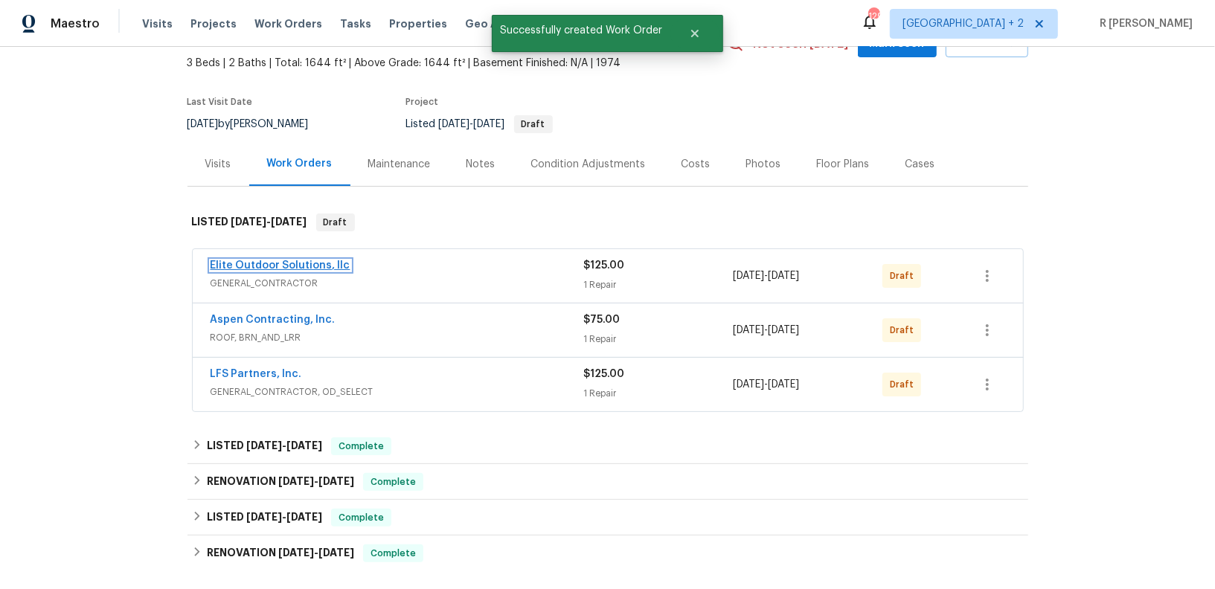
click at [247, 266] on link "Elite Outdoor Solutions, llc" at bounding box center [281, 265] width 140 height 10
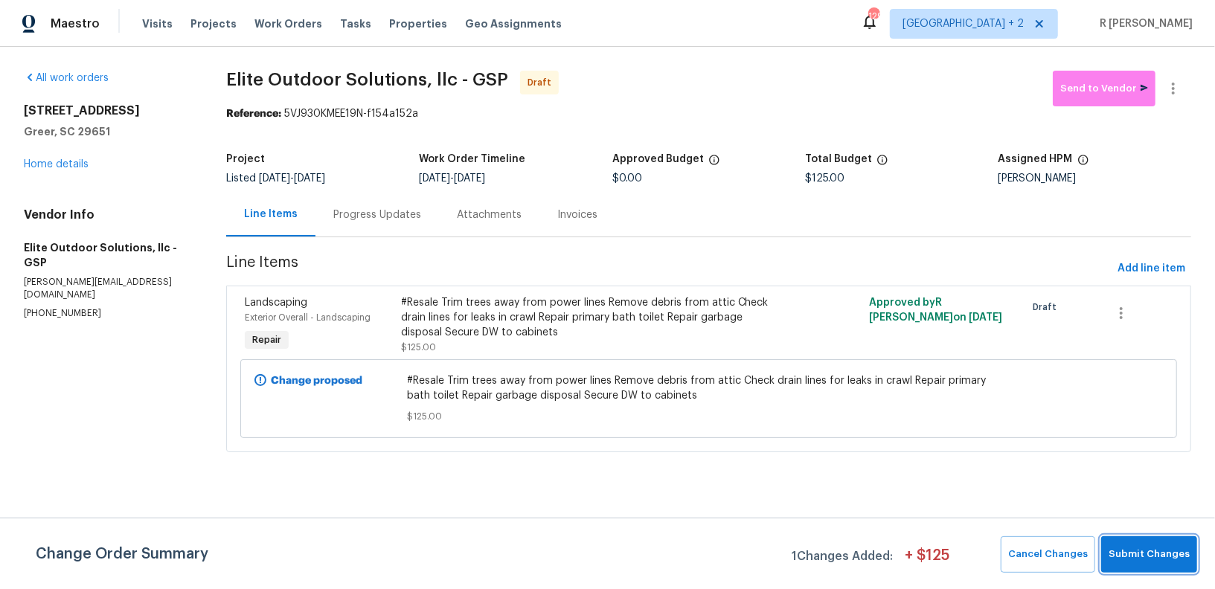
click at [1163, 563] on button "Submit Changes" at bounding box center [1149, 555] width 96 height 36
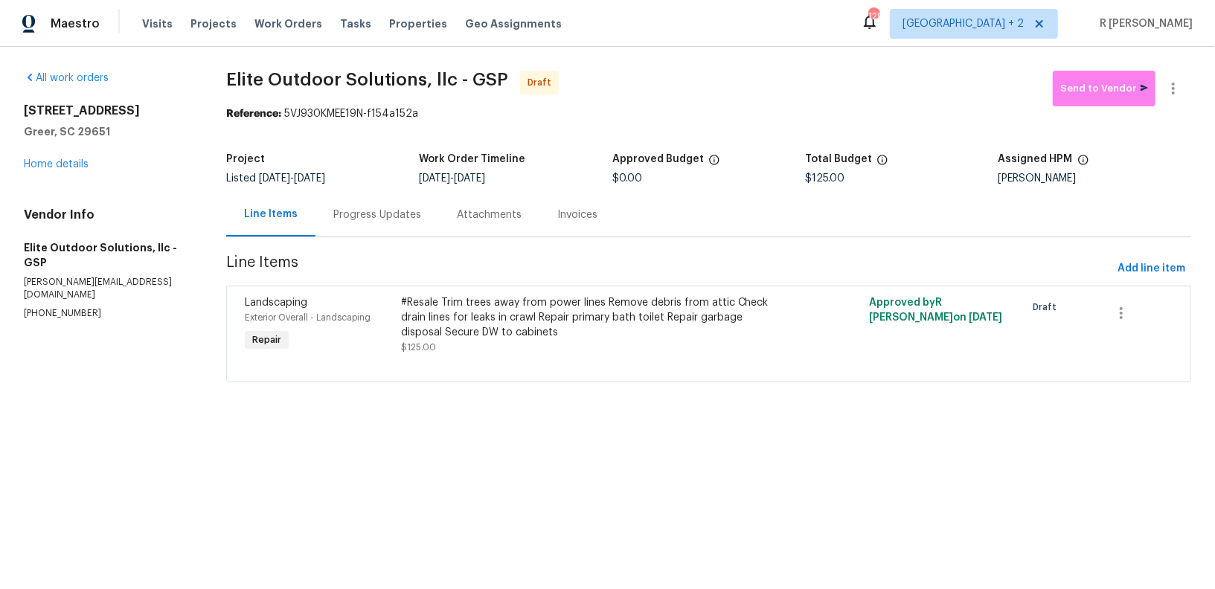
click at [393, 211] on div "Progress Updates" at bounding box center [377, 215] width 88 height 15
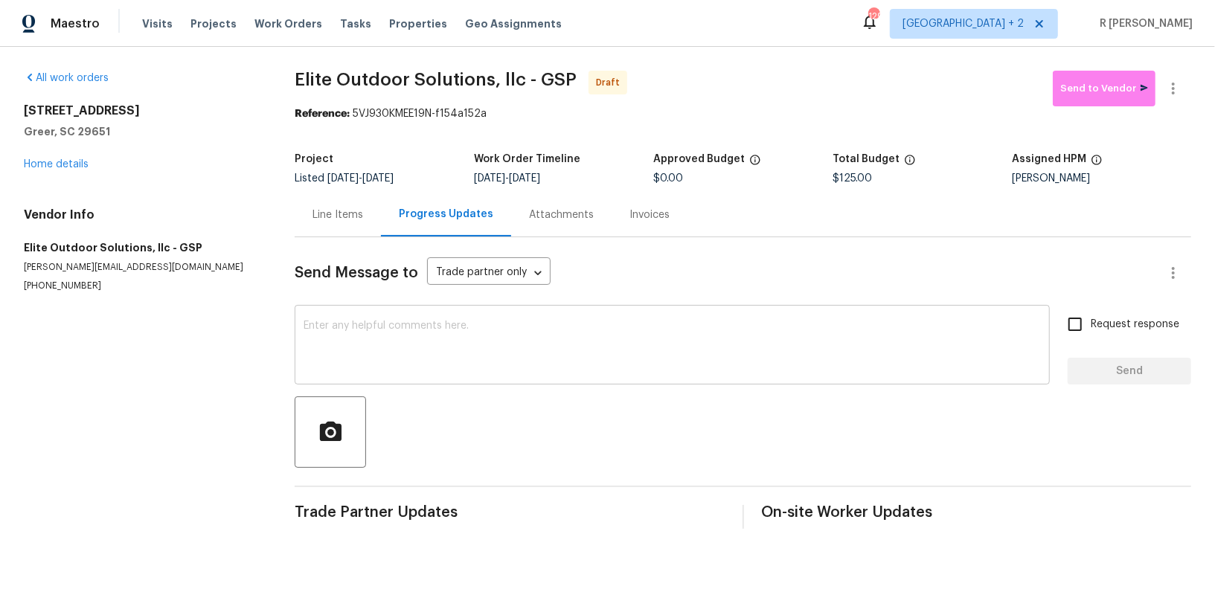
click at [545, 340] on textarea at bounding box center [672, 347] width 737 height 52
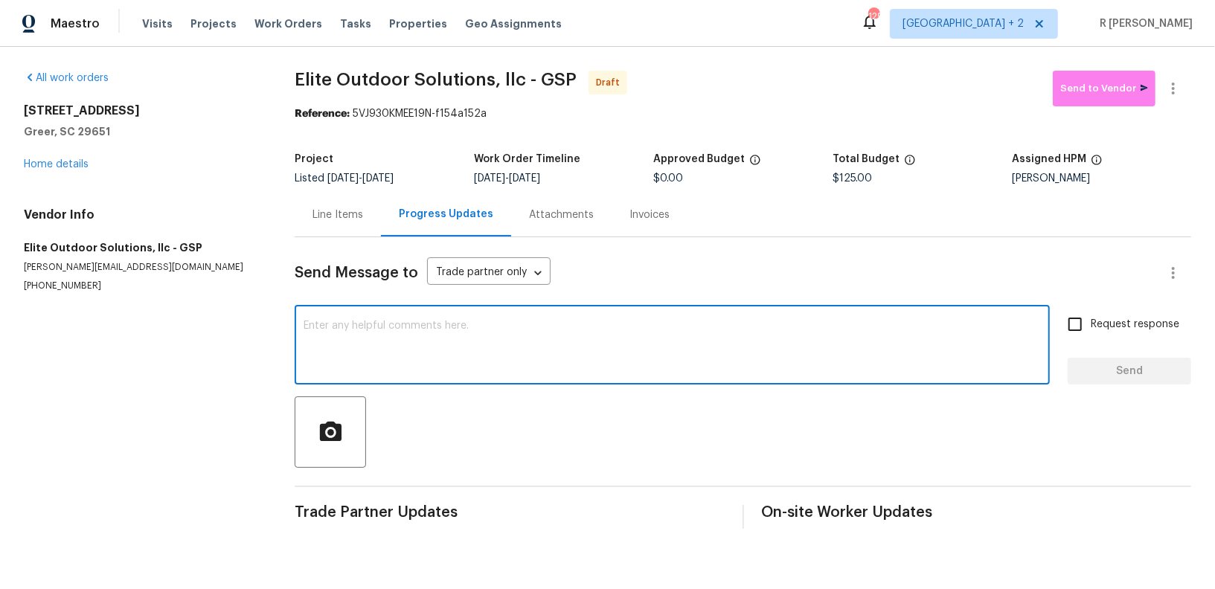
paste textarea "Hey, this is Yogesh from Opendoor. I’m confirming you received the WO for the p…"
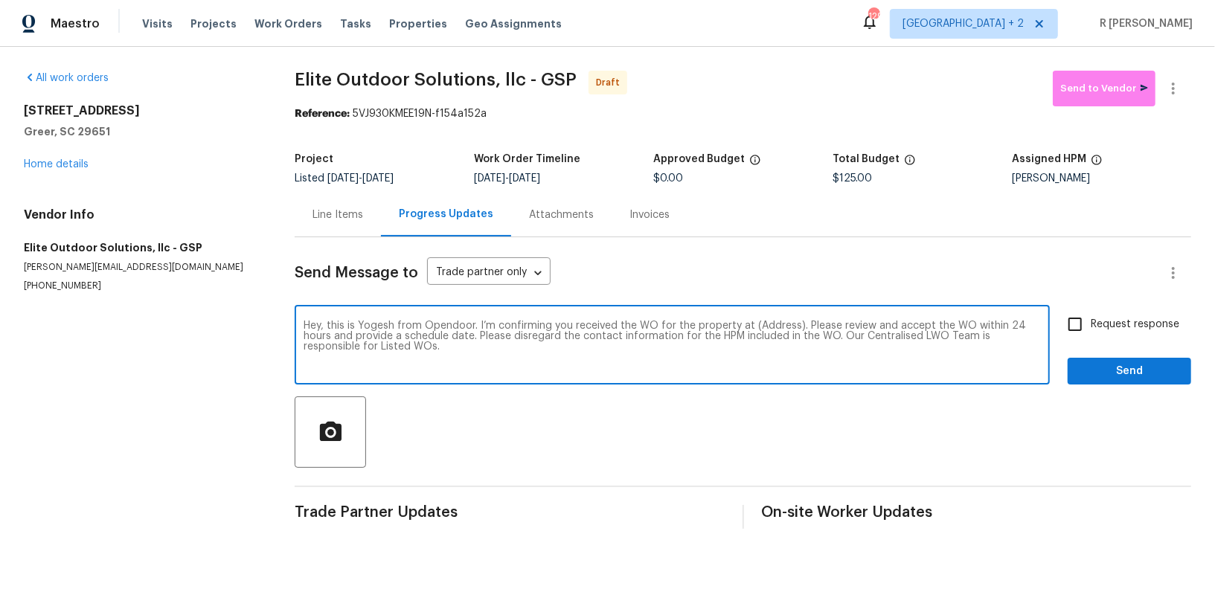
click at [775, 323] on textarea "Hey, this is Yogesh from Opendoor. I’m confirming you received the WO for the p…" at bounding box center [672, 347] width 737 height 52
click at [767, 327] on textarea "Hey, this is Yogesh from Opendoor. I’m confirming you received the WO for the p…" at bounding box center [672, 347] width 737 height 52
paste textarea "504 American Legion Rd, Greer, SC 29651"
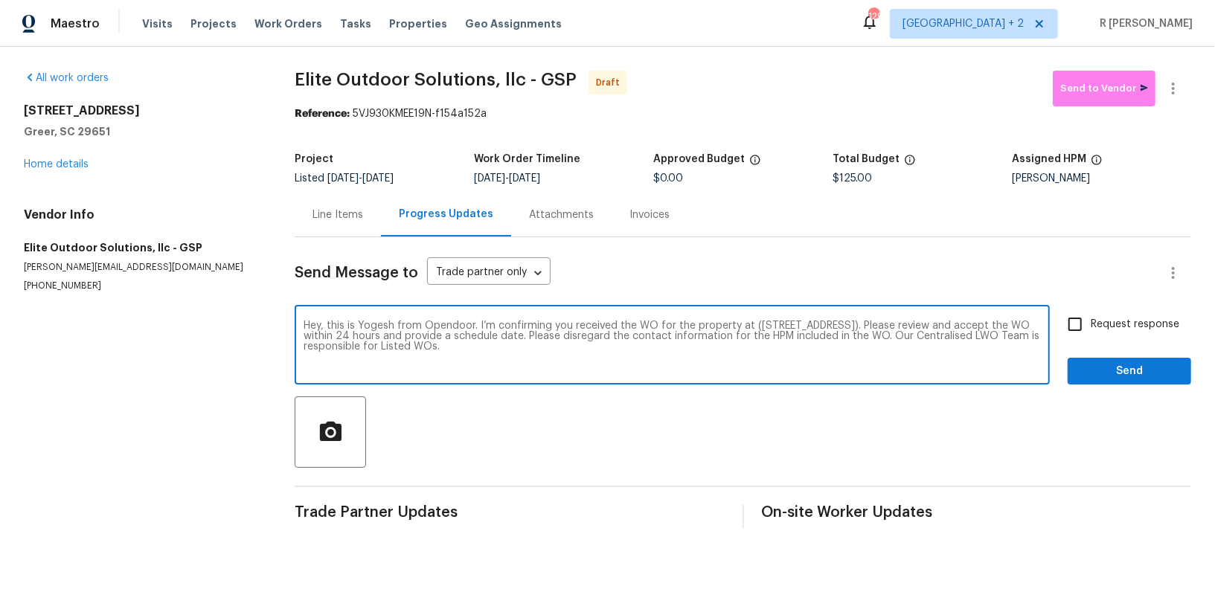
type textarea "Hey, this is Yogesh from Opendoor. I’m confirming you received the WO for the p…"
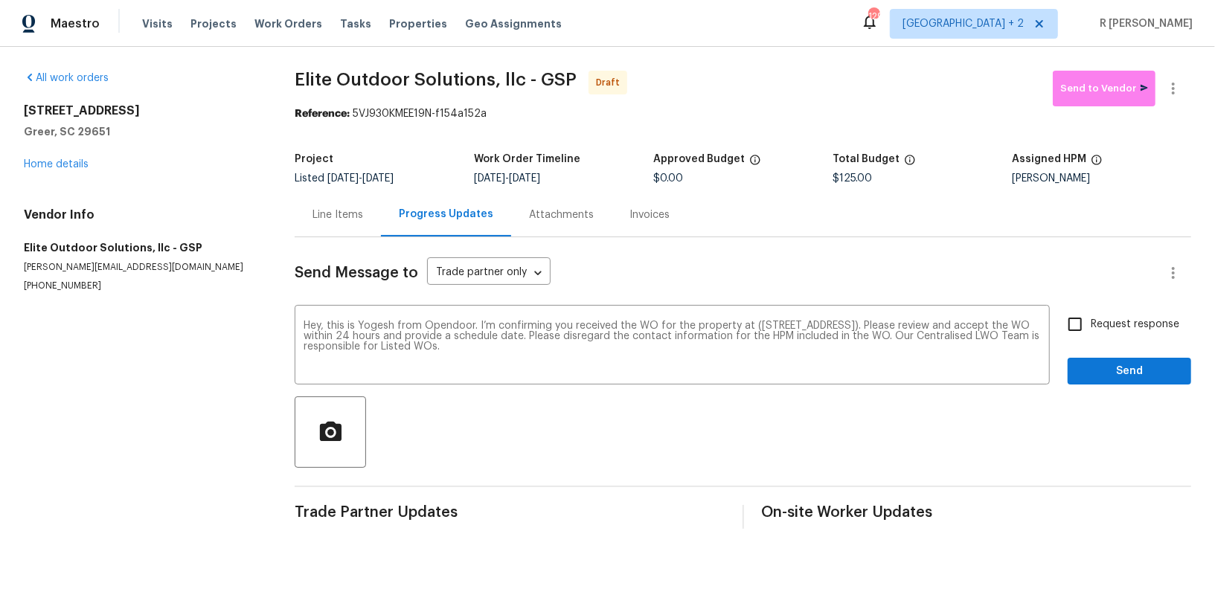
click at [1153, 325] on span "Request response" at bounding box center [1135, 325] width 89 height 16
click at [1091, 325] on input "Request response" at bounding box center [1075, 324] width 31 height 31
checkbox input "true"
click at [1123, 371] on span "Send" at bounding box center [1130, 371] width 100 height 19
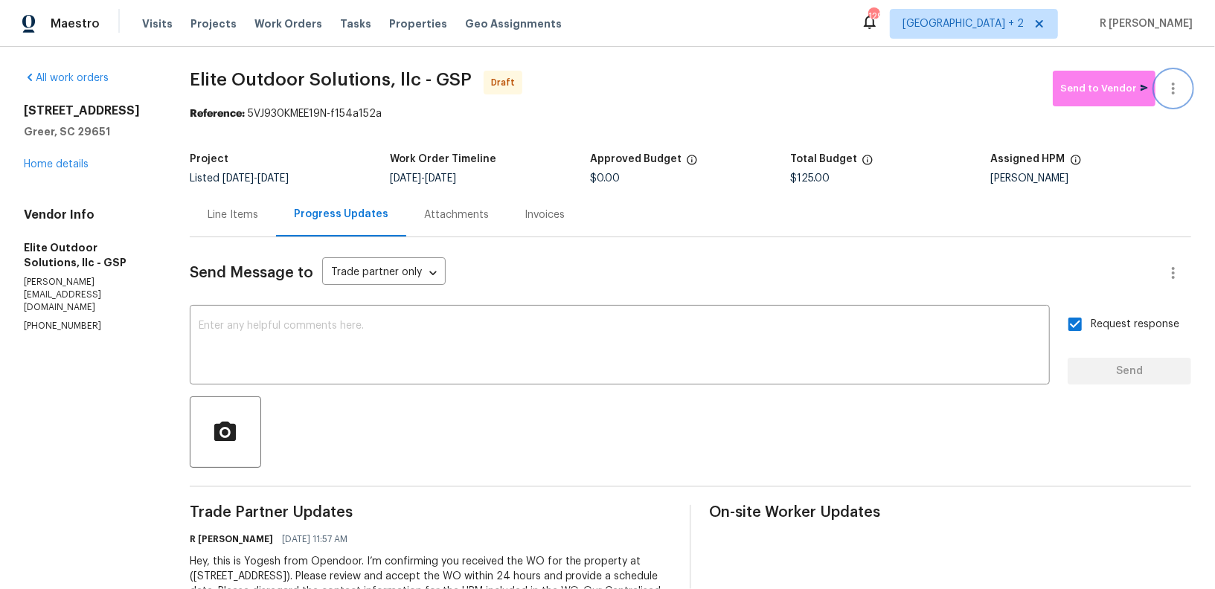
click at [1167, 93] on icon "button" at bounding box center [1174, 89] width 18 height 18
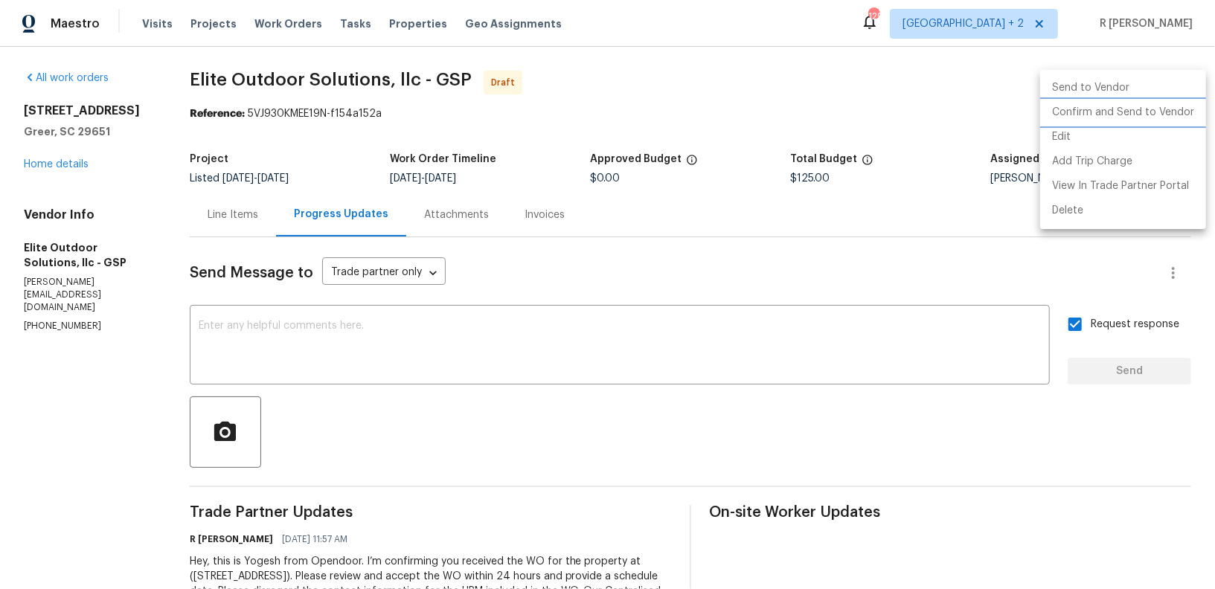
click at [1117, 114] on li "Confirm and Send to Vendor" at bounding box center [1123, 112] width 166 height 25
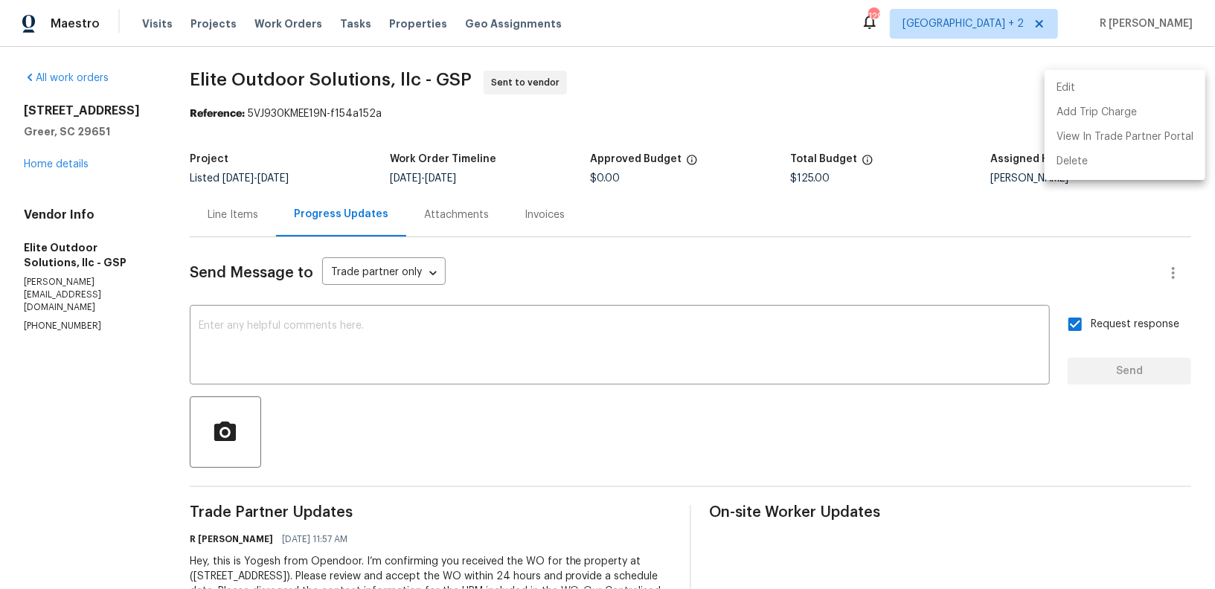
click at [813, 112] on div at bounding box center [607, 294] width 1215 height 589
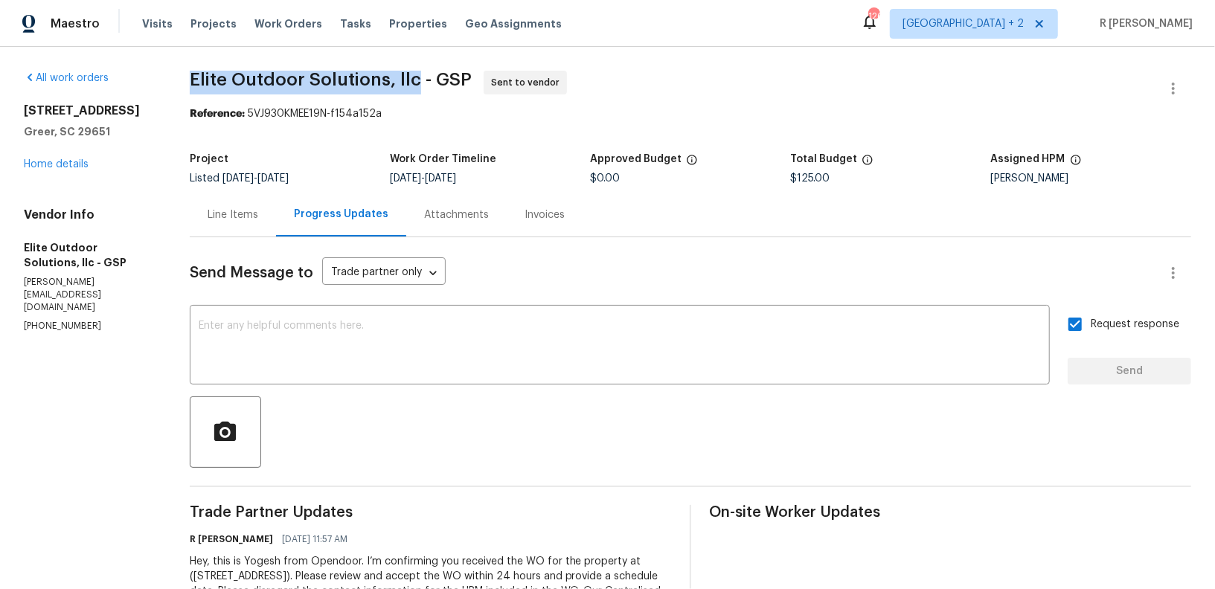
drag, startPoint x: 413, startPoint y: 81, endPoint x: 187, endPoint y: 77, distance: 226.3
click at [190, 77] on span "Elite Outdoor Solutions, llc - GSP" at bounding box center [331, 80] width 282 height 18
copy span "Elite Outdoor Solutions, llc"
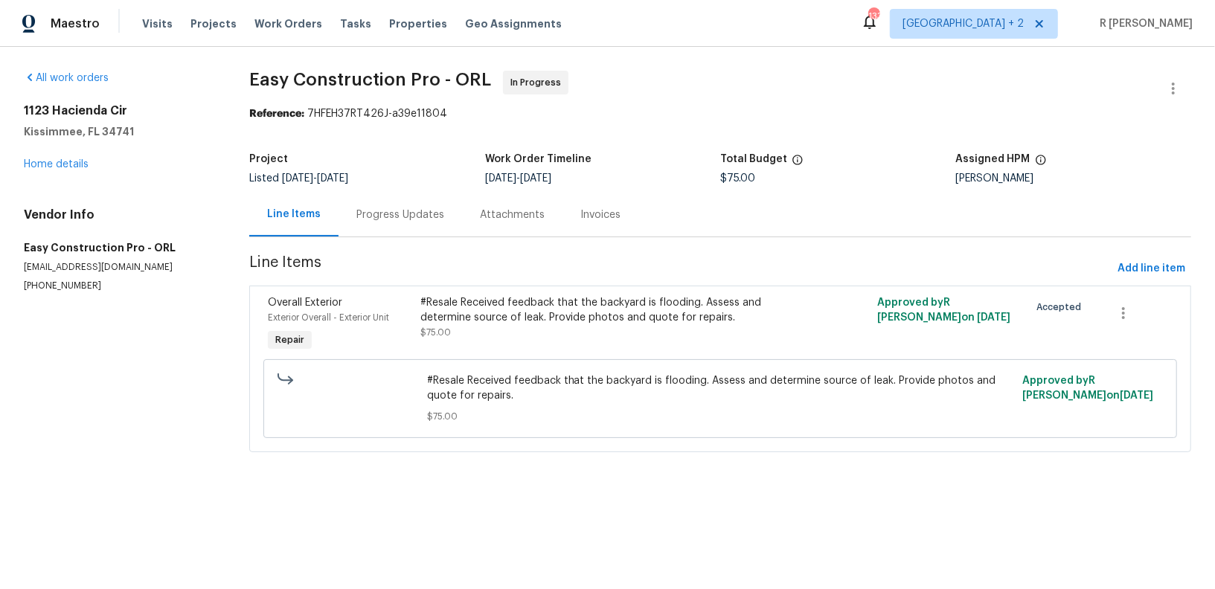
click at [383, 219] on div "Progress Updates" at bounding box center [400, 215] width 88 height 15
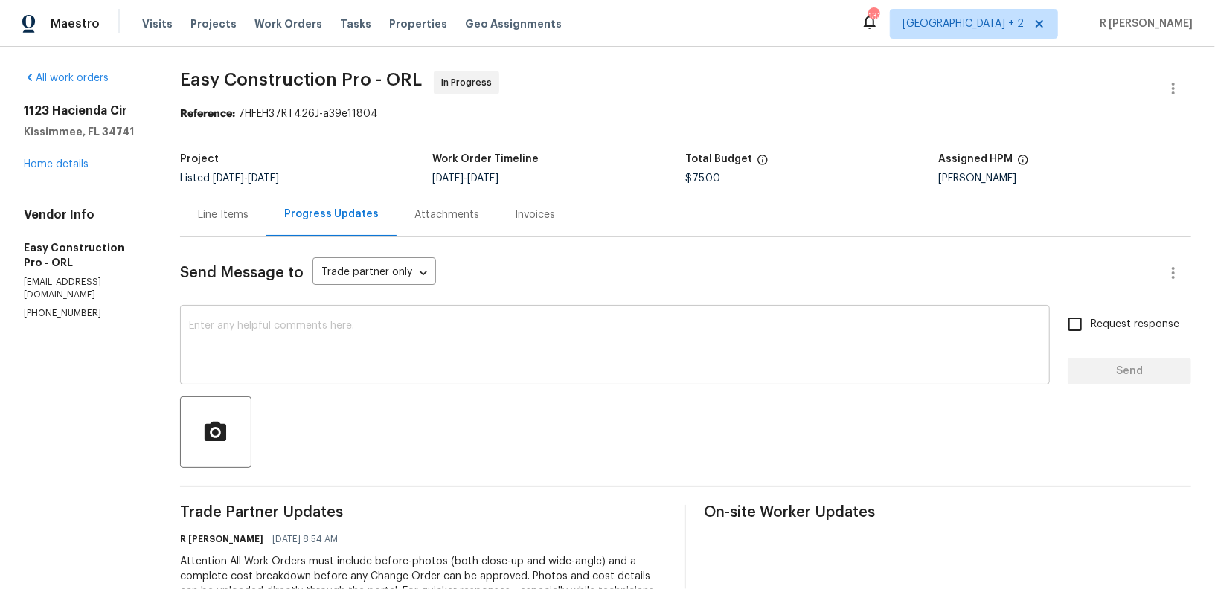
click at [493, 374] on div "x ​" at bounding box center [615, 347] width 870 height 76
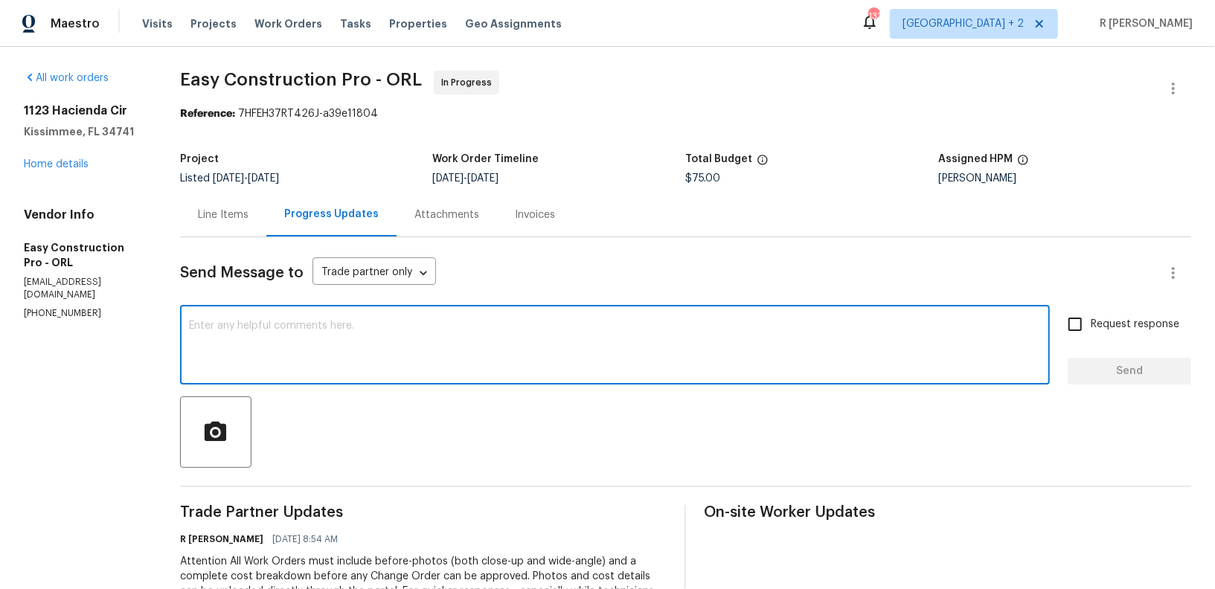
paste textarea "Hi Team, can we get a status update on the work order? Thanks!"
type textarea "Hi Team, can we get a status update on the work order? Thanks!"
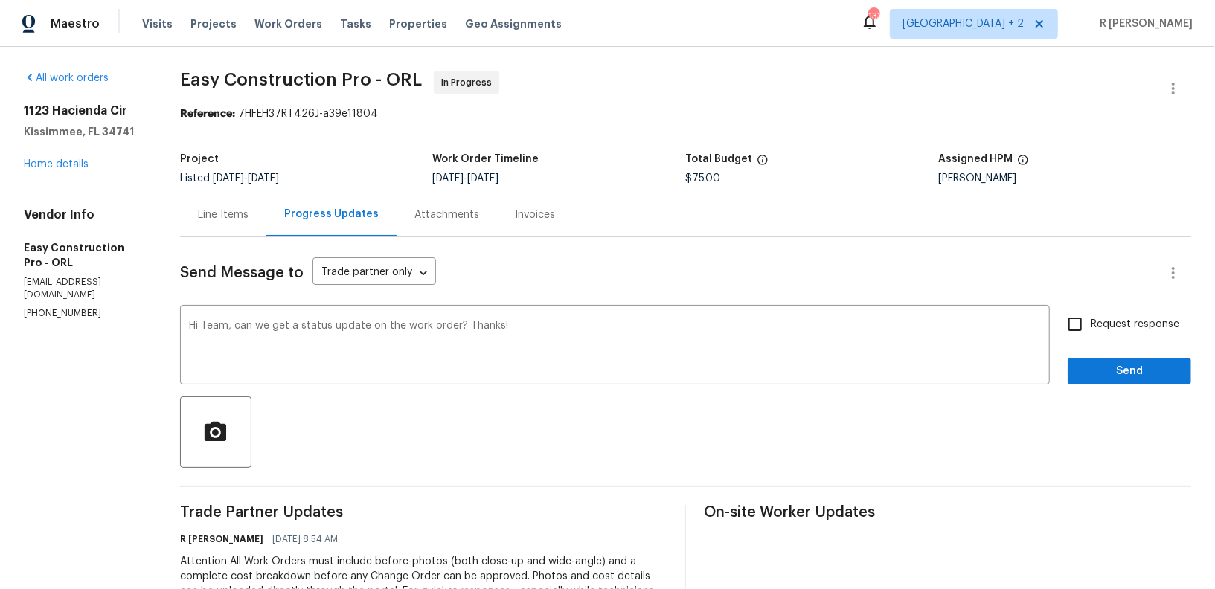
click at [1160, 391] on div "Send Message to Trade partner only Trade partner only ​ Hi Team, can we get a s…" at bounding box center [685, 485] width 1011 height 497
click at [1156, 374] on span "Send" at bounding box center [1130, 371] width 100 height 19
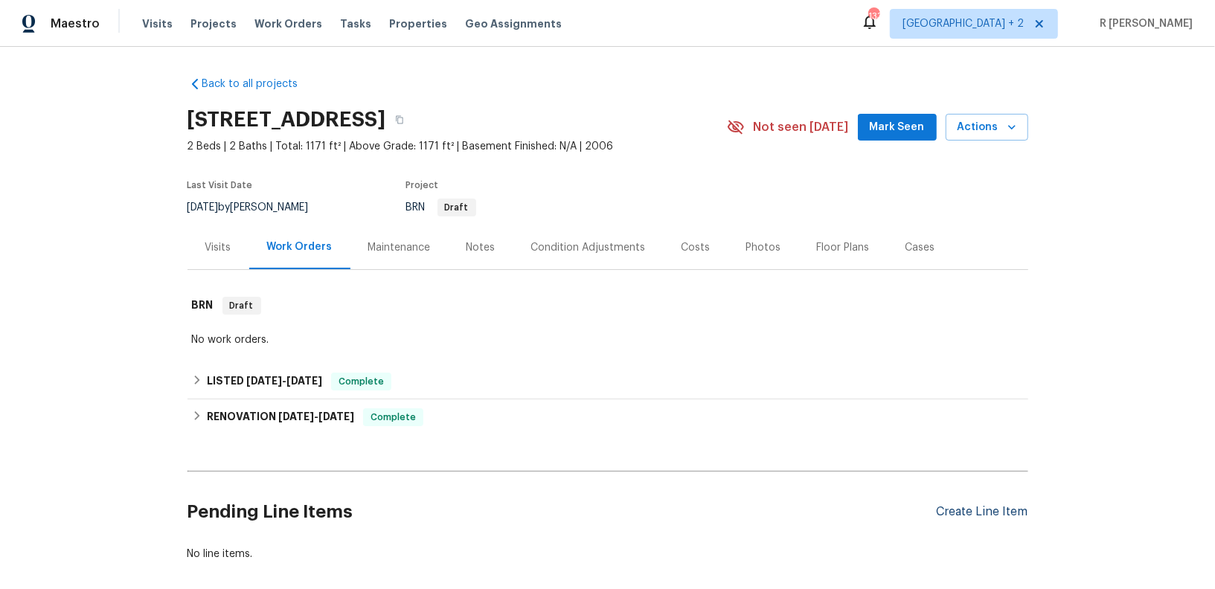
click at [973, 508] on div "Create Line Item" at bounding box center [983, 512] width 92 height 14
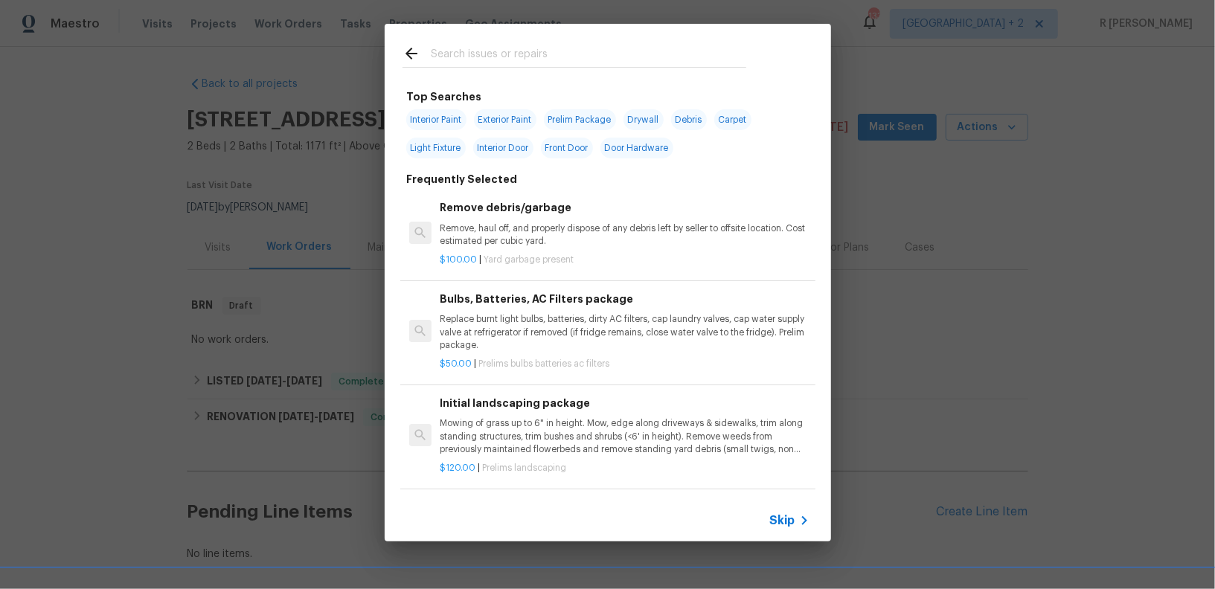
click at [540, 40] on div at bounding box center [575, 53] width 380 height 59
click at [537, 48] on input "text" at bounding box center [589, 56] width 316 height 22
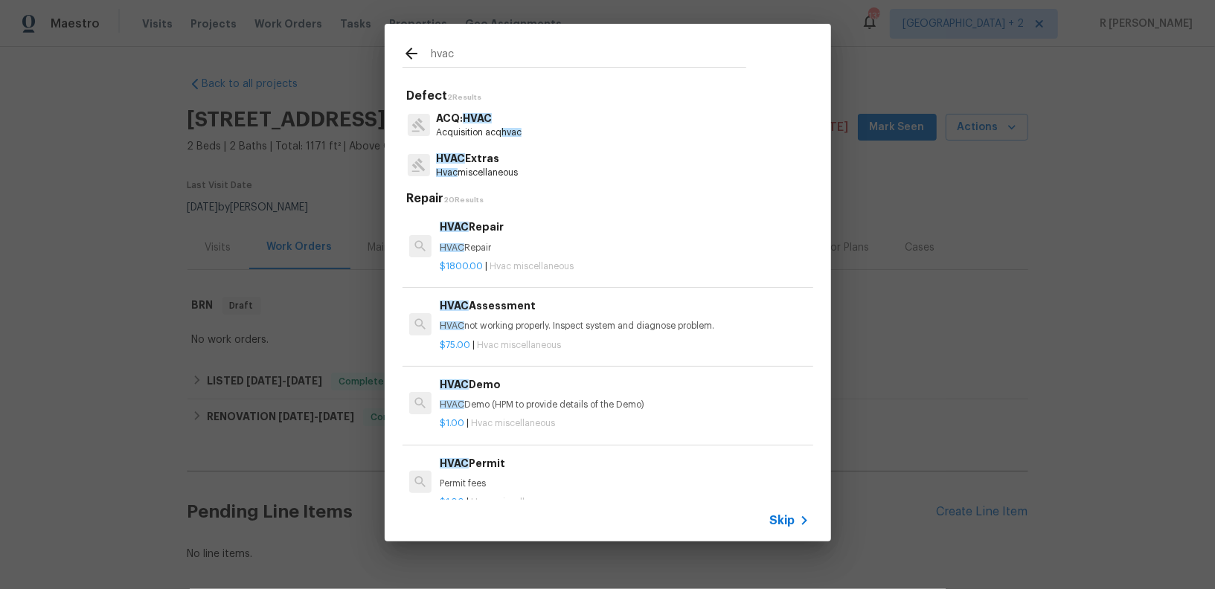
type input "hvac"
click at [498, 258] on div "$1800.00 | Hvac miscellaneous" at bounding box center [624, 264] width 369 height 19
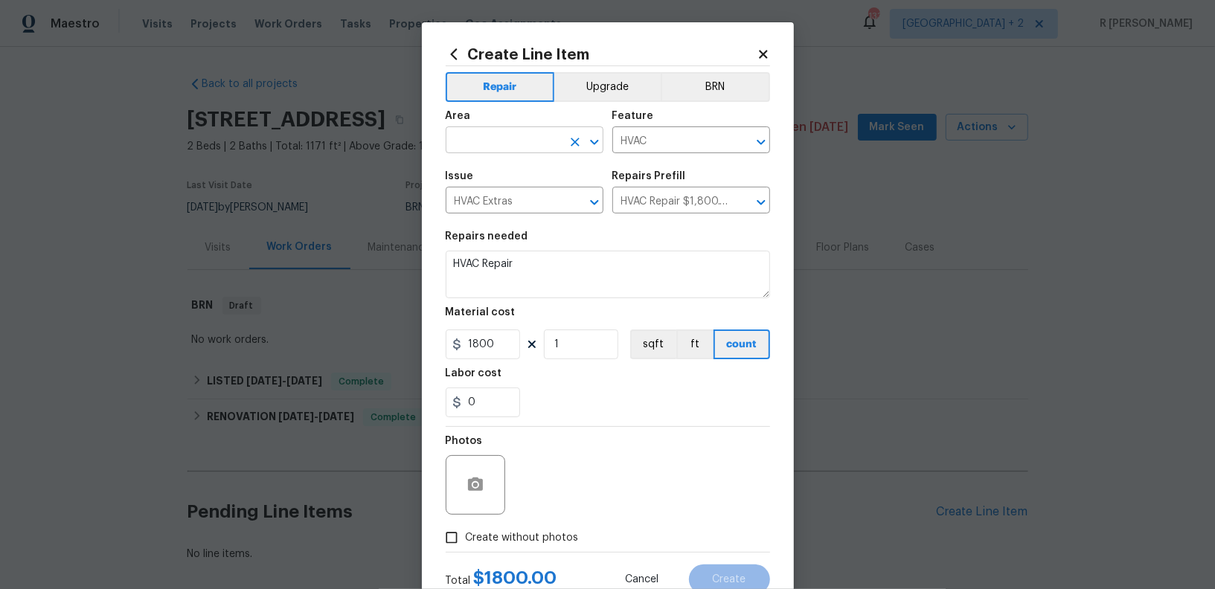
click at [520, 134] on input "text" at bounding box center [504, 141] width 116 height 23
click at [522, 185] on li "HVAC" at bounding box center [525, 175] width 158 height 25
type input "HVAC"
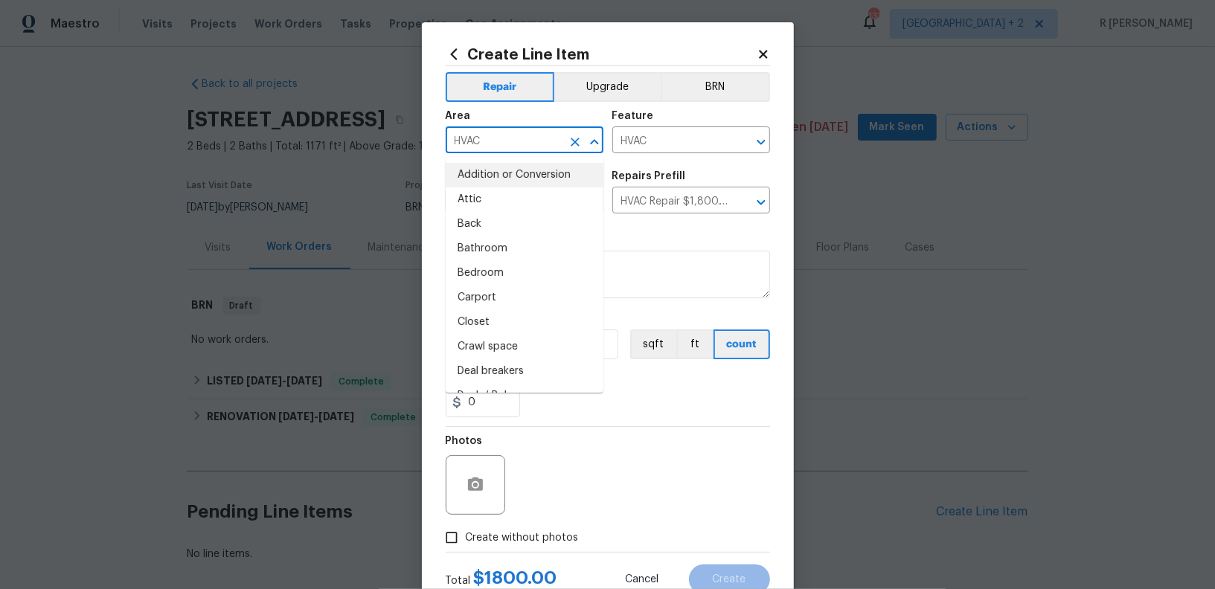
click at [677, 231] on section "Repairs needed HVAC Repair Material cost 1800 1 sqft ft count Labor cost 0" at bounding box center [608, 325] width 324 height 204
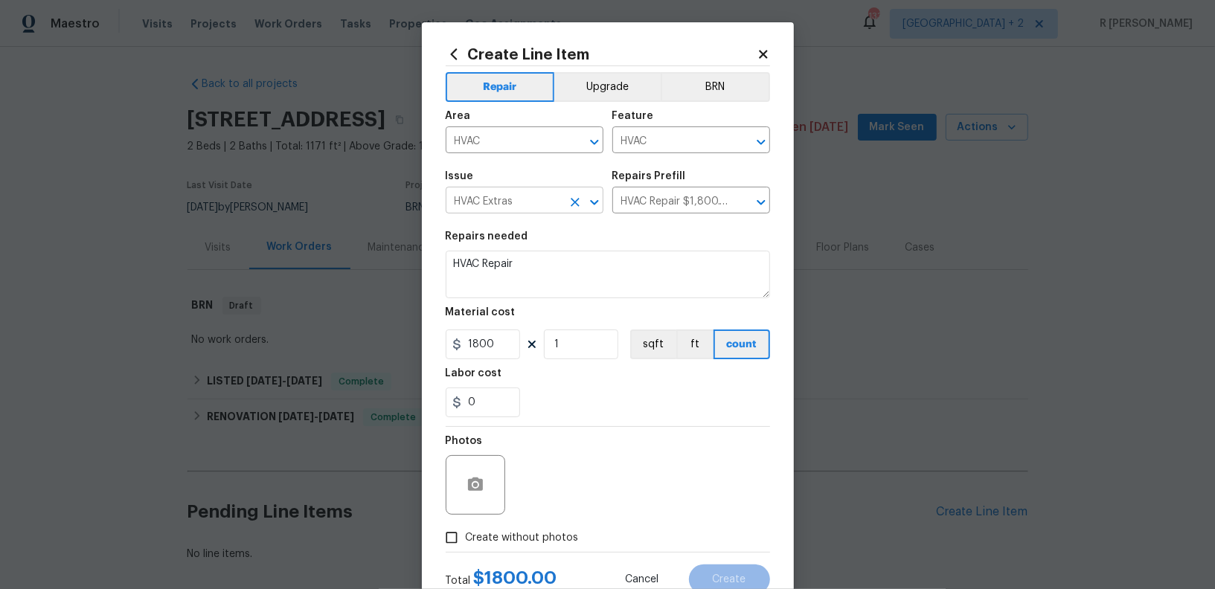
click at [545, 202] on input "HVAC Extras" at bounding box center [504, 202] width 116 height 23
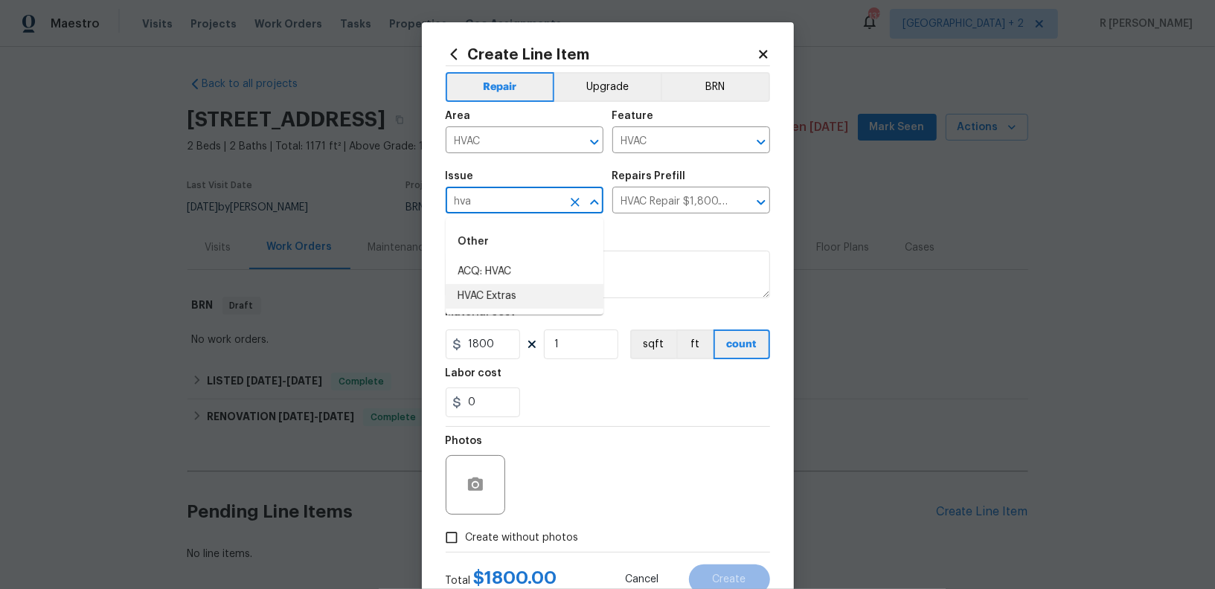
click at [517, 300] on li "HVAC Extras" at bounding box center [525, 296] width 158 height 25
type input "HVAC Extras"
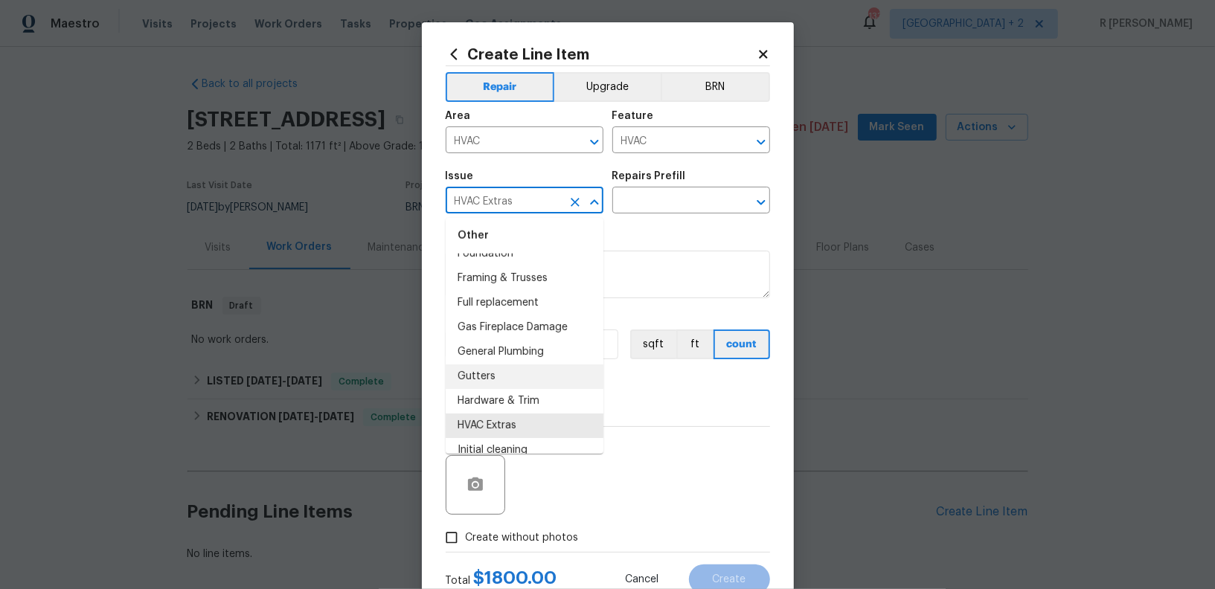
scroll to position [1133, 0]
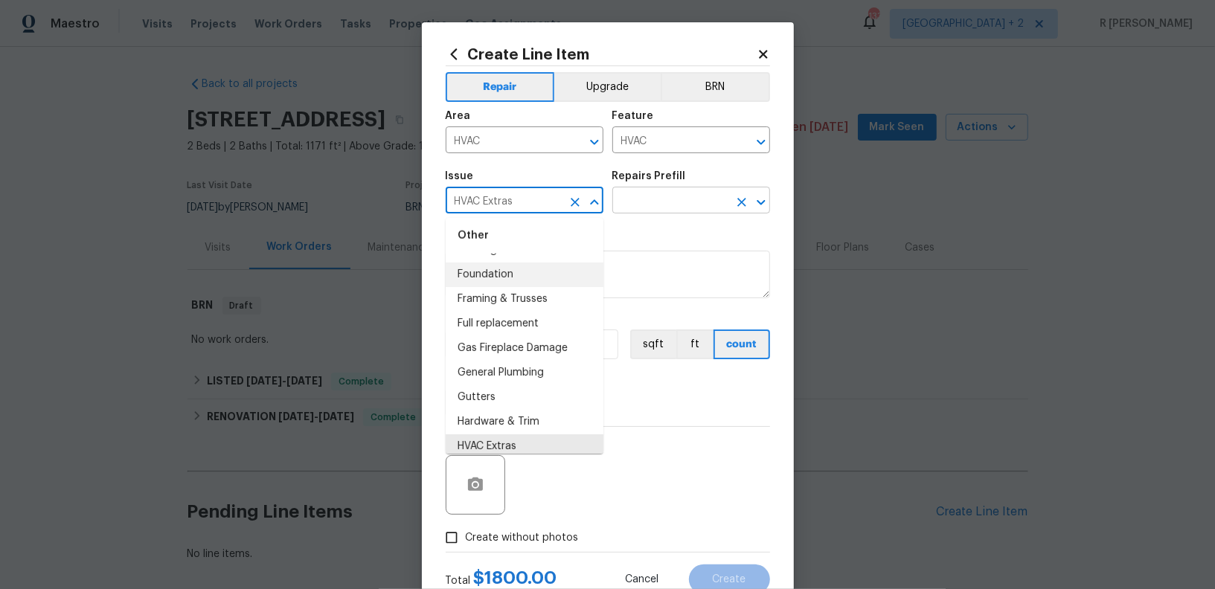
click at [643, 193] on input "text" at bounding box center [670, 202] width 116 height 23
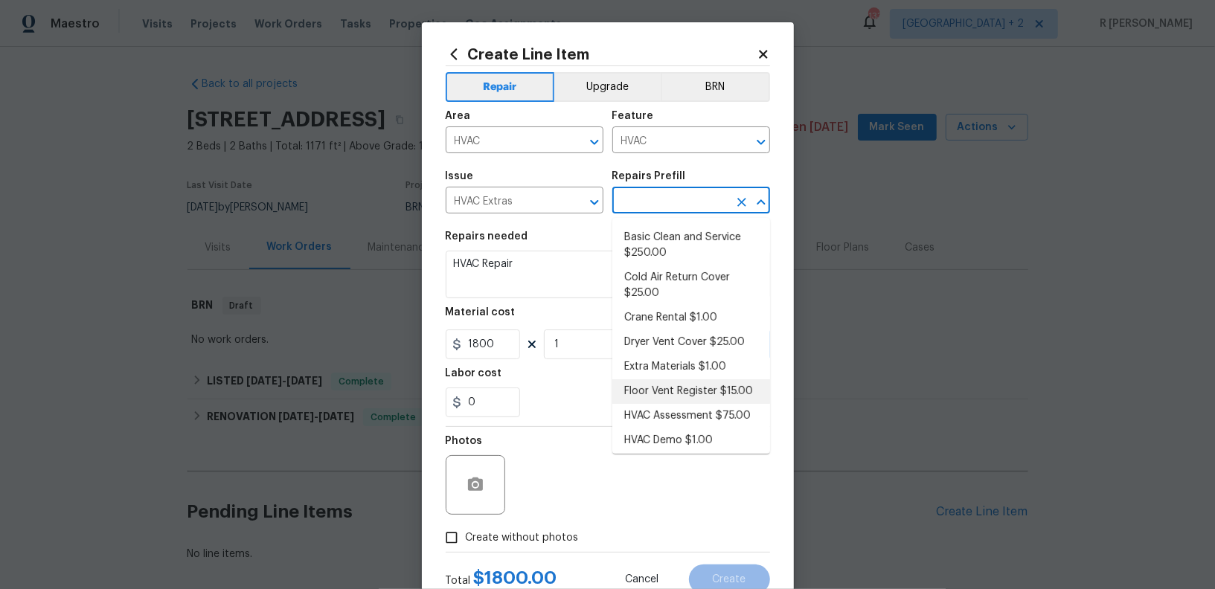
scroll to position [0, 0]
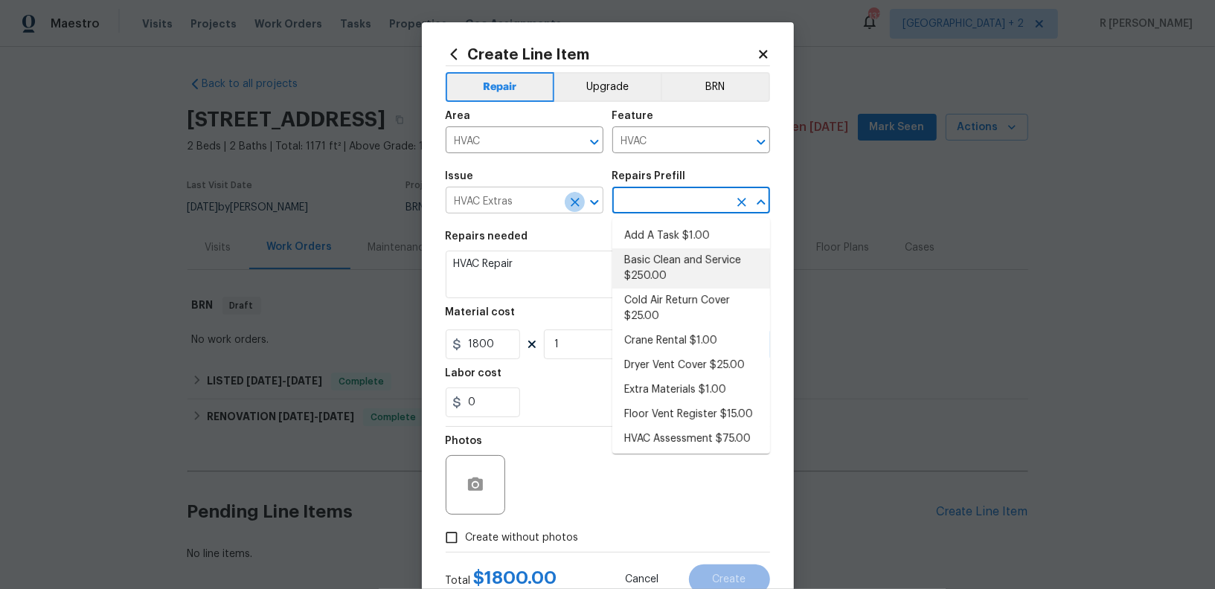
click at [578, 202] on icon "Clear" at bounding box center [575, 202] width 15 height 15
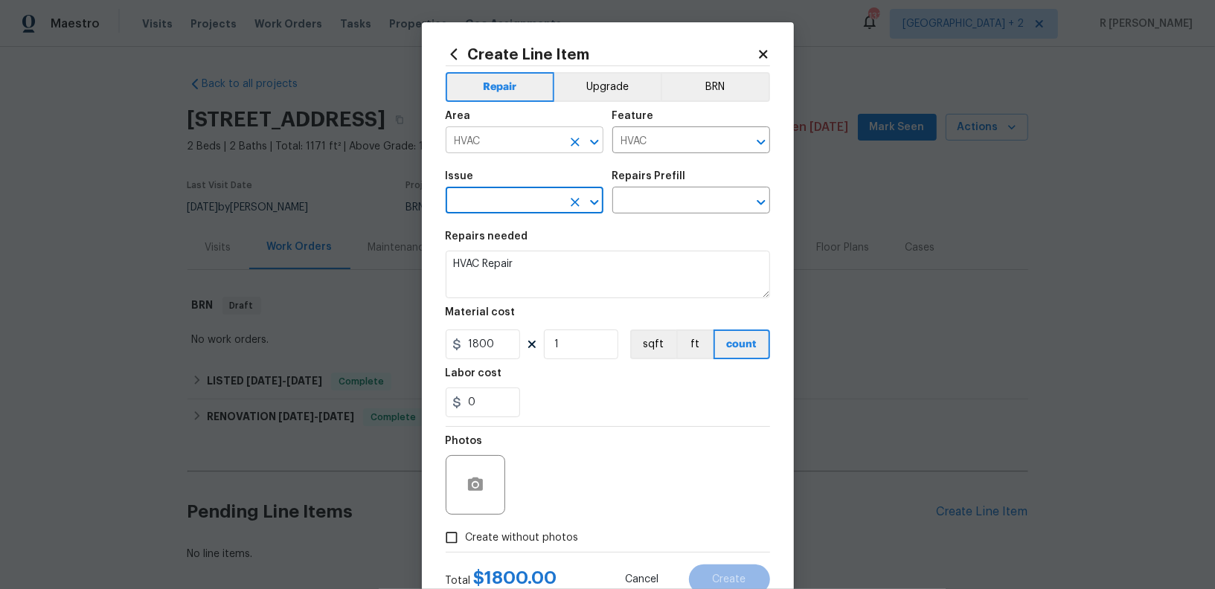
click at [533, 147] on input "HVAC" at bounding box center [504, 141] width 116 height 23
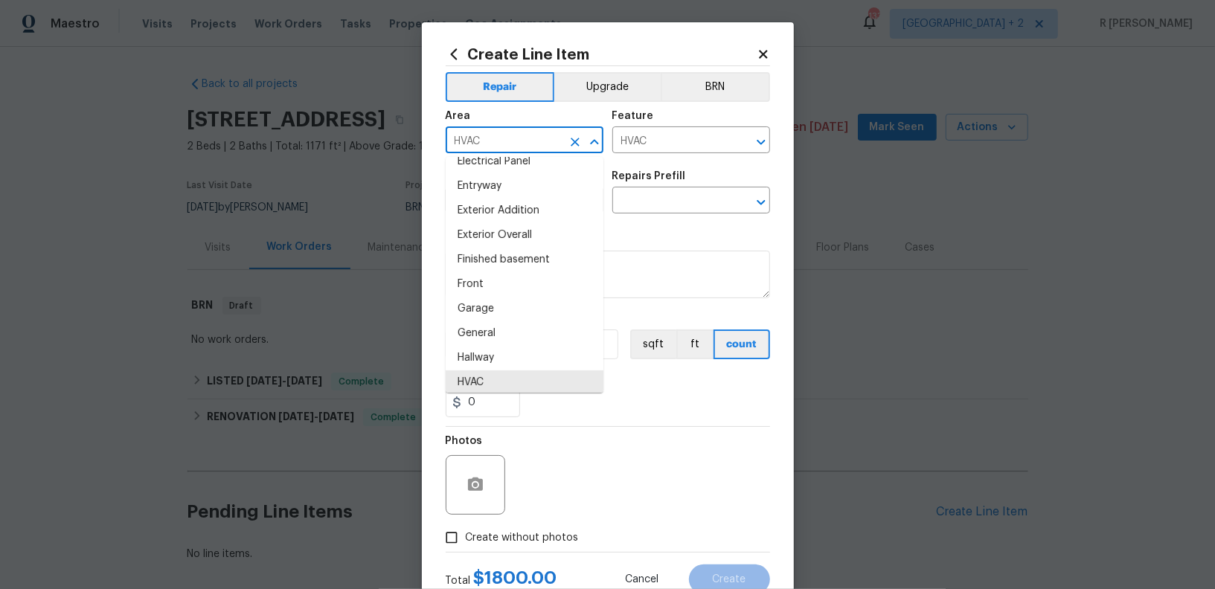
scroll to position [359, 0]
click at [513, 344] on li "HVAC" at bounding box center [525, 356] width 158 height 25
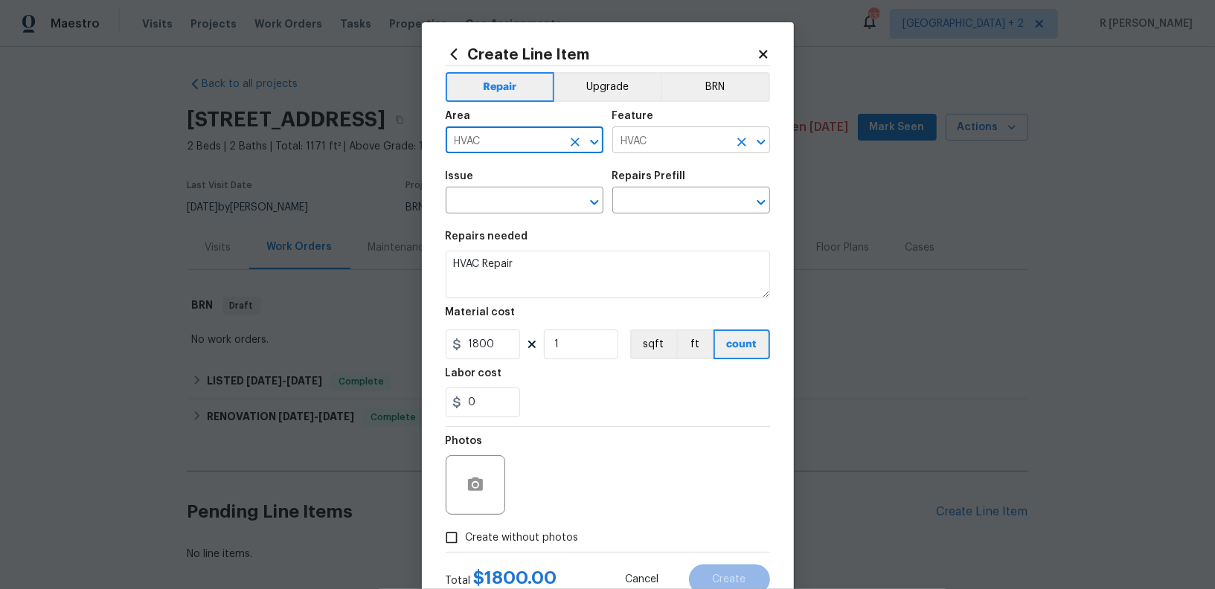
click at [709, 138] on input "HVAC" at bounding box center [670, 141] width 116 height 23
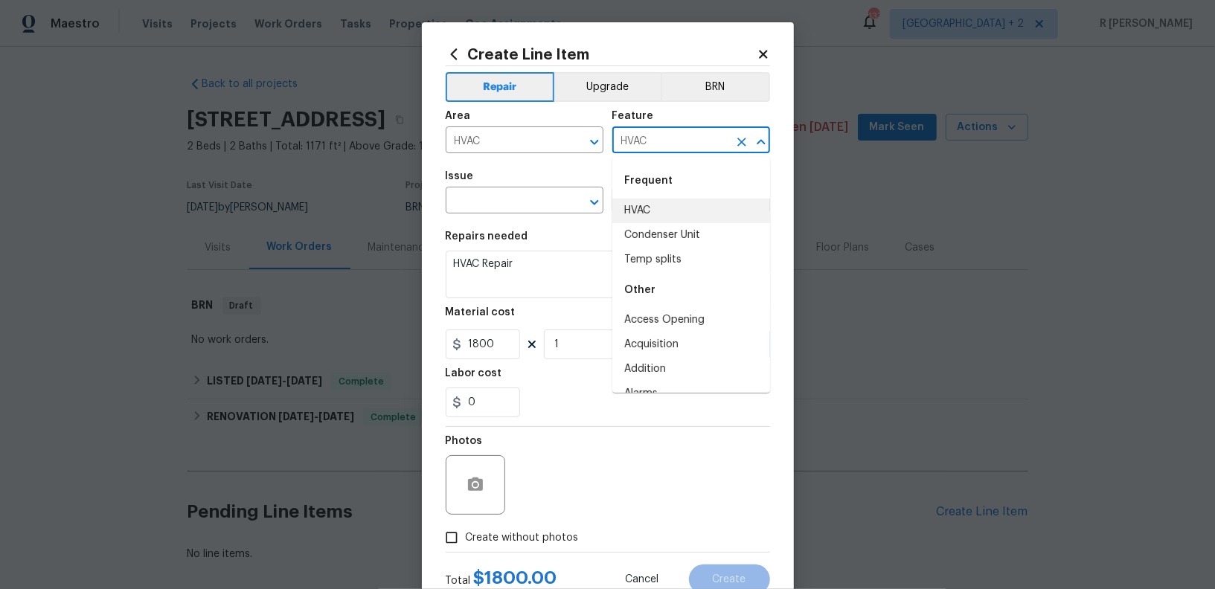
click at [679, 211] on li "HVAC" at bounding box center [691, 211] width 158 height 25
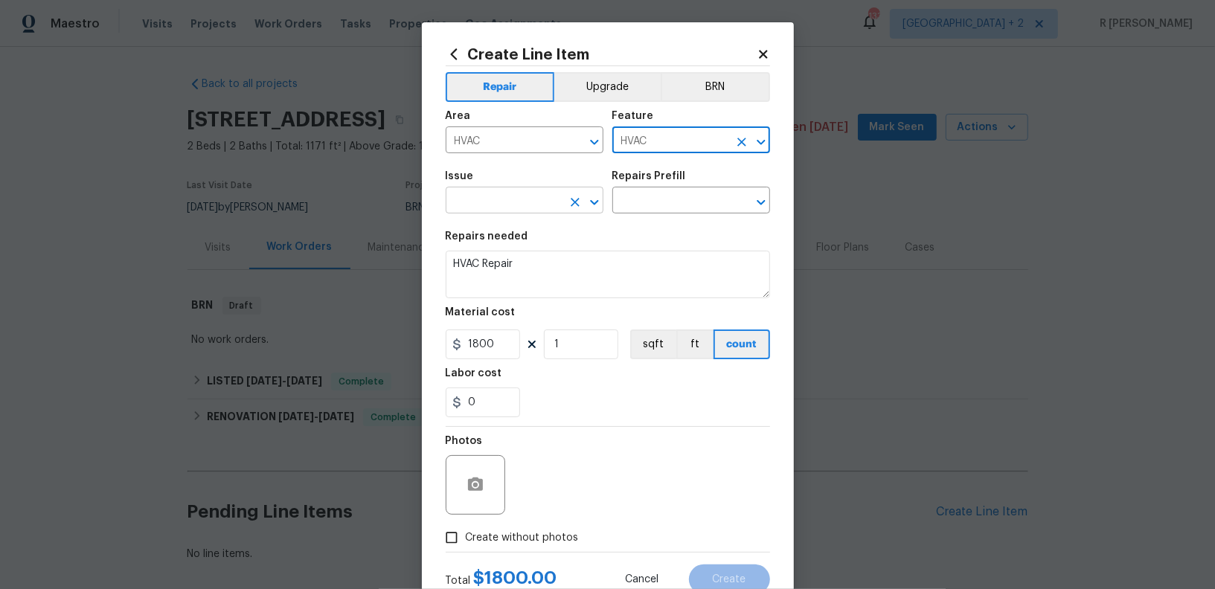
click at [557, 195] on input "text" at bounding box center [504, 202] width 116 height 23
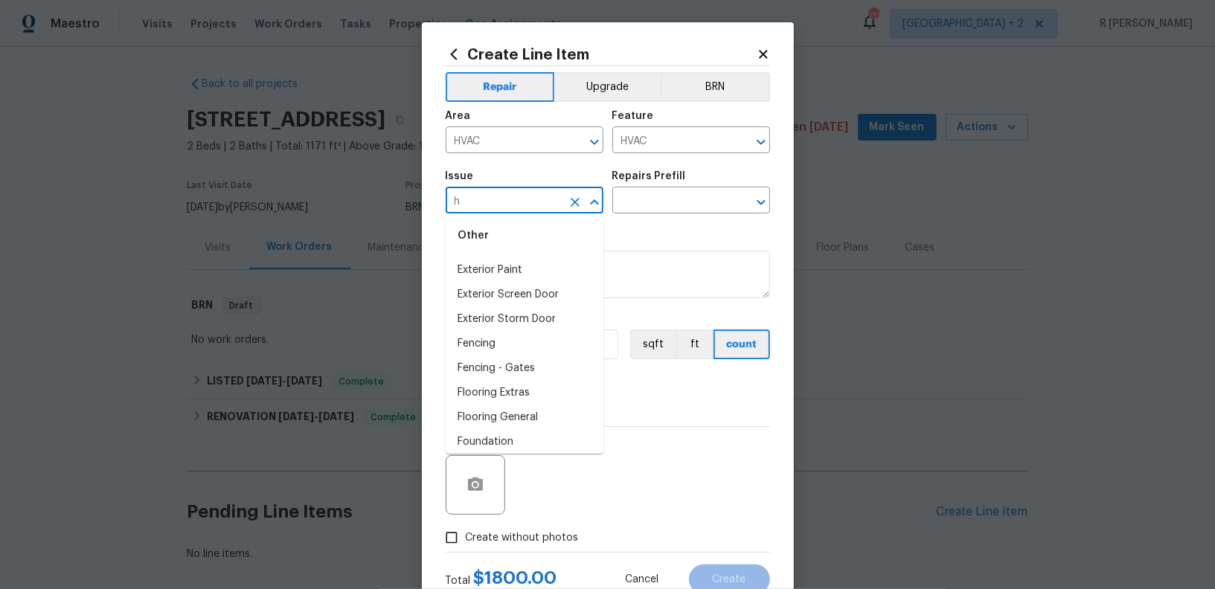
scroll to position [0, 0]
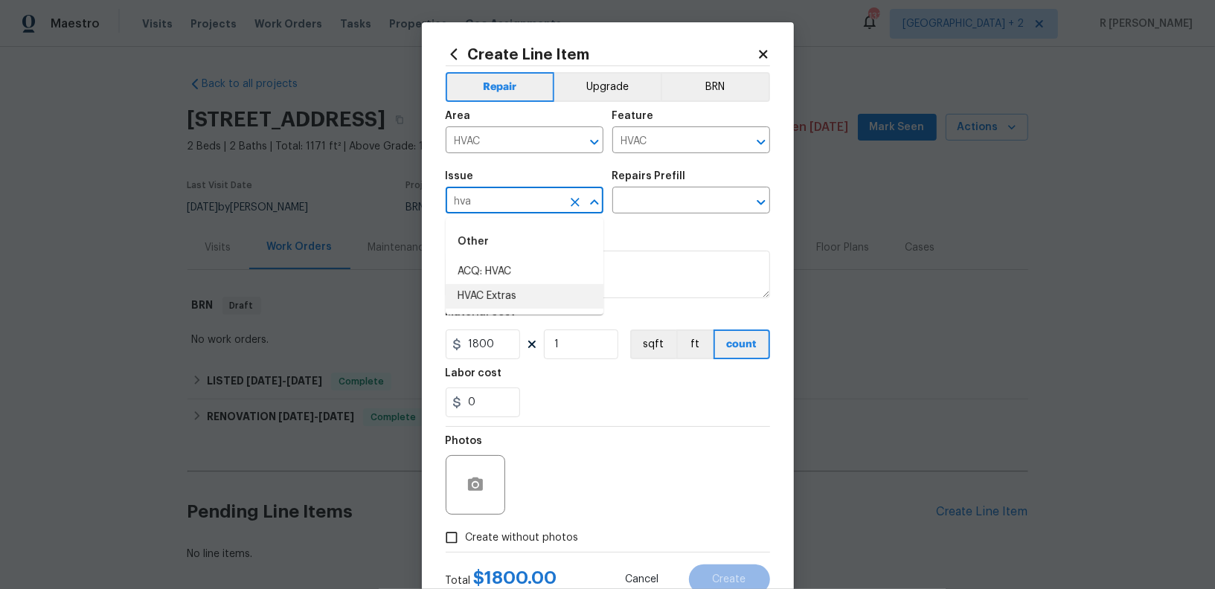
click at [490, 294] on li "HVAC Extras" at bounding box center [525, 296] width 158 height 25
type input "HVAC Extras"
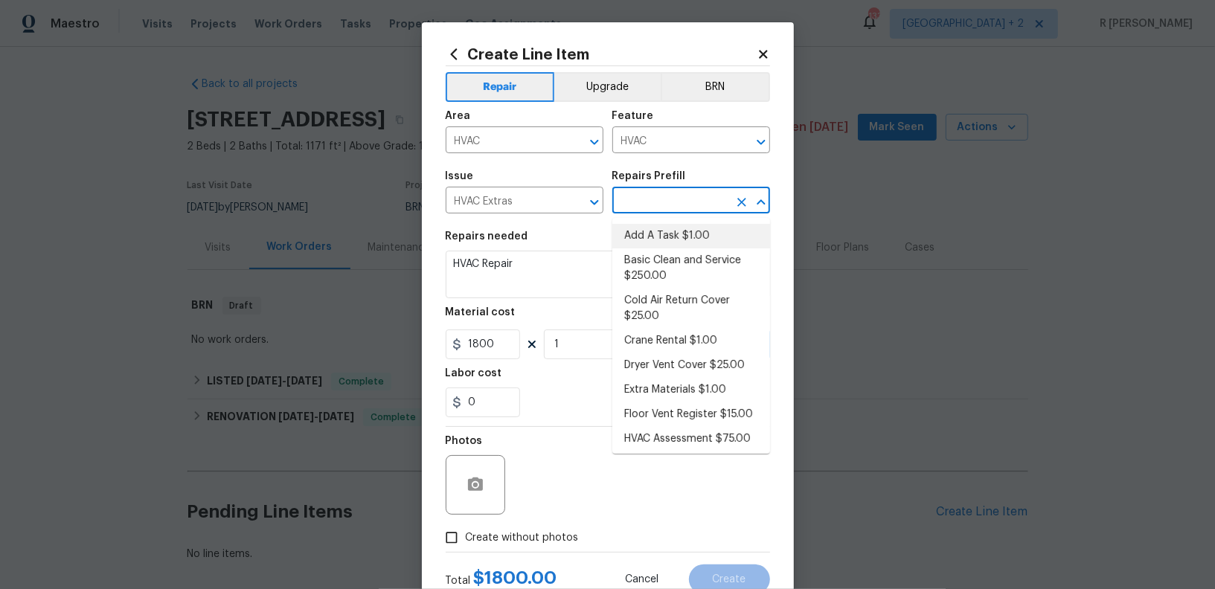
click at [691, 241] on li "Add A Task $1.00" at bounding box center [691, 236] width 158 height 25
type input "Add A Task $1.00"
type textarea "HPM to detail"
type input "1"
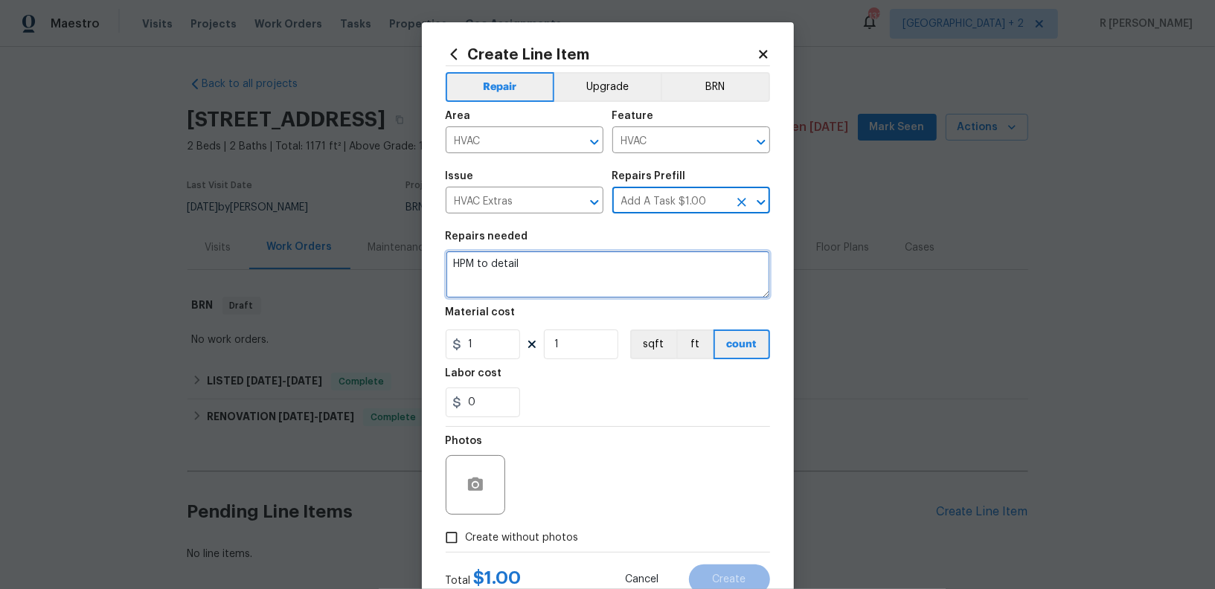
click at [560, 266] on textarea "HPM to detail" at bounding box center [608, 275] width 324 height 48
paste textarea "[STREET_ADDRESS]"
paste textarea "Received feedback the thermostat is set at 79 and the property feels hotter tha…"
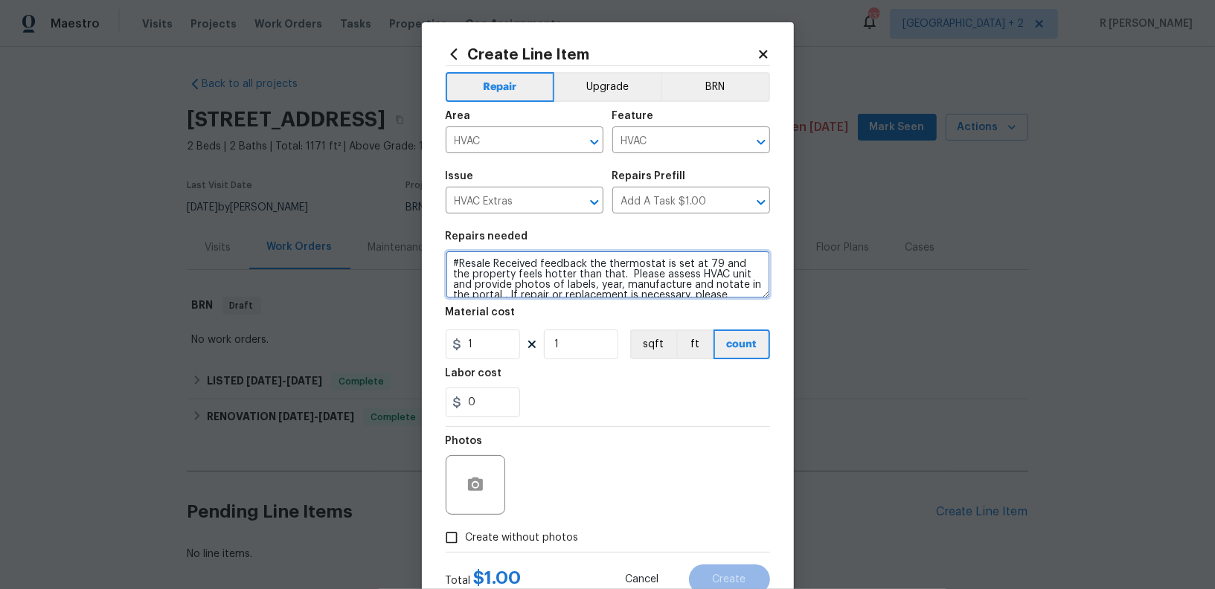
scroll to position [24, 0]
type textarea "#Resale Received feedback the thermostat is set at 79 and the property feels ho…"
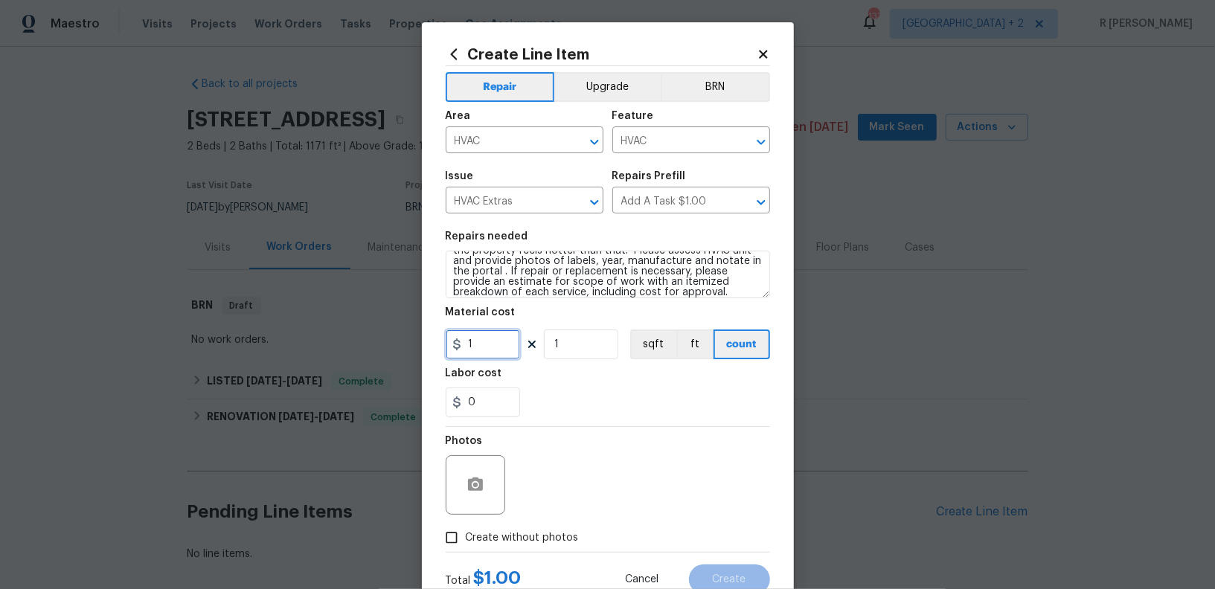
click at [505, 356] on input "1" at bounding box center [483, 345] width 74 height 30
type input "75"
click at [577, 538] on div "Create without photos" at bounding box center [608, 538] width 324 height 28
click at [645, 500] on div "Photos" at bounding box center [608, 475] width 324 height 97
click at [515, 541] on span "Create without photos" at bounding box center [522, 539] width 113 height 16
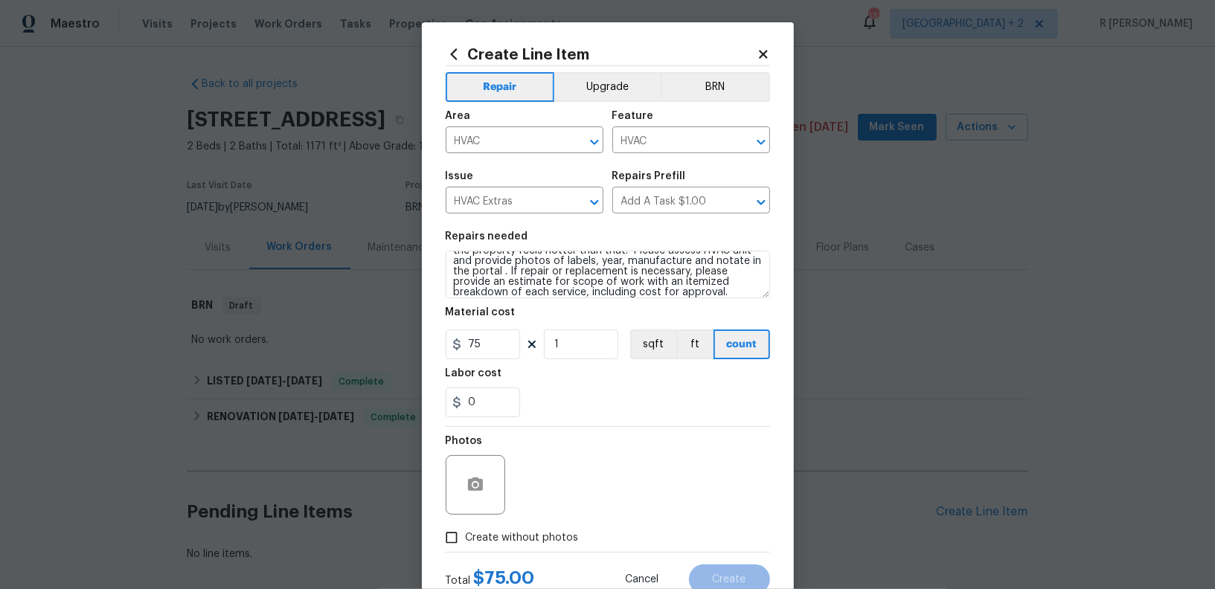
click at [466, 541] on input "Create without photos" at bounding box center [452, 538] width 28 height 28
click at [438, 524] on input "Create without photos" at bounding box center [452, 538] width 28 height 28
click at [554, 545] on span "Create without photos" at bounding box center [522, 539] width 113 height 16
click at [466, 545] on input "Create without photos" at bounding box center [452, 538] width 28 height 28
checkbox input "true"
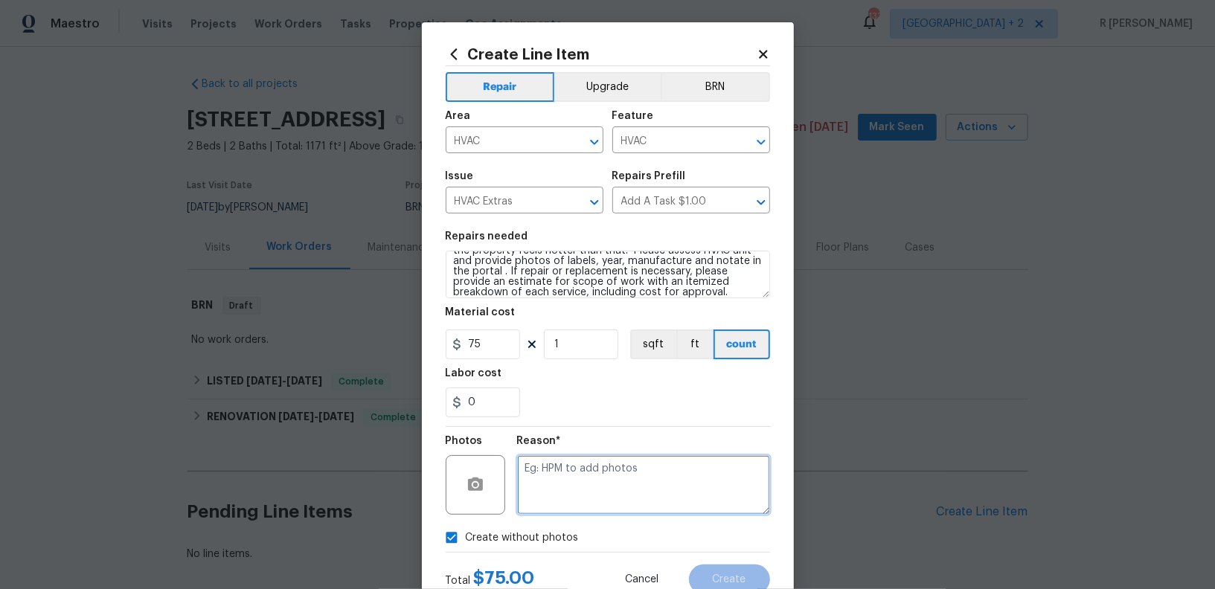
click at [590, 509] on textarea at bounding box center [643, 485] width 253 height 60
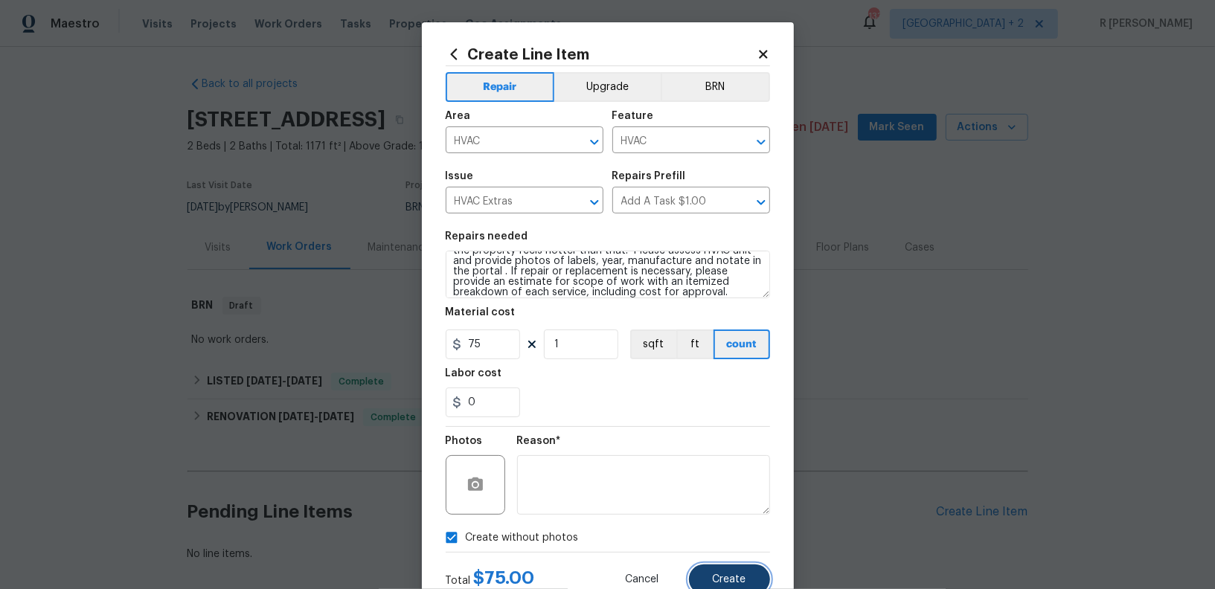
click at [739, 573] on button "Create" at bounding box center [729, 580] width 81 height 30
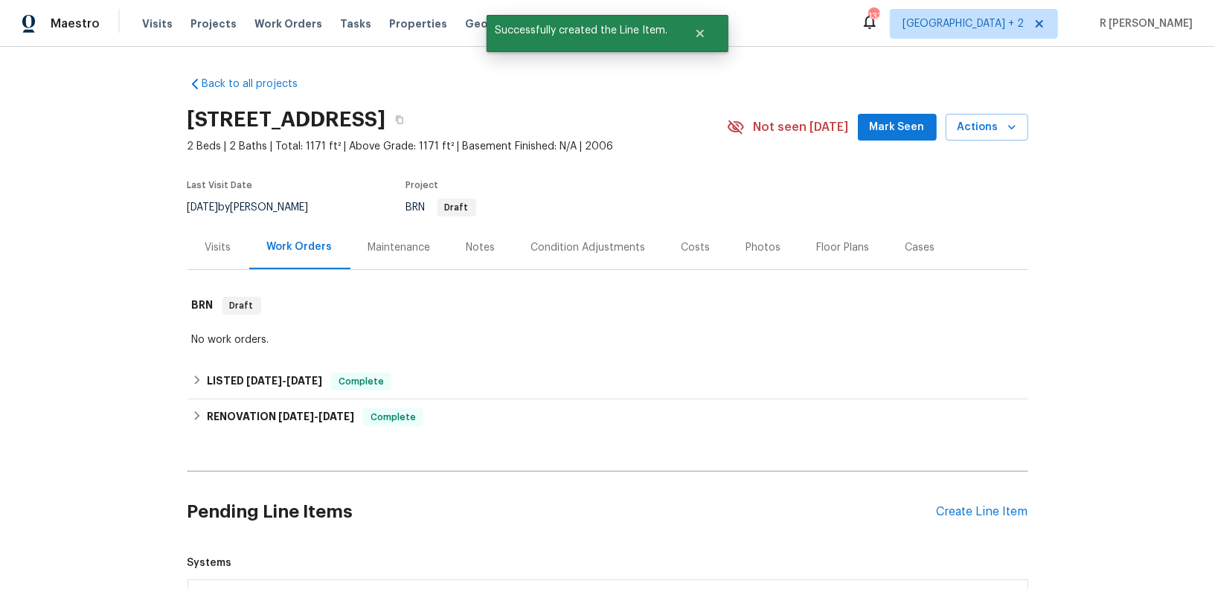
scroll to position [345, 0]
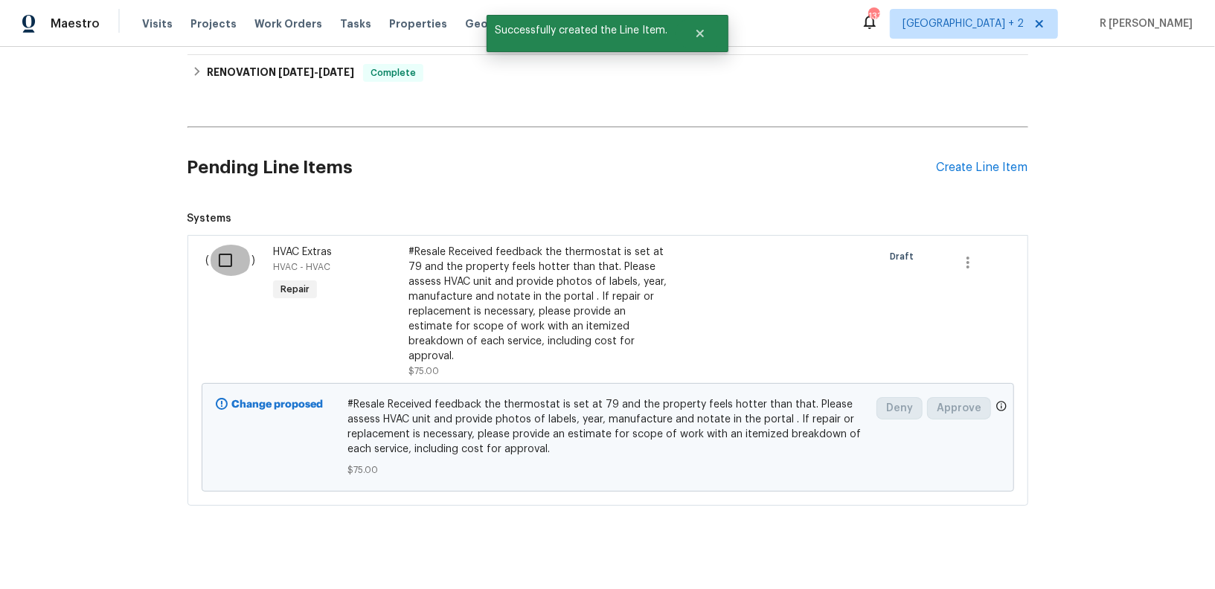
click at [229, 259] on input "checkbox" at bounding box center [231, 260] width 42 height 31
checkbox input "true"
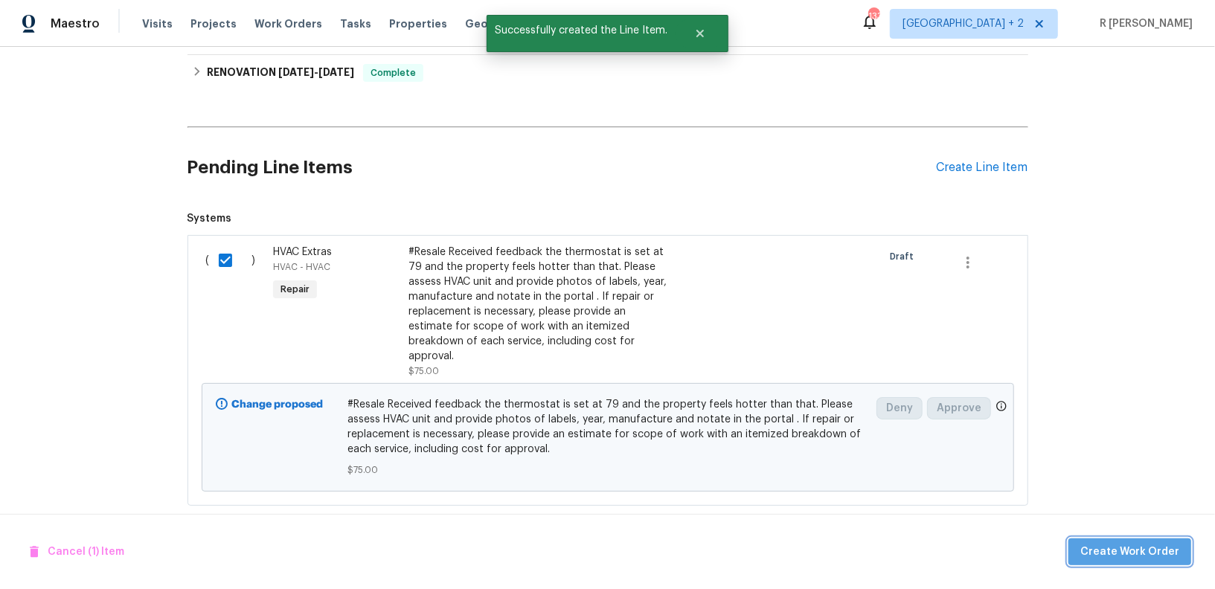
click at [1162, 545] on span "Create Work Order" at bounding box center [1130, 552] width 99 height 19
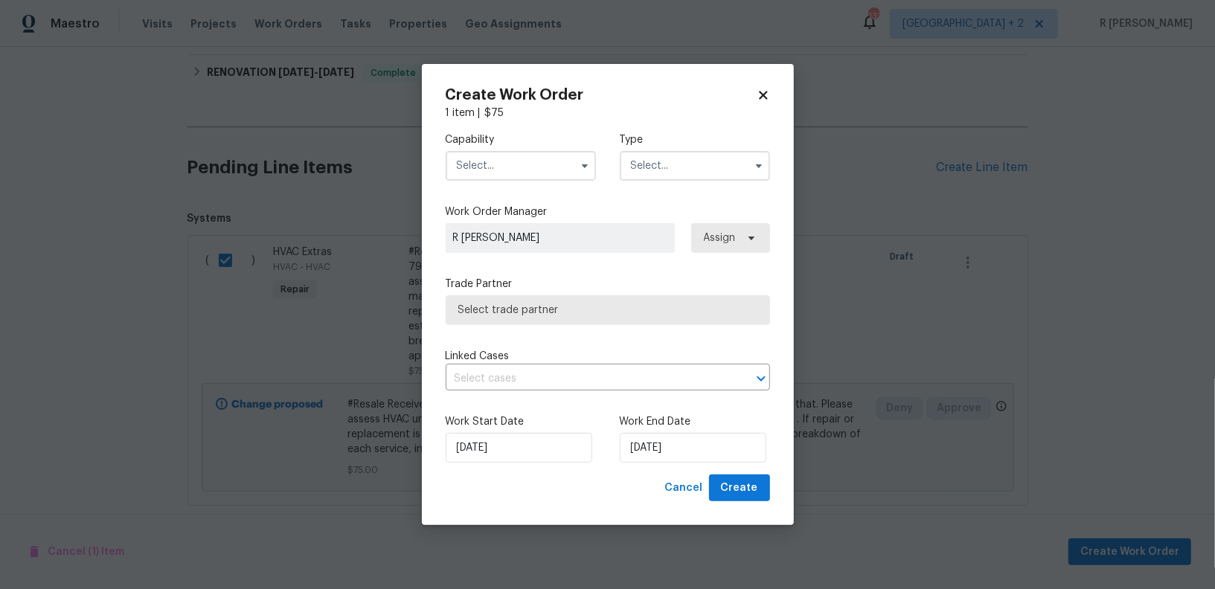
click at [534, 162] on input "text" at bounding box center [521, 166] width 150 height 30
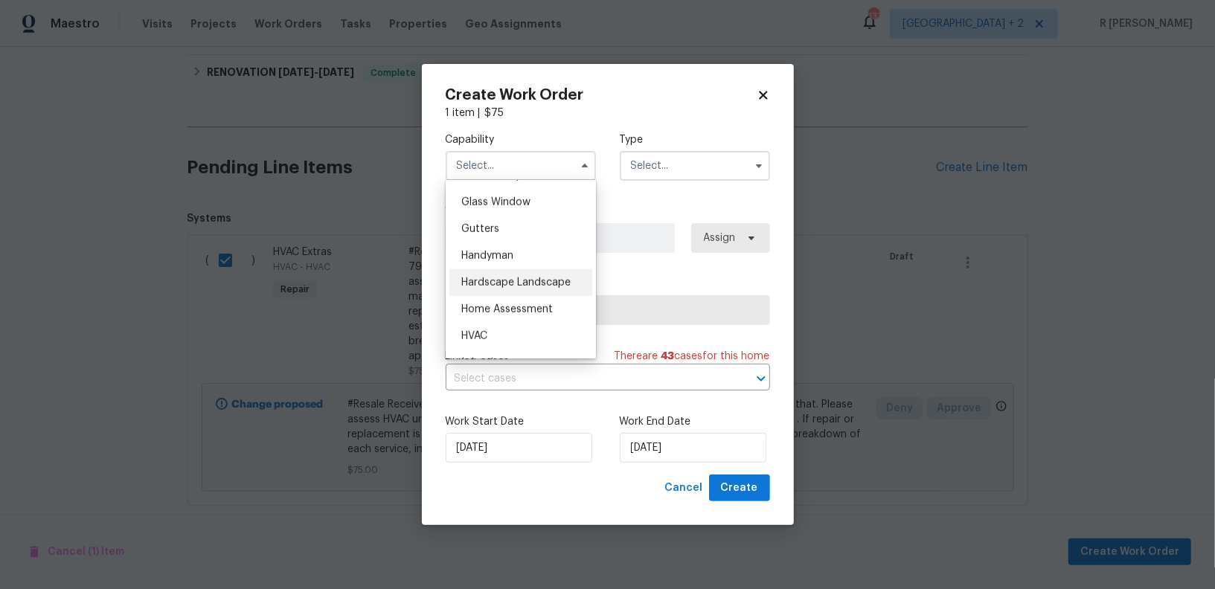
scroll to position [764, 0]
click at [492, 327] on div "HVAC" at bounding box center [520, 332] width 143 height 27
type input "HVAC"
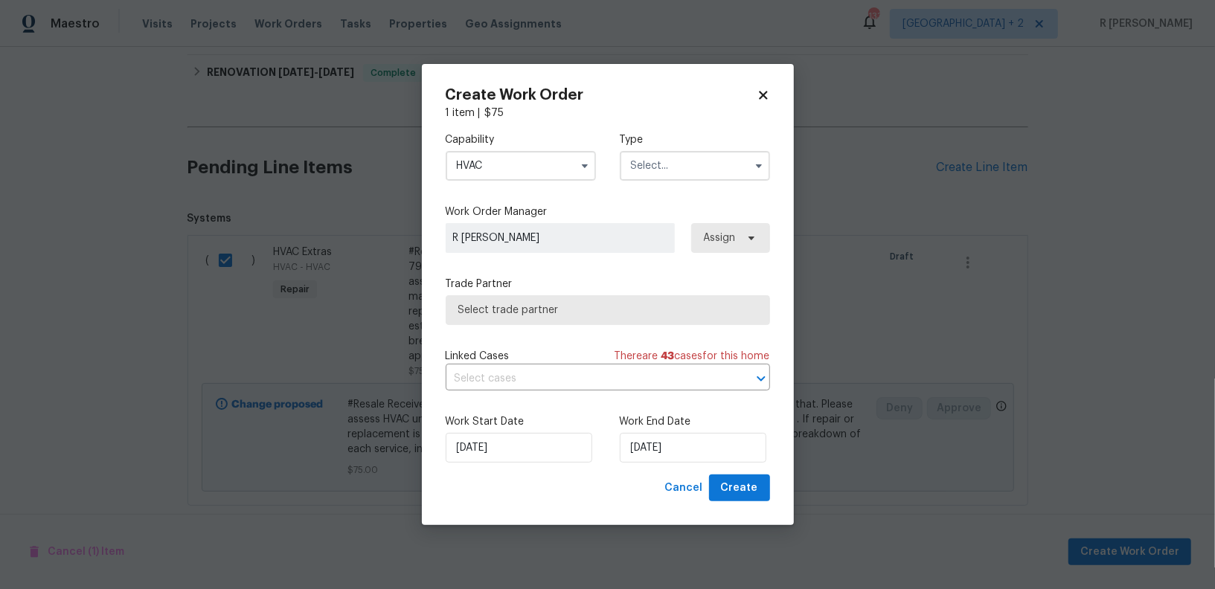
click at [709, 167] on input "text" at bounding box center [695, 166] width 150 height 30
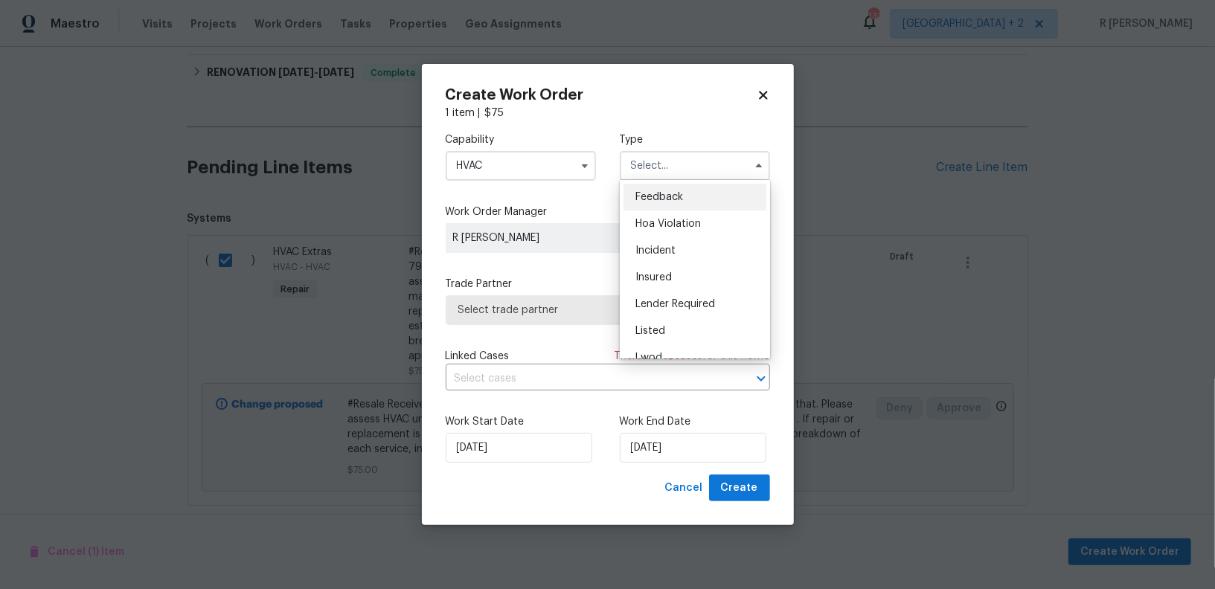
click at [685, 192] on div "Feedback" at bounding box center [695, 197] width 143 height 27
type input "Feedback"
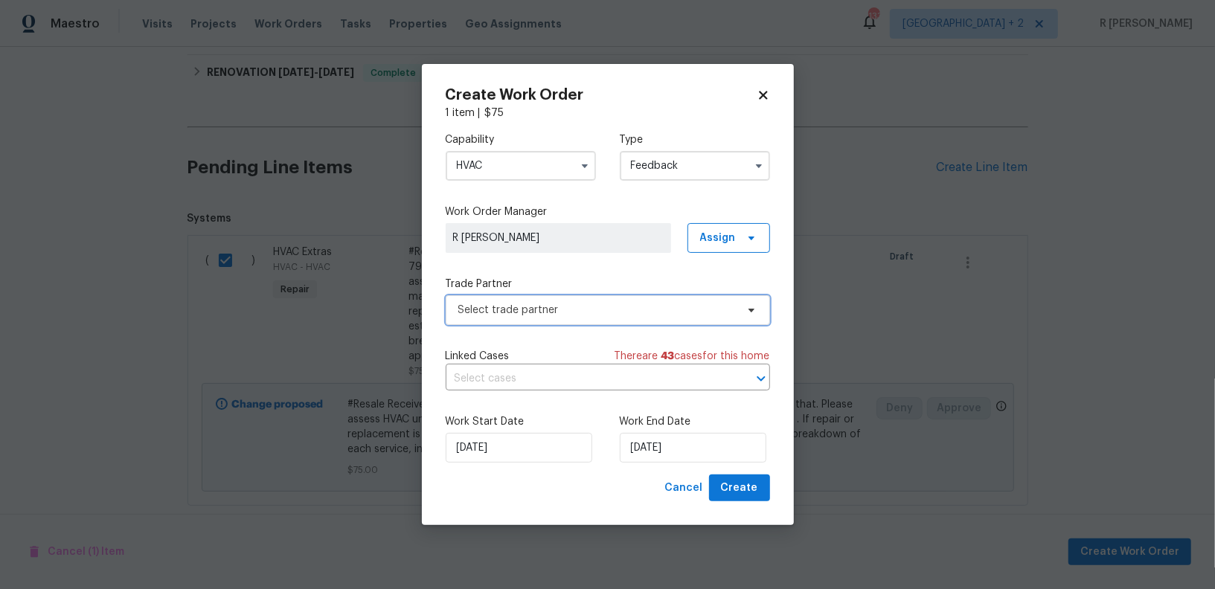
click at [593, 320] on span "Select trade partner" at bounding box center [608, 310] width 324 height 30
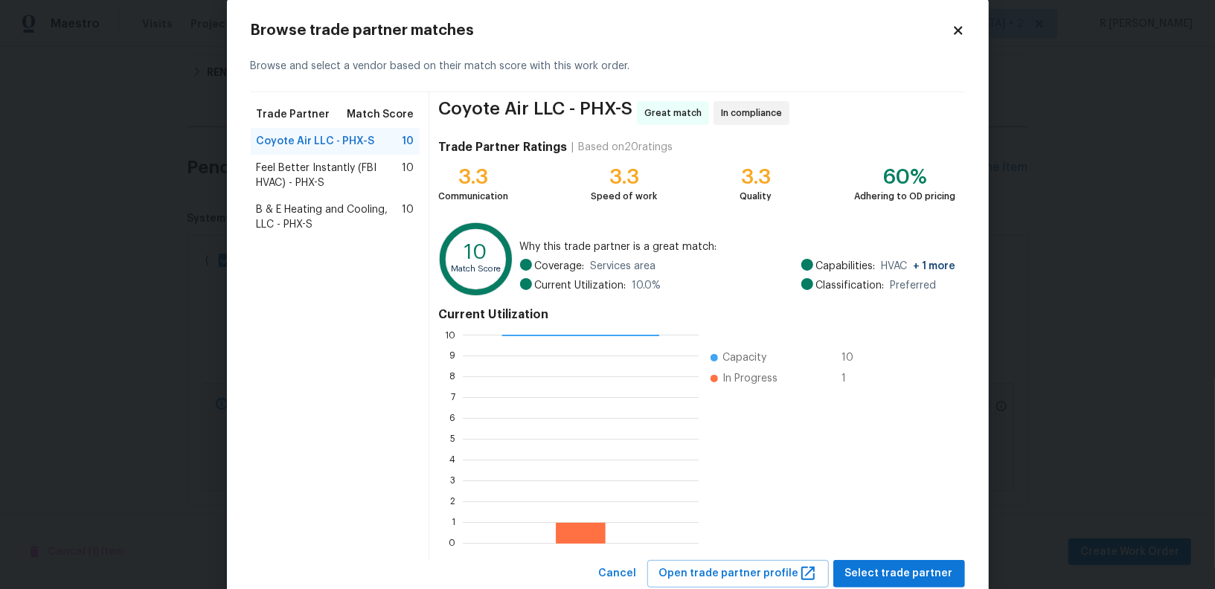
scroll to position [66, 0]
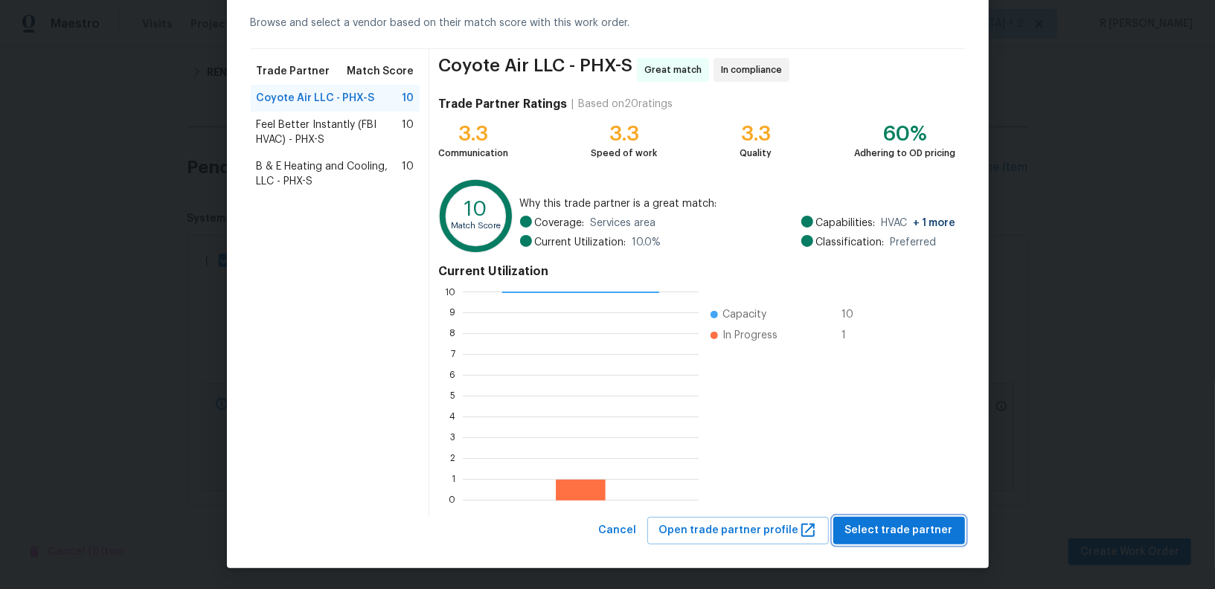
click at [904, 534] on span "Select trade partner" at bounding box center [899, 531] width 108 height 19
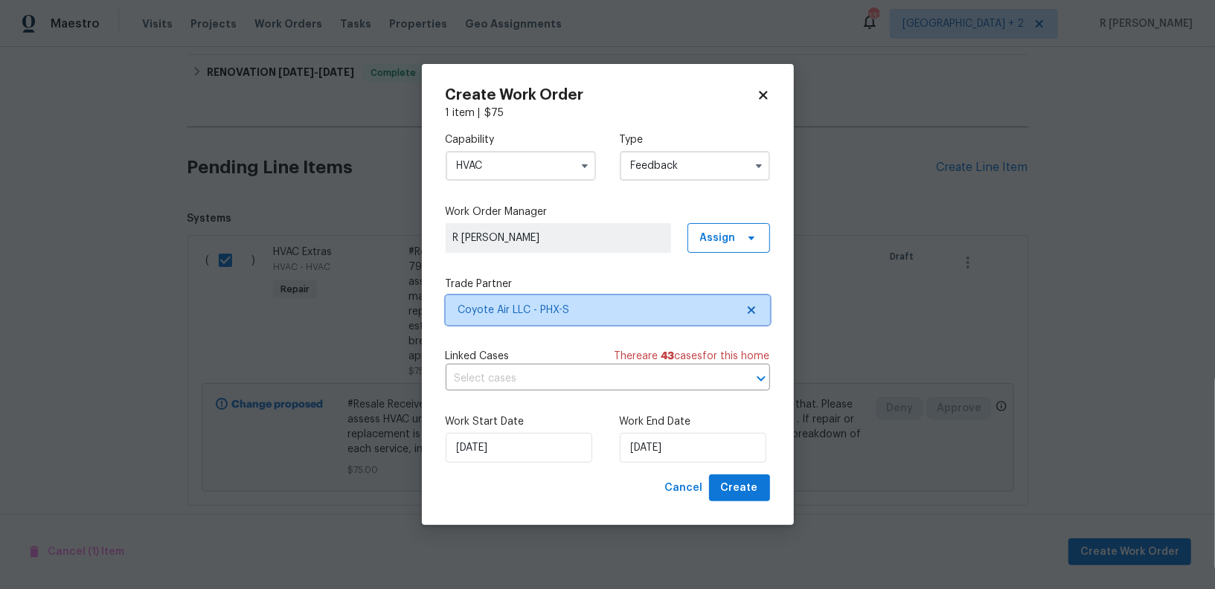
scroll to position [0, 0]
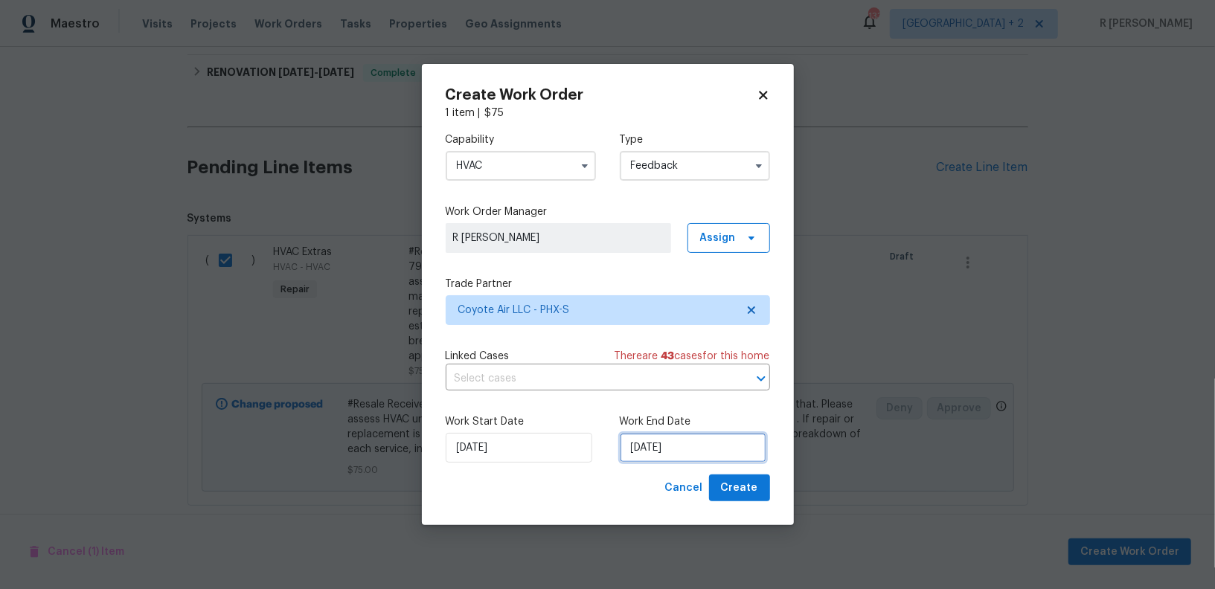
click at [647, 450] on input "[DATE]" at bounding box center [693, 448] width 147 height 30
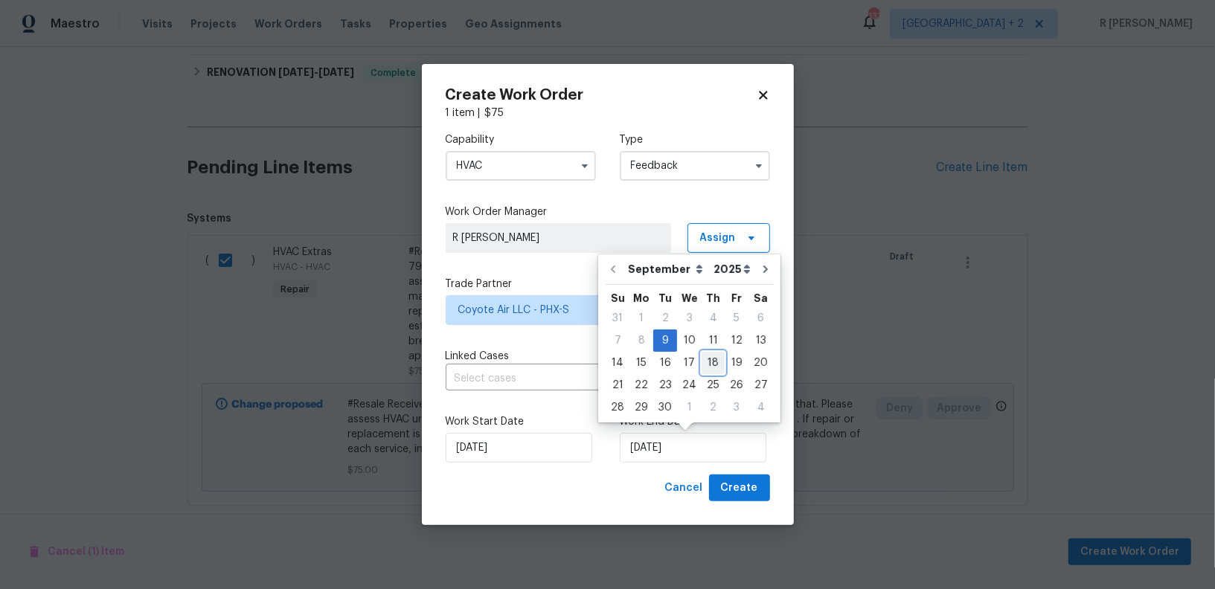
click at [708, 352] on div "18" at bounding box center [713, 363] width 23 height 22
type input "[DATE]"
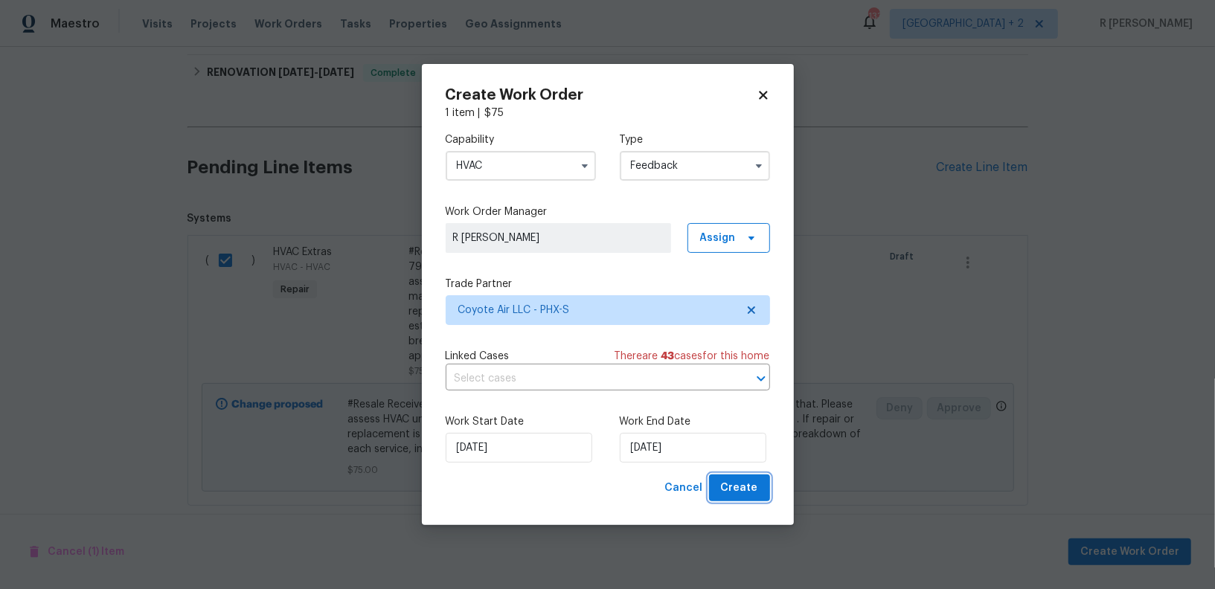
click at [755, 487] on span "Create" at bounding box center [739, 488] width 37 height 19
checkbox input "false"
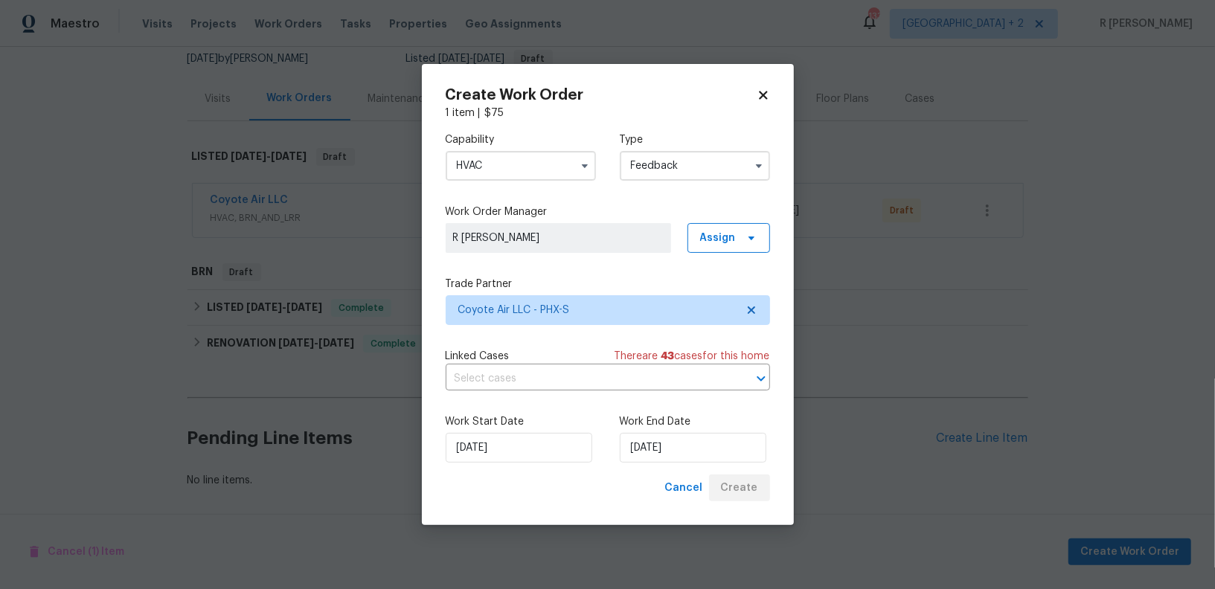
scroll to position [147, 0]
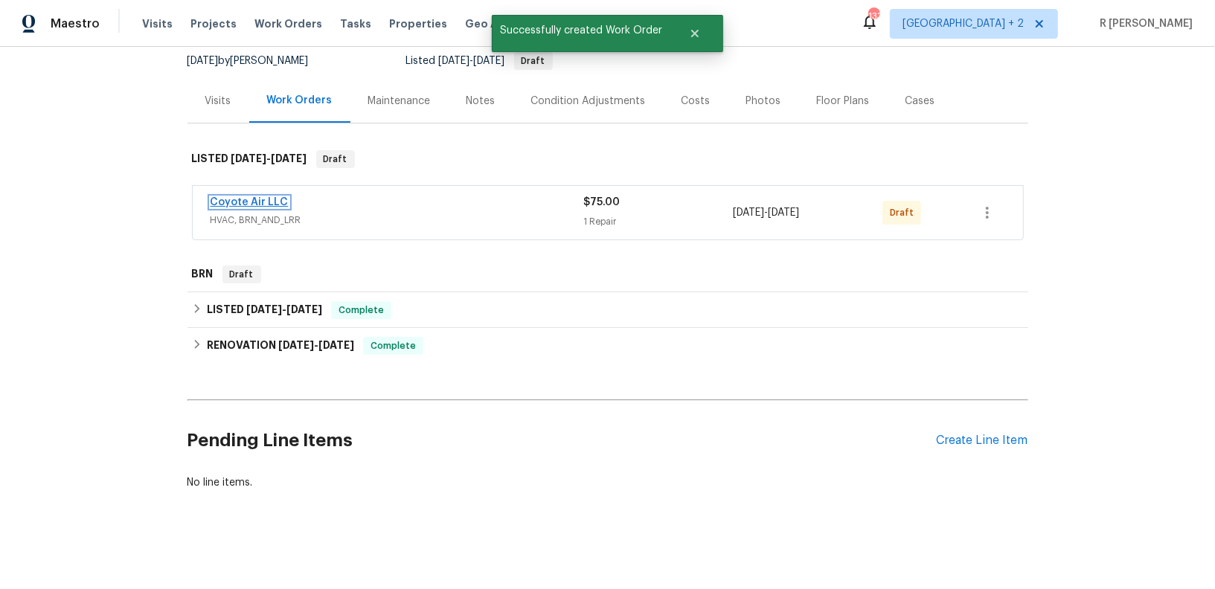
click at [256, 201] on link "Coyote Air LLC" at bounding box center [250, 202] width 78 height 10
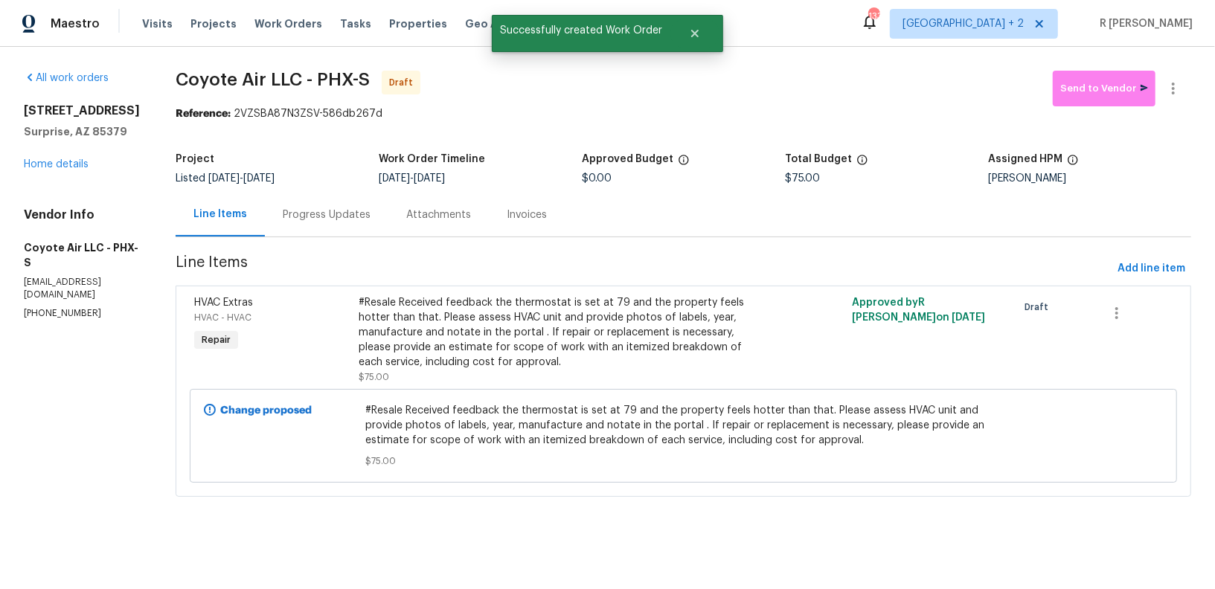
click at [310, 211] on div "Progress Updates" at bounding box center [327, 215] width 88 height 15
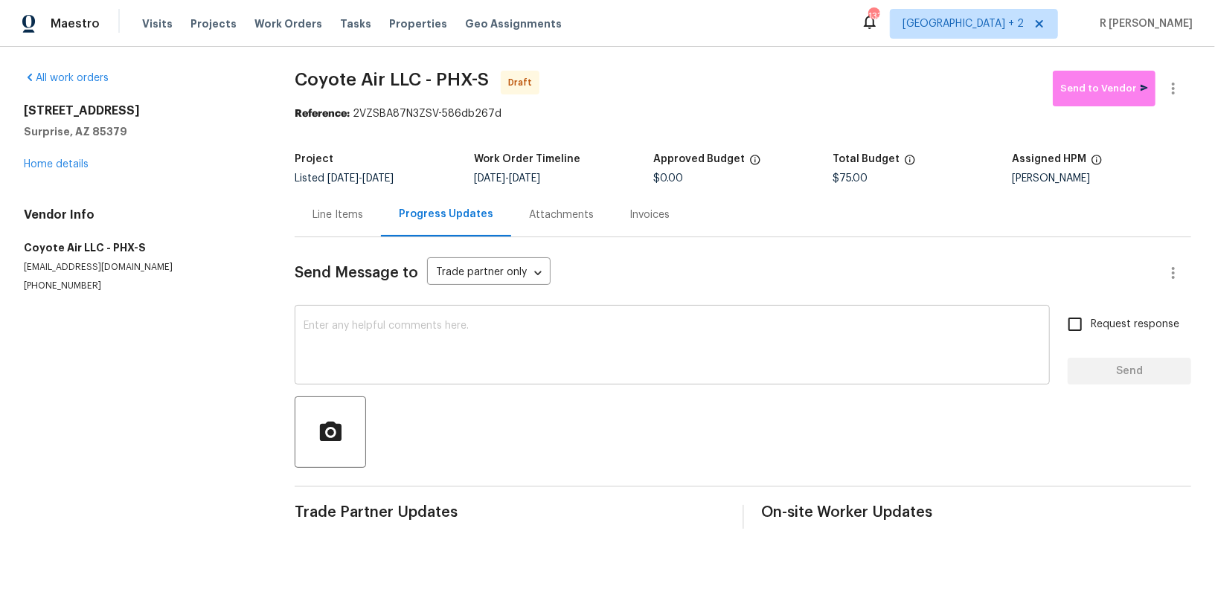
click at [595, 349] on textarea at bounding box center [672, 347] width 737 height 52
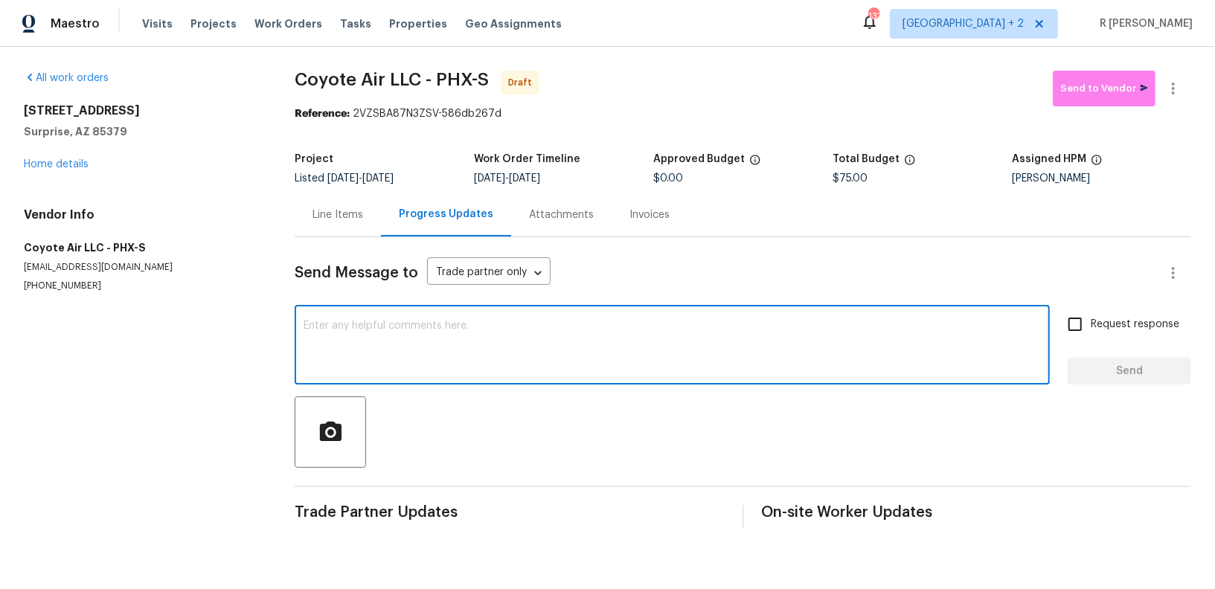
paste textarea "Hey, this is Yogesh from Opendoor. I’m confirming you received the WO for the p…"
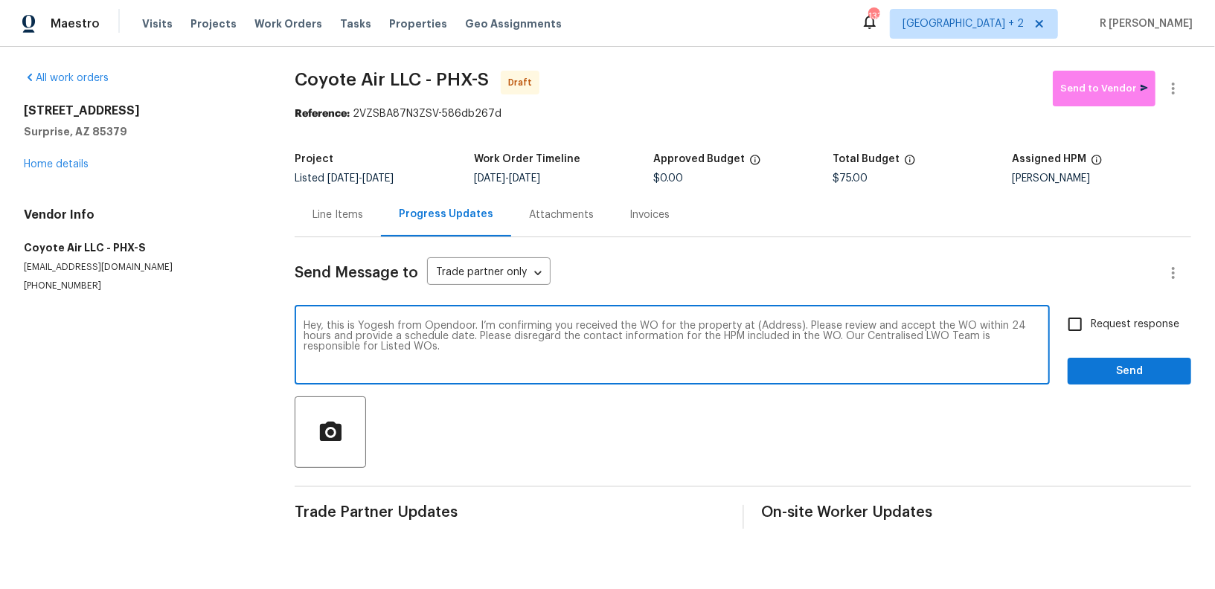
click at [773, 338] on textarea "Hey, this is Yogesh from Opendoor. I’m confirming you received the WO for the p…" at bounding box center [672, 347] width 737 height 52
click at [773, 324] on textarea "Hey, this is Yogesh from Opendoor. I’m confirming you received the WO for the p…" at bounding box center [672, 347] width 737 height 52
paste textarea "[STREET_ADDRESS]"
type textarea "Hey, this is Yogesh from Opendoor. I’m confirming you received the WO for the p…"
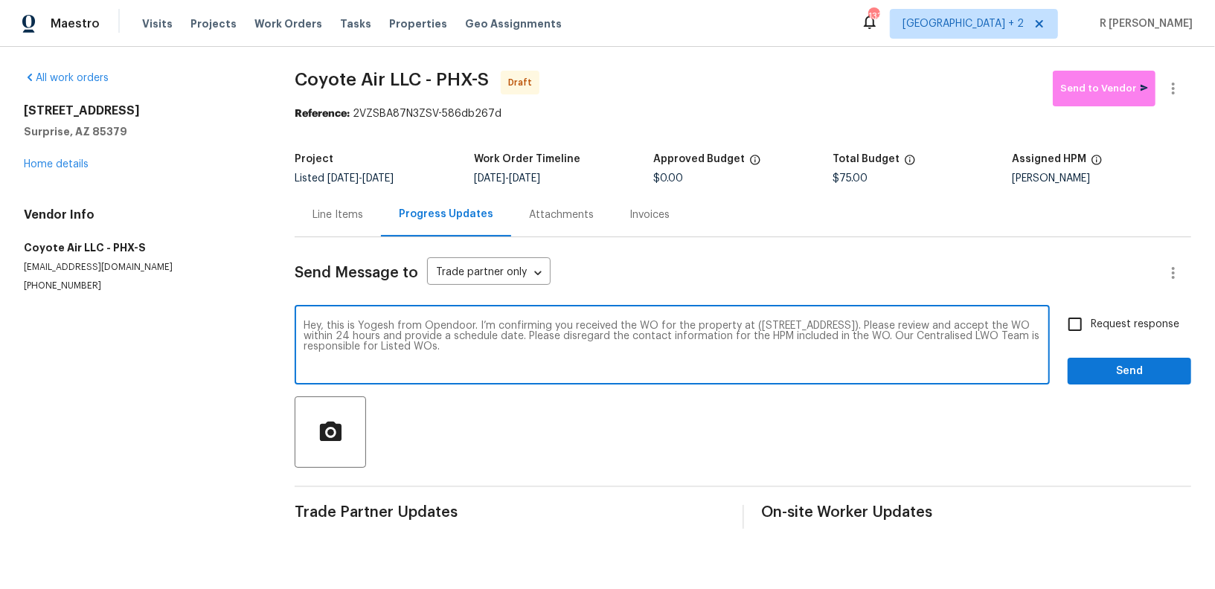
click at [1127, 321] on span "Request response" at bounding box center [1135, 325] width 89 height 16
click at [1091, 321] on input "Request response" at bounding box center [1075, 324] width 31 height 31
checkbox input "true"
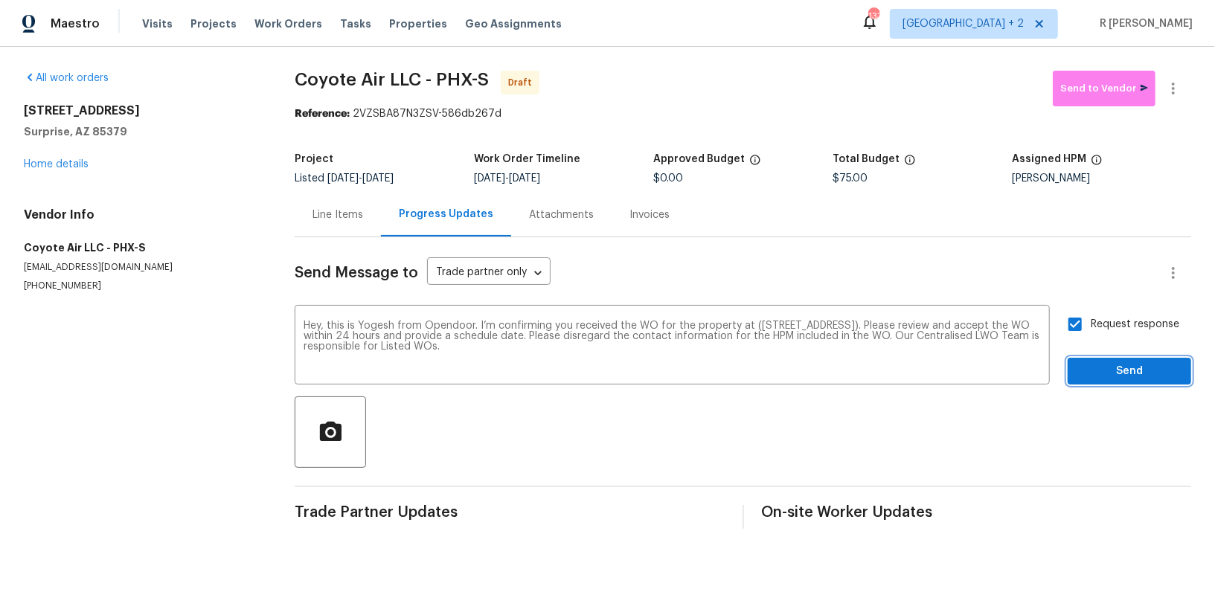
click at [1104, 367] on span "Send" at bounding box center [1130, 371] width 100 height 19
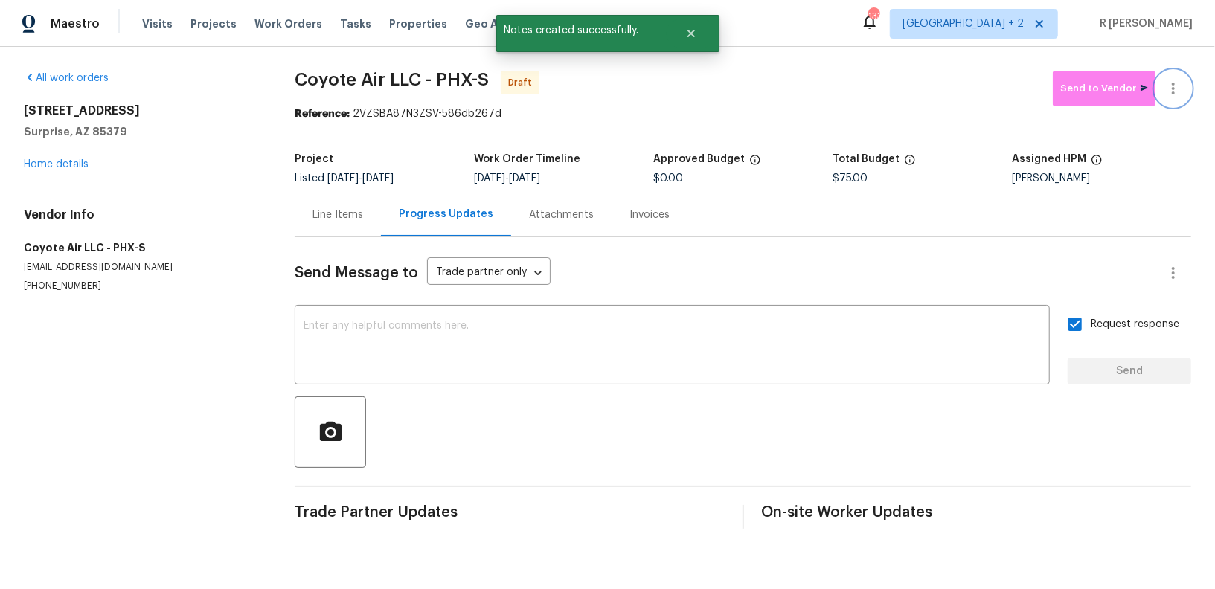
click at [1170, 97] on button "button" at bounding box center [1174, 89] width 36 height 36
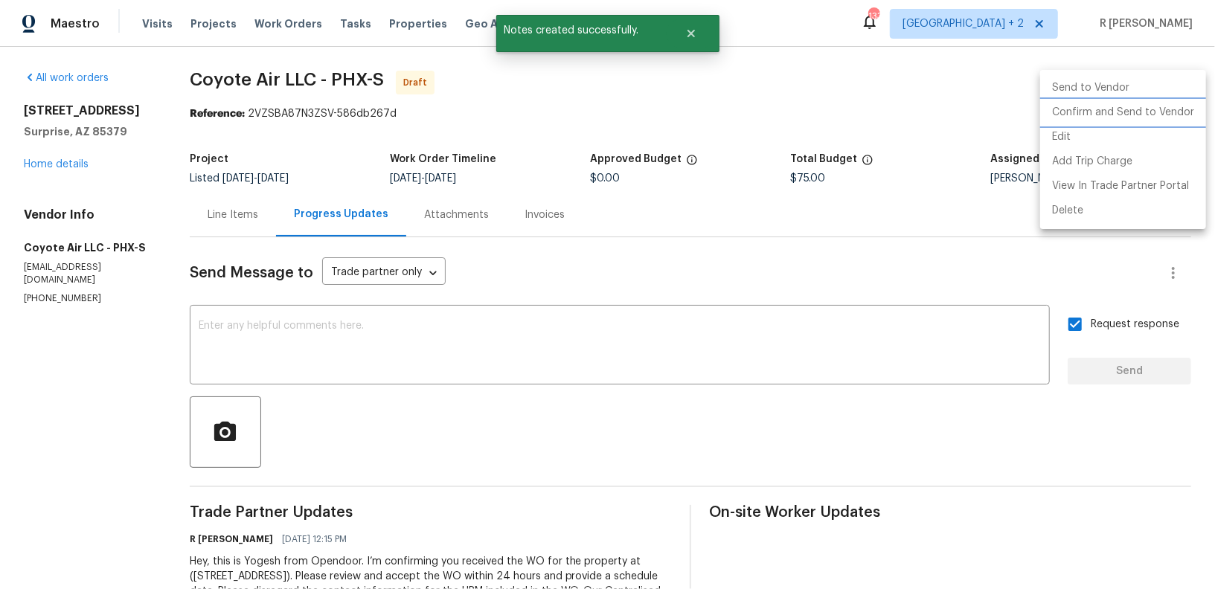
click at [1133, 111] on li "Confirm and Send to Vendor" at bounding box center [1123, 112] width 166 height 25
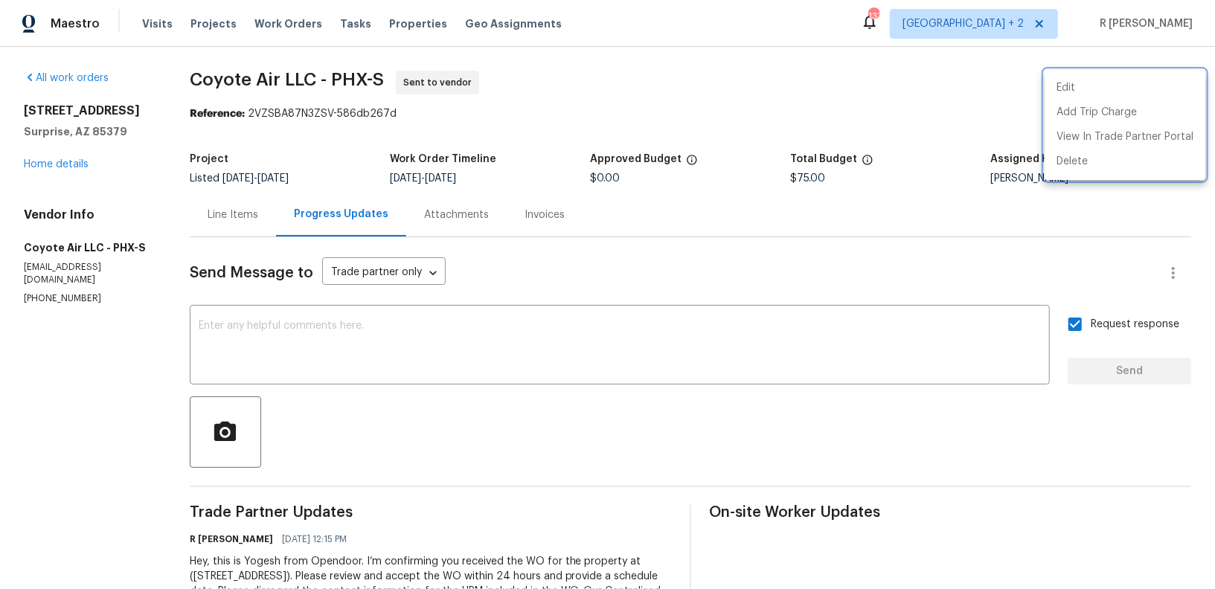
click at [557, 351] on div at bounding box center [607, 294] width 1215 height 589
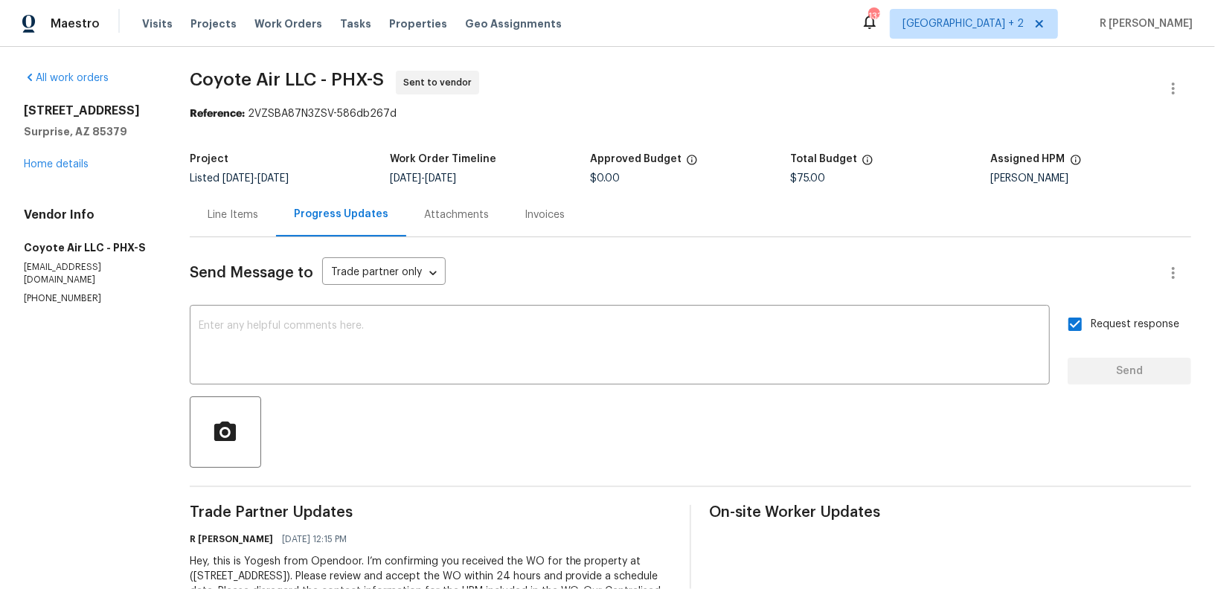
click at [557, 351] on textarea at bounding box center [620, 347] width 842 height 52
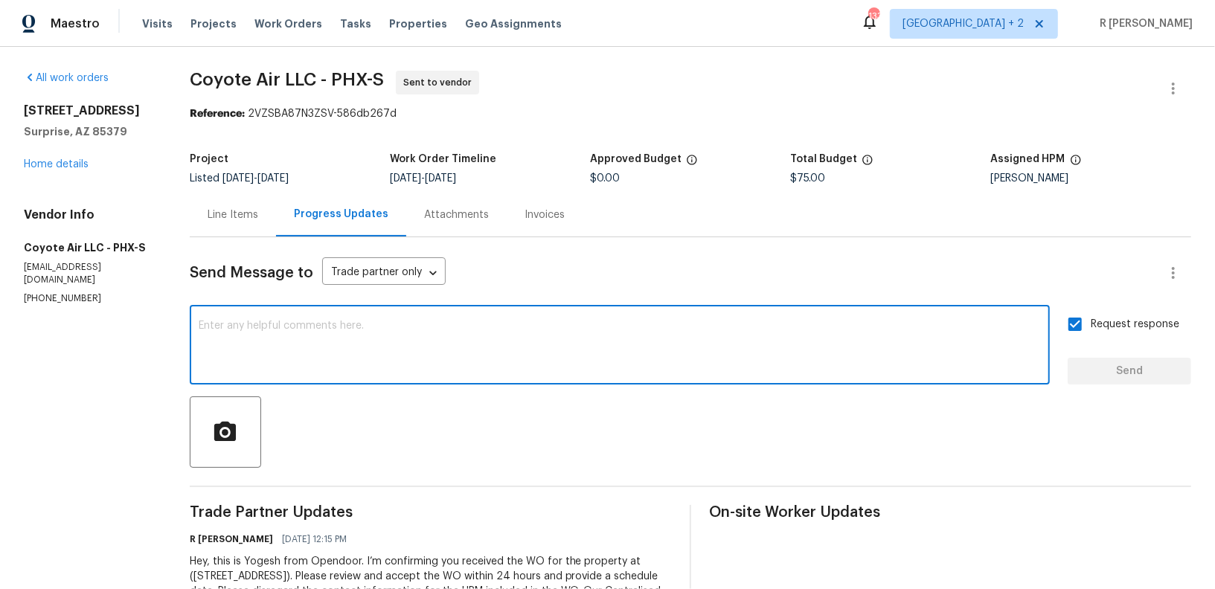
paste textarea "Attention All Work Orders must include before-photos (both close-up and wide-an…"
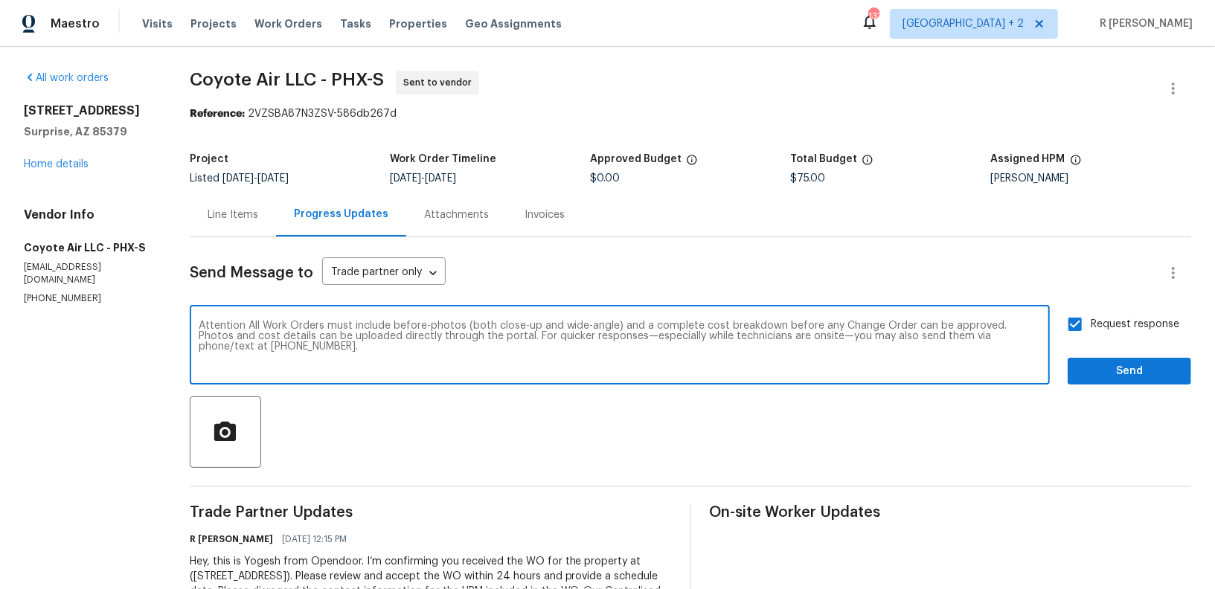
type textarea "Attention All Work Orders must include before-photos (both close-up and wide-an…"
click at [1133, 382] on button "Send" at bounding box center [1130, 372] width 124 height 28
